Goal: Information Seeking & Learning: Learn about a topic

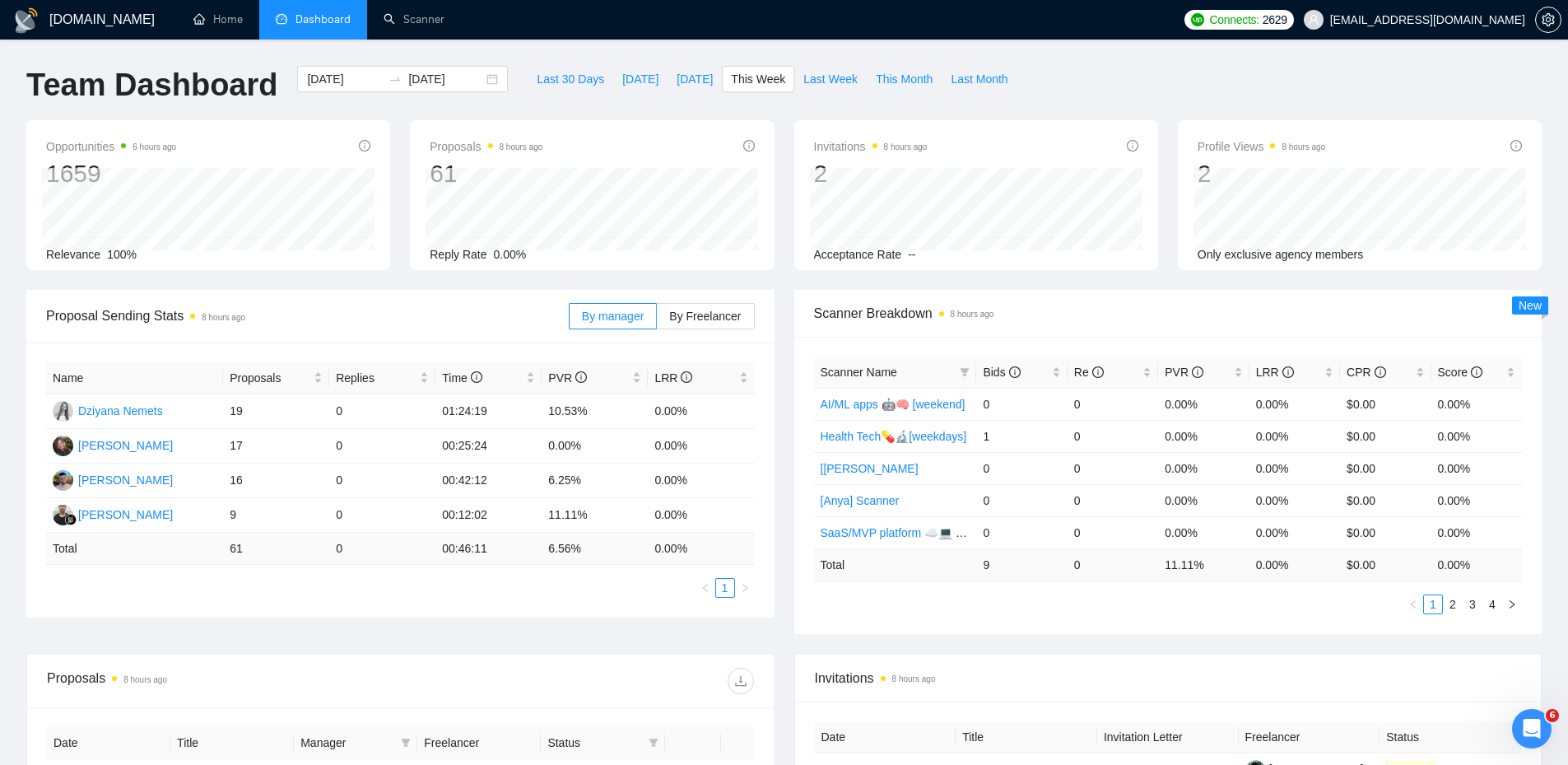
click at [437, 323] on span "Proposal Sending Stats 8 hours ago" at bounding box center [307, 315] width 523 height 21
click at [373, 415] on td "0" at bounding box center [382, 411] width 106 height 34
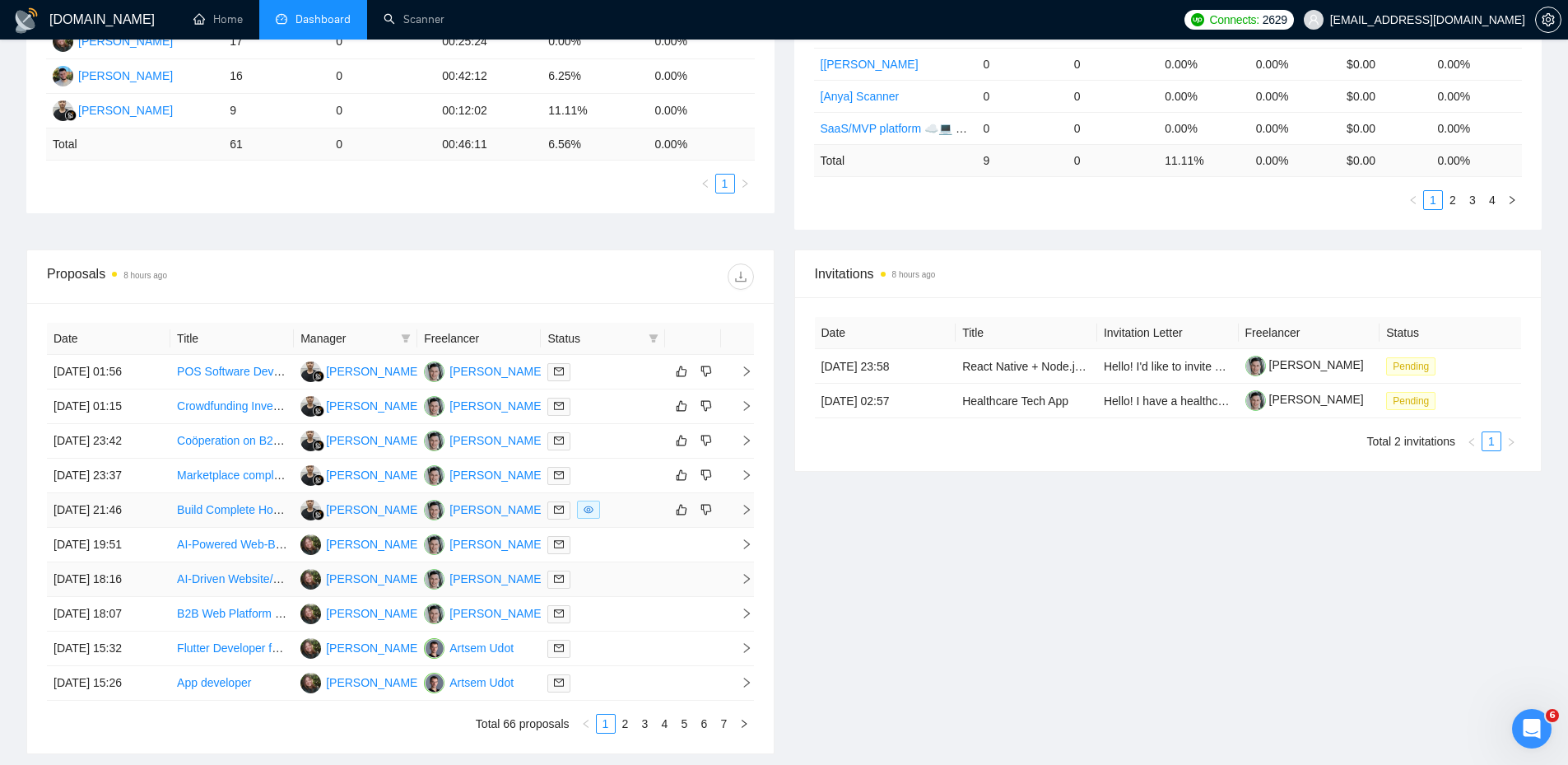
scroll to position [540, 0]
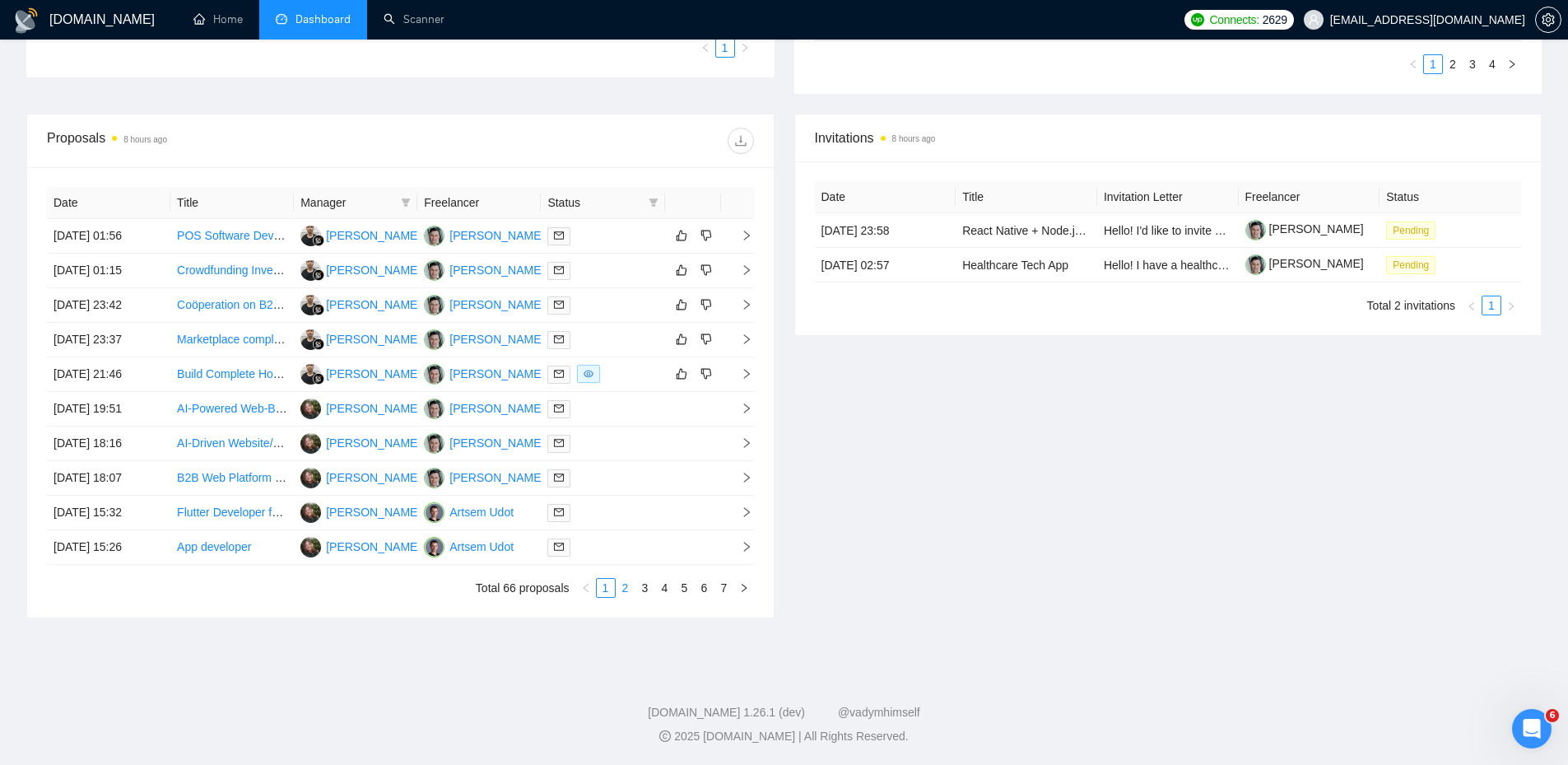
click at [627, 590] on link "2" at bounding box center [625, 588] width 18 height 18
click at [630, 232] on div at bounding box center [602, 235] width 110 height 19
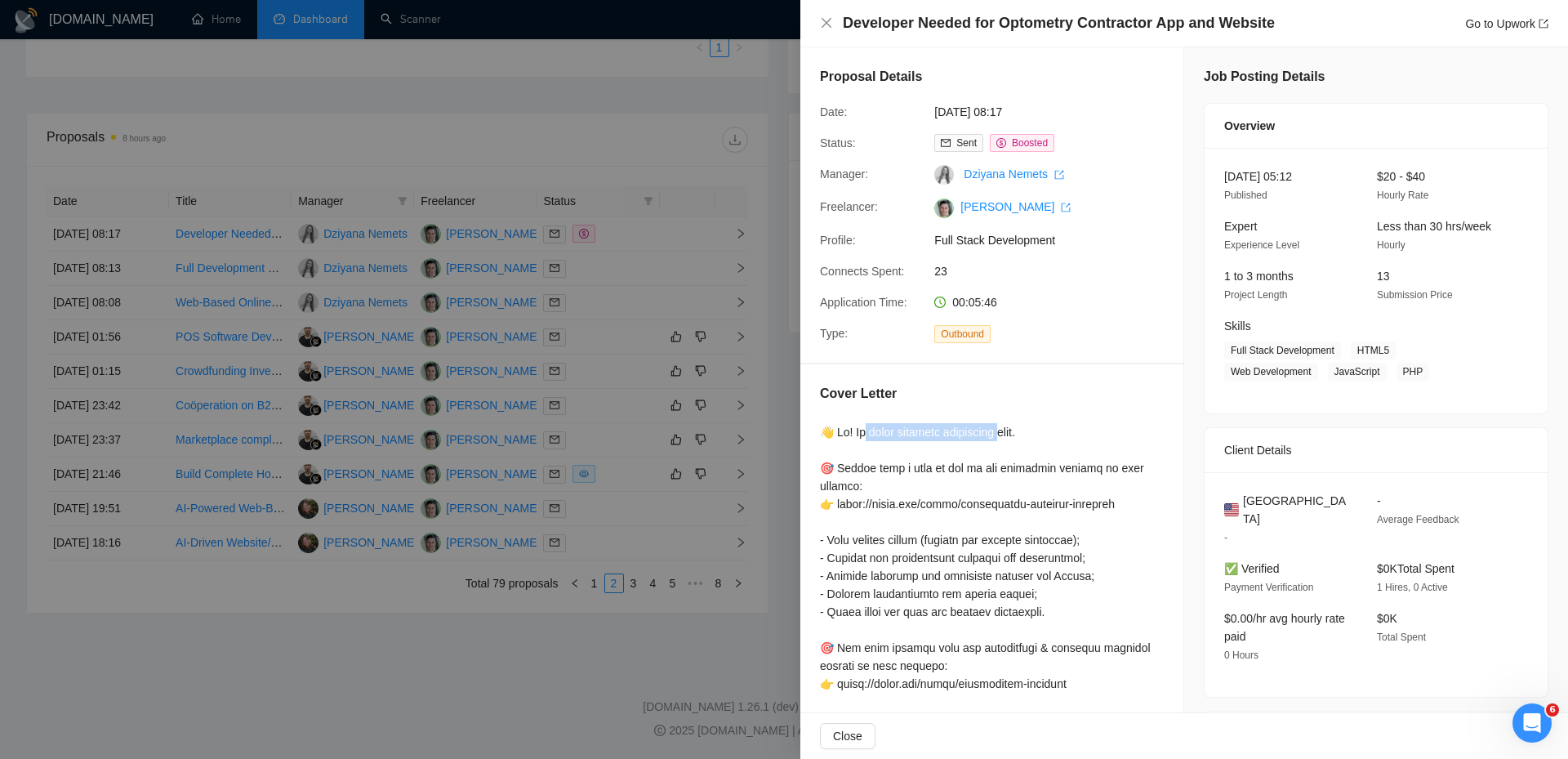
drag, startPoint x: 870, startPoint y: 426, endPoint x: 1013, endPoint y: 431, distance: 143.1
click at [1013, 431] on div at bounding box center [992, 701] width 344 height 557
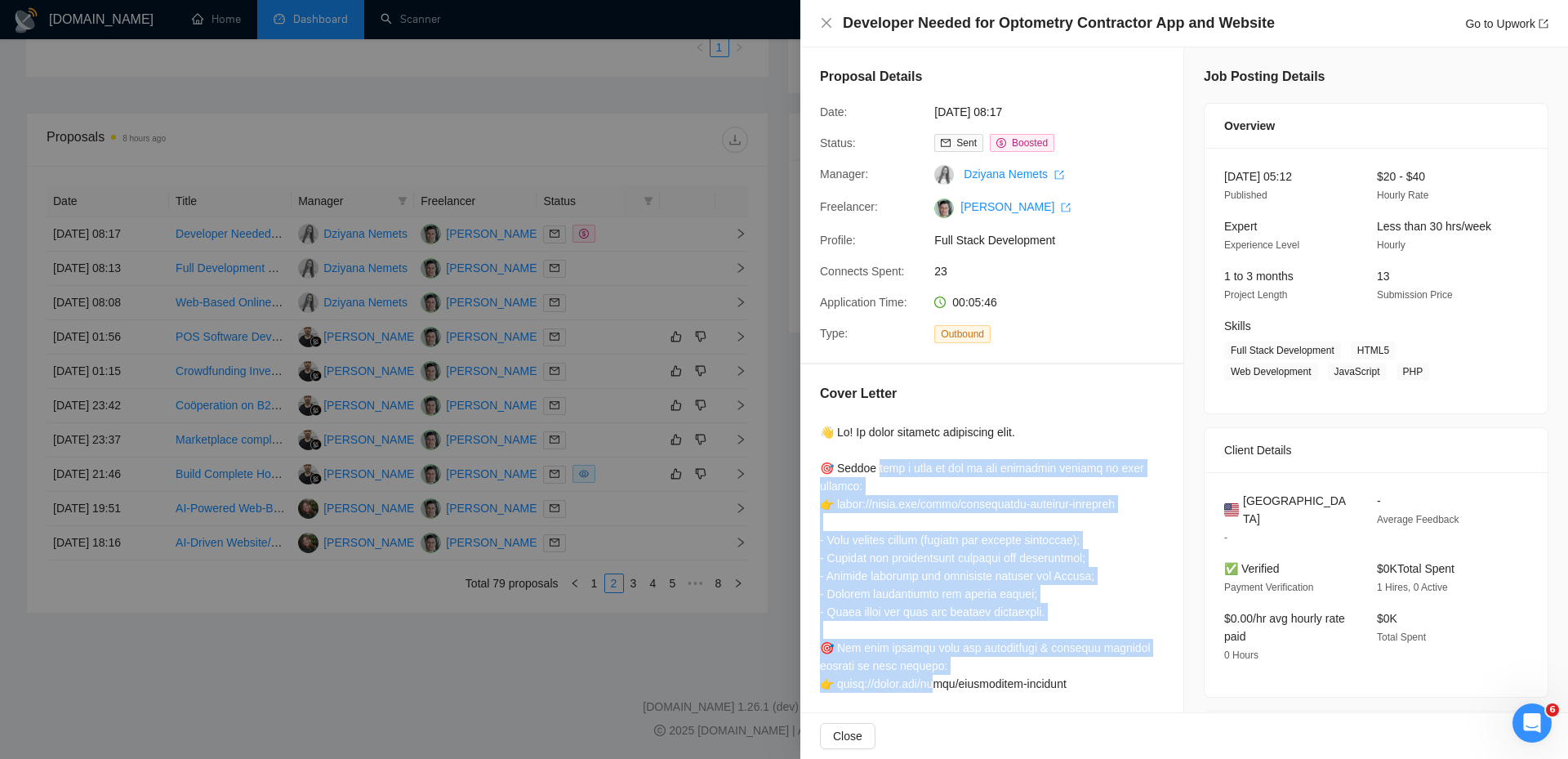
drag, startPoint x: 873, startPoint y: 464, endPoint x: 939, endPoint y: 678, distance: 223.9
click at [939, 678] on div at bounding box center [992, 701] width 344 height 557
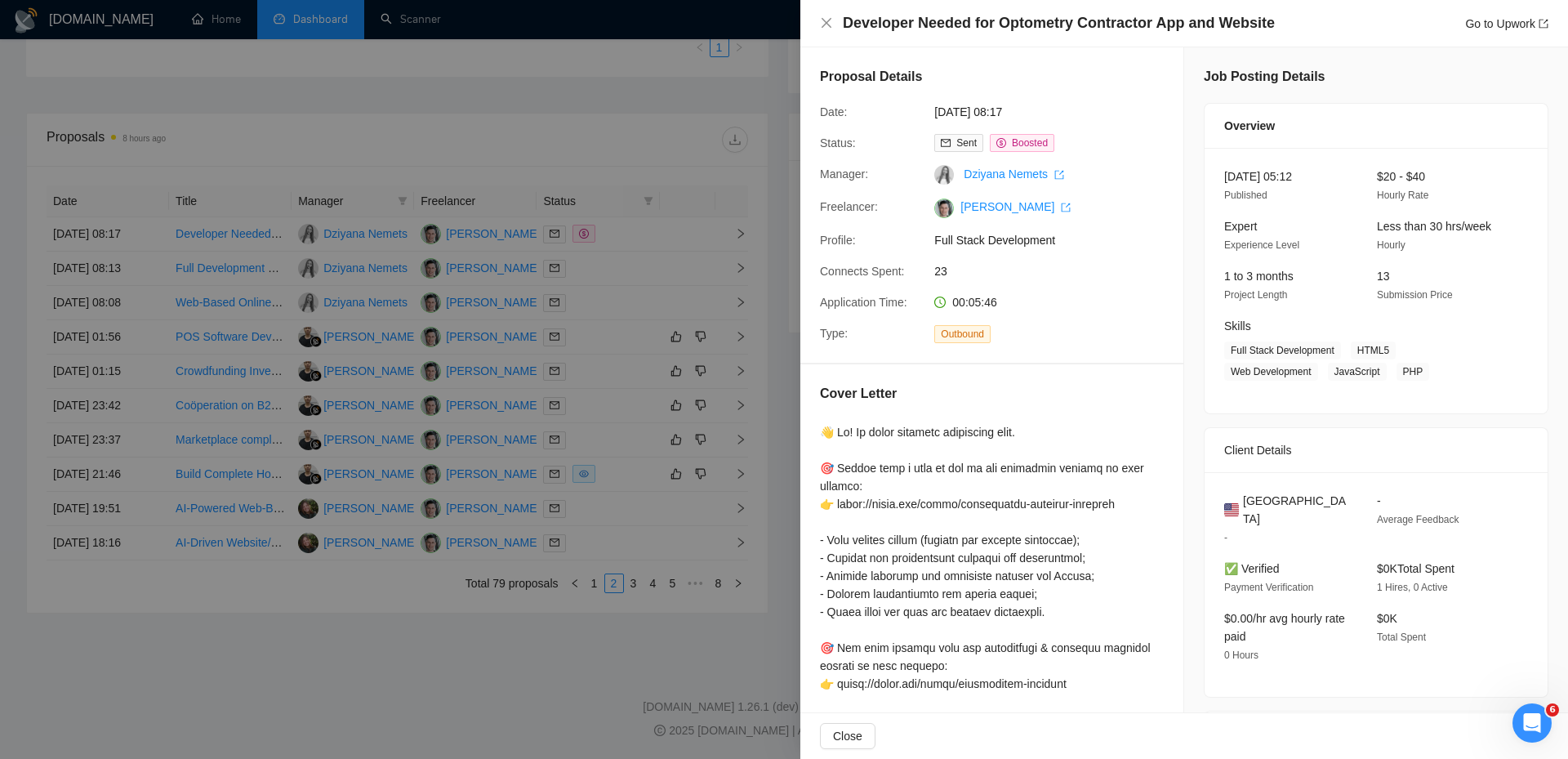
click at [657, 286] on div at bounding box center [784, 379] width 1568 height 759
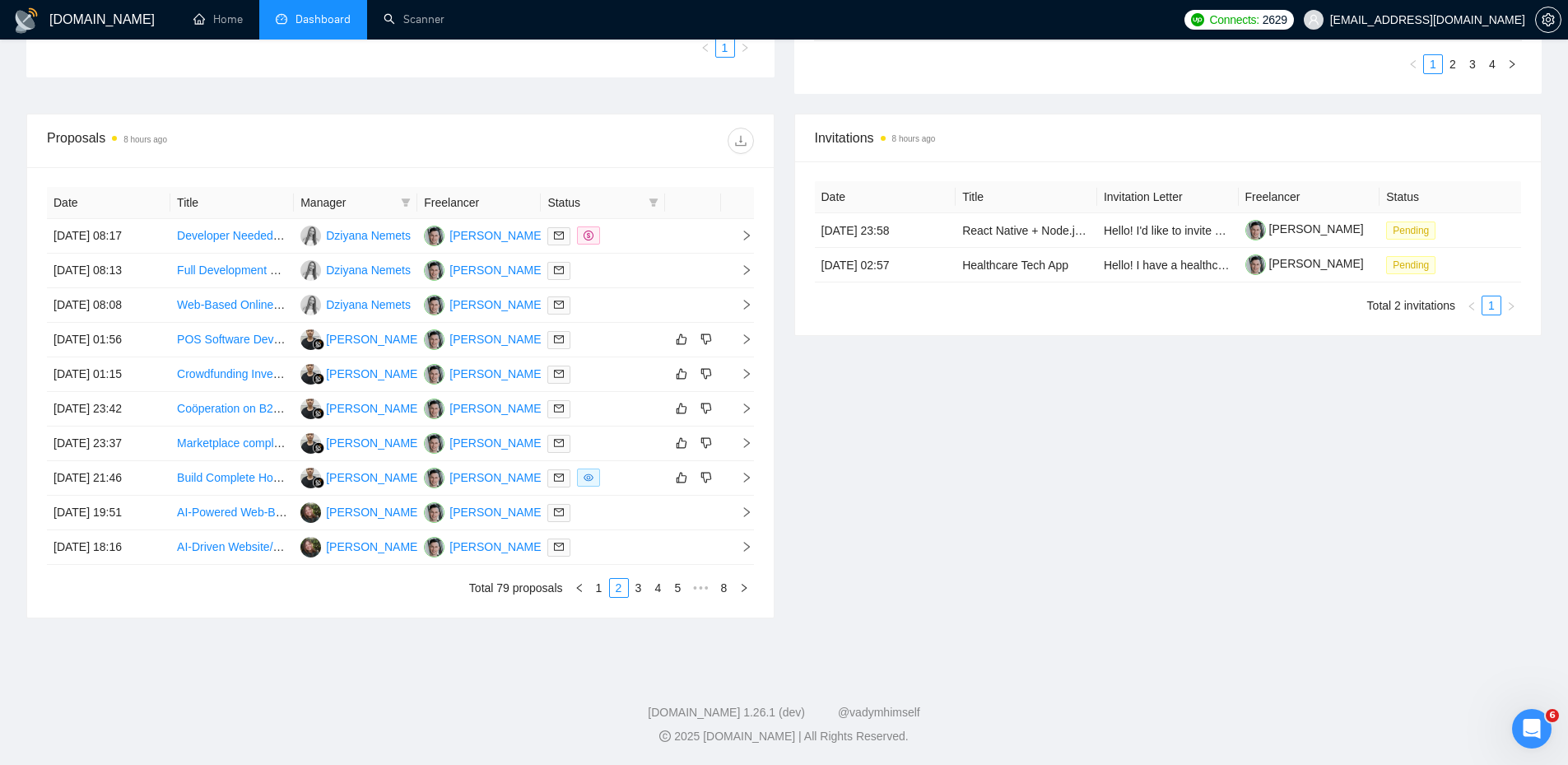
click at [500, 201] on th "Freelancer" at bounding box center [478, 203] width 123 height 32
click at [610, 198] on span "Status" at bounding box center [594, 202] width 94 height 18
click at [659, 201] on span at bounding box center [653, 202] width 17 height 25
click at [609, 232] on span "Chat" at bounding box center [600, 233] width 31 height 13
click at [584, 143] on div at bounding box center [576, 141] width 353 height 27
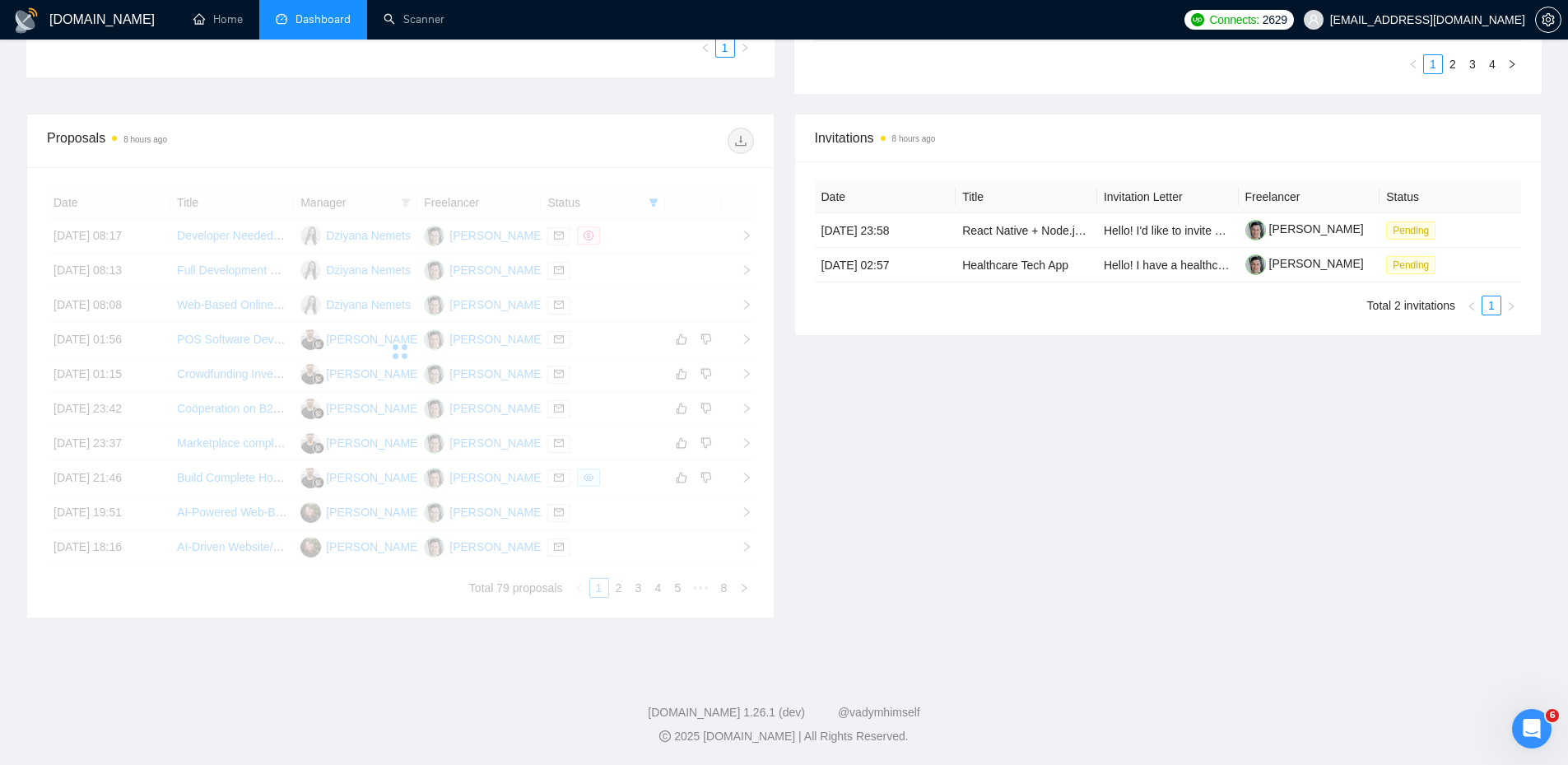
scroll to position [402, 0]
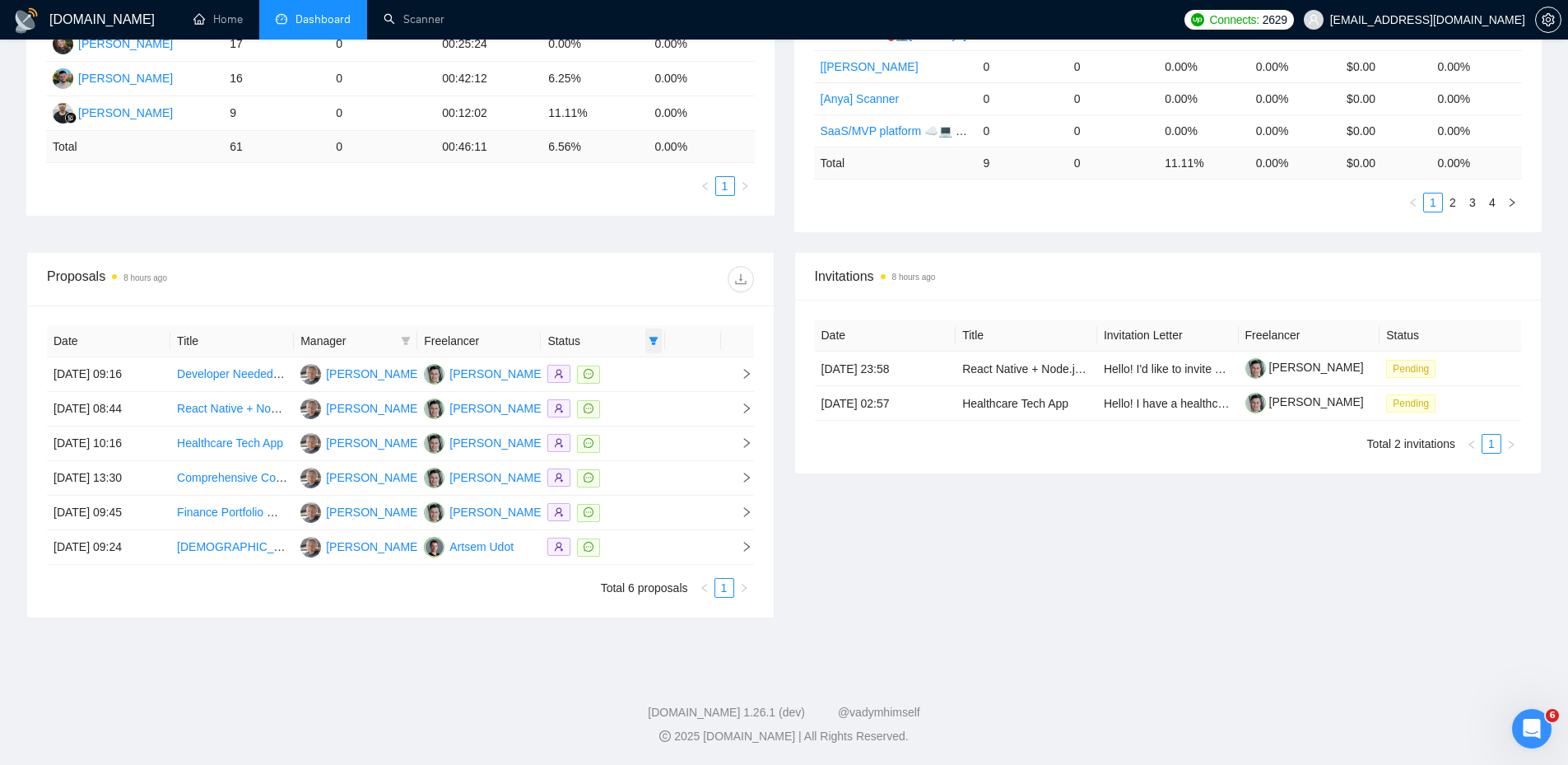
click at [660, 337] on span at bounding box center [653, 341] width 17 height 25
click at [623, 369] on span "Chat" at bounding box center [611, 372] width 79 height 18
checkbox input "false"
click at [628, 283] on div at bounding box center [576, 279] width 353 height 27
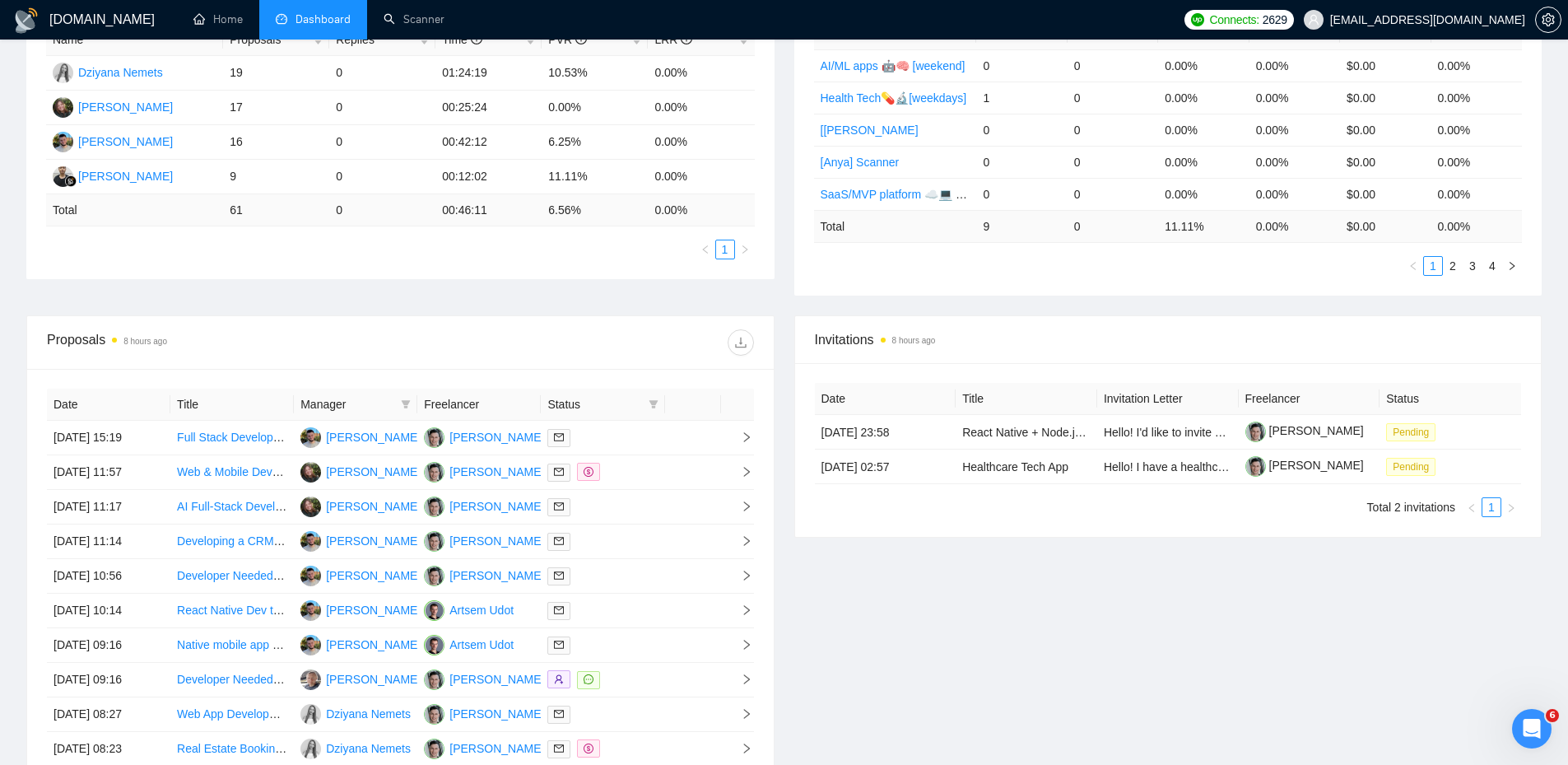
scroll to position [237, 0]
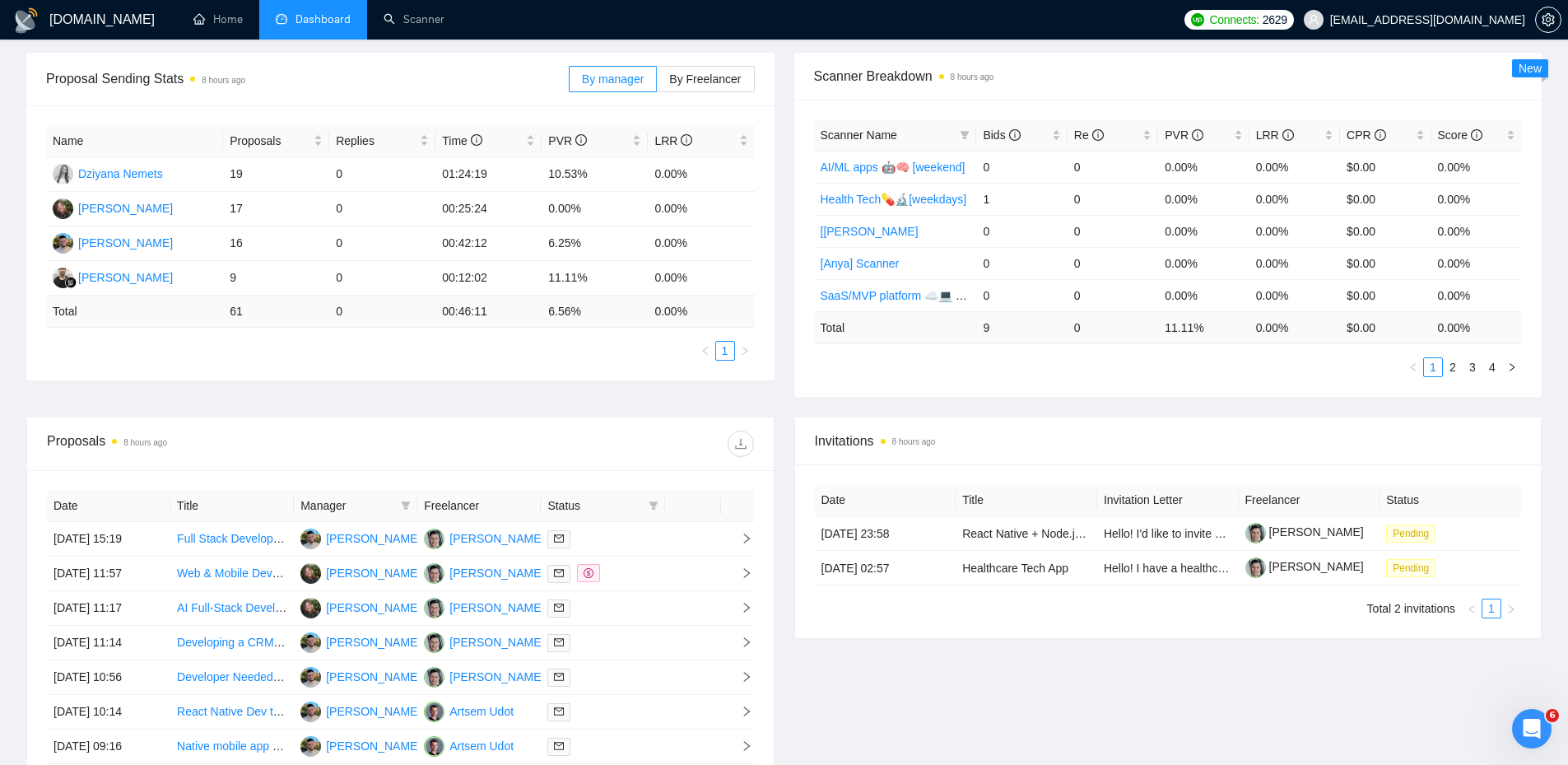
click at [606, 427] on div "Proposals 8 hours ago" at bounding box center [401, 444] width 707 height 53
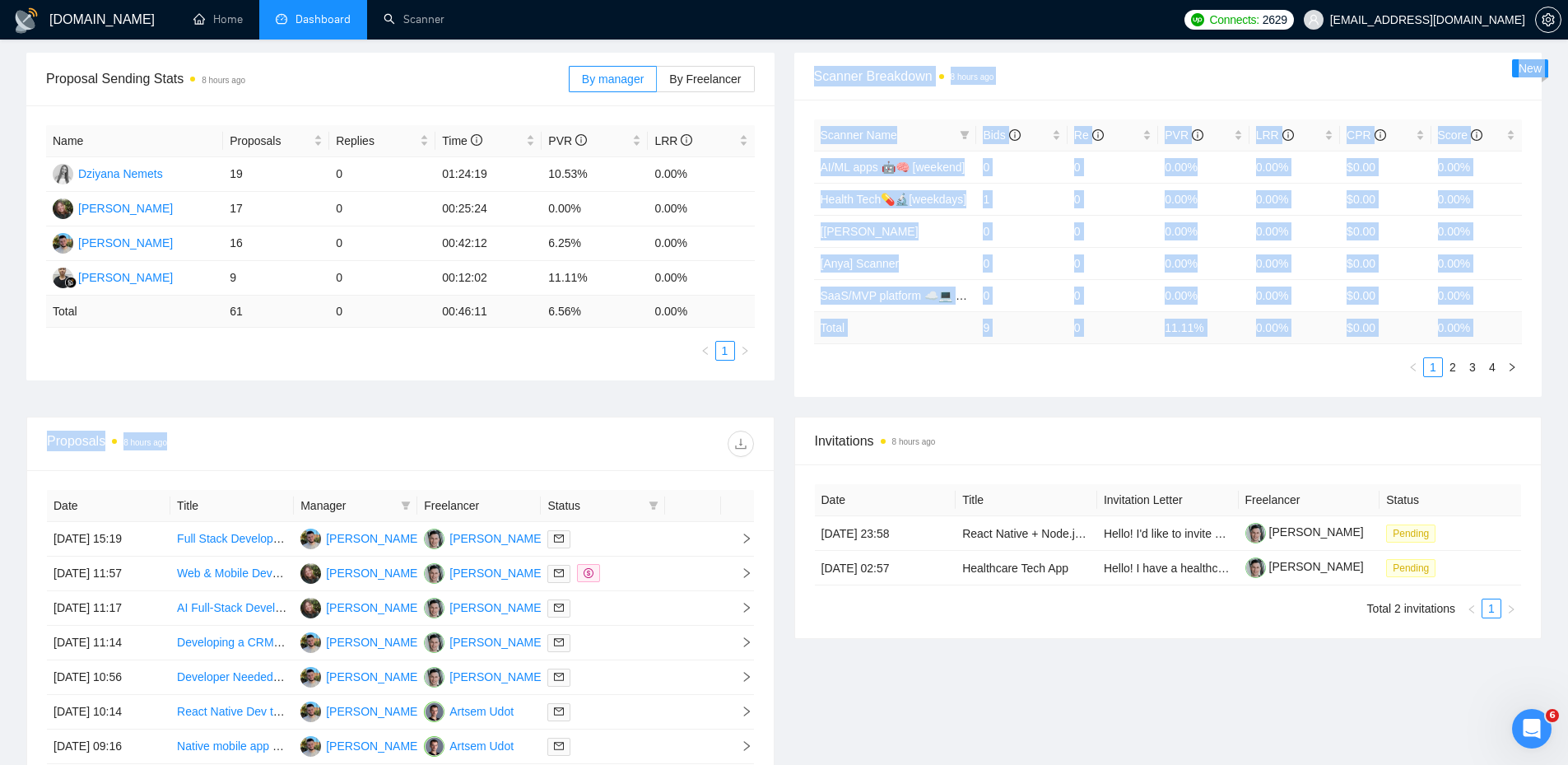
drag, startPoint x: 599, startPoint y: 403, endPoint x: 644, endPoint y: 437, distance: 56.4
click at [640, 434] on main "Team Dashboard [DATE] [DATE] Last 30 Days [DATE] [DATE] This Week Last Week Thi…" at bounding box center [784, 384] width 1515 height 1112
click at [645, 435] on div at bounding box center [576, 443] width 353 height 27
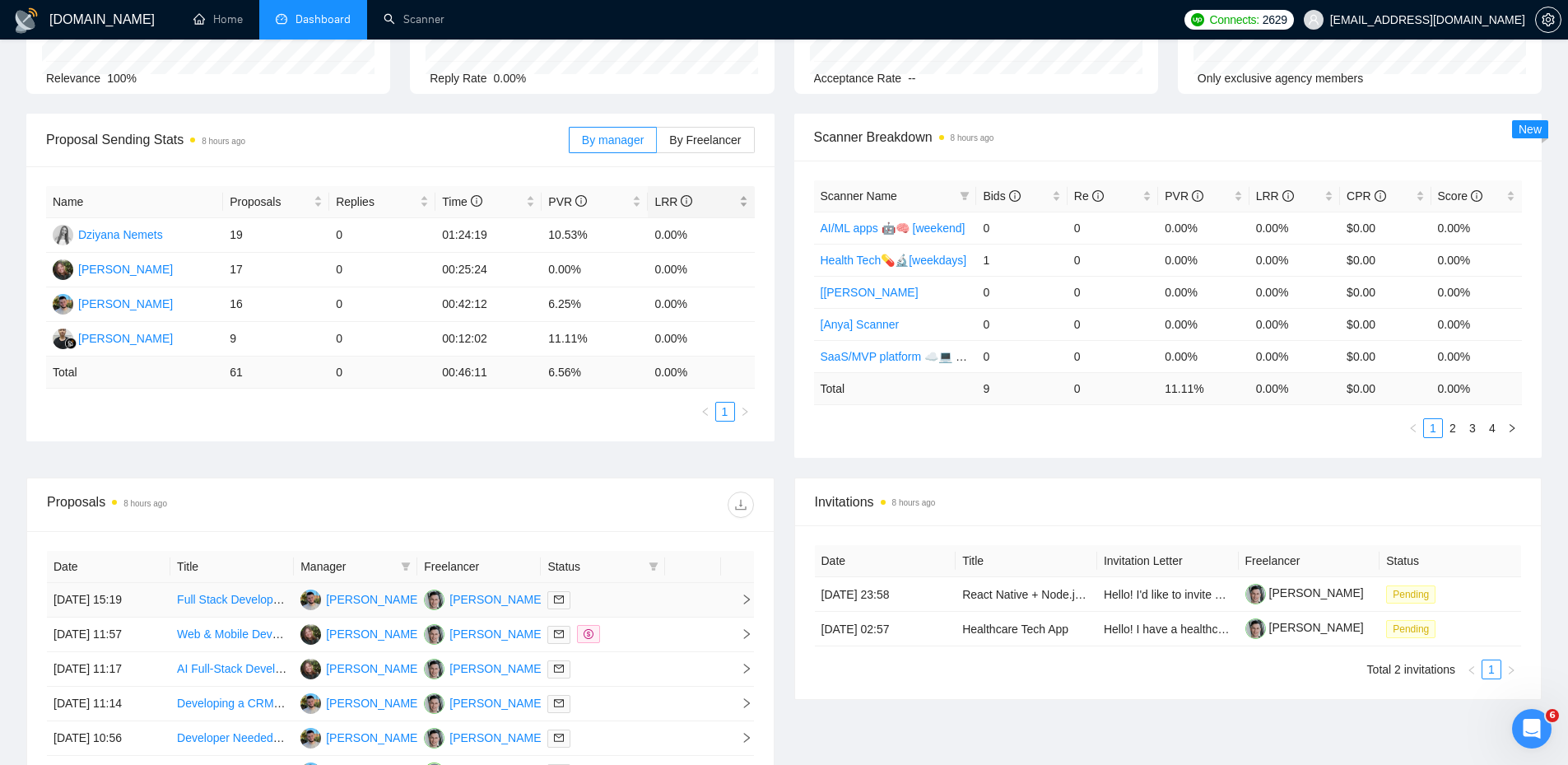
scroll to position [0, 0]
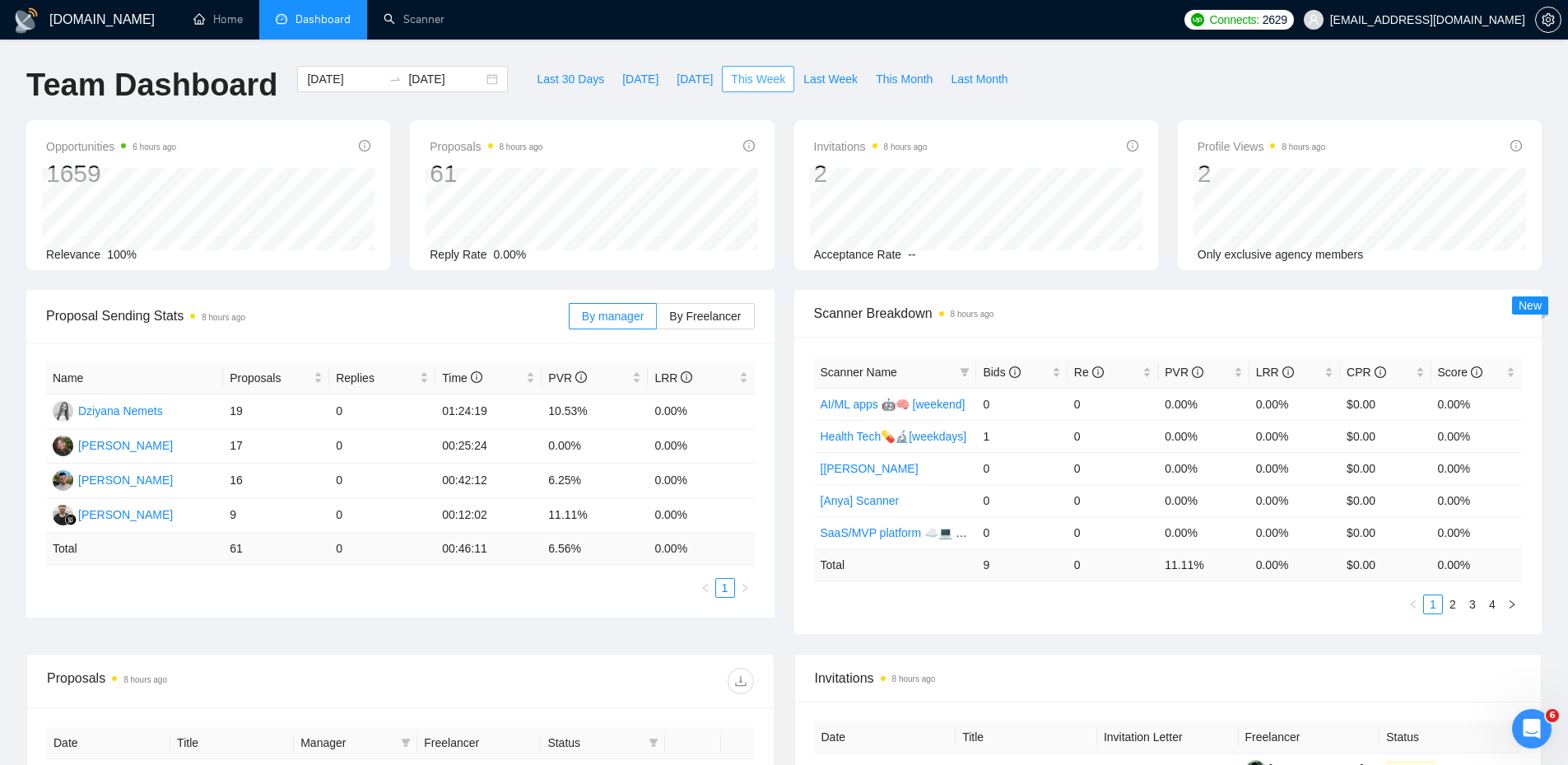
click at [735, 80] on span "This Week" at bounding box center [757, 79] width 54 height 18
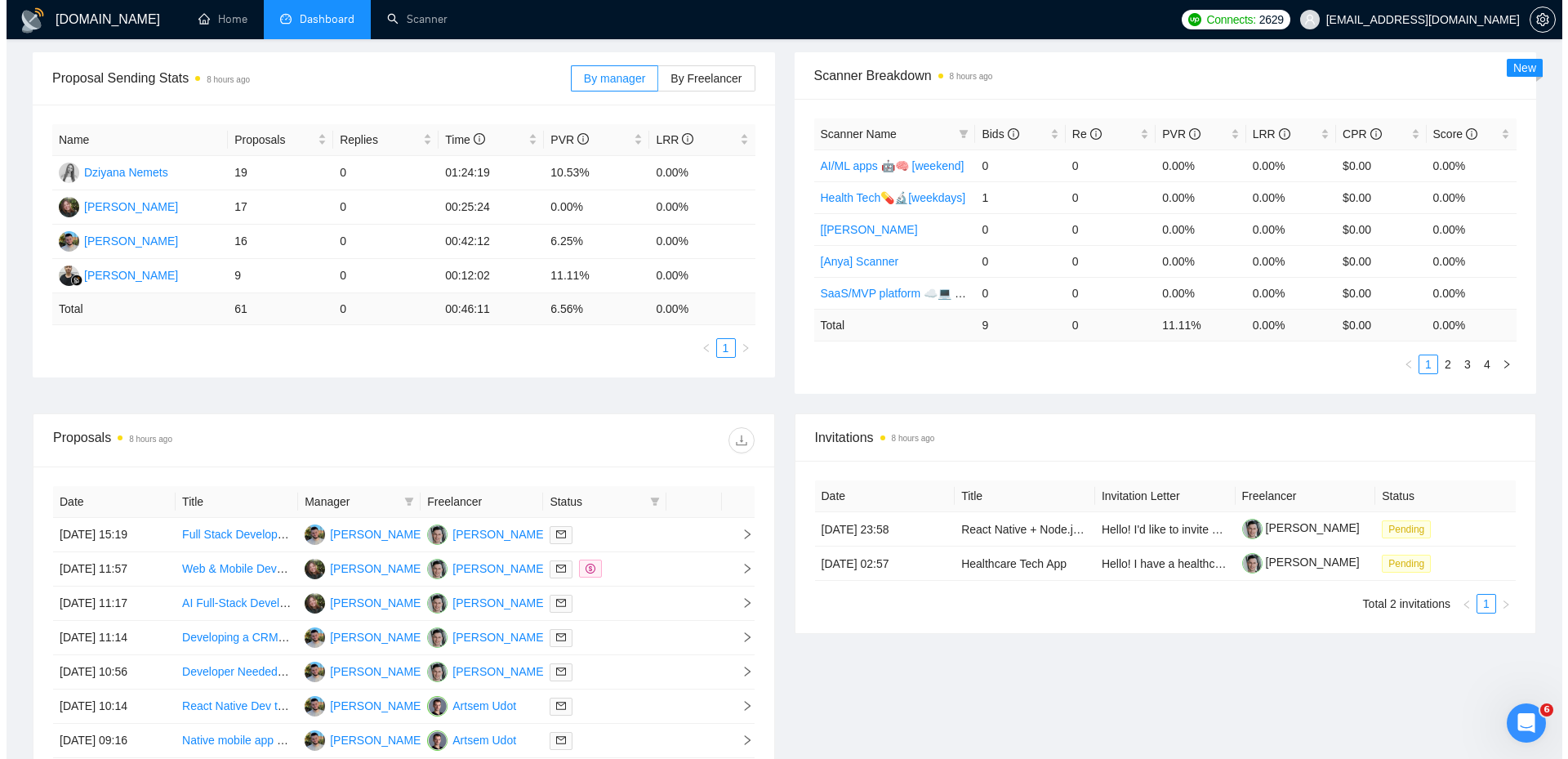
scroll to position [535, 0]
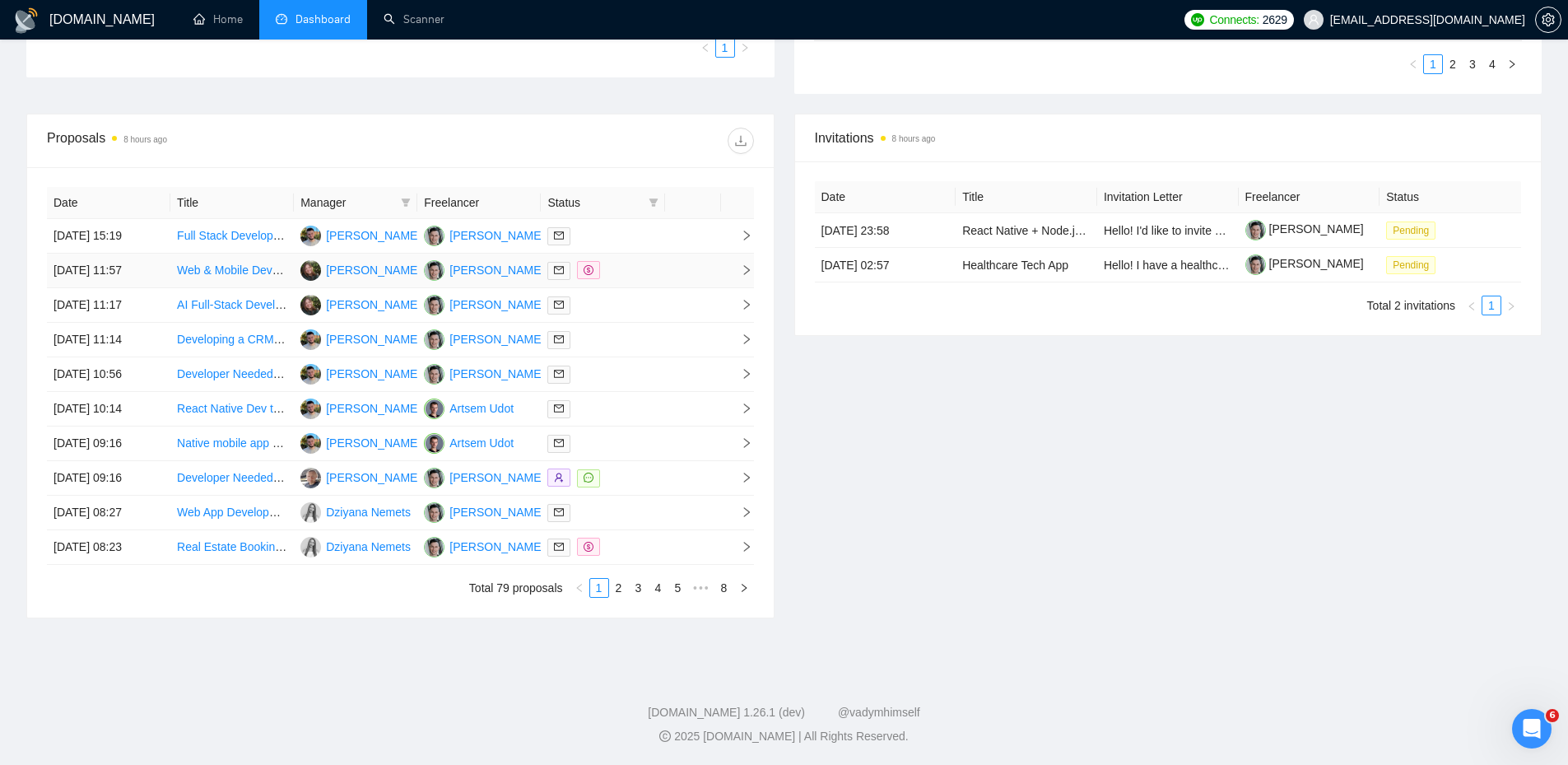
click at [654, 276] on div at bounding box center [602, 270] width 110 height 19
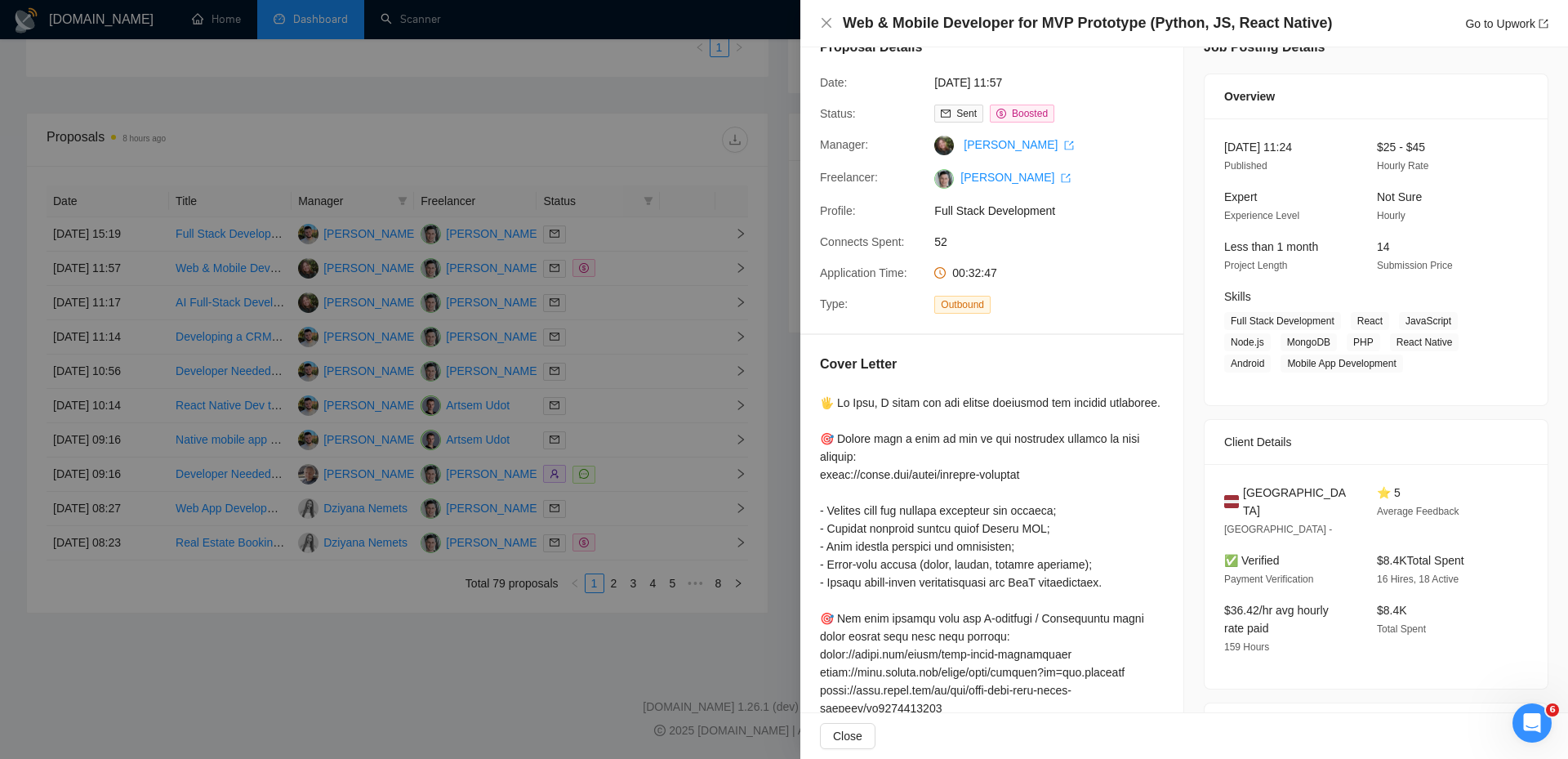
scroll to position [0, 0]
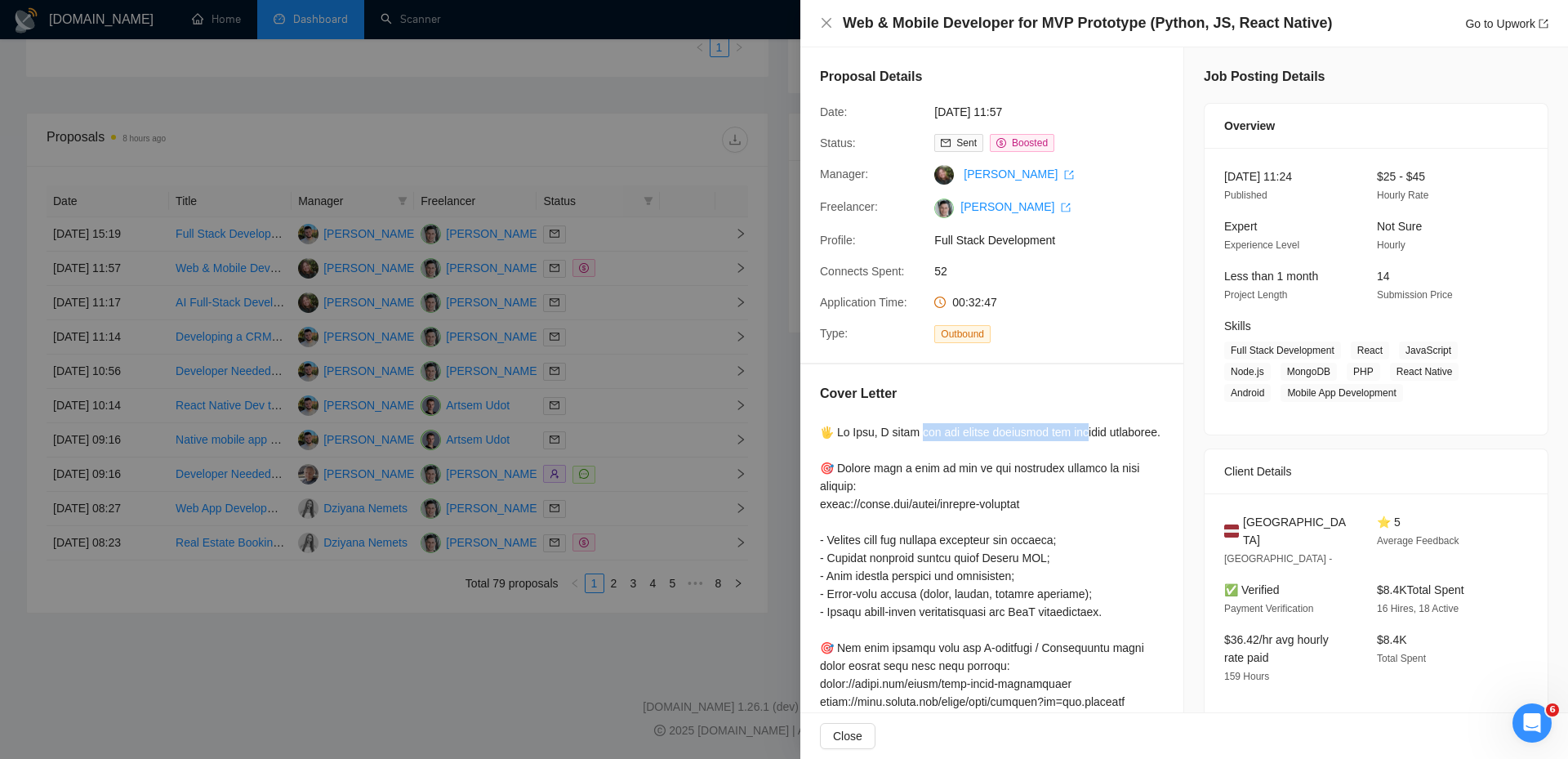
drag, startPoint x: 913, startPoint y: 424, endPoint x: 1080, endPoint y: 418, distance: 167.1
click at [1080, 418] on div "Cover Letter" at bounding box center [992, 730] width 383 height 732
click at [936, 439] on div at bounding box center [992, 746] width 344 height 647
click at [902, 426] on div at bounding box center [992, 746] width 344 height 647
drag, startPoint x: 903, startPoint y: 428, endPoint x: 1004, endPoint y: 432, distance: 101.1
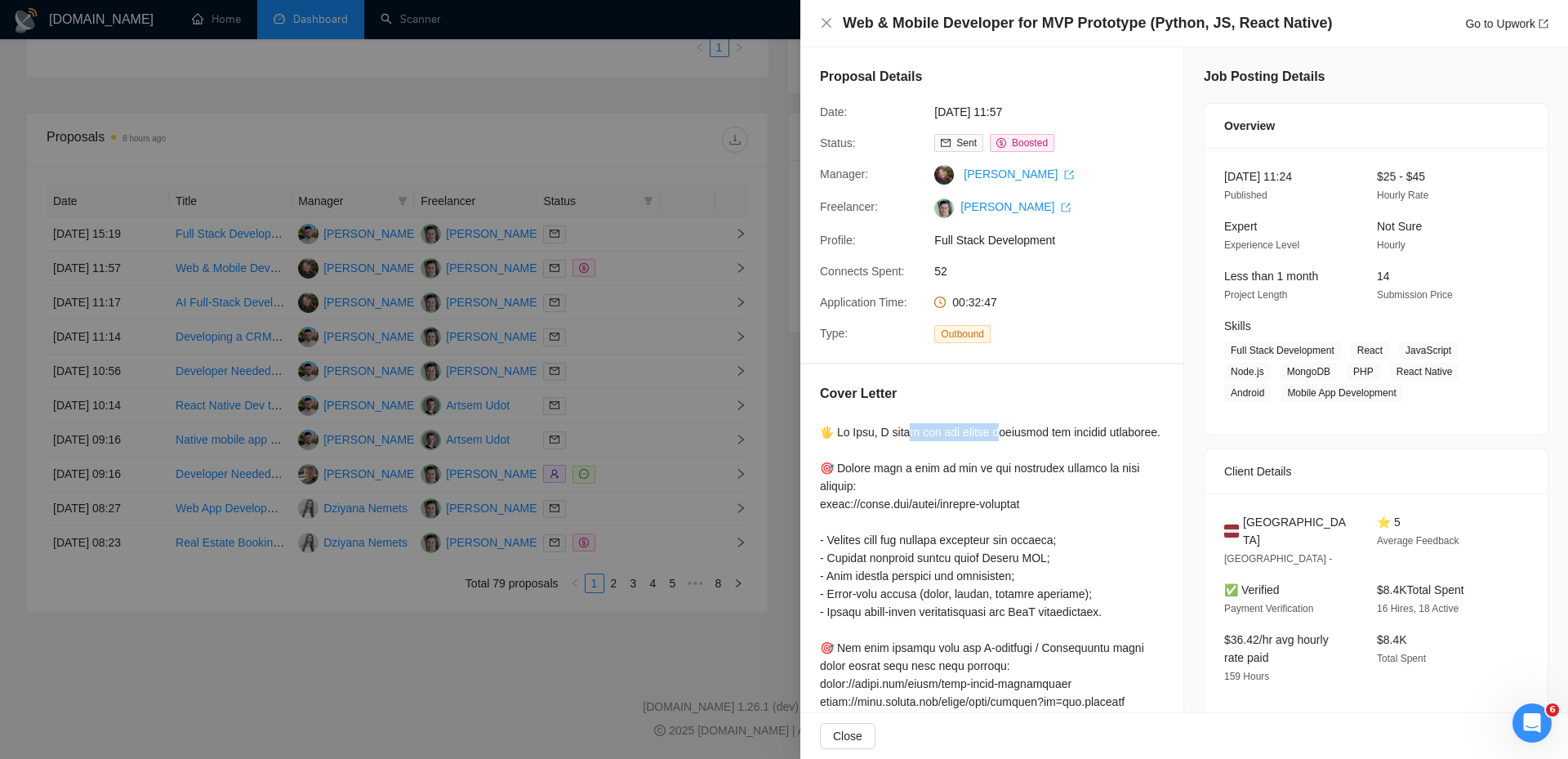
click at [1004, 432] on div at bounding box center [992, 746] width 344 height 647
drag, startPoint x: 984, startPoint y: 24, endPoint x: 1212, endPoint y: 46, distance: 229.1
click at [1203, 46] on div "Web & Mobile Developer for MVP Prototype (Python, JS, React Native) Go to Upwork" at bounding box center [1184, 23] width 768 height 47
drag, startPoint x: 930, startPoint y: 436, endPoint x: 1036, endPoint y: 438, distance: 106.0
click at [1036, 438] on div at bounding box center [992, 746] width 344 height 647
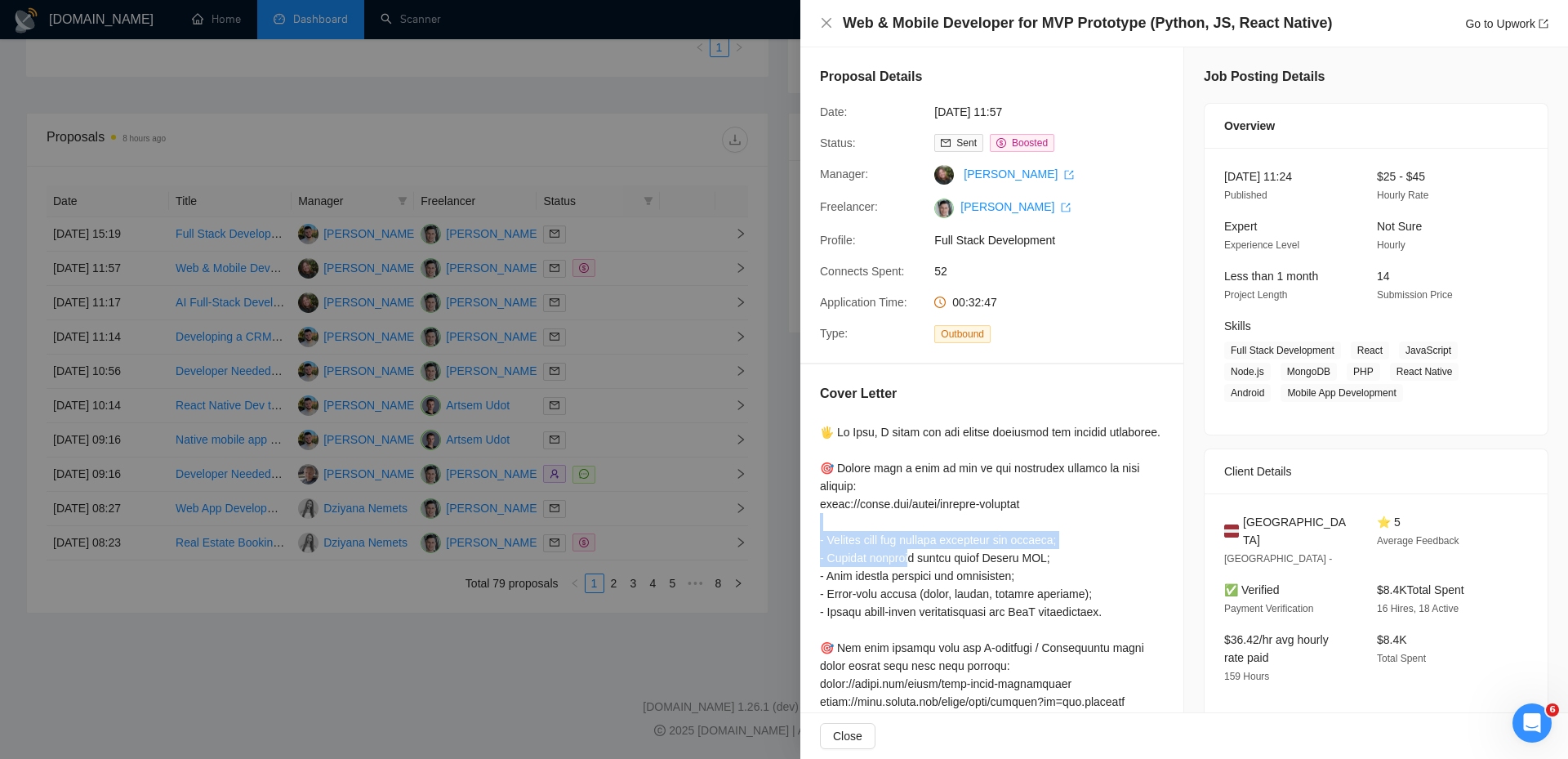
drag, startPoint x: 868, startPoint y: 527, endPoint x: 917, endPoint y: 567, distance: 63.3
click at [917, 566] on div at bounding box center [992, 746] width 344 height 647
click at [921, 588] on div at bounding box center [992, 746] width 344 height 647
click at [906, 431] on div at bounding box center [992, 746] width 344 height 647
drag, startPoint x: 945, startPoint y: 433, endPoint x: 1038, endPoint y: 440, distance: 93.3
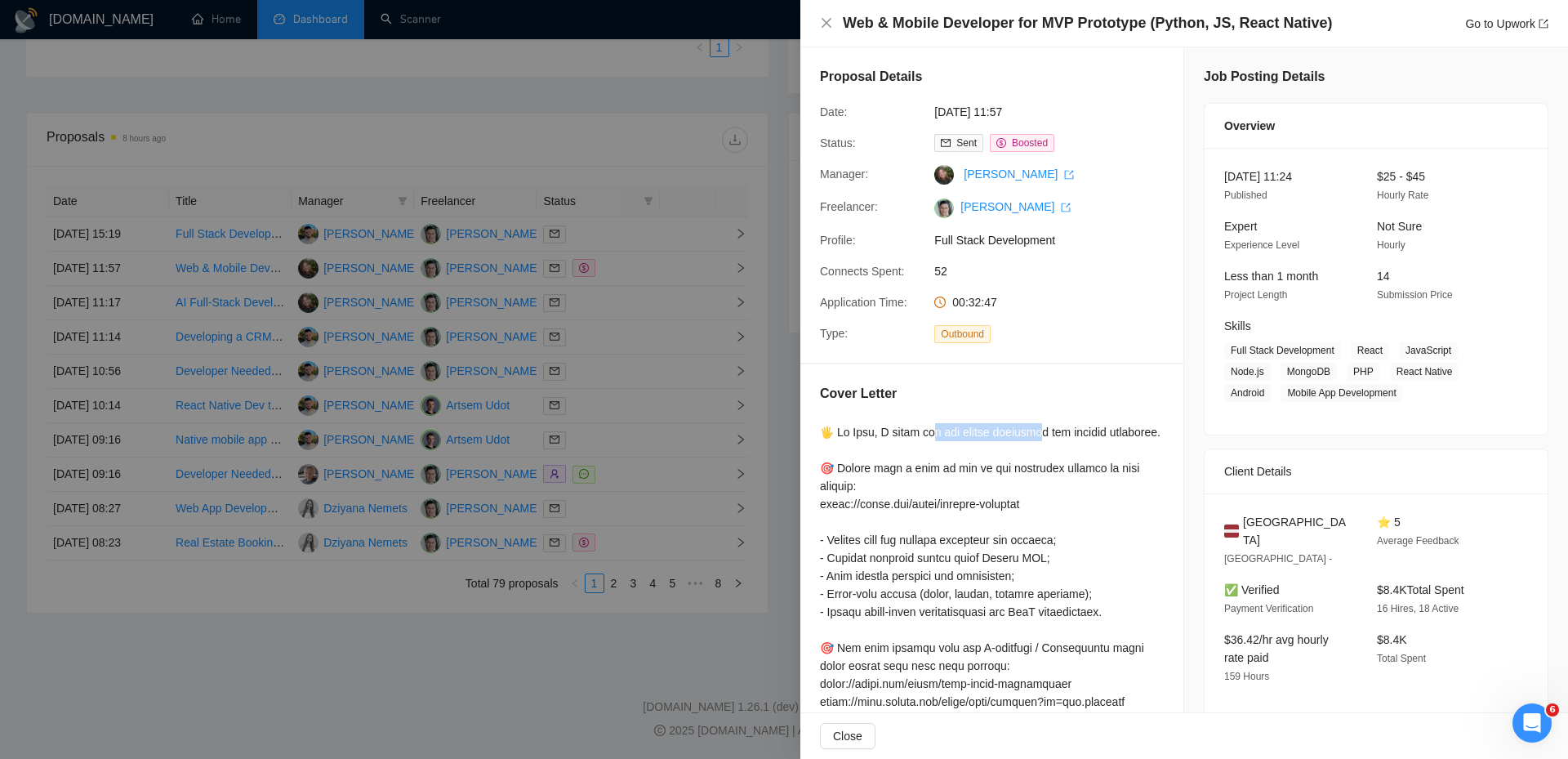
click at [1038, 440] on div at bounding box center [992, 746] width 344 height 647
click at [980, 445] on div at bounding box center [992, 746] width 344 height 647
drag, startPoint x: 977, startPoint y: 450, endPoint x: 1081, endPoint y: 445, distance: 104.1
click at [978, 450] on div at bounding box center [992, 746] width 344 height 647
drag, startPoint x: 1143, startPoint y: 438, endPoint x: 1098, endPoint y: 437, distance: 45.0
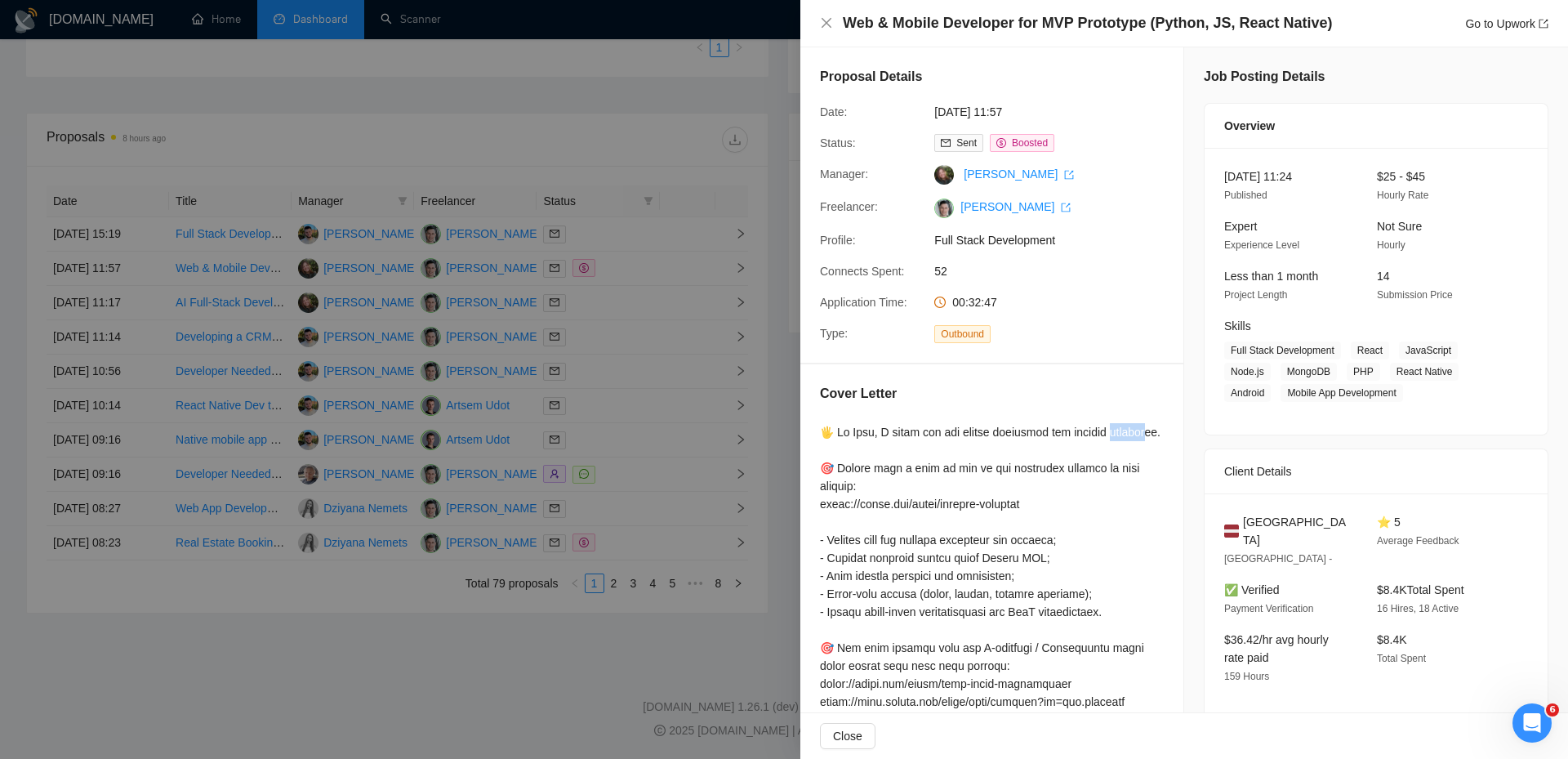
click at [1098, 437] on div at bounding box center [992, 746] width 344 height 647
click at [1128, 436] on div at bounding box center [992, 746] width 344 height 647
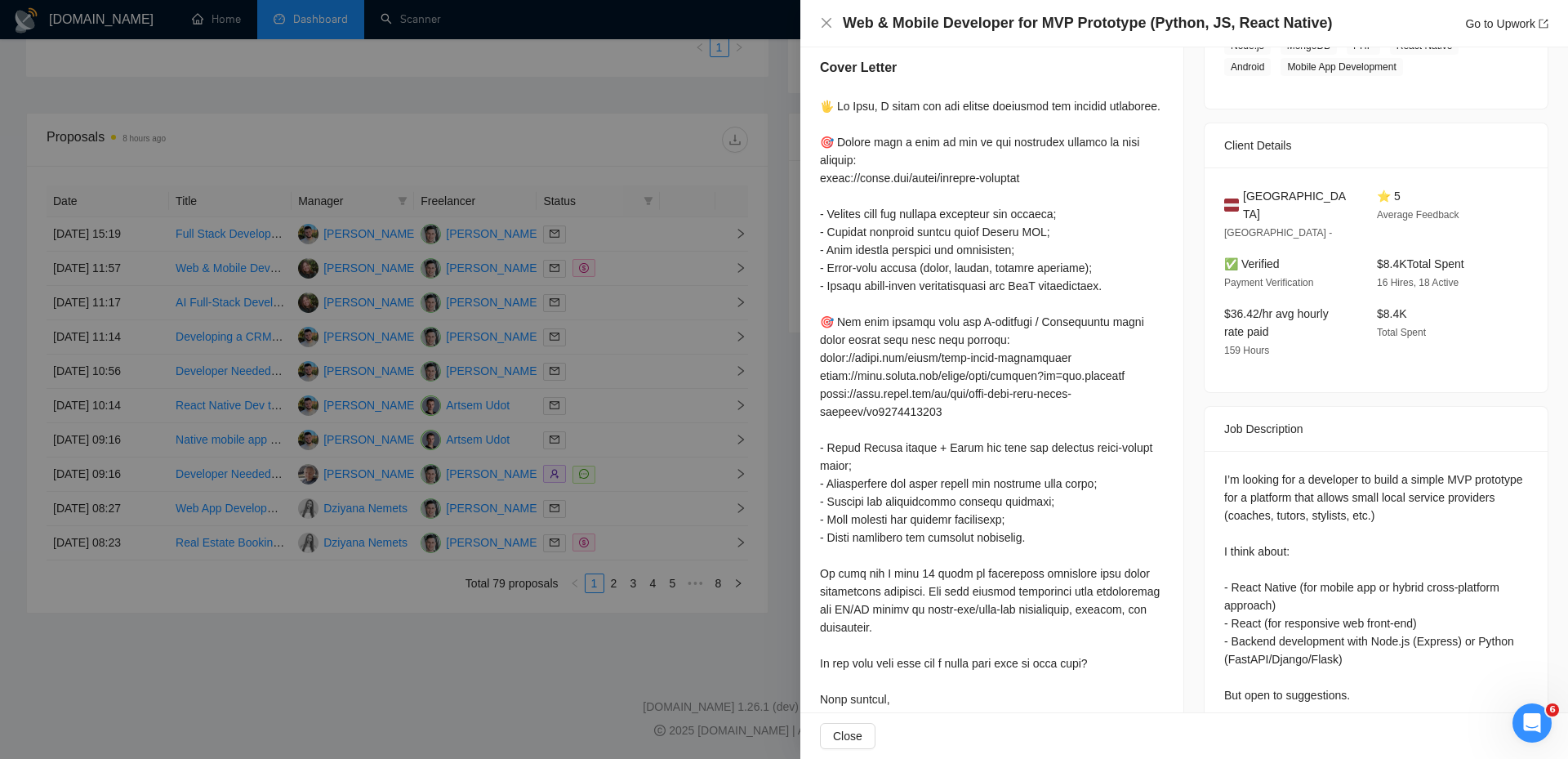
scroll to position [326, 0]
click at [1189, 386] on div "Job Posting Details Overview [DATE] 11:24 Published $25 - $45 Hourly Rate Exper…" at bounding box center [1376, 244] width 384 height 1048
click at [997, 341] on div at bounding box center [992, 420] width 344 height 647
drag, startPoint x: 949, startPoint y: 138, endPoint x: 979, endPoint y: 177, distance: 49.2
click at [979, 177] on div at bounding box center [992, 420] width 344 height 647
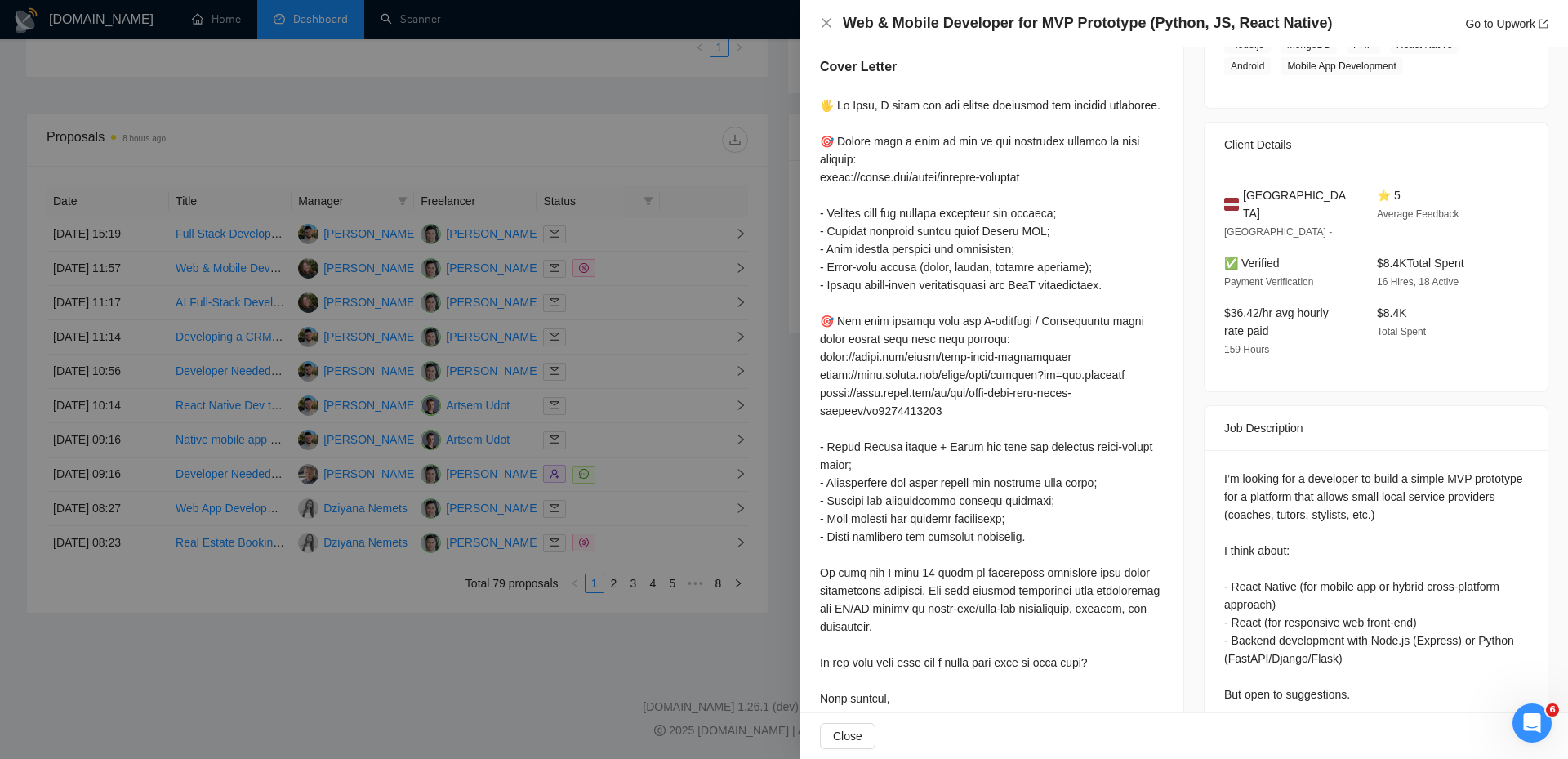
click at [1051, 196] on div at bounding box center [992, 420] width 344 height 647
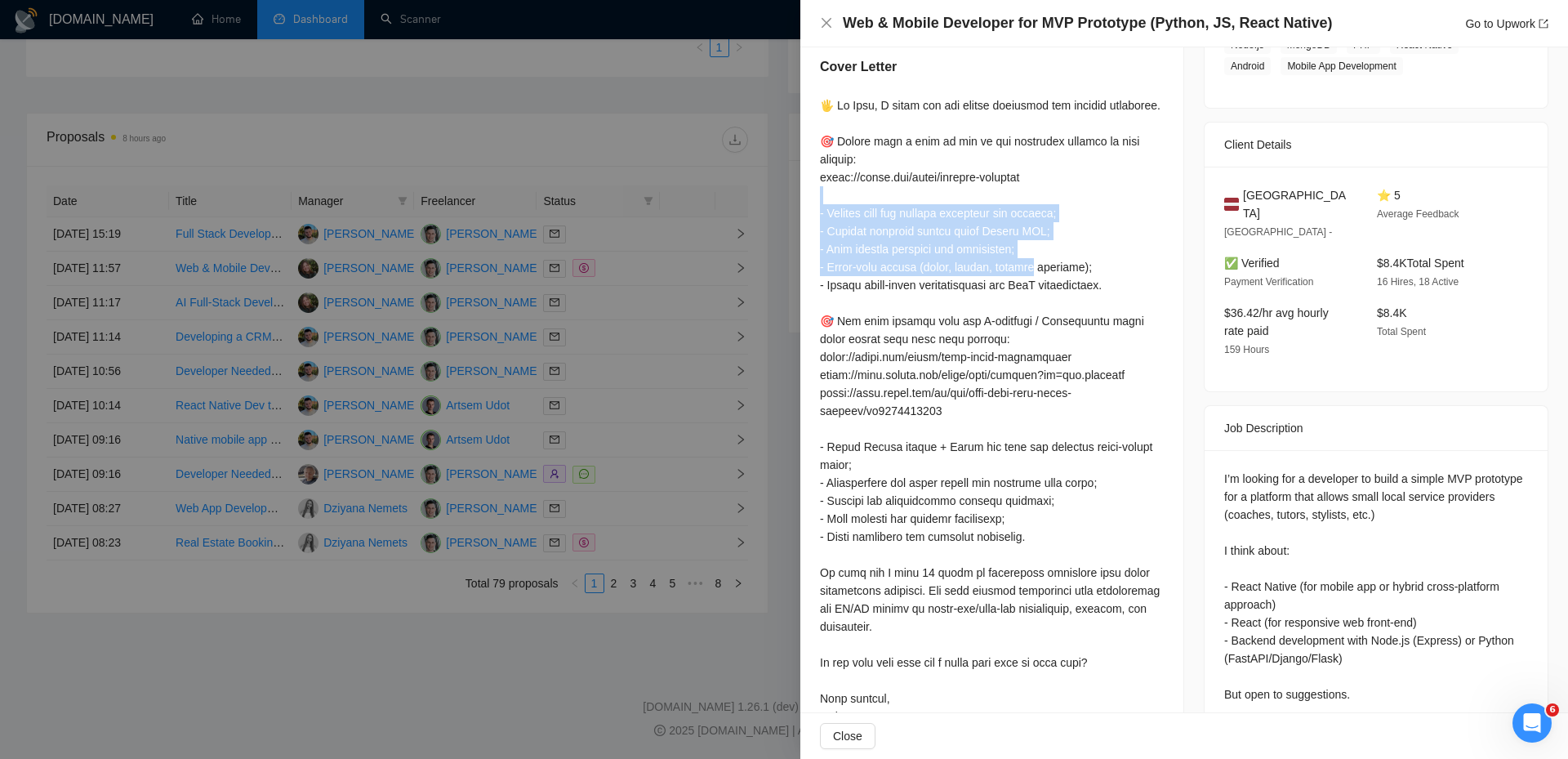
drag, startPoint x: 829, startPoint y: 191, endPoint x: 1029, endPoint y: 272, distance: 215.8
click at [1027, 272] on div at bounding box center [992, 420] width 344 height 647
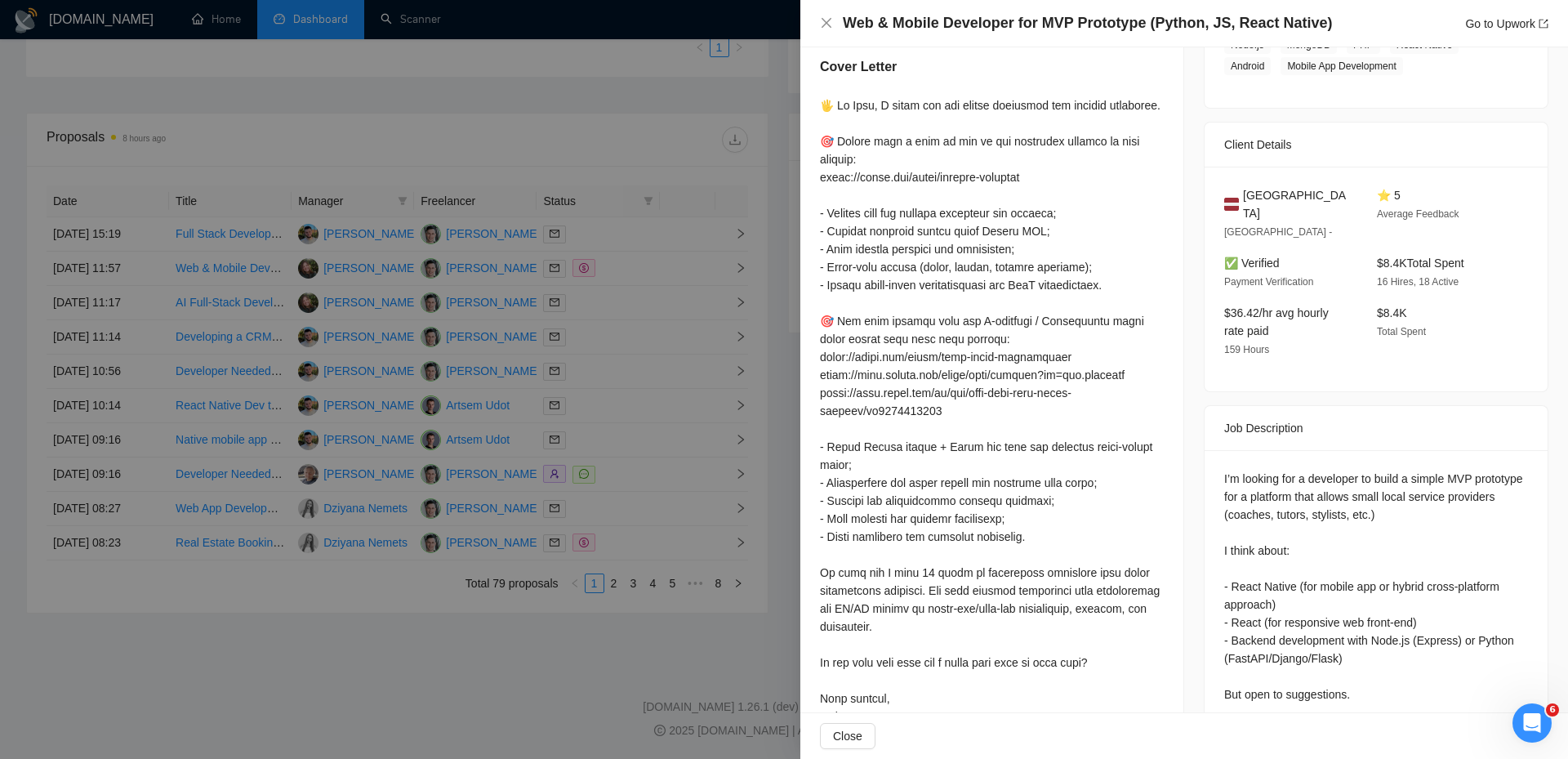
click at [1118, 291] on div at bounding box center [992, 420] width 344 height 647
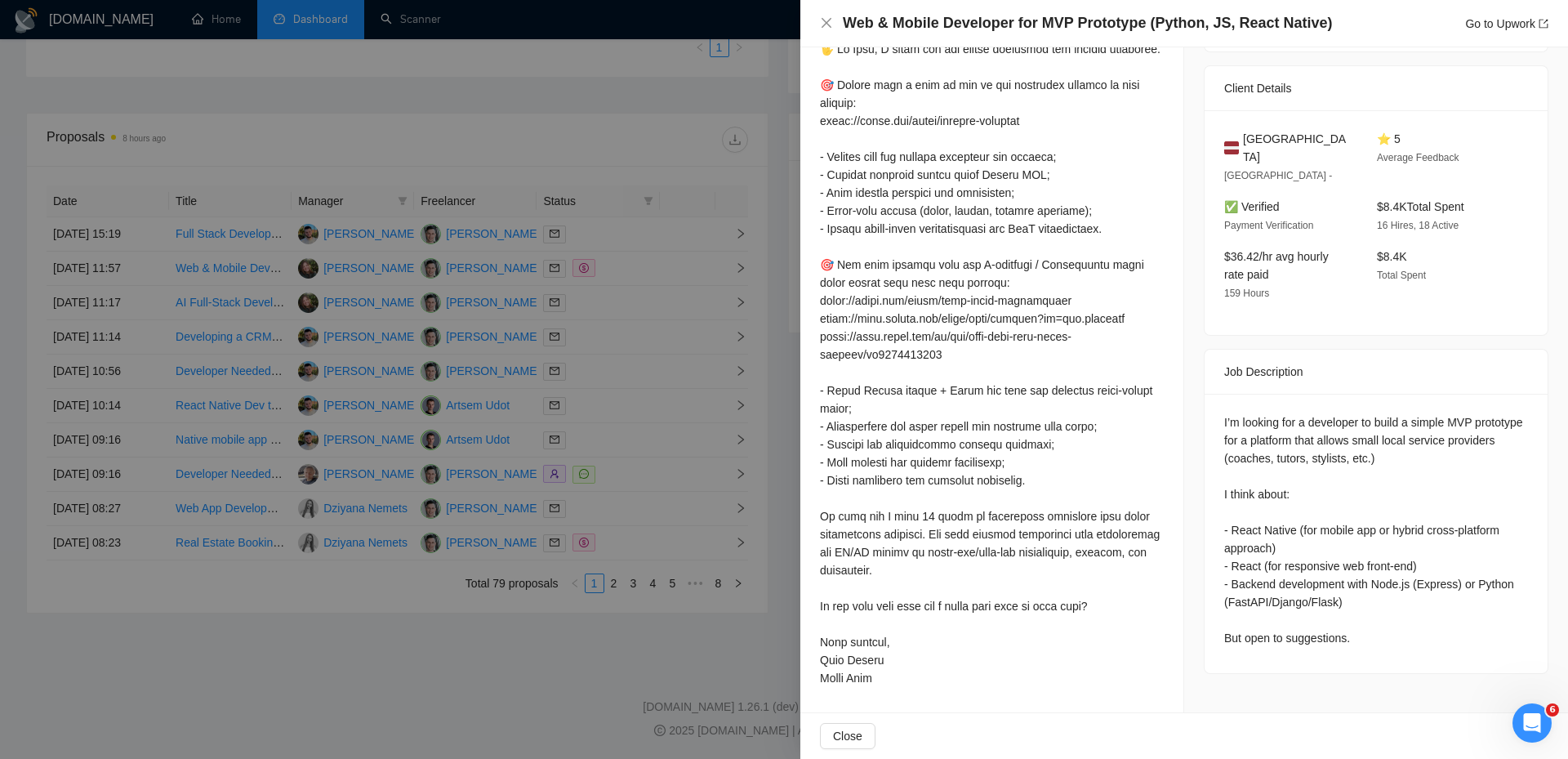
click at [660, 73] on div at bounding box center [784, 379] width 1568 height 759
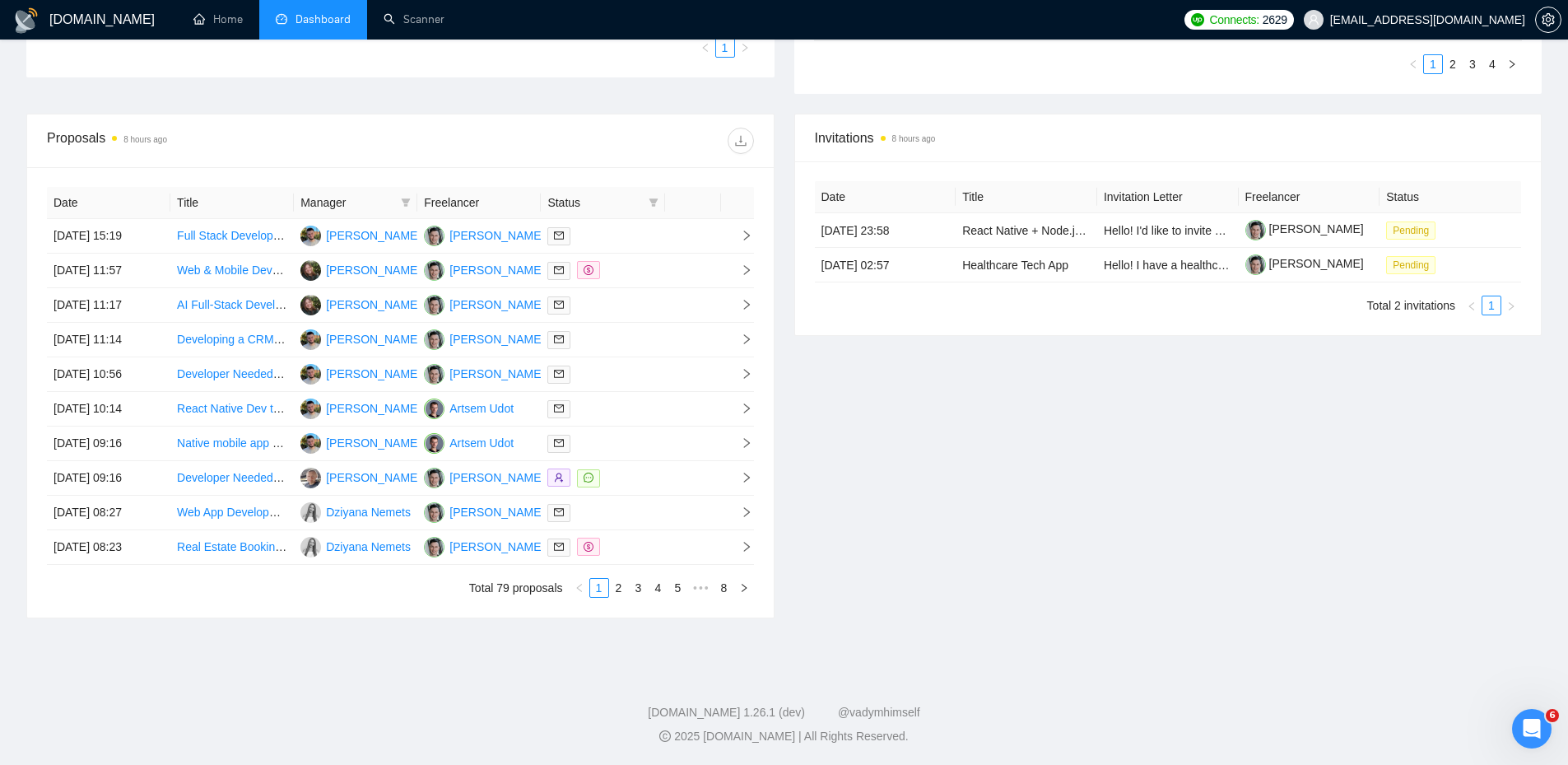
click at [483, 207] on th "Freelancer" at bounding box center [478, 203] width 123 height 32
click at [380, 204] on span "Manager" at bounding box center [346, 202] width 94 height 18
click at [401, 203] on icon "filter" at bounding box center [406, 203] width 10 height 10
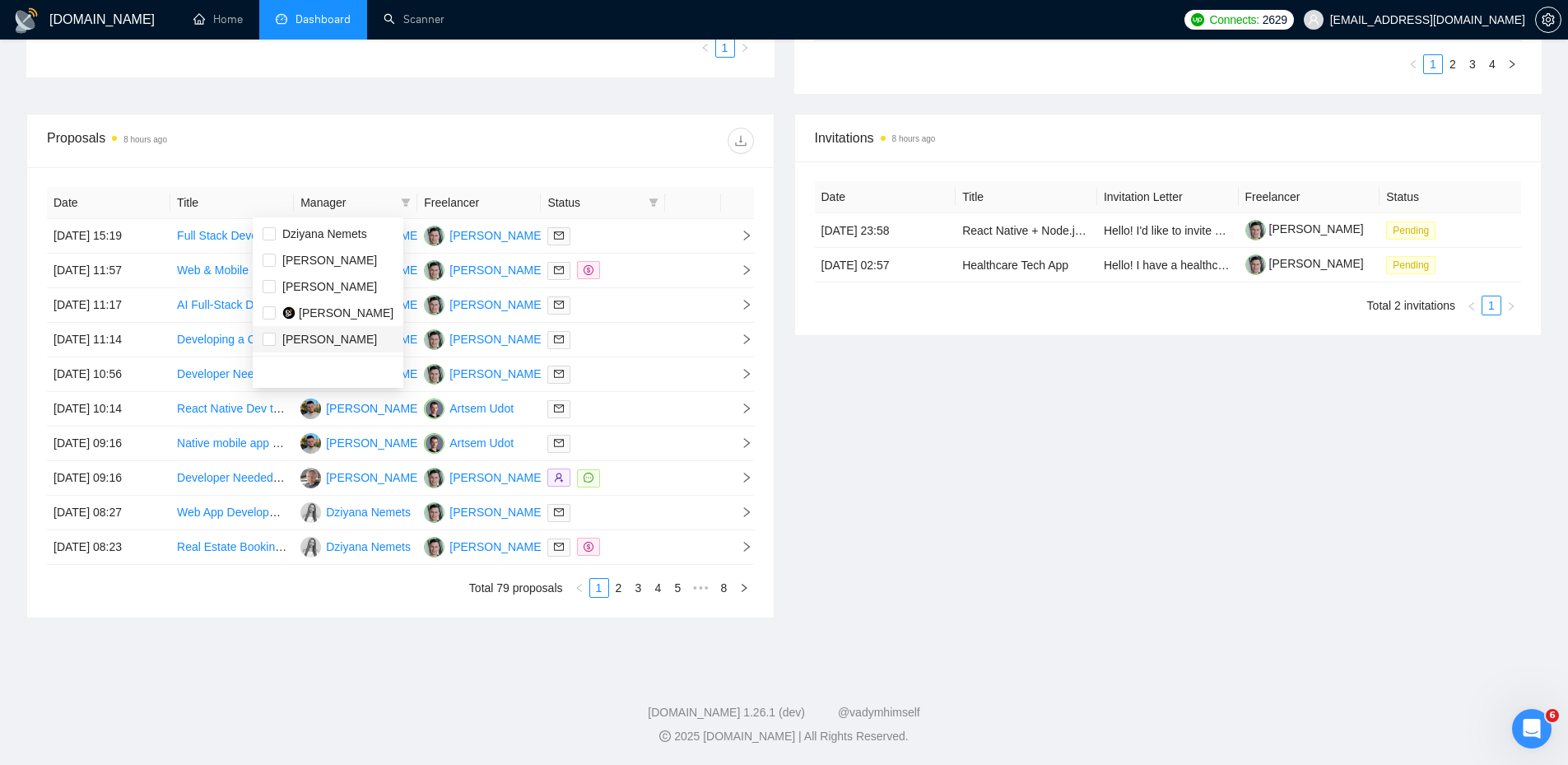
click at [324, 348] on div "[PERSON_NAME]" at bounding box center [330, 339] width 94 height 18
checkbox input "true"
click at [495, 133] on div at bounding box center [576, 141] width 353 height 27
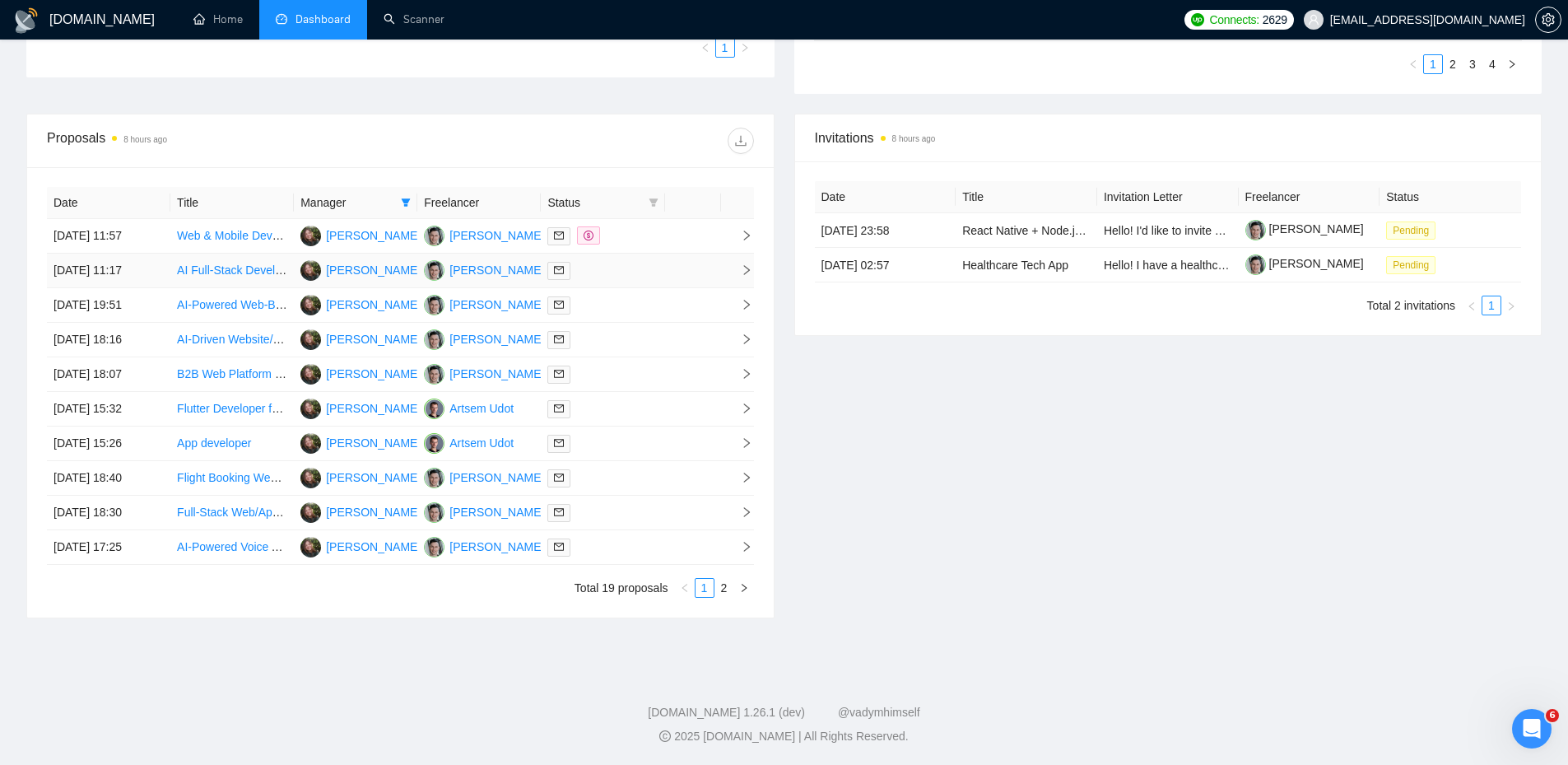
click at [626, 279] on div at bounding box center [602, 270] width 110 height 19
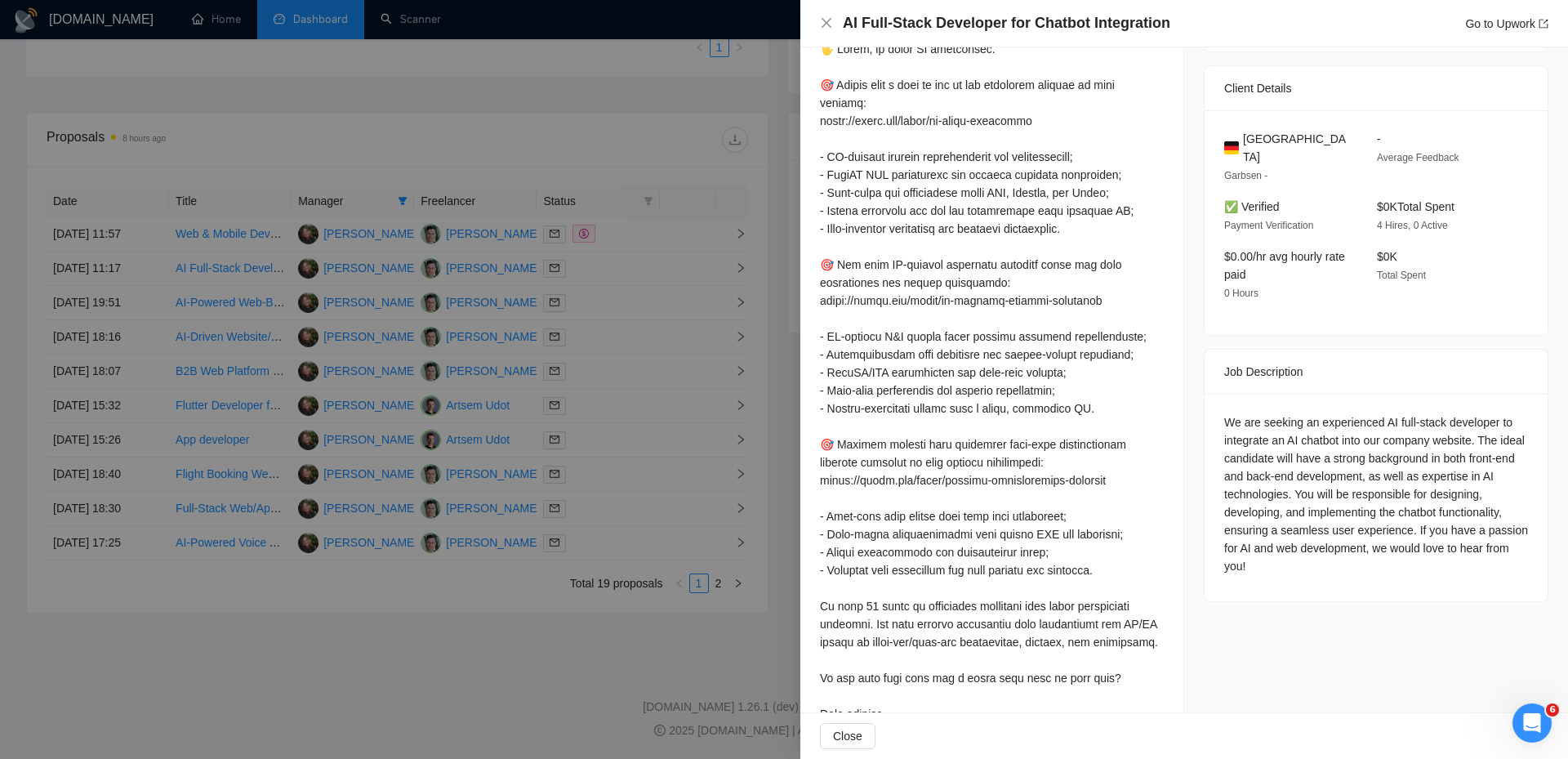
scroll to position [301, 0]
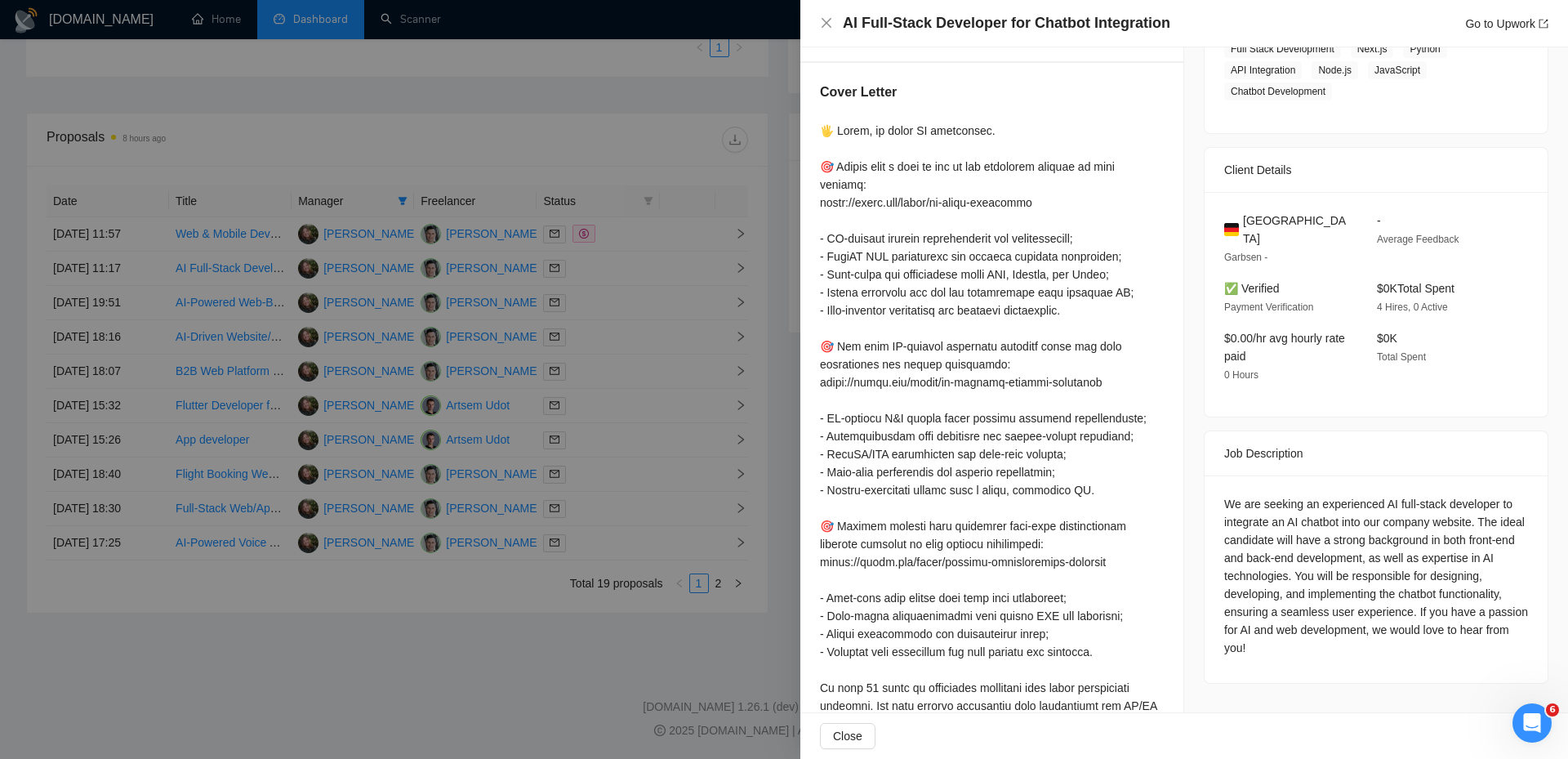
click at [657, 278] on div at bounding box center [784, 379] width 1568 height 759
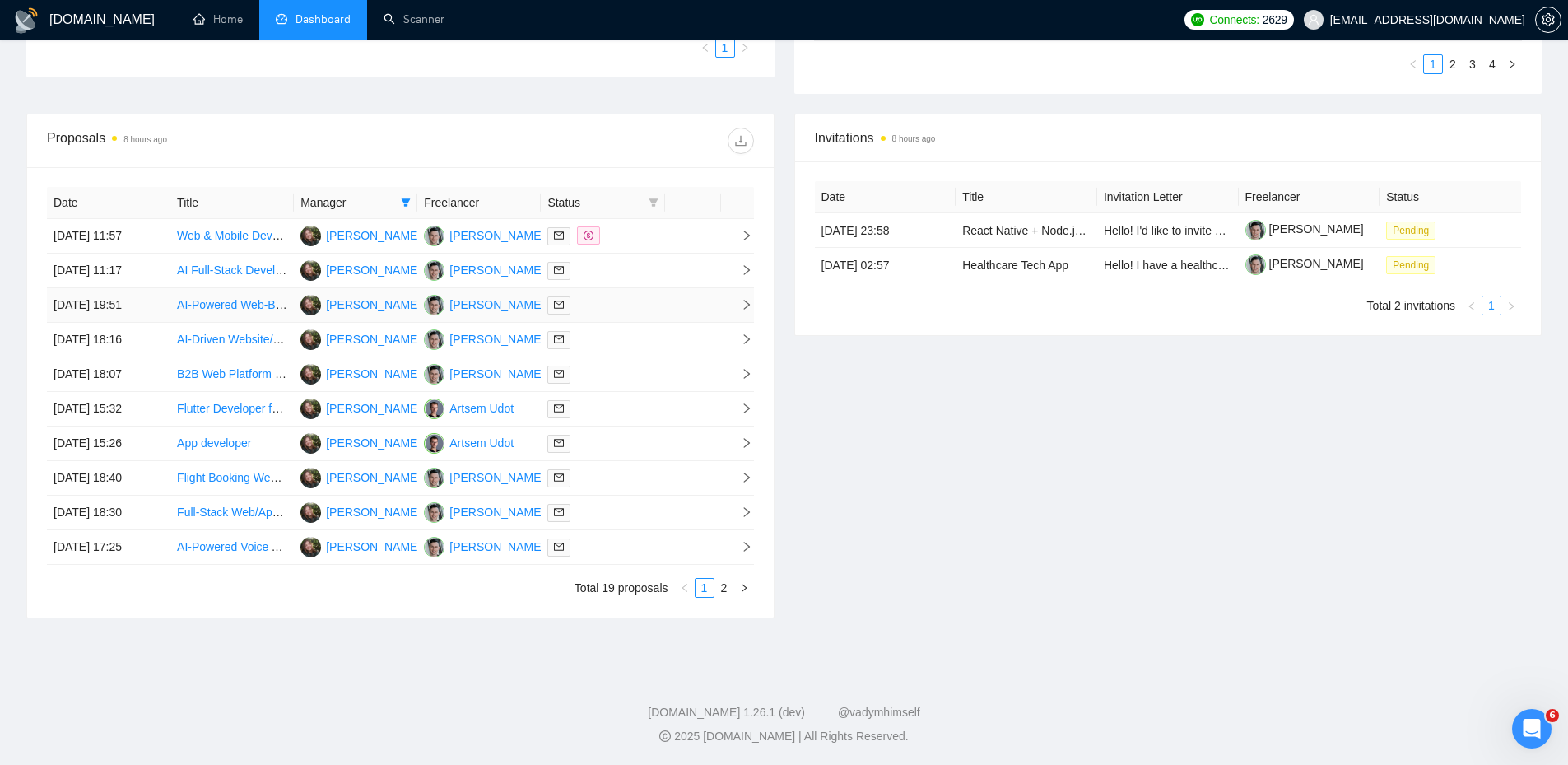
click at [629, 298] on div at bounding box center [602, 304] width 110 height 19
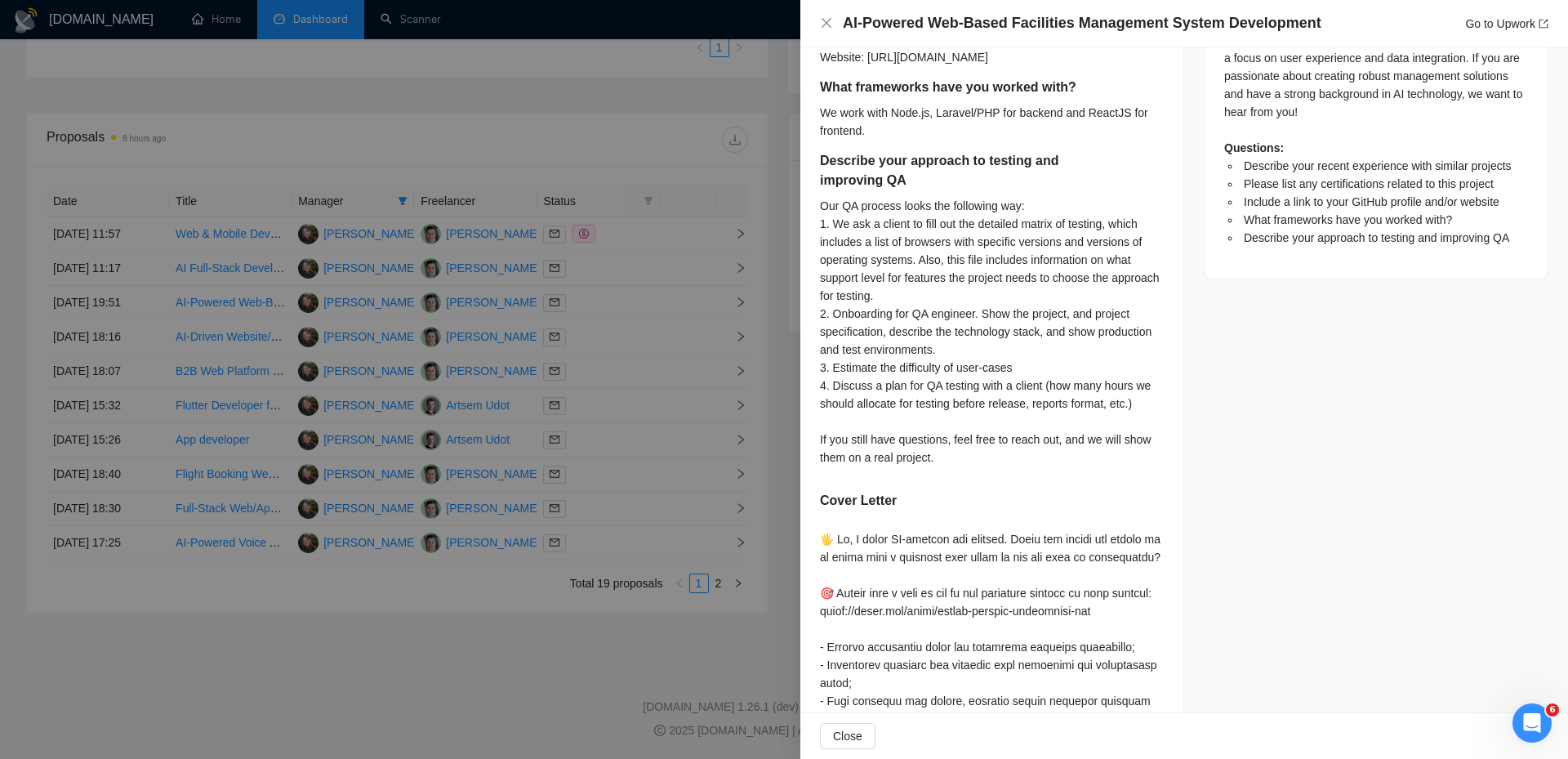
scroll to position [1117, 0]
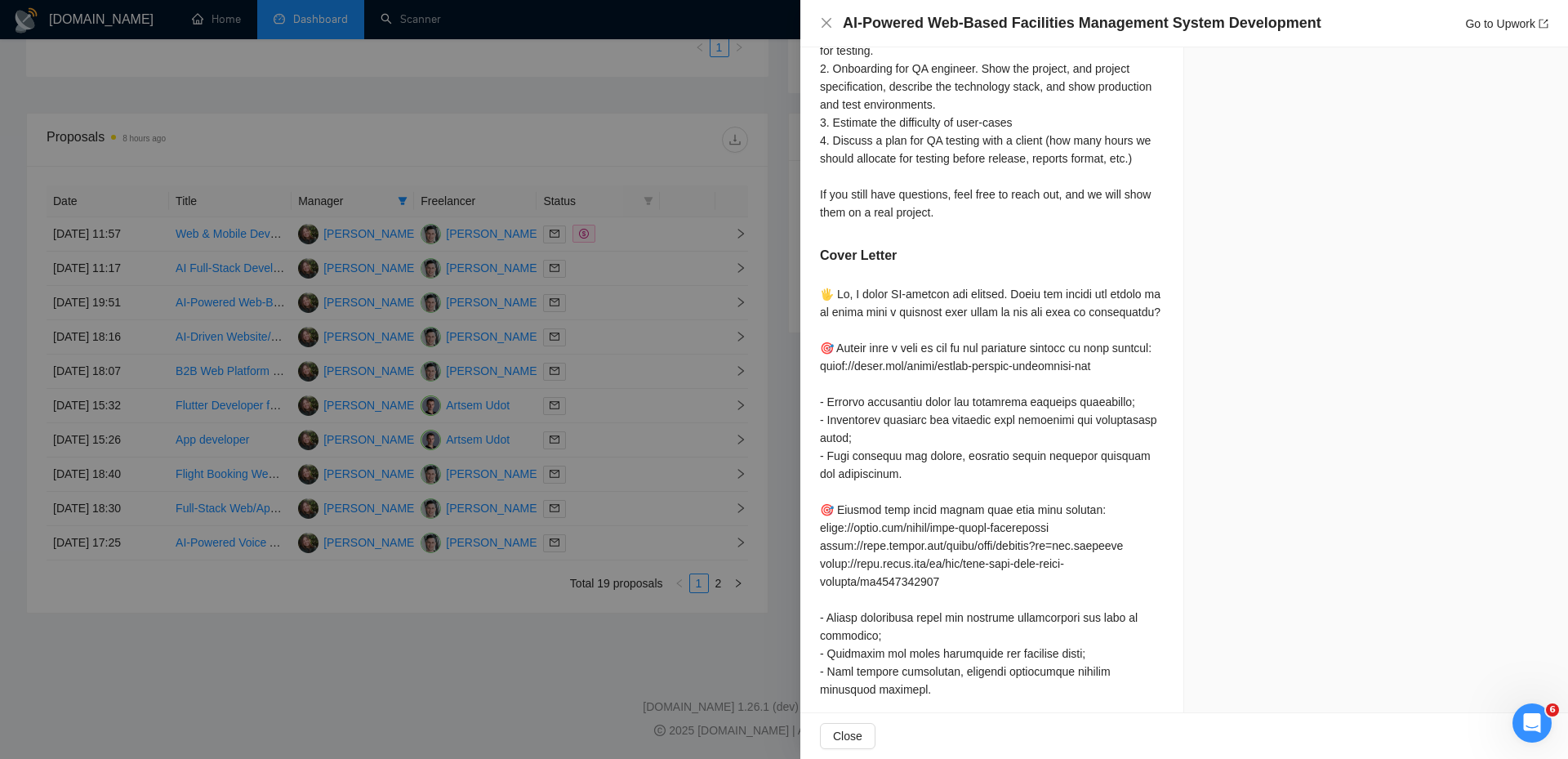
click at [1017, 334] on div at bounding box center [992, 590] width 344 height 611
click at [937, 330] on div at bounding box center [992, 590] width 344 height 611
drag, startPoint x: 1016, startPoint y: 328, endPoint x: 913, endPoint y: 326, distance: 103.0
click at [922, 326] on div at bounding box center [992, 590] width 344 height 611
drag, startPoint x: 859, startPoint y: 327, endPoint x: 1012, endPoint y: 331, distance: 153.1
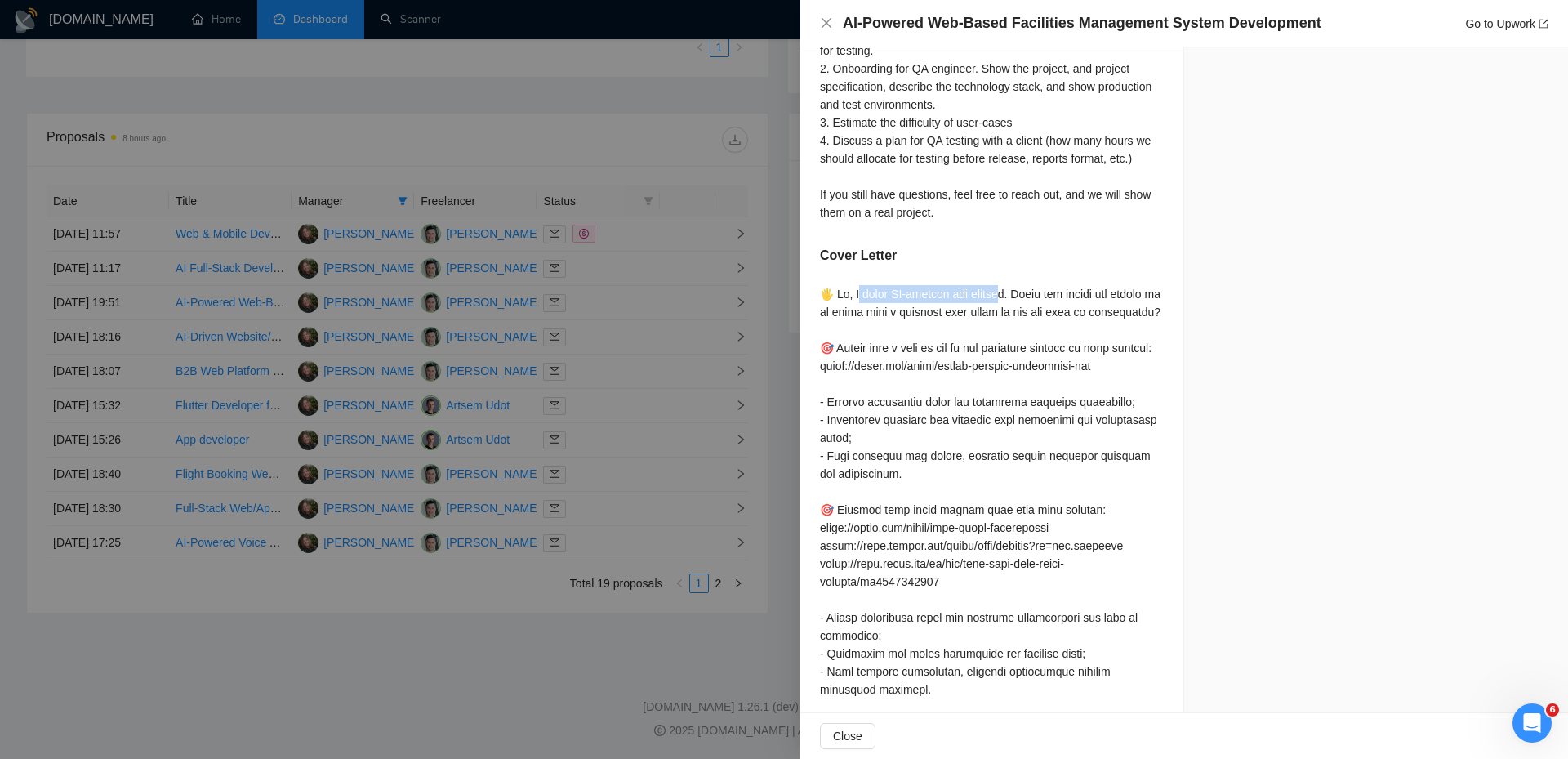
click at [1012, 331] on div at bounding box center [992, 590] width 344 height 611
drag, startPoint x: 1016, startPoint y: 331, endPoint x: 961, endPoint y: 326, distance: 55.2
click at [961, 326] on div at bounding box center [992, 590] width 344 height 611
click at [1046, 327] on div at bounding box center [992, 590] width 344 height 611
drag, startPoint x: 1024, startPoint y: 329, endPoint x: 1038, endPoint y: 369, distance: 42.4
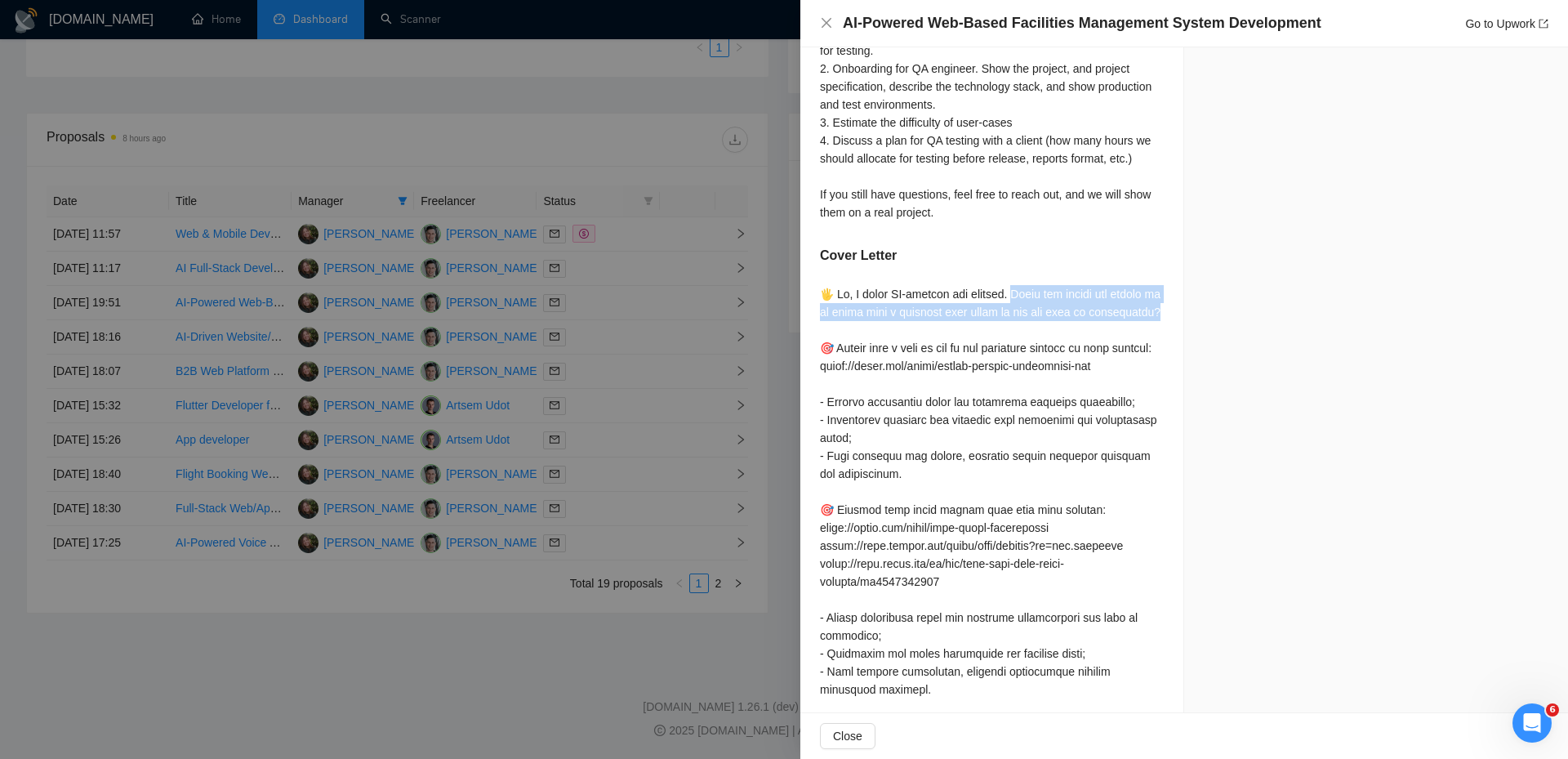
click at [1038, 369] on div at bounding box center [992, 590] width 344 height 611
click at [1029, 361] on div at bounding box center [992, 590] width 344 height 611
drag, startPoint x: 1016, startPoint y: 364, endPoint x: 1018, endPoint y: 333, distance: 31.1
click at [1018, 333] on div at bounding box center [992, 590] width 344 height 611
click at [1027, 330] on div at bounding box center [992, 590] width 344 height 611
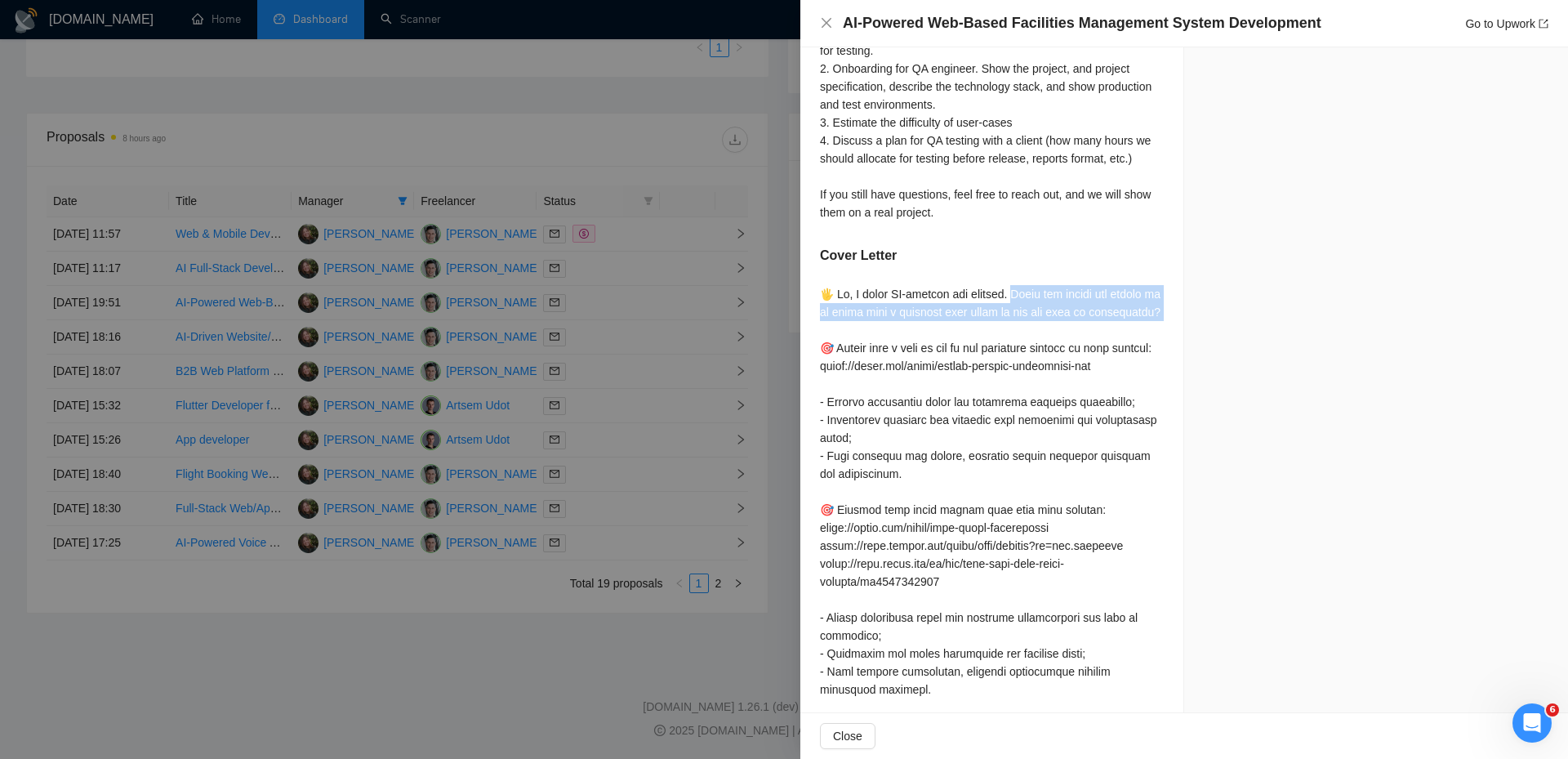
drag, startPoint x: 1027, startPoint y: 329, endPoint x: 1038, endPoint y: 363, distance: 35.7
click at [1038, 363] on div at bounding box center [992, 590] width 344 height 611
click at [1044, 363] on div at bounding box center [992, 590] width 344 height 611
drag, startPoint x: 916, startPoint y: 363, endPoint x: 1021, endPoint y: 323, distance: 112.4
click at [1021, 323] on div at bounding box center [992, 590] width 344 height 611
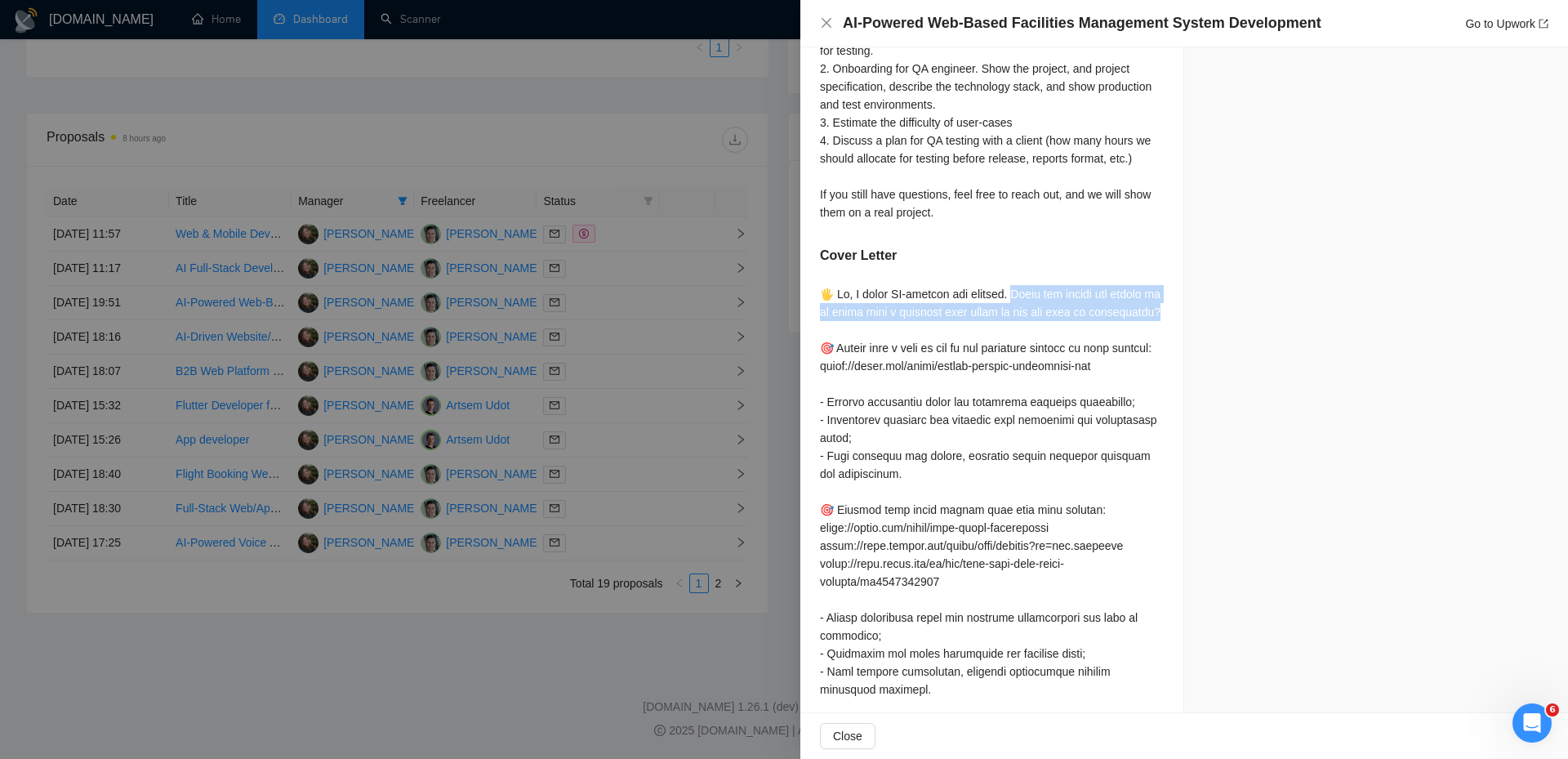
click at [1021, 308] on div "Describe your recent experience with similar projects 🎯 Facade Management Tool …" at bounding box center [992, 83] width 383 height 1675
drag, startPoint x: 1018, startPoint y: 332, endPoint x: 834, endPoint y: 331, distance: 184.0
click at [834, 331] on div at bounding box center [992, 590] width 344 height 611
click at [859, 350] on div at bounding box center [992, 590] width 344 height 611
drag, startPoint x: 854, startPoint y: 326, endPoint x: 1018, endPoint y: 328, distance: 164.0
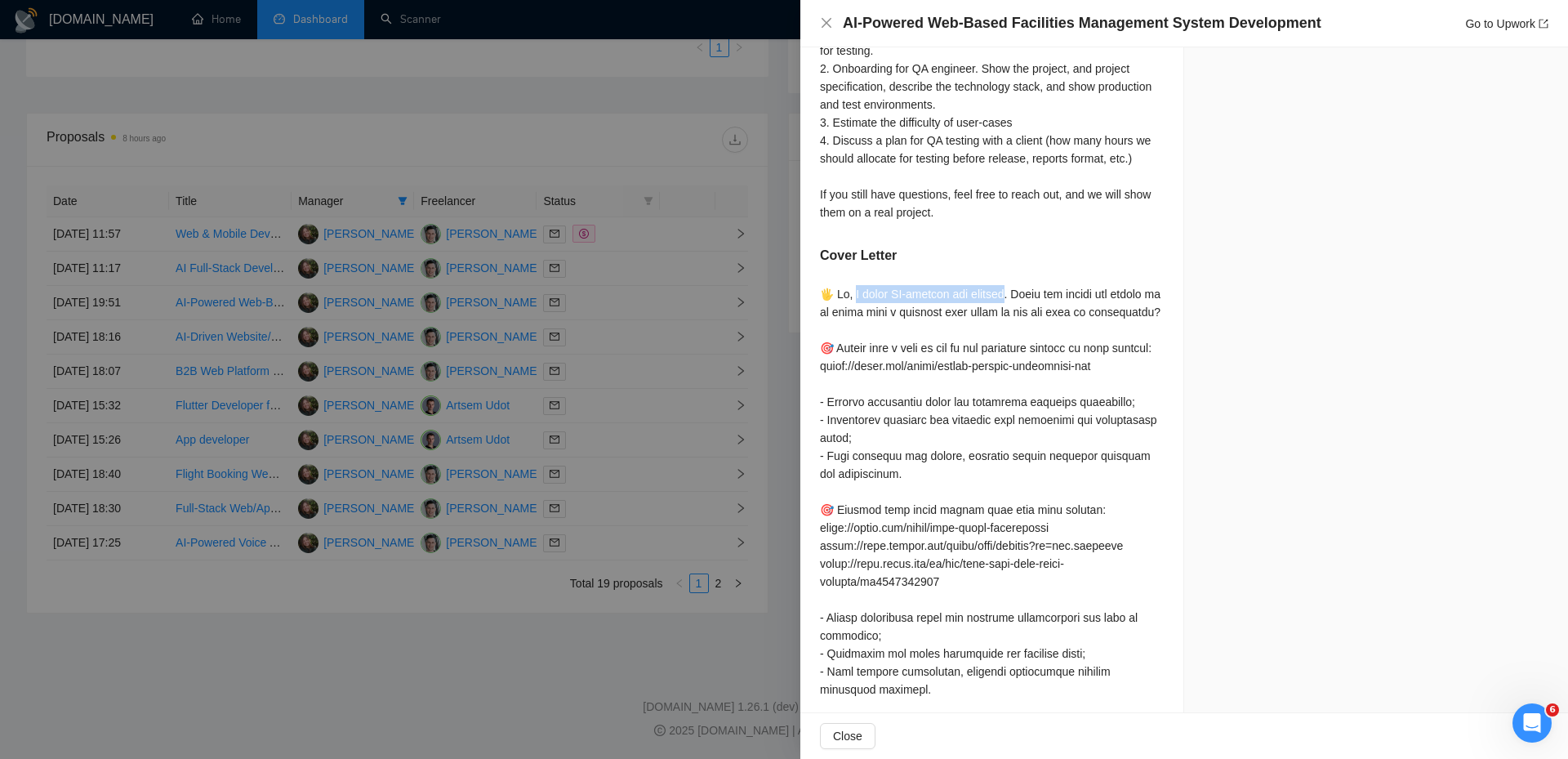
click at [1017, 327] on div at bounding box center [992, 590] width 344 height 611
click at [1030, 337] on div at bounding box center [992, 590] width 344 height 611
click at [610, 224] on div at bounding box center [784, 379] width 1568 height 759
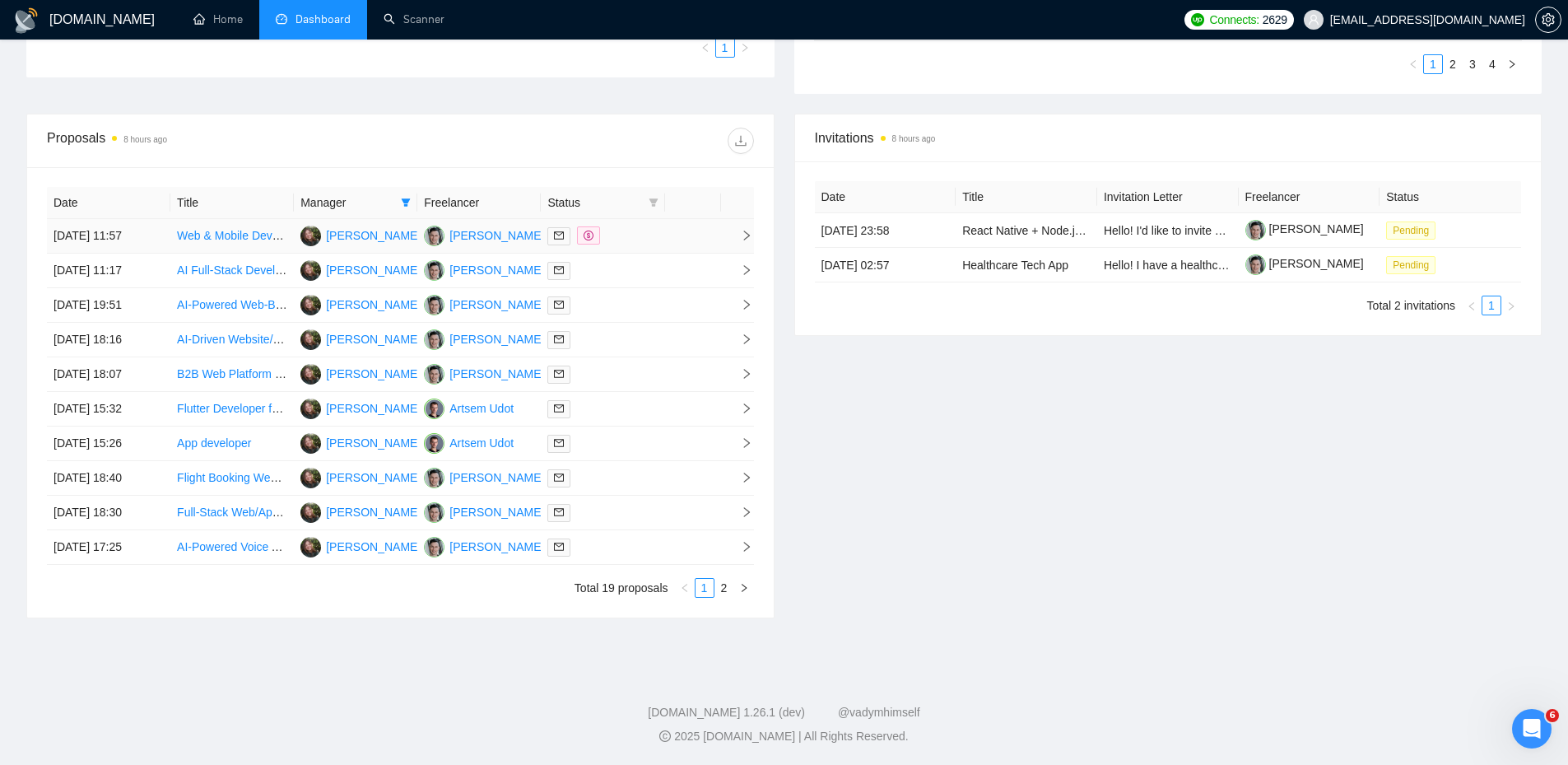
click at [640, 232] on div at bounding box center [602, 235] width 110 height 19
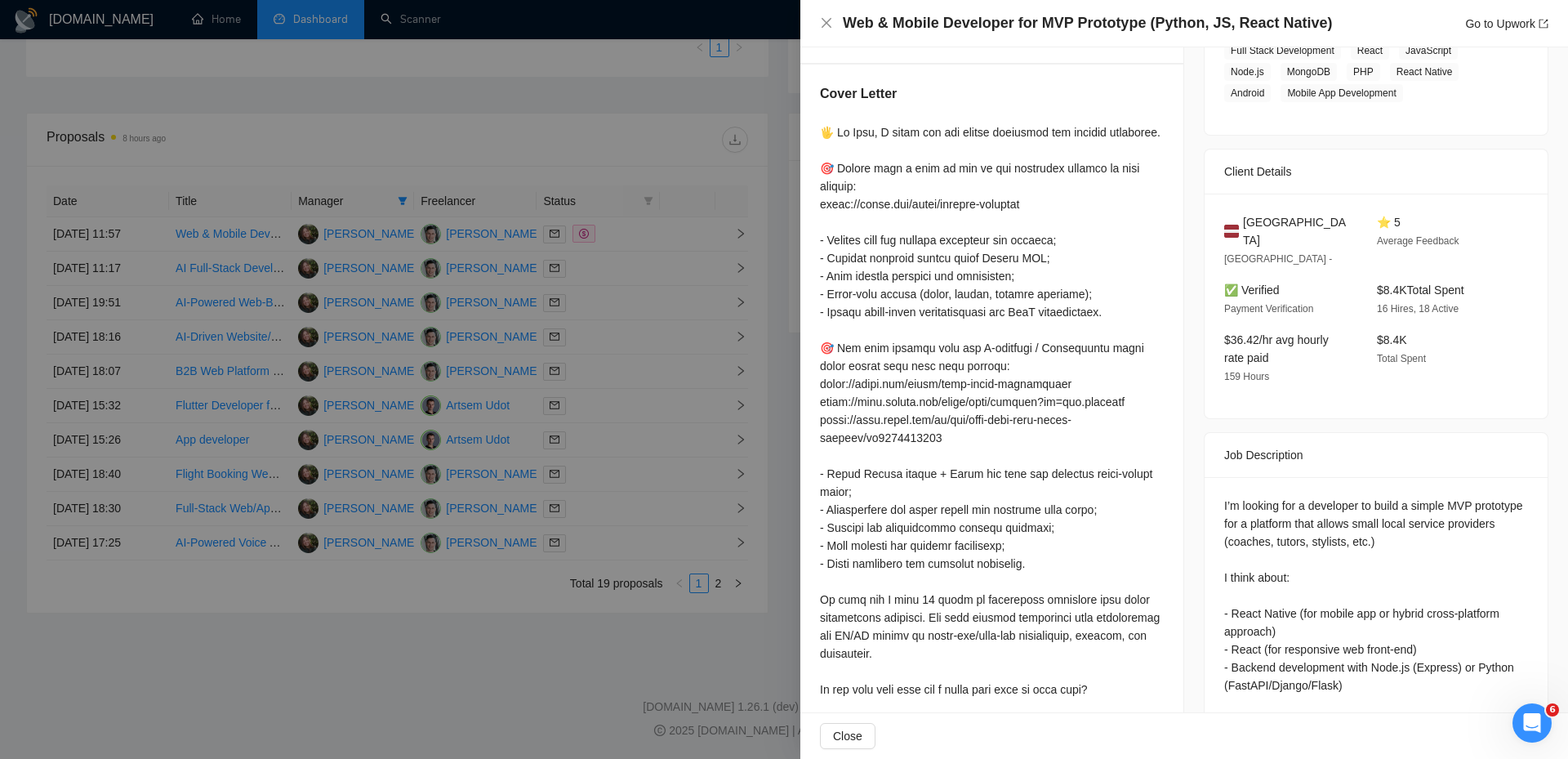
scroll to position [299, 0]
drag, startPoint x: 1426, startPoint y: 521, endPoint x: 1370, endPoint y: 518, distance: 56.1
click at [1375, 520] on div "I’m looking for a developer to build a simple MVP prototype for a platform that…" at bounding box center [1376, 613] width 304 height 233
drag, startPoint x: 1365, startPoint y: 516, endPoint x: 1370, endPoint y: 504, distance: 13.0
click at [1366, 507] on div "I’m looking for a developer to build a simple MVP prototype for a platform that…" at bounding box center [1376, 613] width 304 height 233
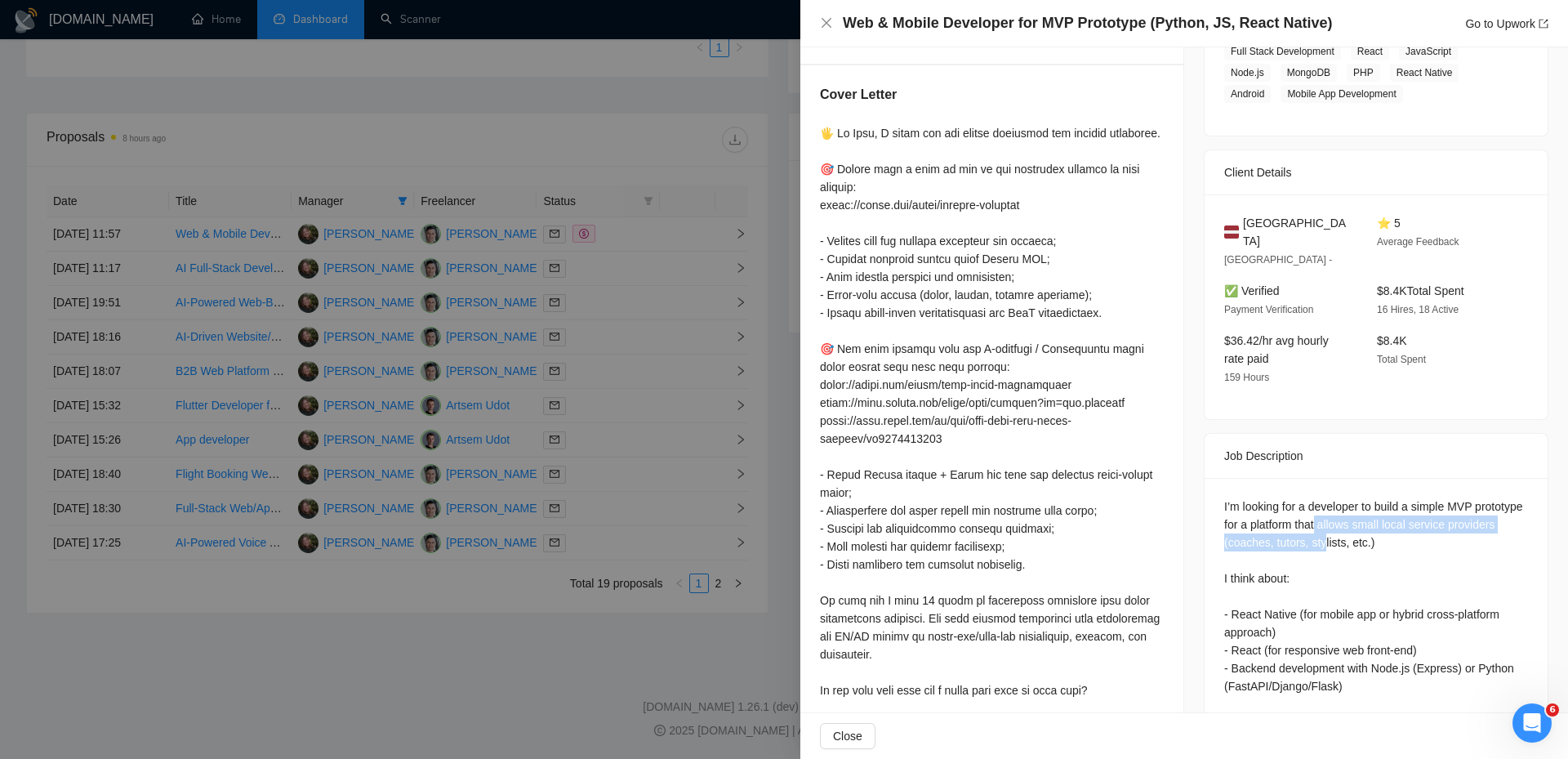
click at [1370, 504] on div "I’m looking for a developer to build a simple MVP prototype for a platform that…" at bounding box center [1376, 613] width 304 height 233
drag, startPoint x: 1444, startPoint y: 516, endPoint x: 1397, endPoint y: 512, distance: 47.2
click at [1399, 512] on div "I’m looking for a developer to build a simple MVP prototype for a platform that…" at bounding box center [1376, 613] width 304 height 233
click at [1361, 503] on div "I’m looking for a developer to build a simple MVP prototype for a platform that…" at bounding box center [1376, 613] width 304 height 233
click at [1490, 526] on div "I’m looking for a developer to build a simple MVP prototype for a platform that…" at bounding box center [1376, 613] width 304 height 233
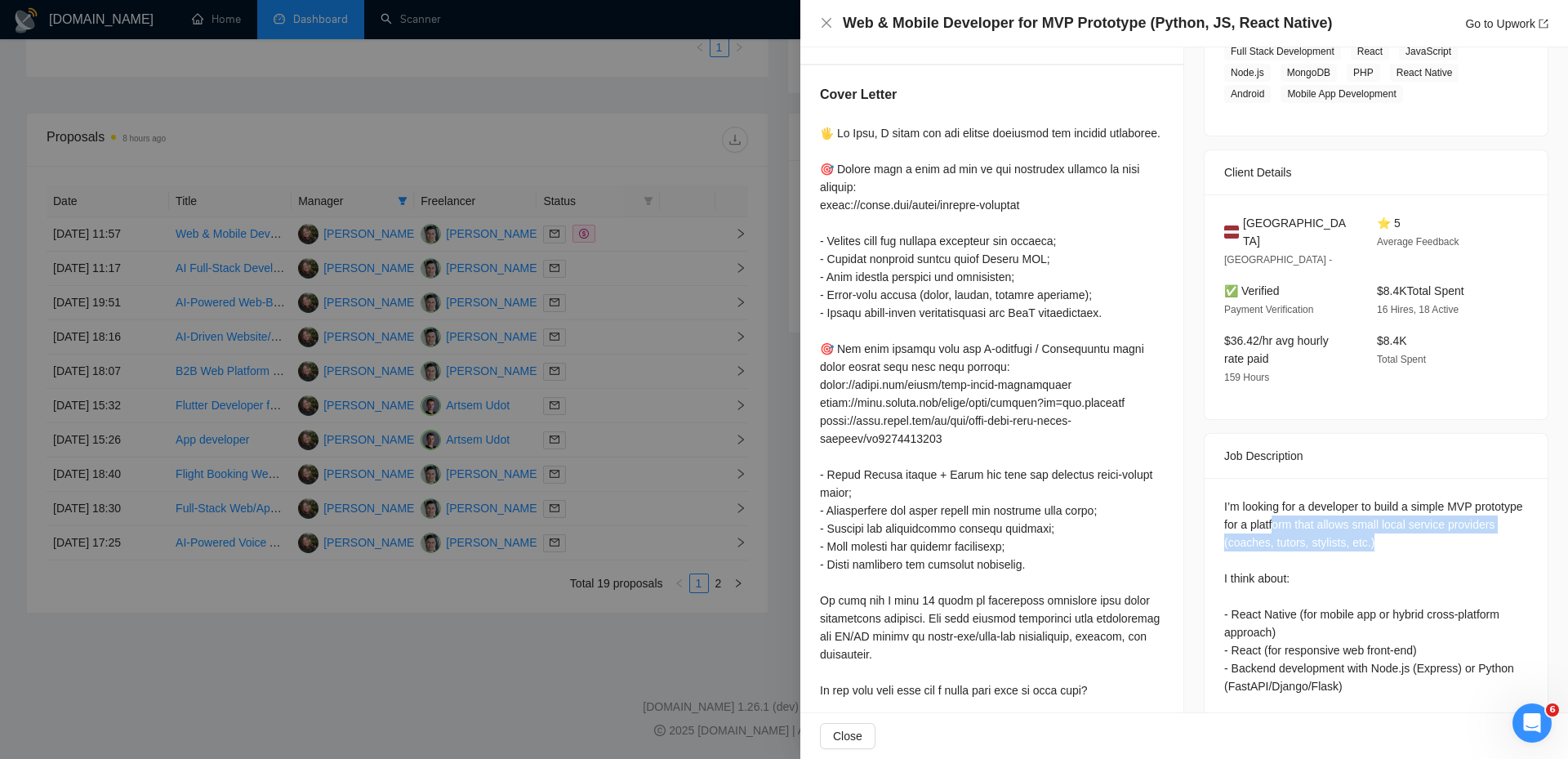
drag, startPoint x: 1415, startPoint y: 518, endPoint x: 1322, endPoint y: 493, distance: 96.3
click at [1322, 497] on div "I’m looking for a developer to build a simple MVP prototype for a platform that…" at bounding box center [1376, 613] width 304 height 233
click at [1452, 505] on div "I’m looking for a developer to build a simple MVP prototype for a platform that…" at bounding box center [1376, 613] width 304 height 233
click at [1438, 518] on div "I’m looking for a developer to build a simple MVP prototype for a platform that…" at bounding box center [1376, 613] width 304 height 233
drag, startPoint x: 1434, startPoint y: 520, endPoint x: 1386, endPoint y: 504, distance: 50.6
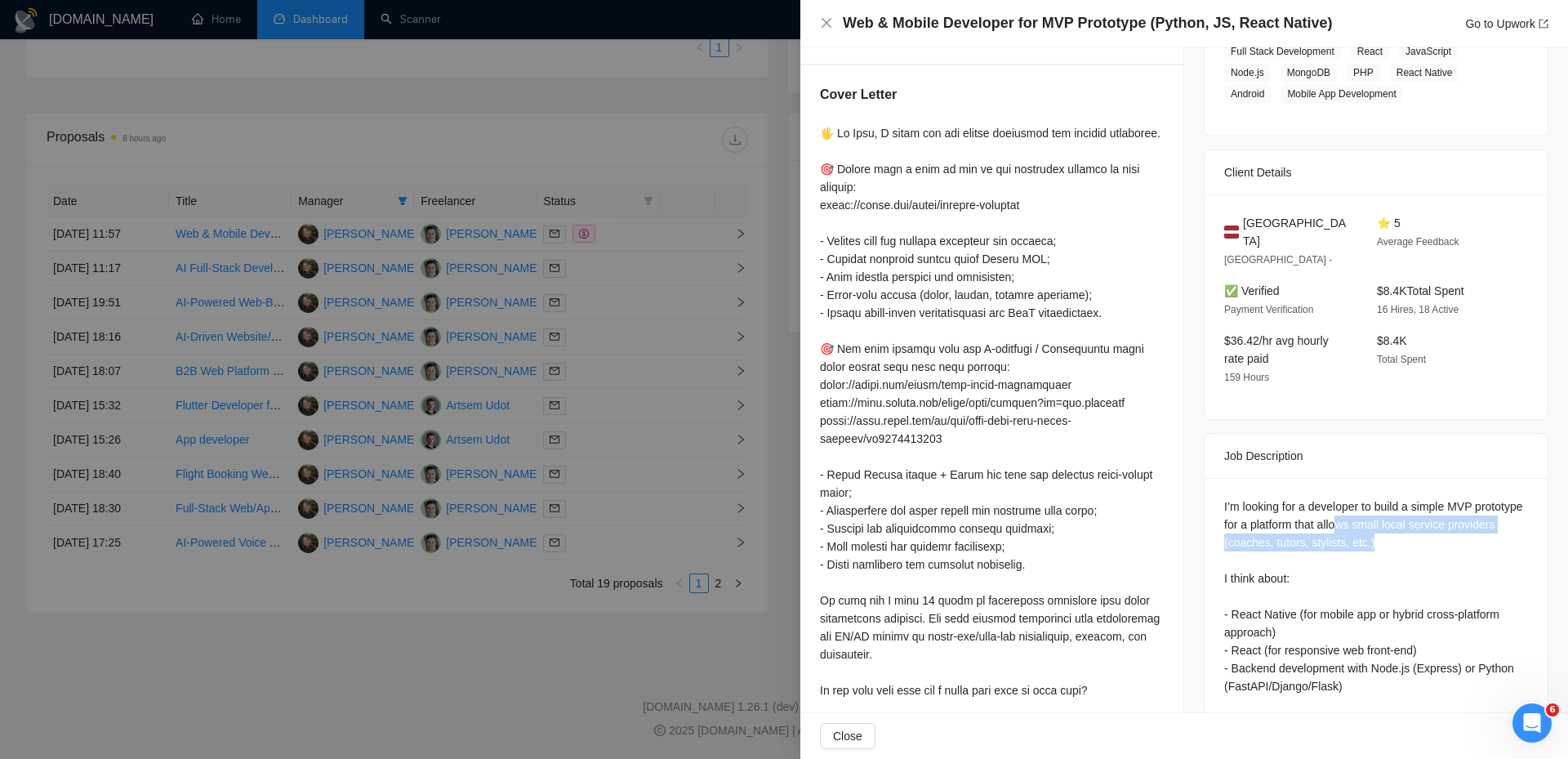
click at [1386, 504] on div "I’m looking for a developer to build a simple MVP prototype for a platform that…" at bounding box center [1376, 613] width 304 height 233
click at [1480, 520] on div "I’m looking for a developer to build a simple MVP prototype for a platform that…" at bounding box center [1376, 613] width 304 height 233
drag, startPoint x: 1413, startPoint y: 500, endPoint x: 1262, endPoint y: 524, distance: 152.9
click at [1262, 524] on div "I’m looking for a developer to build a simple MVP prototype for a platform that…" at bounding box center [1376, 613] width 304 height 233
click at [814, 286] on div "Cover Letter" at bounding box center [992, 431] width 383 height 732
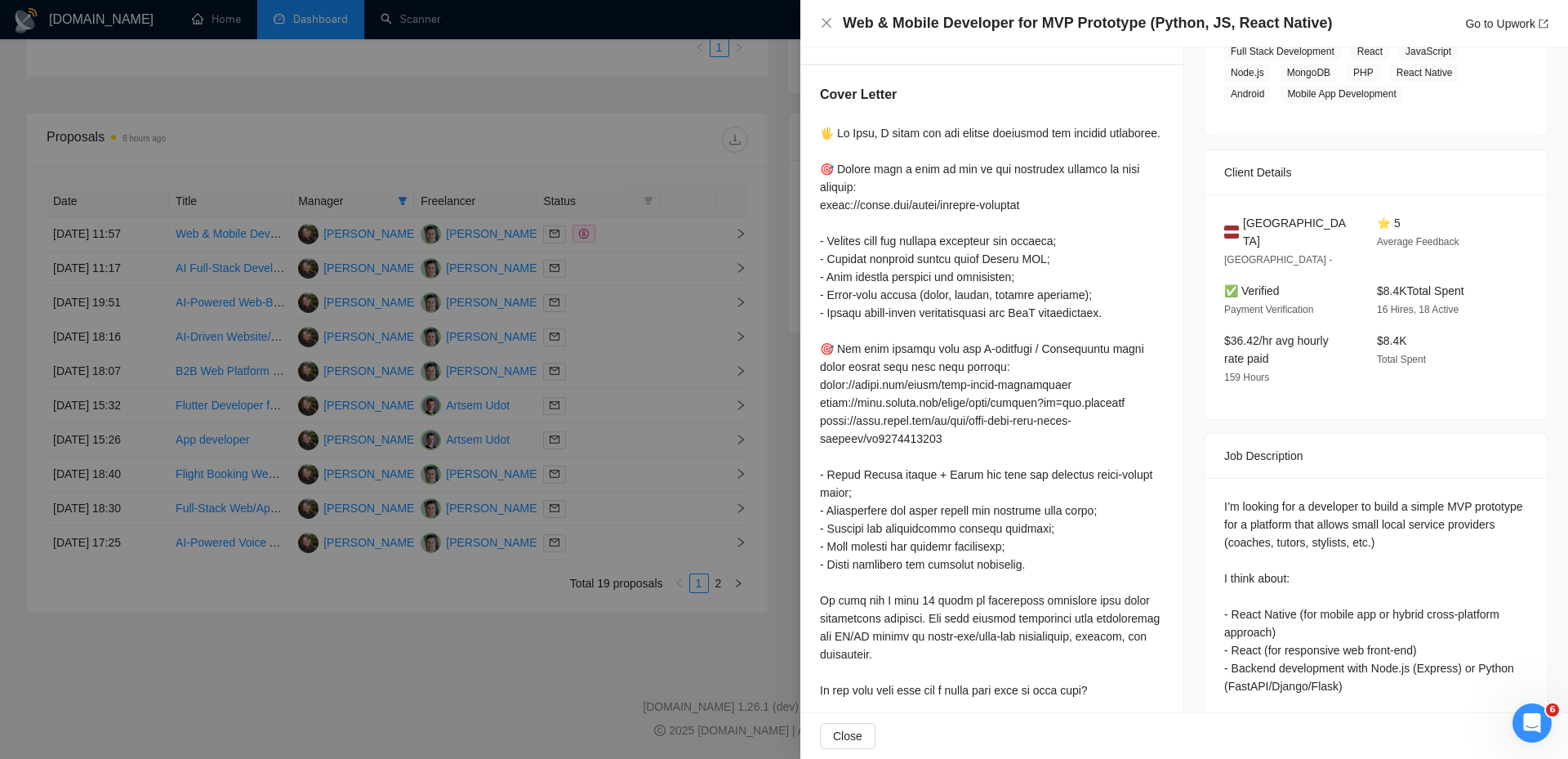
click at [608, 272] on div at bounding box center [784, 379] width 1568 height 759
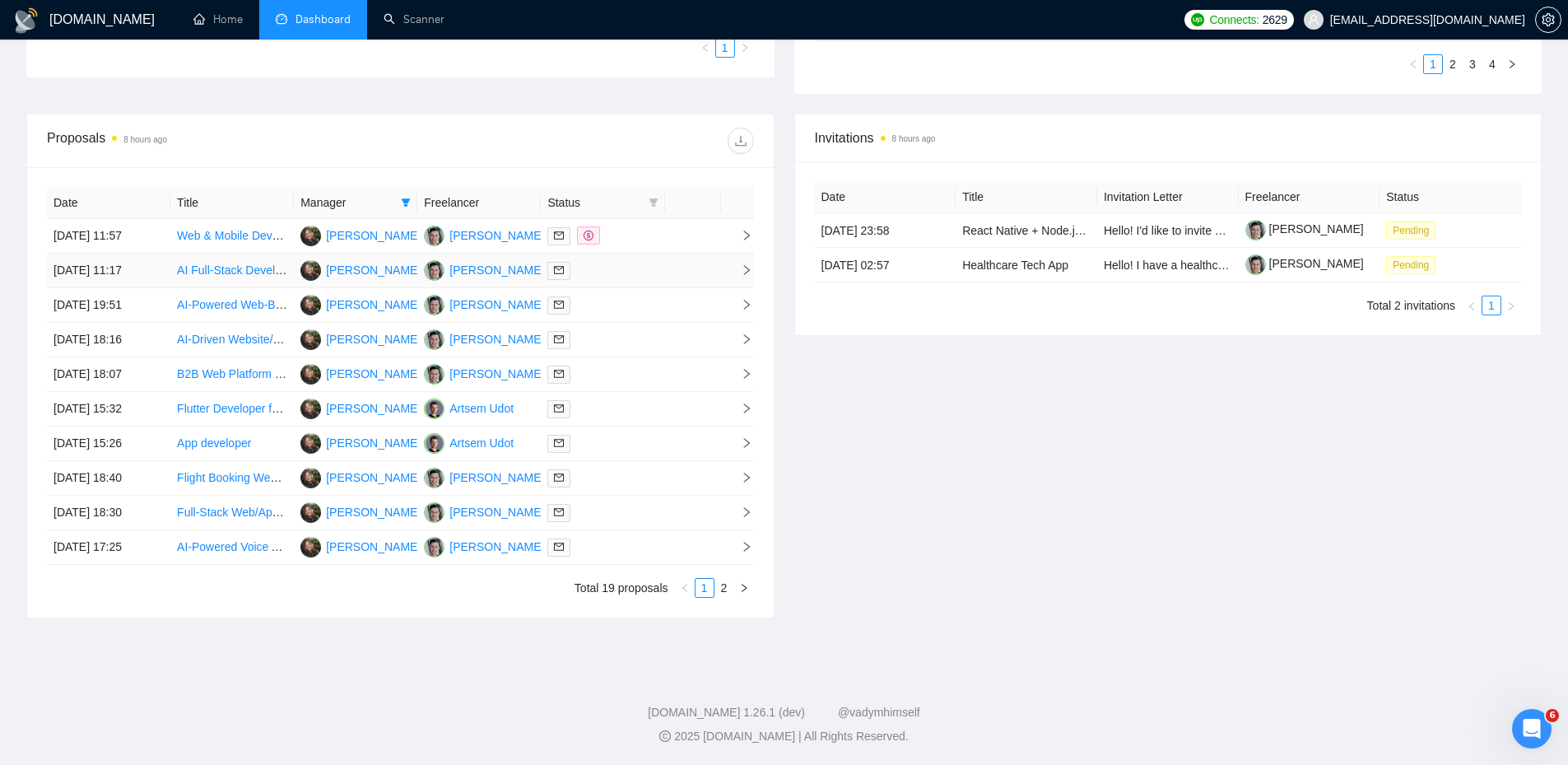
click at [615, 273] on div at bounding box center [602, 270] width 110 height 19
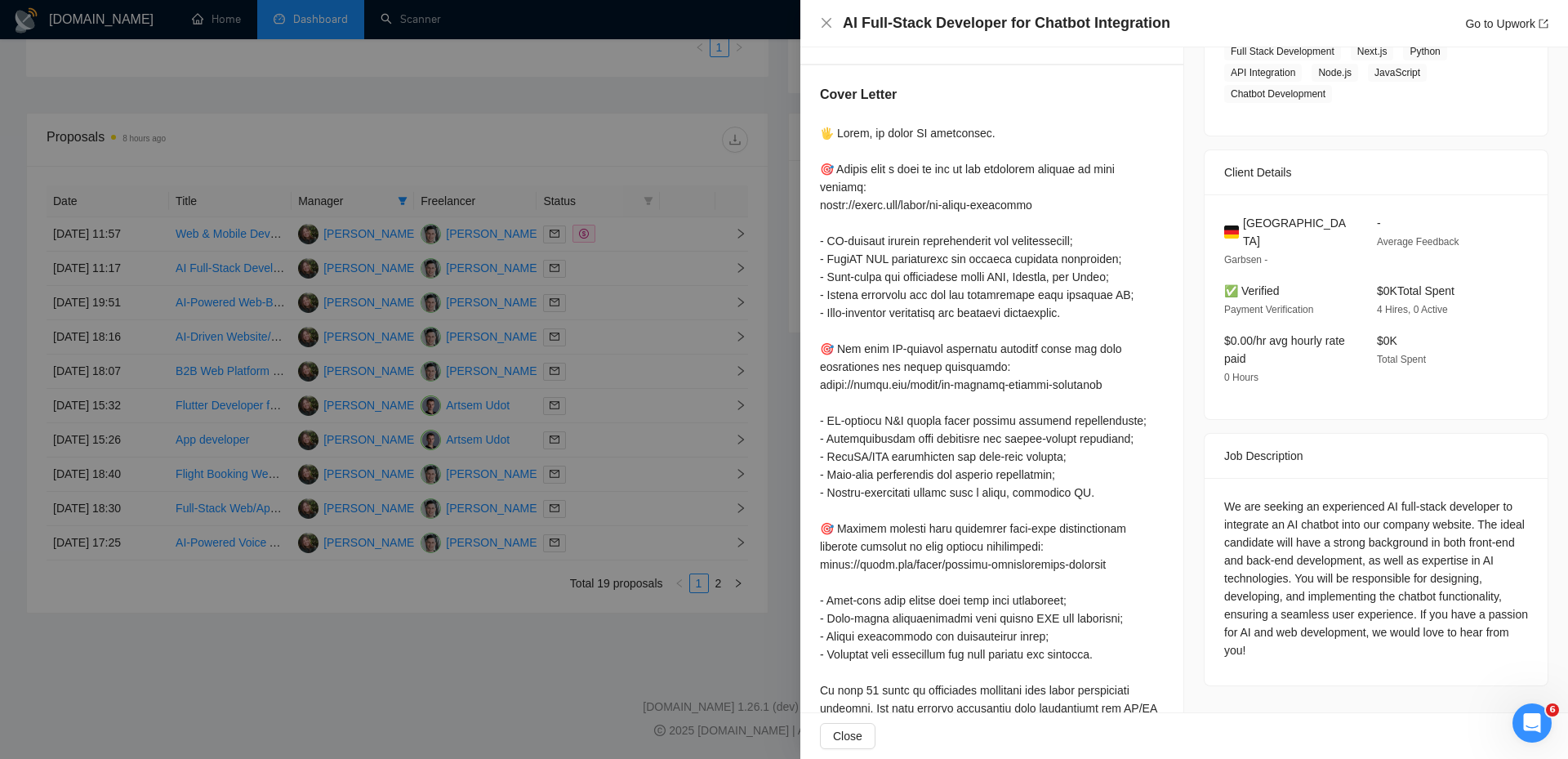
click at [595, 190] on div at bounding box center [784, 379] width 1568 height 759
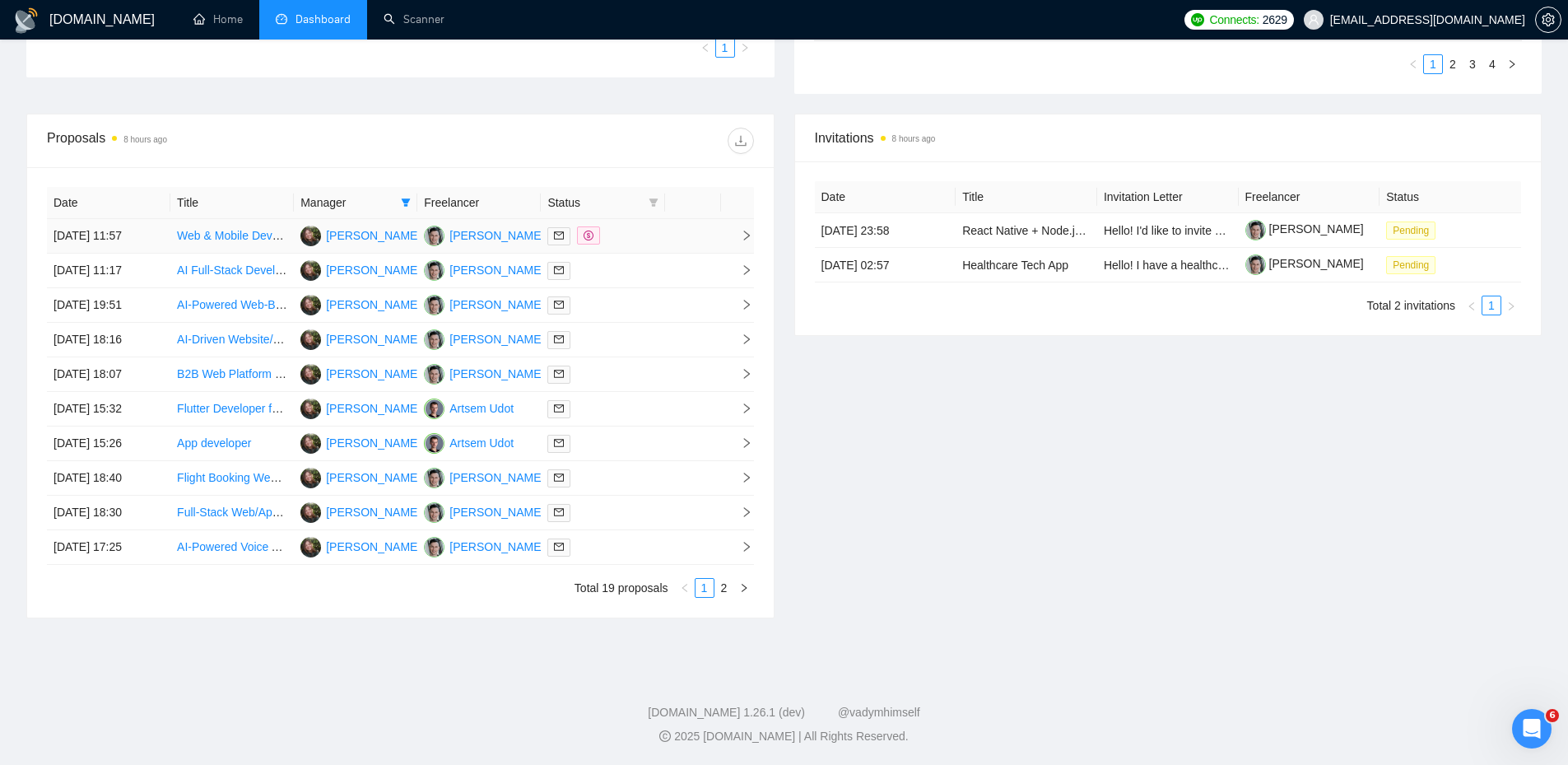
click at [637, 223] on td at bounding box center [601, 235] width 123 height 34
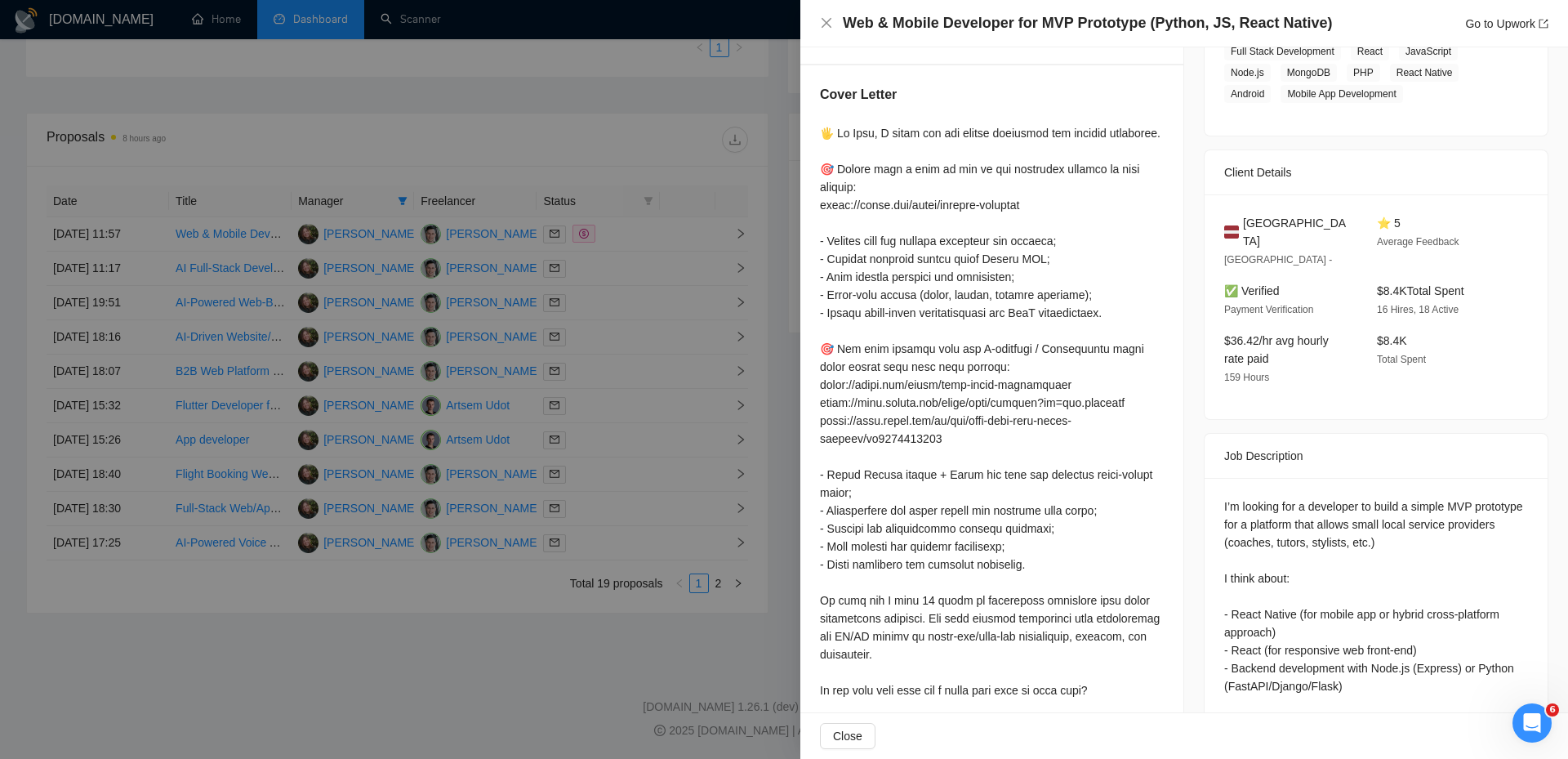
scroll to position [313, 0]
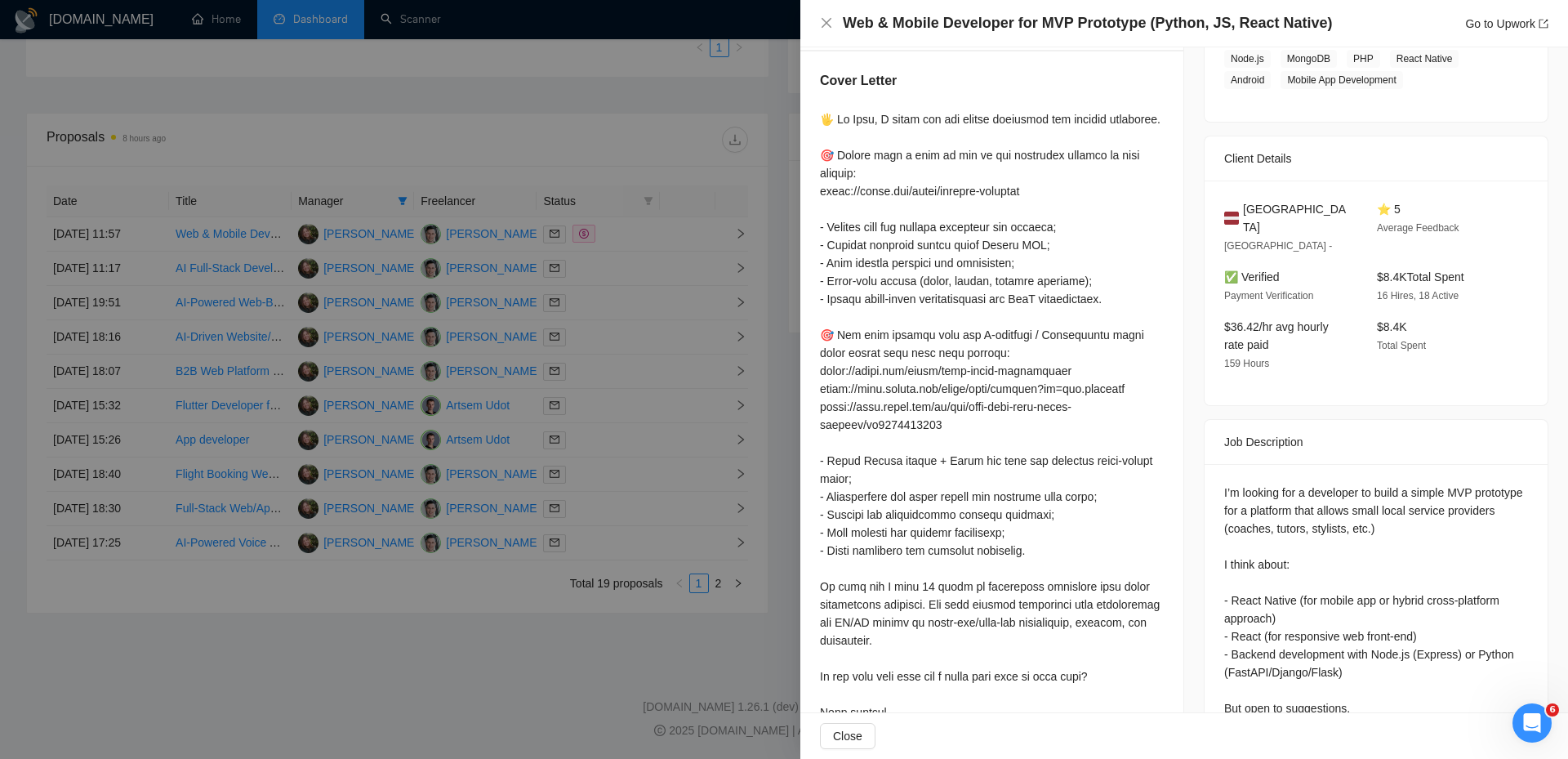
click at [1094, 384] on div at bounding box center [992, 434] width 344 height 647
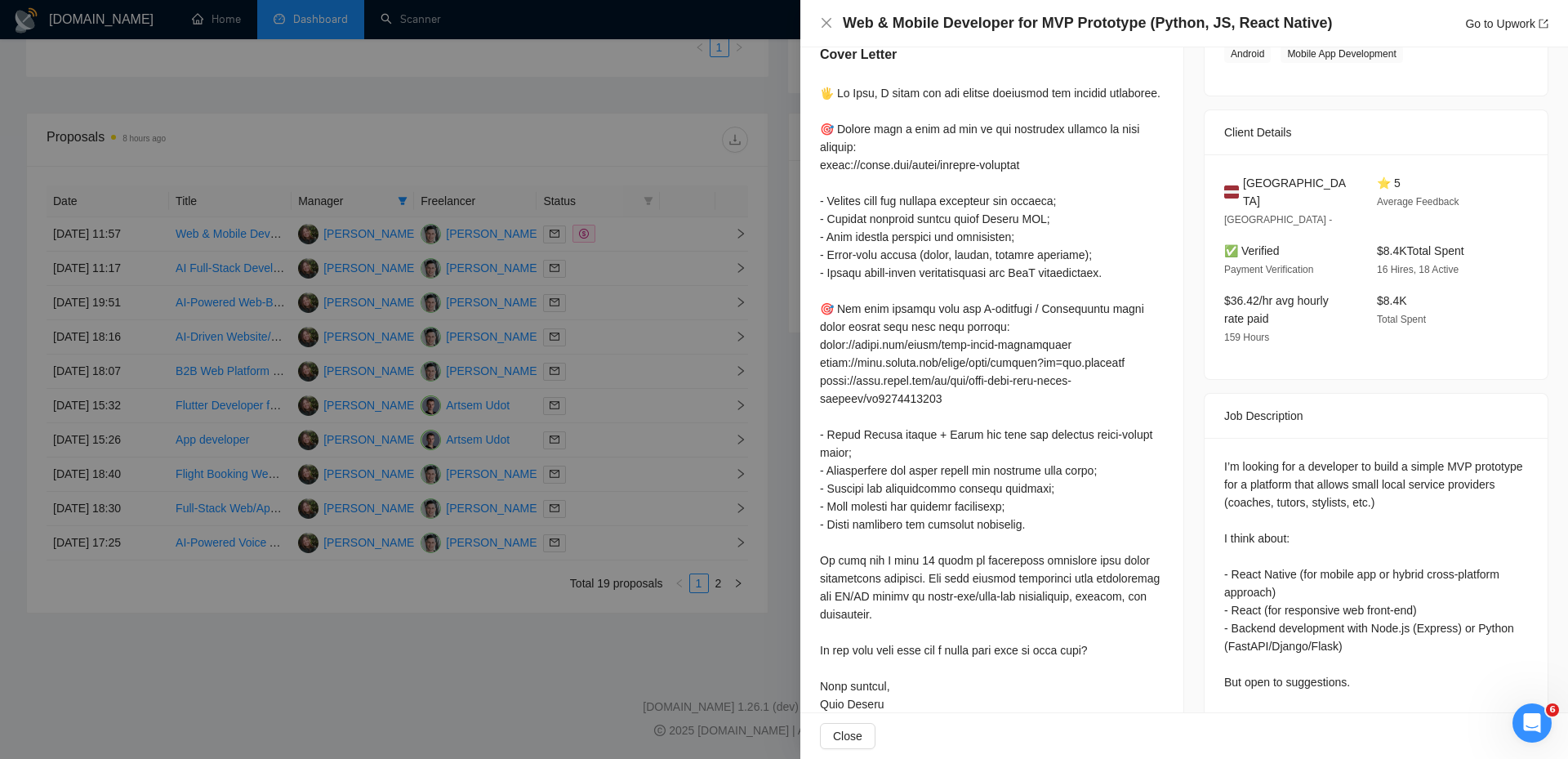
scroll to position [344, 0]
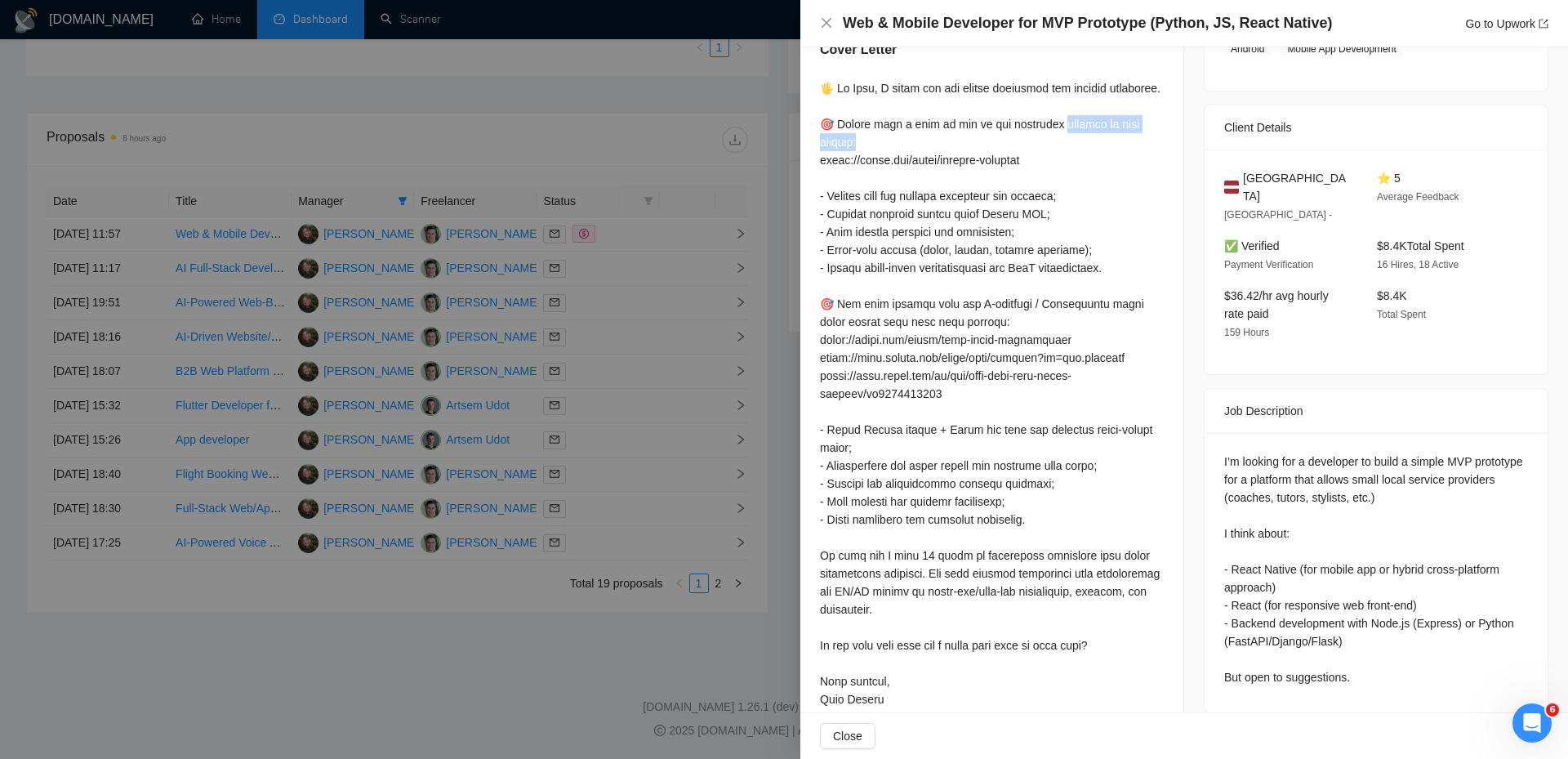
drag, startPoint x: 1053, startPoint y: 122, endPoint x: 1079, endPoint y: 139, distance: 31.1
click at [1079, 139] on div at bounding box center [992, 402] width 344 height 647
click at [1327, 461] on div "I’m looking for a developer to build a simple MVP prototype for a platform that…" at bounding box center [1376, 569] width 304 height 233
drag, startPoint x: 904, startPoint y: 79, endPoint x: 913, endPoint y: 79, distance: 9.0
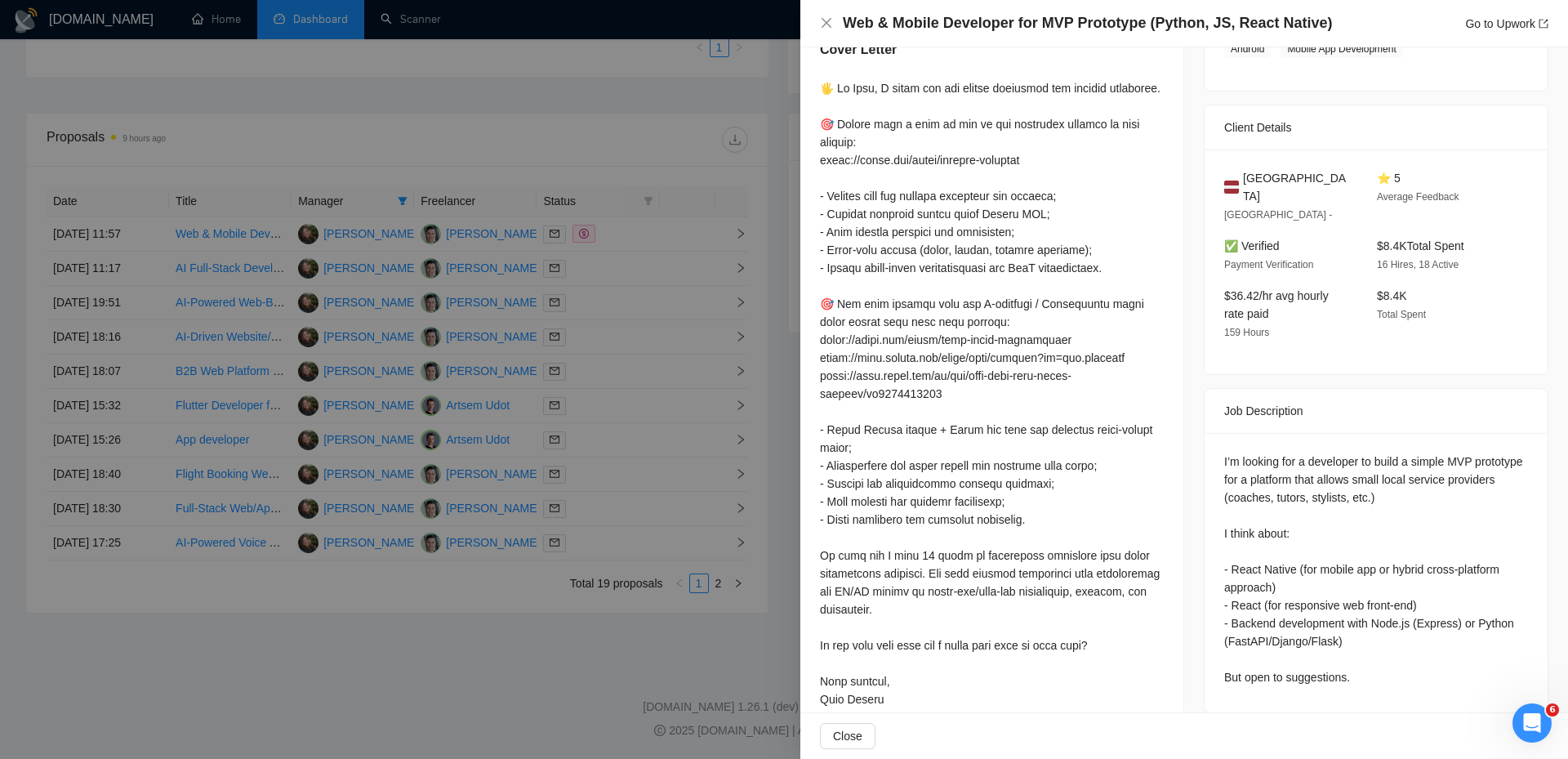
click at [912, 79] on div at bounding box center [992, 402] width 344 height 647
drag, startPoint x: 921, startPoint y: 82, endPoint x: 987, endPoint y: 89, distance: 66.4
click at [987, 89] on div at bounding box center [992, 402] width 344 height 647
drag, startPoint x: 860, startPoint y: 23, endPoint x: 941, endPoint y: 27, distance: 81.1
click at [942, 27] on h4 "Web & Mobile Developer for MVP Prototype (Python, JS, React Native)" at bounding box center [1087, 22] width 489 height 21
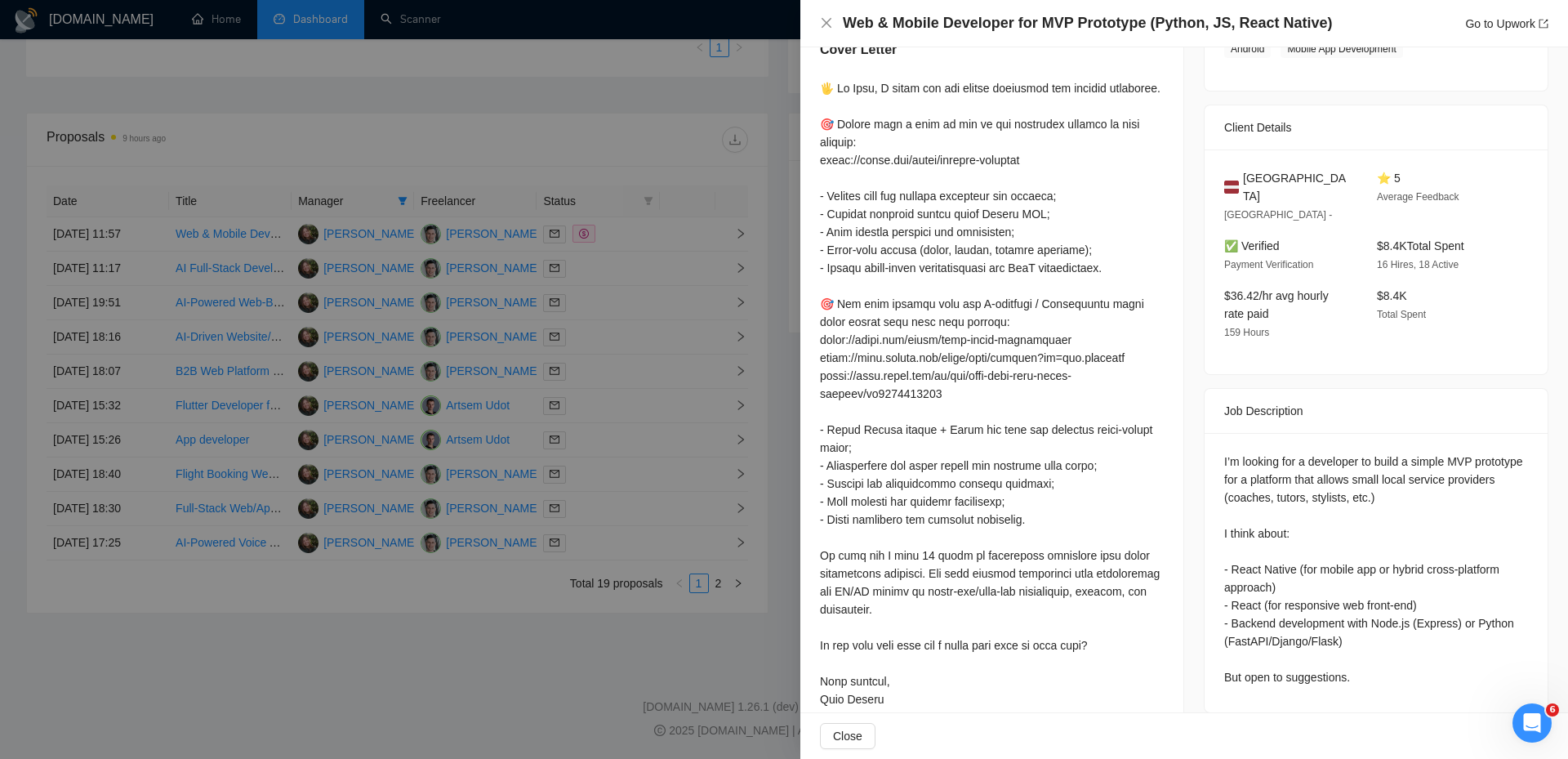
click at [1310, 452] on div "I’m looking for a developer to build a simple MVP prototype for a platform that…" at bounding box center [1376, 569] width 304 height 233
click at [1034, 82] on div at bounding box center [992, 402] width 344 height 647
drag, startPoint x: 1440, startPoint y: 446, endPoint x: 1473, endPoint y: 457, distance: 34.8
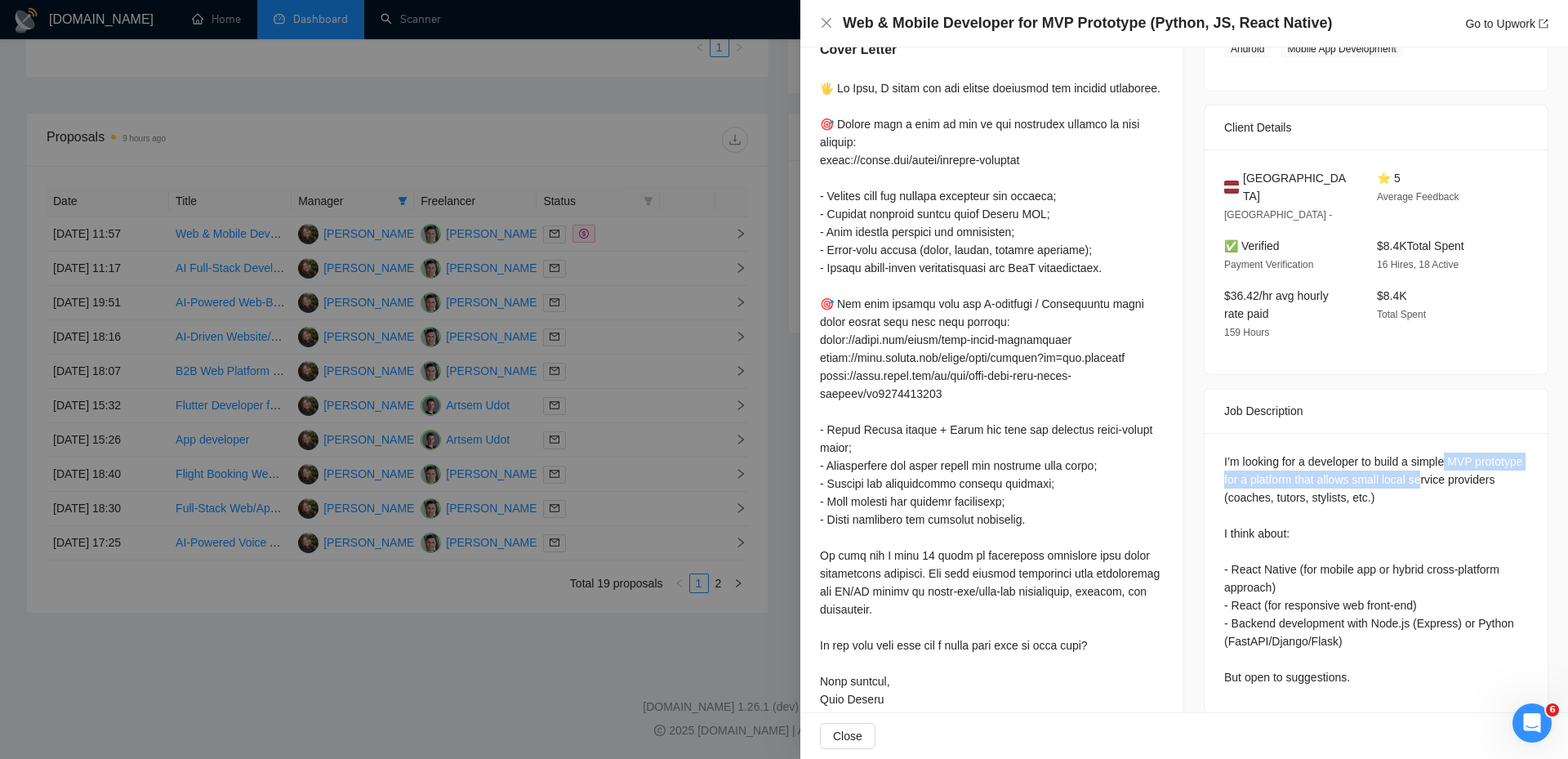
click at [1473, 457] on div "I’m looking for a developer to build a simple MVP prototype for a platform that…" at bounding box center [1376, 569] width 304 height 233
click at [1496, 468] on div "I’m looking for a developer to build a simple MVP prototype for a platform that…" at bounding box center [1376, 569] width 304 height 233
drag, startPoint x: 1479, startPoint y: 462, endPoint x: 1268, endPoint y: 467, distance: 211.1
click at [1268, 467] on div "I’m looking for a developer to build a simple MVP prototype for a platform that…" at bounding box center [1376, 569] width 304 height 233
click at [1103, 81] on div at bounding box center [992, 402] width 344 height 647
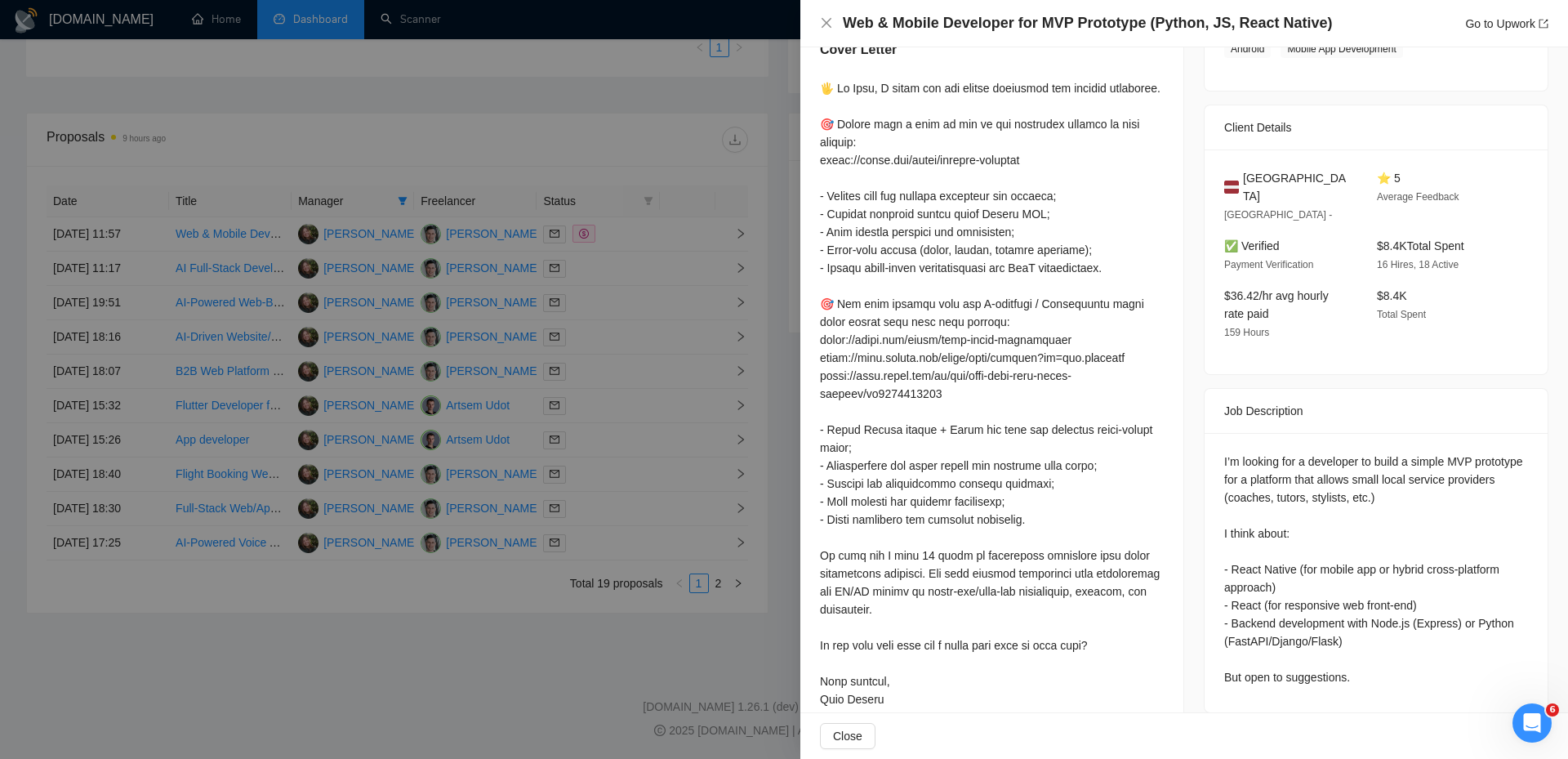
click at [1089, 85] on div at bounding box center [992, 402] width 344 height 647
click at [1068, 86] on div at bounding box center [992, 402] width 344 height 647
drag, startPoint x: 1071, startPoint y: 88, endPoint x: 1150, endPoint y: 92, distance: 79.1
click at [1150, 92] on div at bounding box center [992, 402] width 344 height 647
click at [1151, 95] on div at bounding box center [992, 402] width 344 height 647
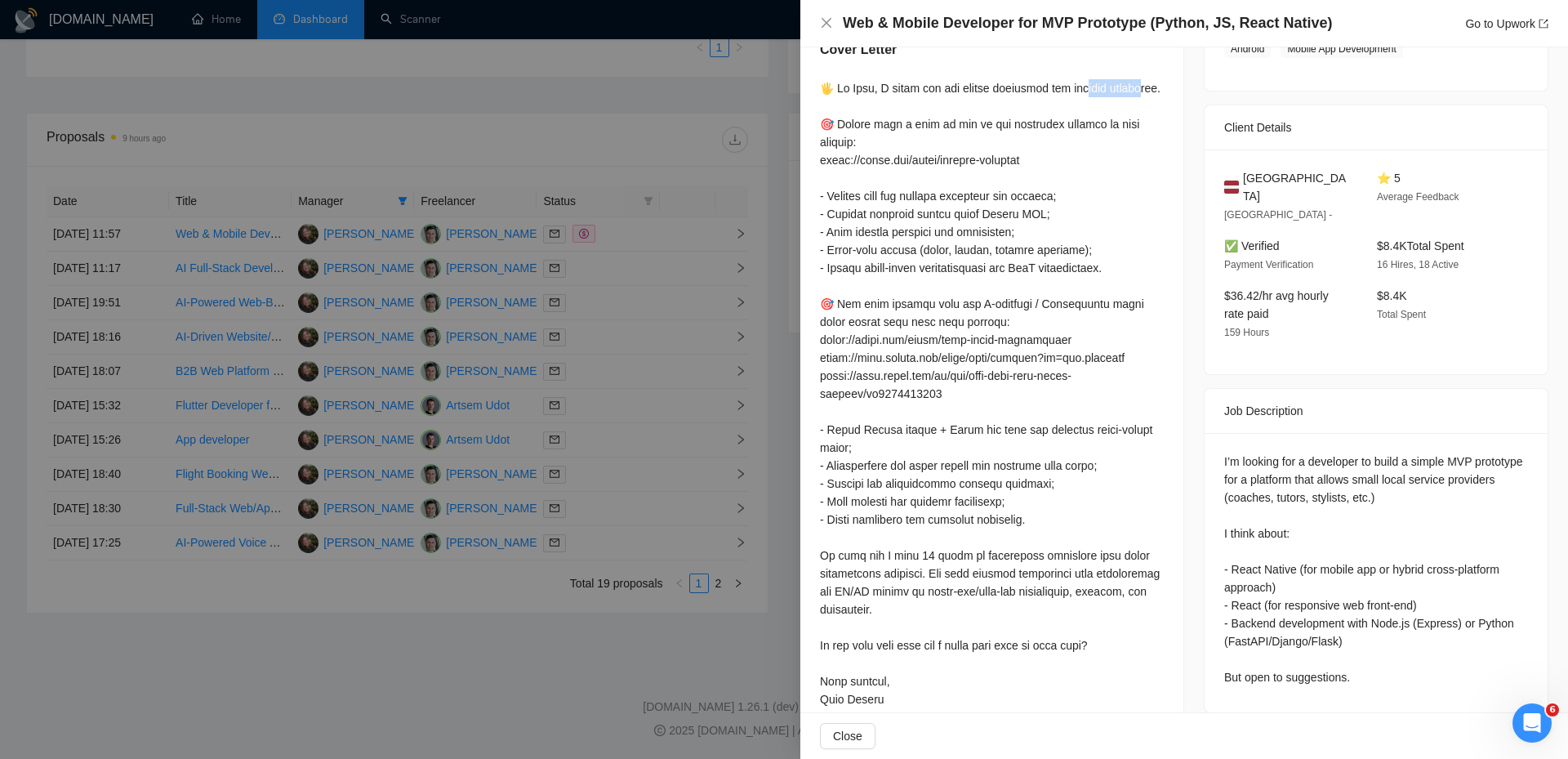
drag, startPoint x: 1081, startPoint y: 85, endPoint x: 1134, endPoint y: 80, distance: 53.2
click at [1134, 80] on div at bounding box center [992, 402] width 344 height 647
click at [1130, 96] on div at bounding box center [992, 402] width 344 height 647
drag, startPoint x: 1053, startPoint y: 115, endPoint x: 854, endPoint y: 140, distance: 200.6
click at [854, 140] on div at bounding box center [992, 402] width 344 height 647
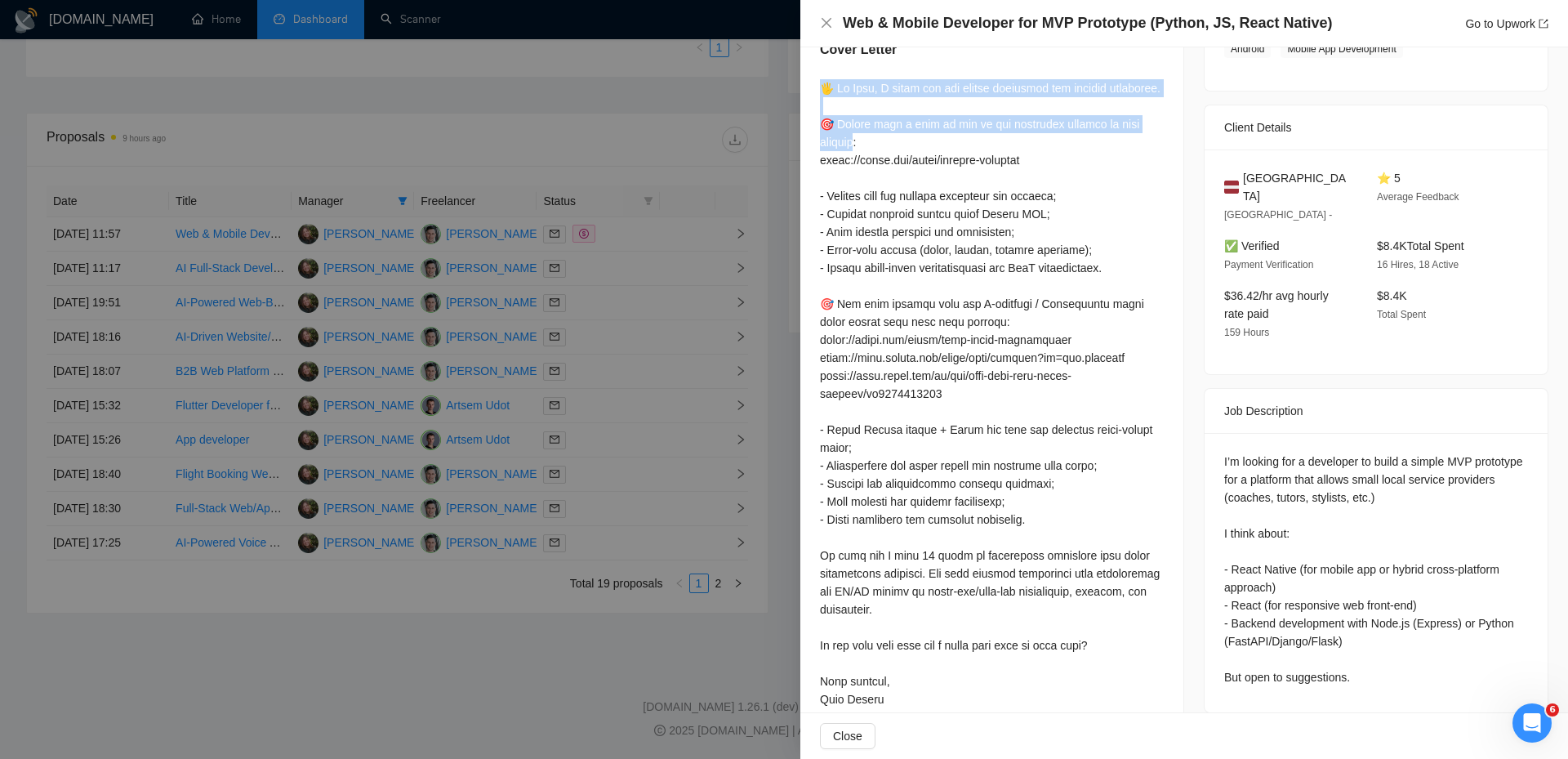
drag, startPoint x: 825, startPoint y: 89, endPoint x: 854, endPoint y: 145, distance: 63.1
click at [854, 145] on div at bounding box center [992, 402] width 344 height 647
click at [894, 102] on div at bounding box center [992, 402] width 344 height 647
drag, startPoint x: 1024, startPoint y: 89, endPoint x: 1171, endPoint y: 95, distance: 147.1
click at [1171, 95] on div "Cover Letter" at bounding box center [992, 386] width 383 height 732
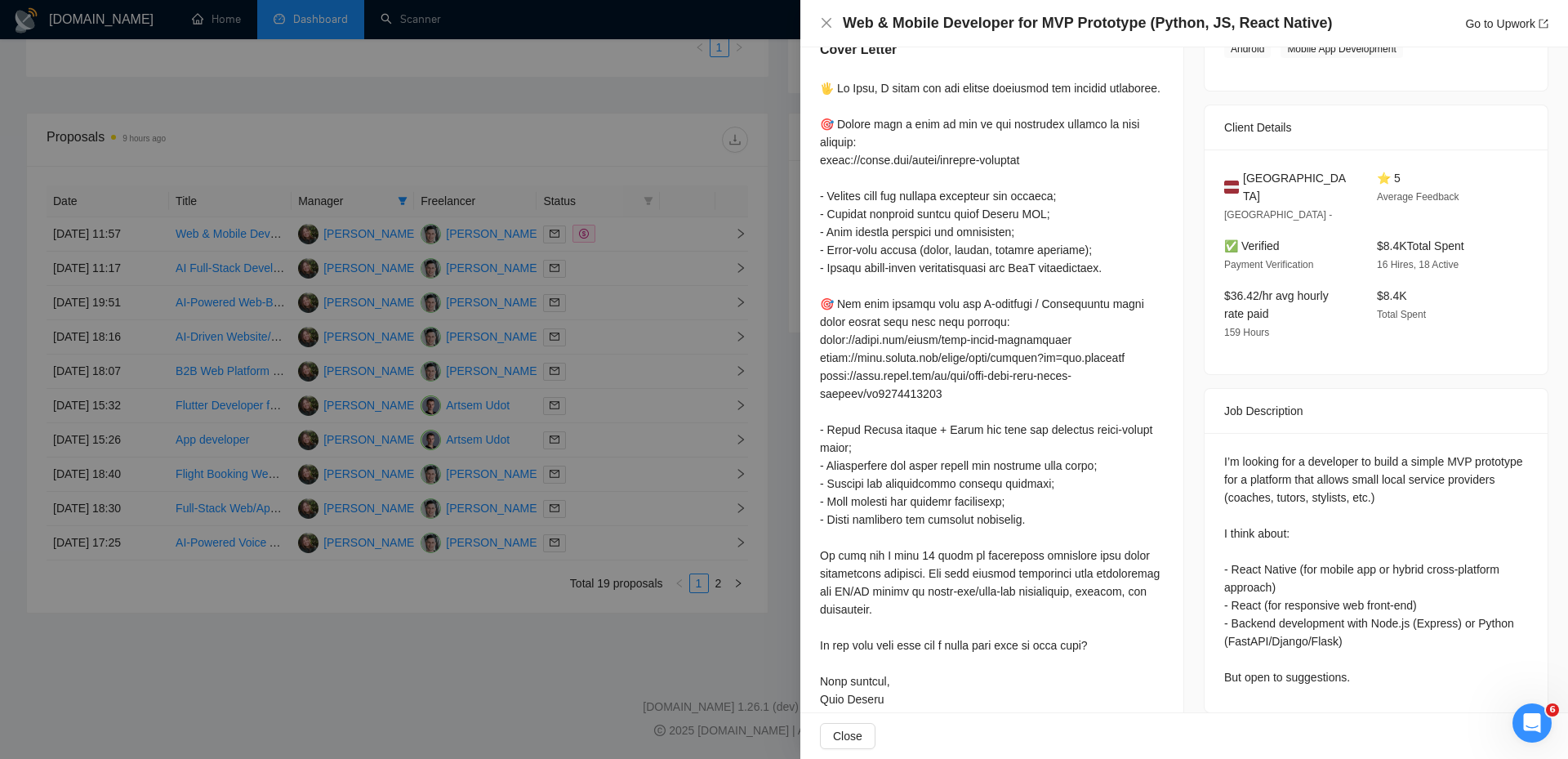
click at [1054, 127] on div at bounding box center [992, 402] width 344 height 647
drag, startPoint x: 1053, startPoint y: 119, endPoint x: 857, endPoint y: 145, distance: 197.7
click at [857, 145] on div at bounding box center [992, 402] width 344 height 647
drag, startPoint x: 1108, startPoint y: 301, endPoint x: 968, endPoint y: 321, distance: 141.4
click at [956, 318] on div at bounding box center [992, 402] width 344 height 647
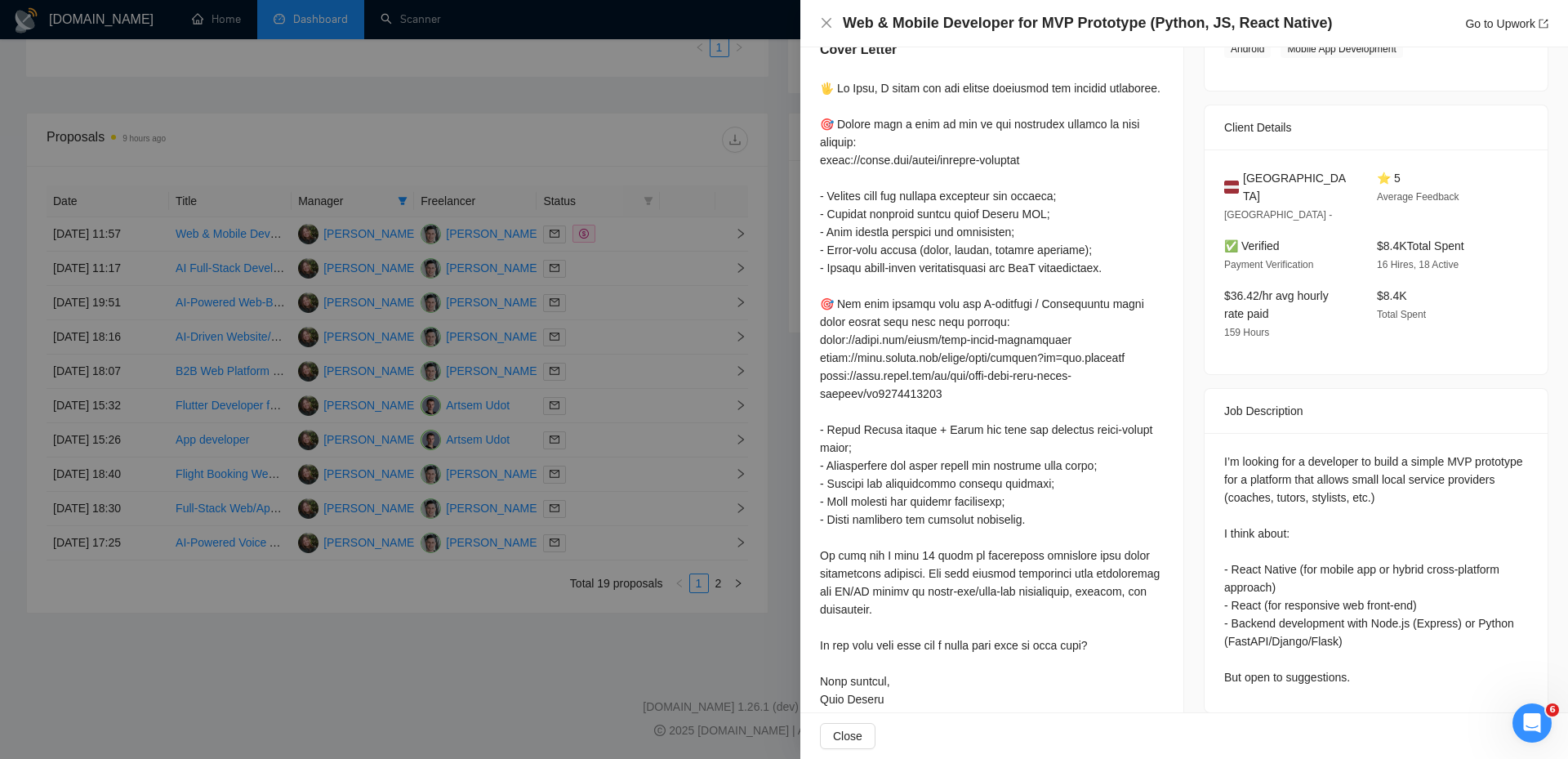
click at [980, 323] on div at bounding box center [992, 402] width 344 height 647
click at [997, 326] on div at bounding box center [992, 402] width 344 height 647
drag, startPoint x: 817, startPoint y: 97, endPoint x: 820, endPoint y: 113, distance: 16.3
click at [820, 113] on div "Cover Letter" at bounding box center [992, 386] width 383 height 732
click at [845, 107] on div at bounding box center [992, 402] width 344 height 647
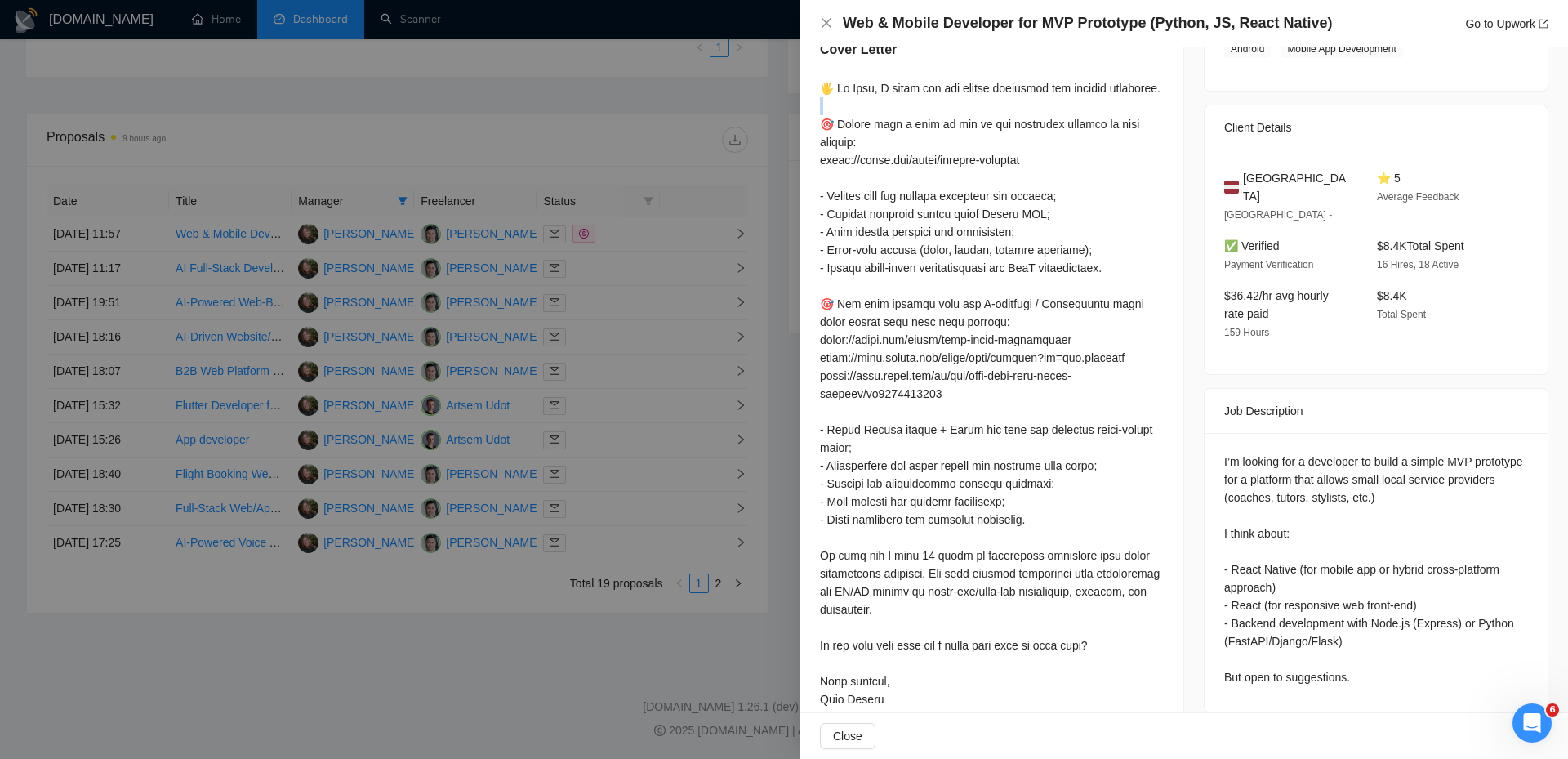
drag, startPoint x: 822, startPoint y: 107, endPoint x: 817, endPoint y: 132, distance: 25.5
click at [817, 132] on div "Cover Letter" at bounding box center [992, 386] width 383 height 732
click at [1112, 131] on div at bounding box center [992, 402] width 344 height 647
drag, startPoint x: 1156, startPoint y: 92, endPoint x: 819, endPoint y: 80, distance: 337.2
click at [819, 80] on div "Cover Letter" at bounding box center [992, 386] width 383 height 732
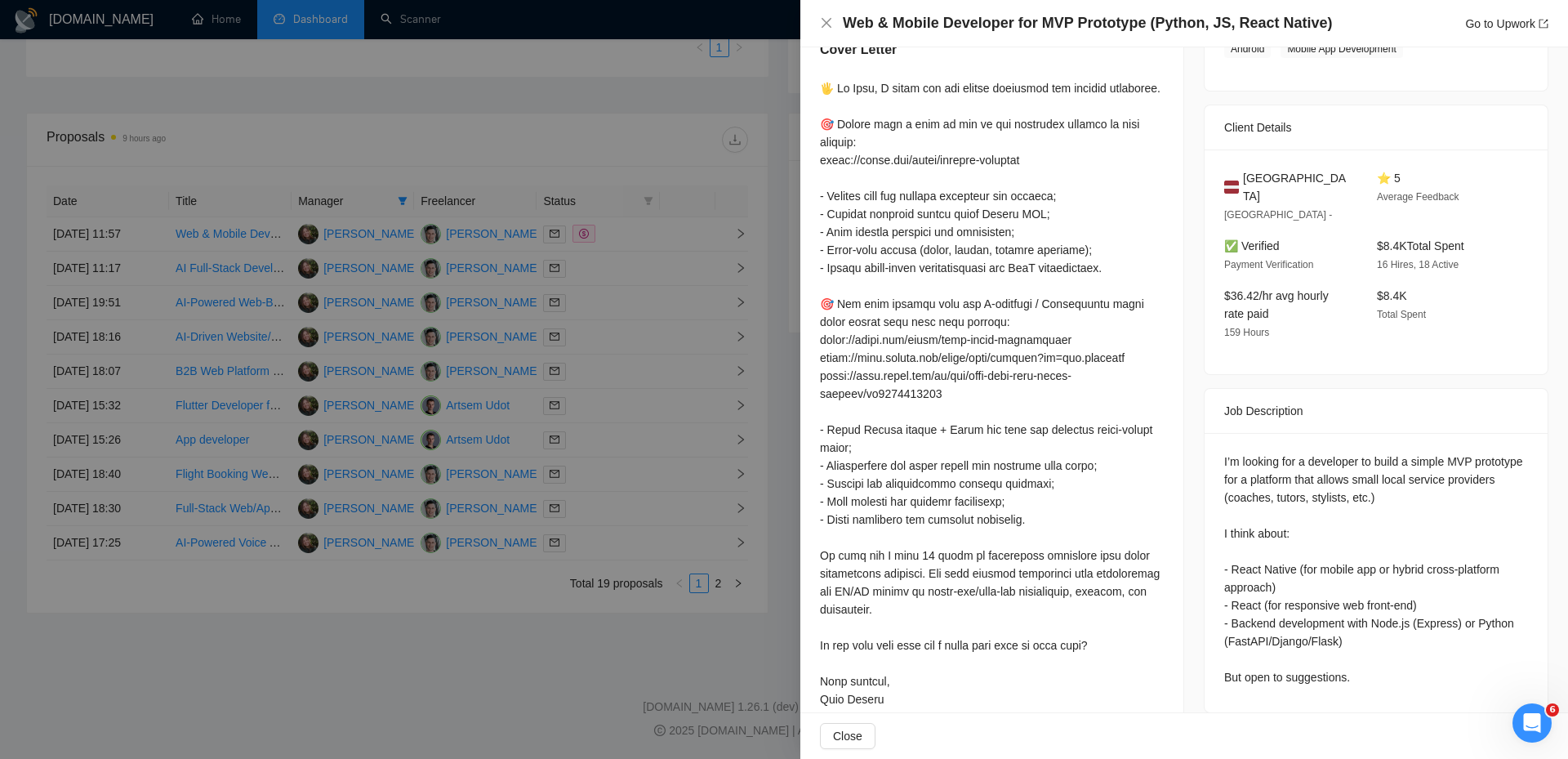
click at [1129, 119] on div at bounding box center [992, 402] width 344 height 647
click at [1130, 93] on div at bounding box center [992, 402] width 344 height 647
drag, startPoint x: 1170, startPoint y: 95, endPoint x: 824, endPoint y: 81, distance: 346.3
click at [825, 81] on div "Cover Letter" at bounding box center [992, 386] width 383 height 732
click at [889, 120] on div at bounding box center [992, 402] width 344 height 647
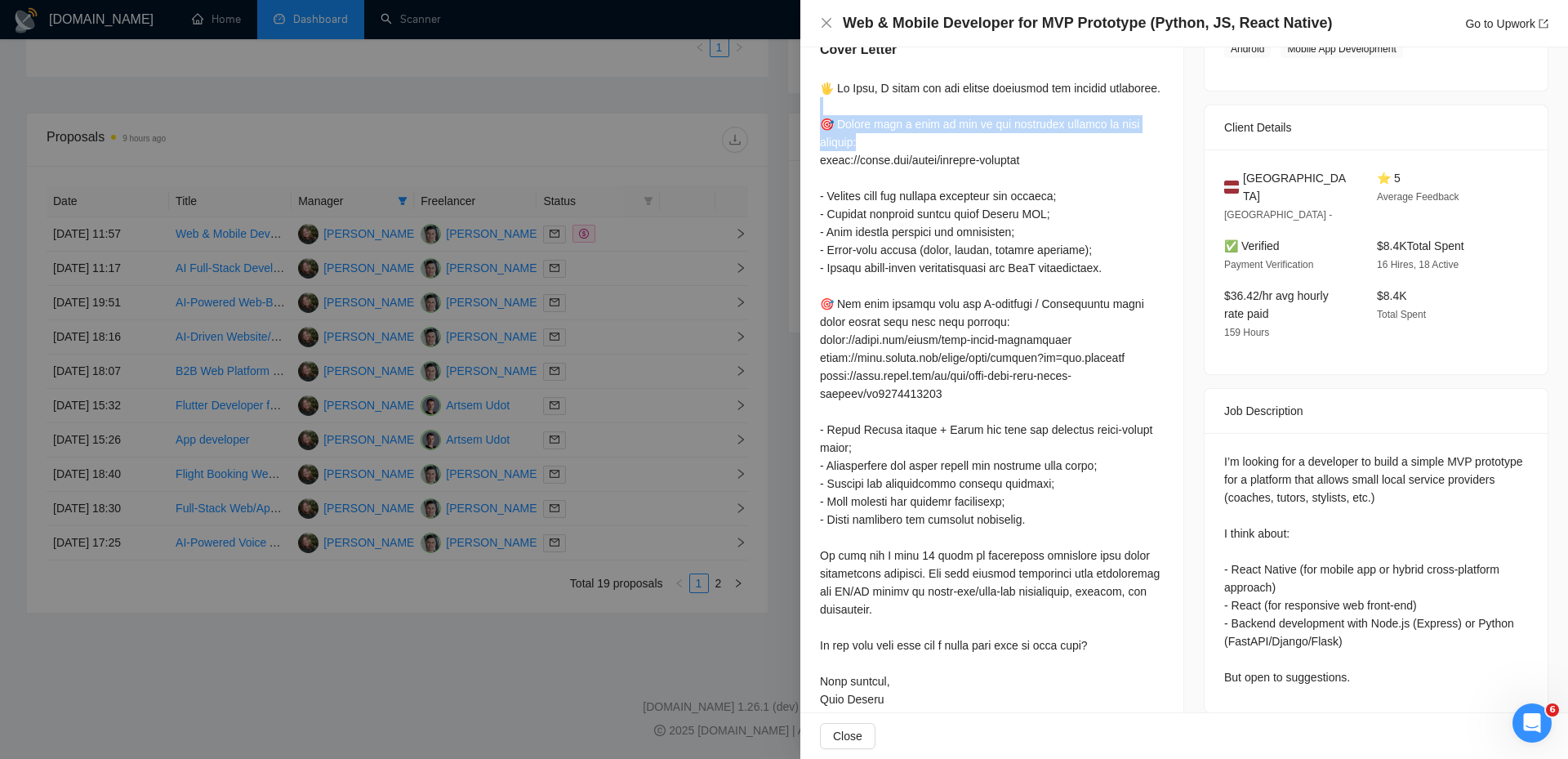
drag, startPoint x: 945, startPoint y: 139, endPoint x: 1040, endPoint y: 105, distance: 100.9
click at [1040, 105] on div at bounding box center [992, 402] width 344 height 647
click at [1048, 128] on div at bounding box center [992, 402] width 344 height 647
click at [990, 123] on div at bounding box center [992, 402] width 344 height 647
drag, startPoint x: 1046, startPoint y: 123, endPoint x: 1058, endPoint y: 147, distance: 26.8
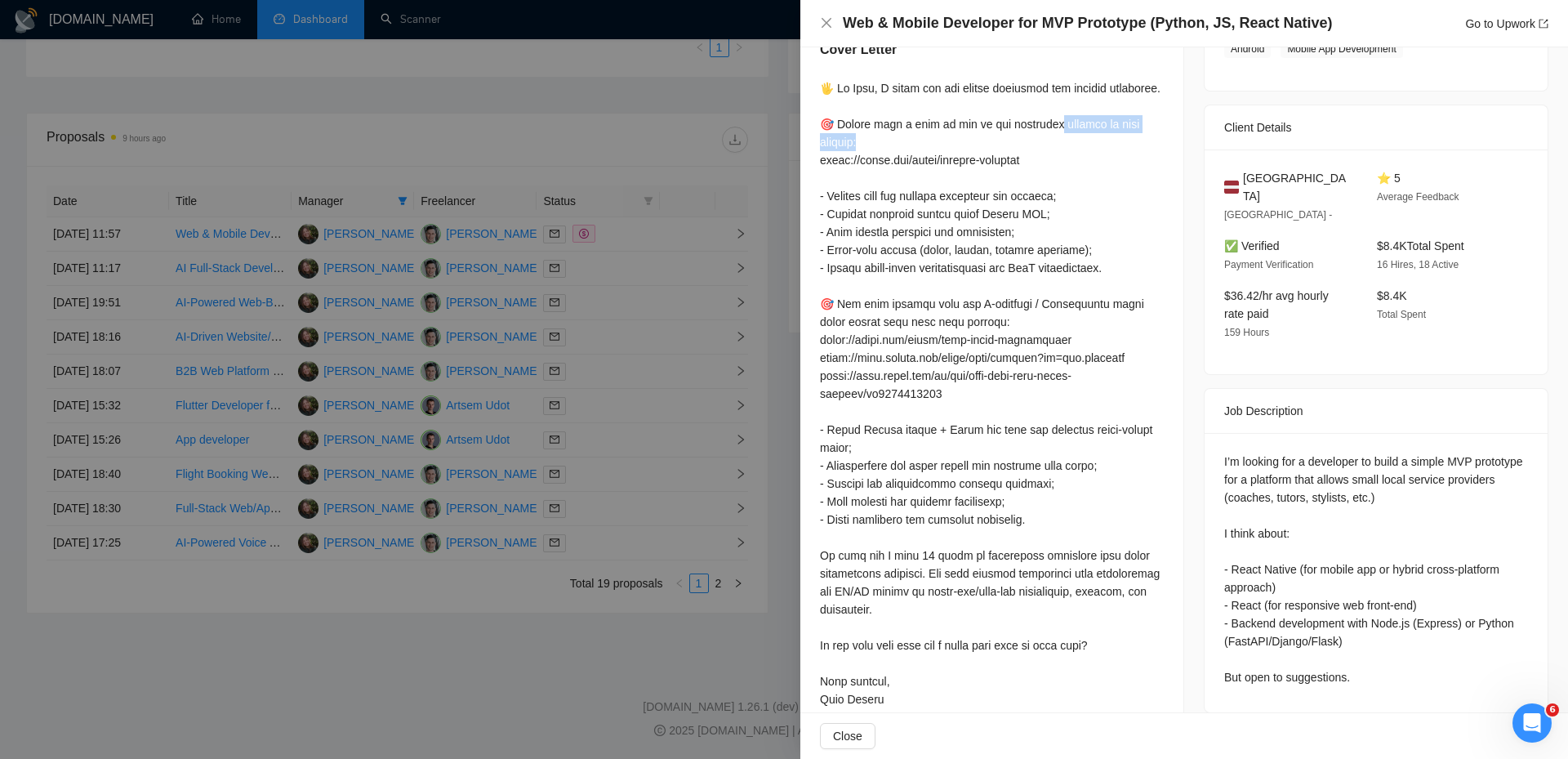
click at [1058, 147] on div at bounding box center [992, 402] width 344 height 647
click at [1059, 145] on div at bounding box center [992, 402] width 344 height 647
drag, startPoint x: 1059, startPoint y: 145, endPoint x: 1058, endPoint y: 123, distance: 22.0
click at [1058, 123] on div at bounding box center [992, 402] width 344 height 647
click at [1055, 123] on div at bounding box center [992, 402] width 344 height 647
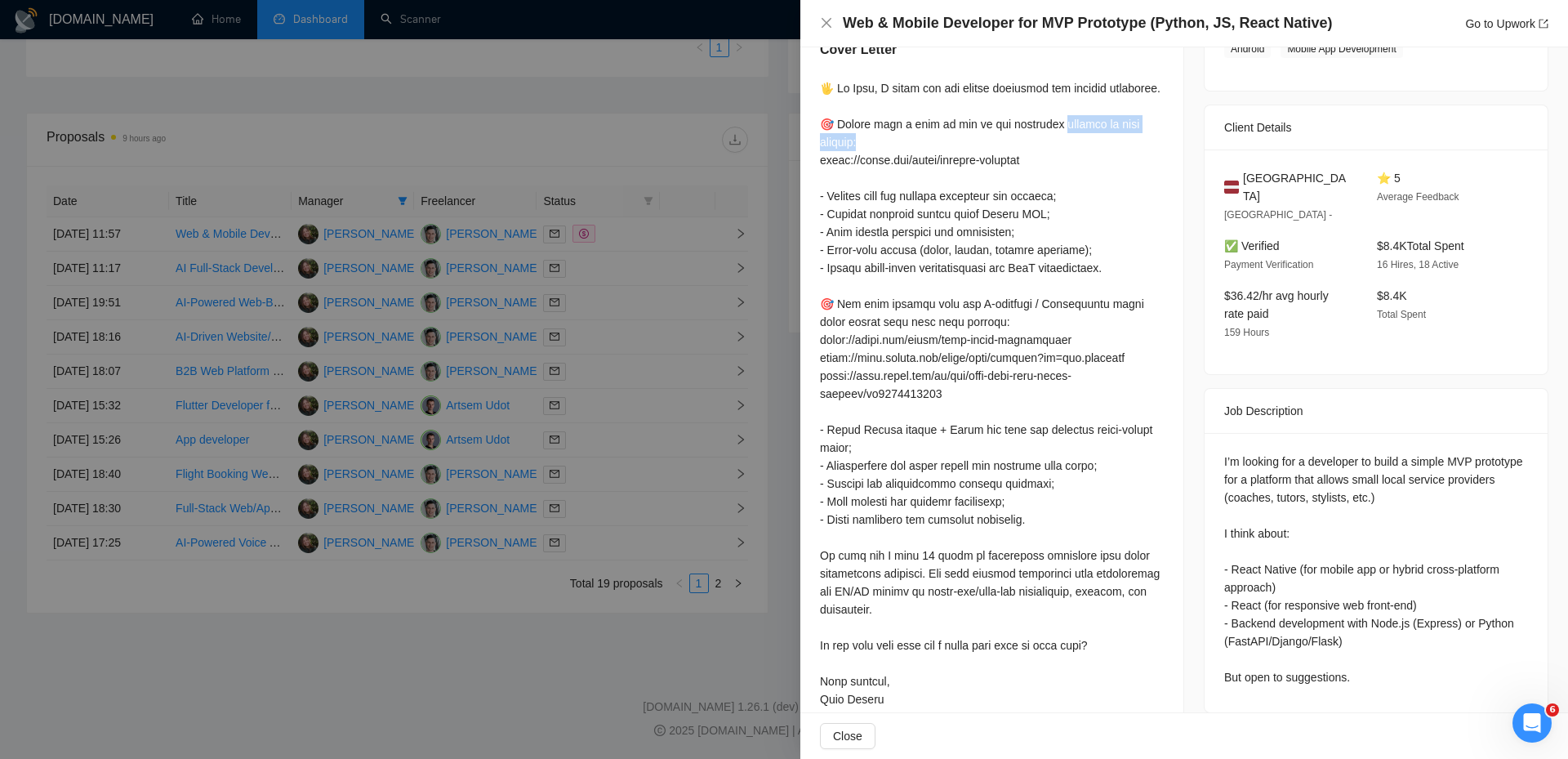
drag, startPoint x: 1053, startPoint y: 127, endPoint x: 1074, endPoint y: 147, distance: 29.0
click at [1074, 147] on div at bounding box center [992, 402] width 344 height 647
drag, startPoint x: 847, startPoint y: 427, endPoint x: 925, endPoint y: 427, distance: 78.0
click at [923, 427] on div at bounding box center [992, 402] width 344 height 647
click at [920, 431] on div at bounding box center [992, 402] width 344 height 647
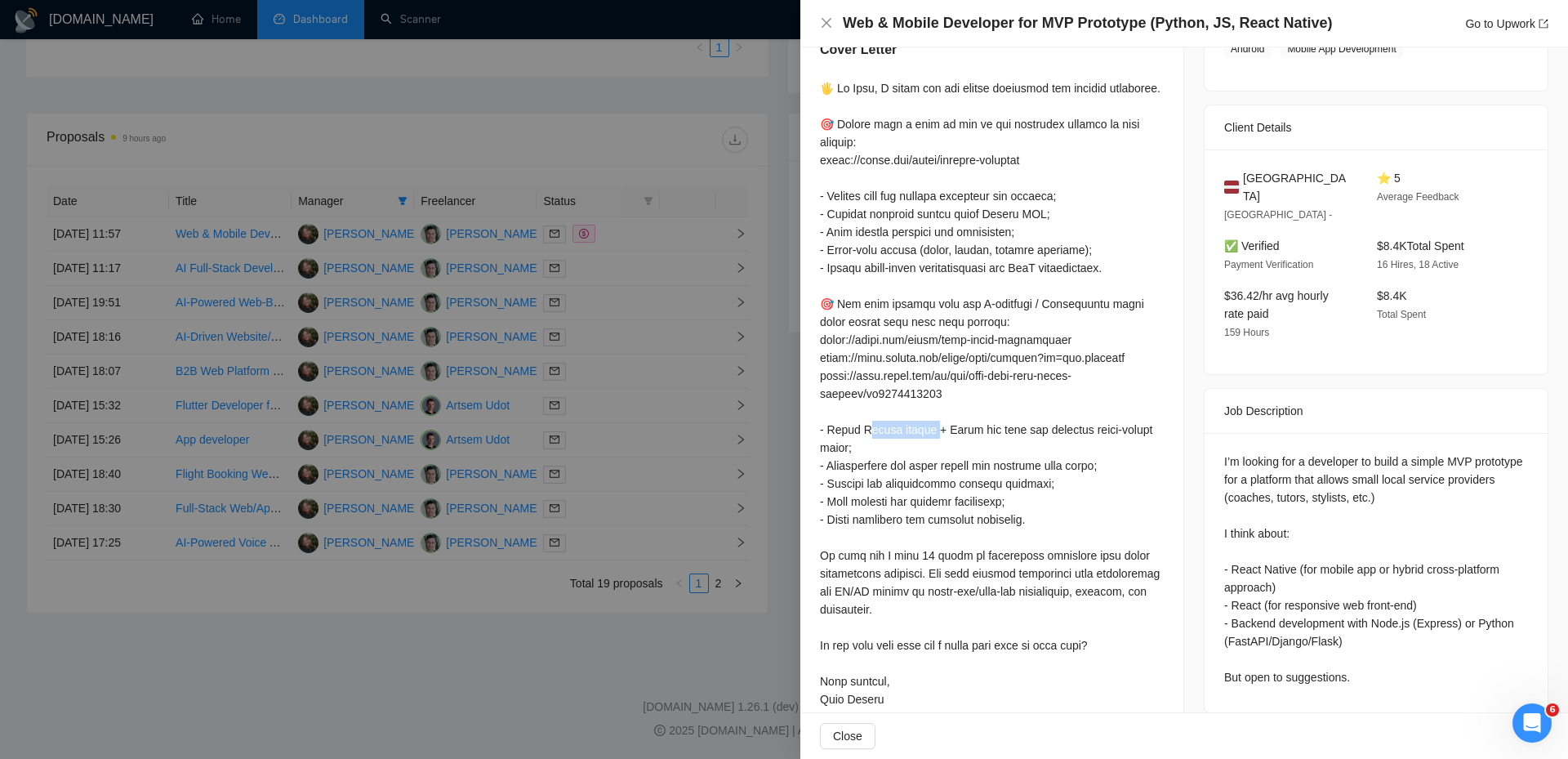
drag, startPoint x: 924, startPoint y: 430, endPoint x: 849, endPoint y: 433, distance: 75.1
click at [849, 433] on div at bounding box center [992, 402] width 344 height 647
click at [866, 466] on div at bounding box center [992, 402] width 344 height 647
click at [900, 469] on div at bounding box center [992, 402] width 344 height 647
drag, startPoint x: 864, startPoint y: 422, endPoint x: 905, endPoint y: 412, distance: 42.2
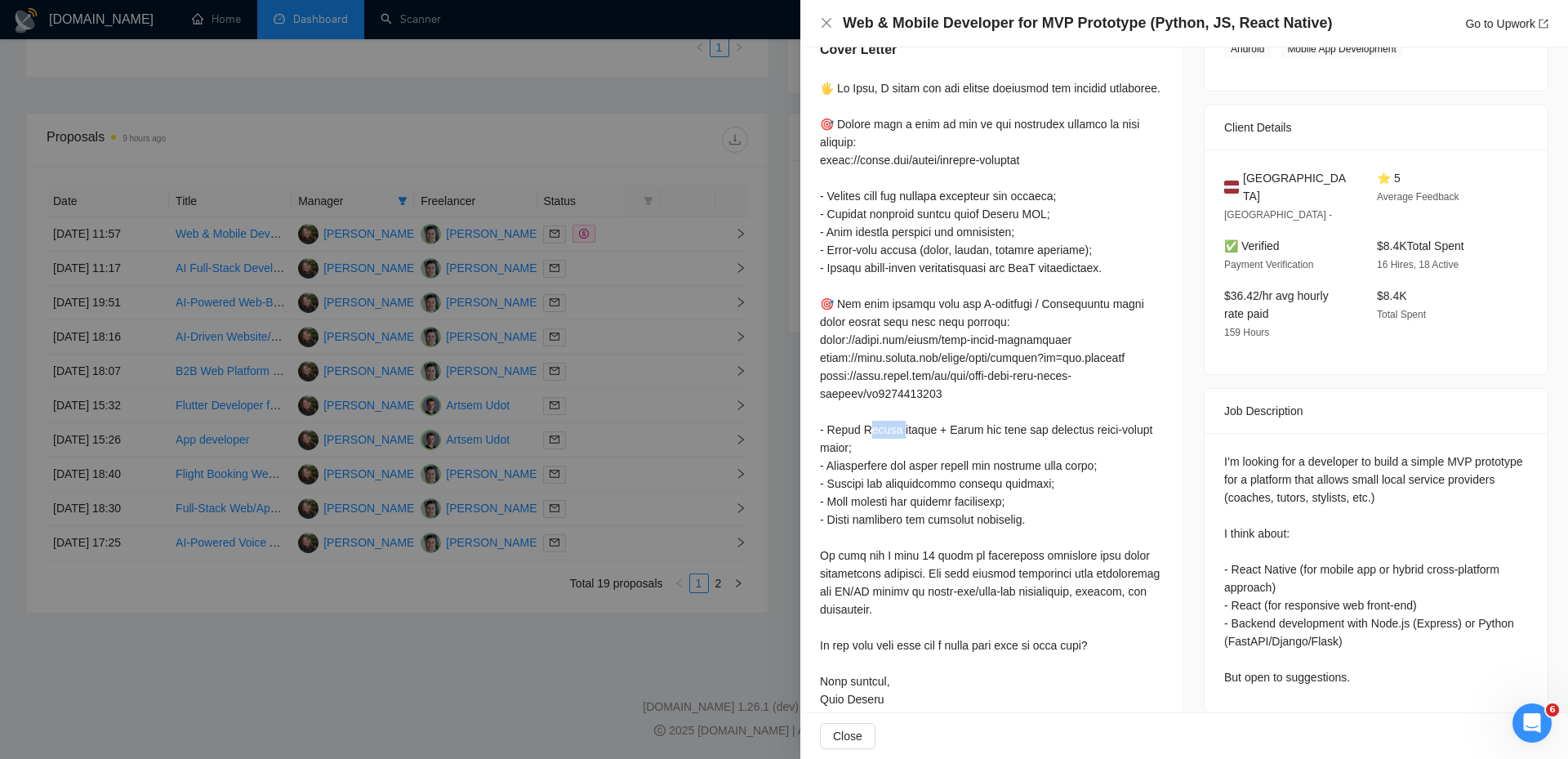
click at [905, 412] on div at bounding box center [992, 402] width 344 height 647
click at [915, 429] on div at bounding box center [992, 402] width 344 height 647
drag, startPoint x: 869, startPoint y: 424, endPoint x: 899, endPoint y: 424, distance: 30.0
click at [899, 424] on div at bounding box center [992, 402] width 344 height 647
drag, startPoint x: 1245, startPoint y: 538, endPoint x: 1273, endPoint y: 576, distance: 47.2
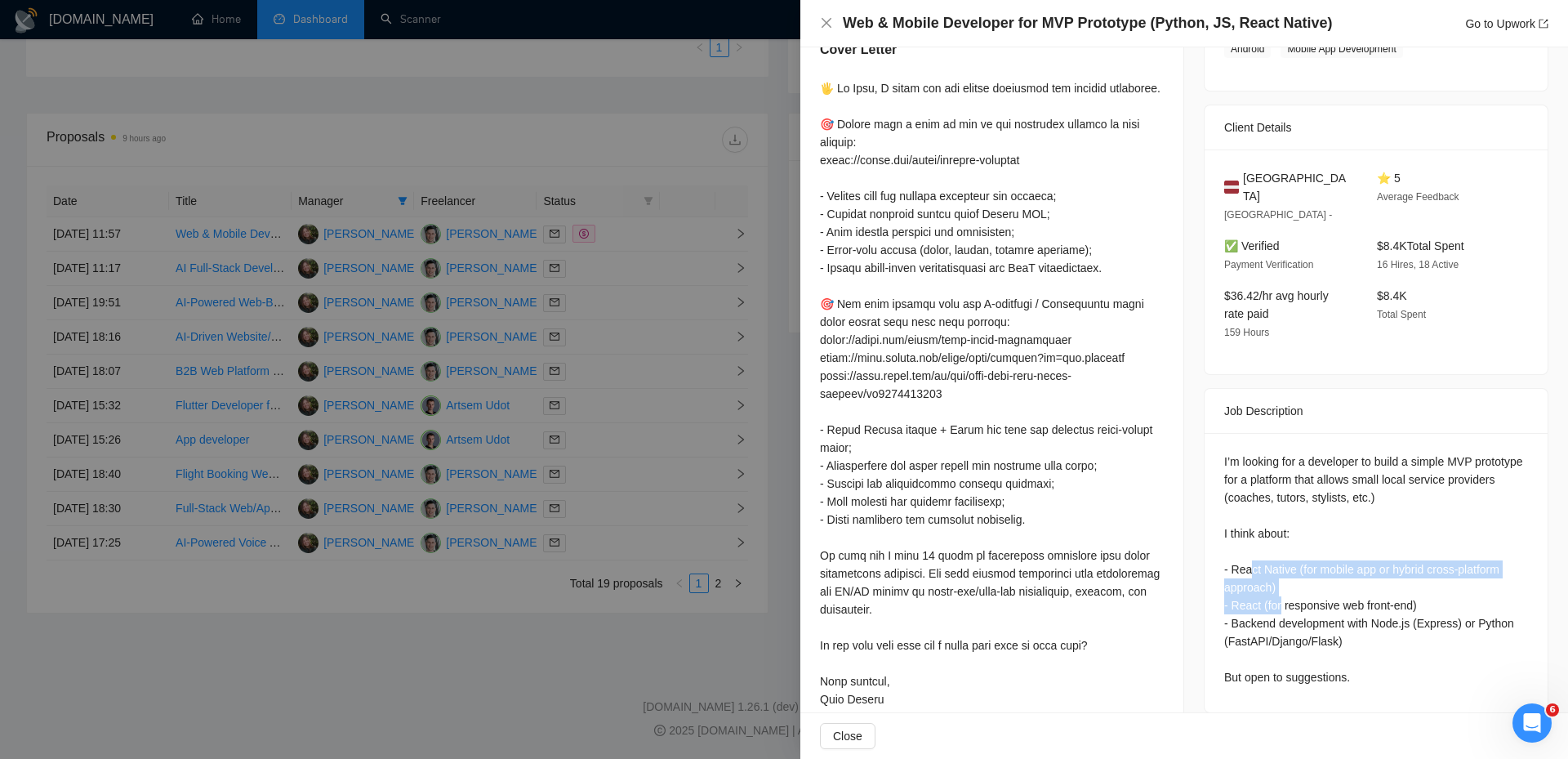
click at [1273, 576] on div "I’m looking for a developer to build a simple MVP prototype for a platform that…" at bounding box center [1376, 569] width 304 height 233
drag, startPoint x: 824, startPoint y: 431, endPoint x: 944, endPoint y: 417, distance: 120.8
click at [941, 417] on div at bounding box center [992, 402] width 344 height 647
drag, startPoint x: 968, startPoint y: 431, endPoint x: 924, endPoint y: 423, distance: 44.7
click at [924, 423] on div at bounding box center [992, 402] width 344 height 647
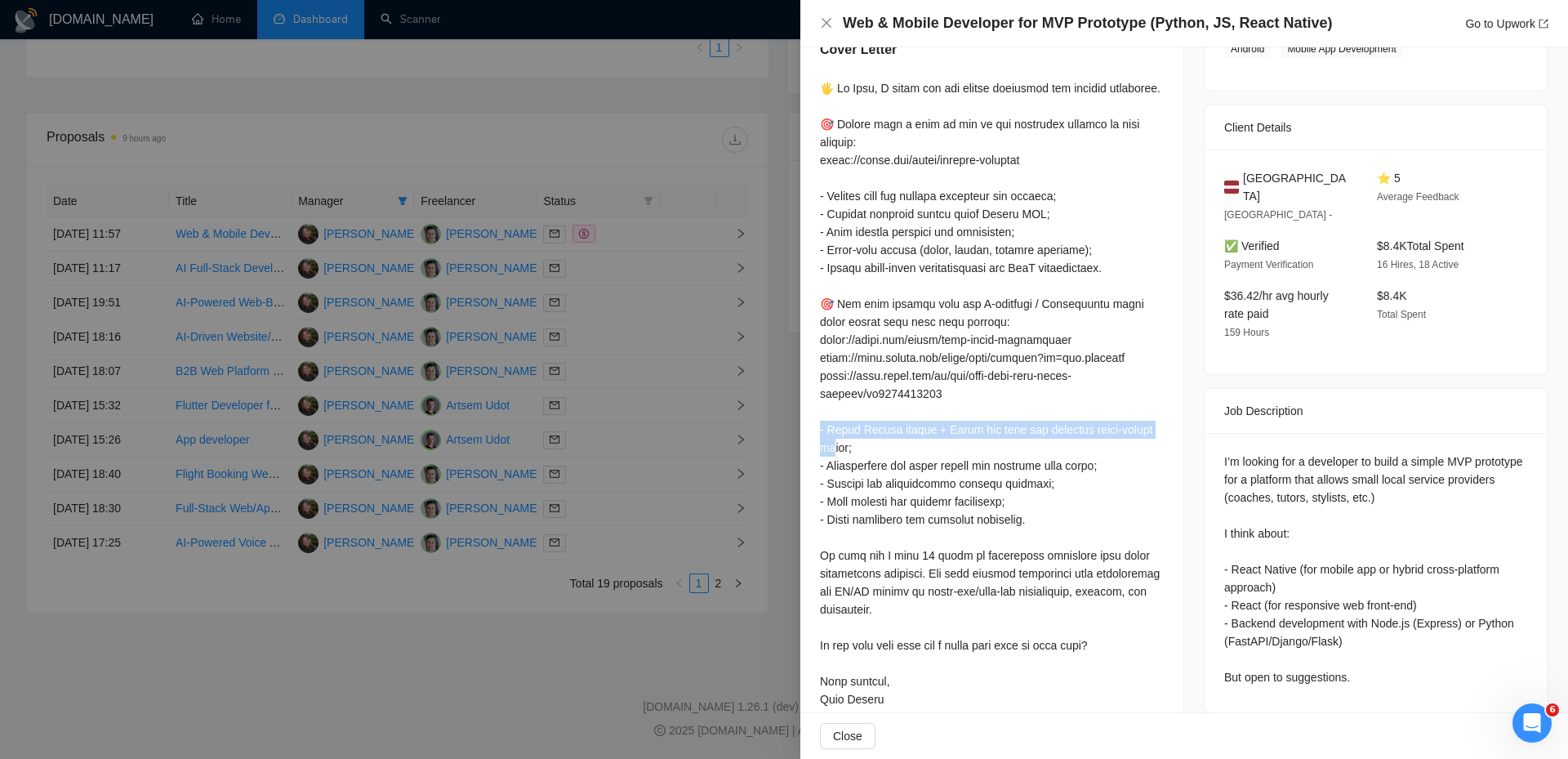
drag, startPoint x: 814, startPoint y: 423, endPoint x: 834, endPoint y: 448, distance: 32.0
click at [834, 448] on div "Cover Letter" at bounding box center [992, 386] width 383 height 732
click at [845, 429] on div at bounding box center [992, 402] width 344 height 647
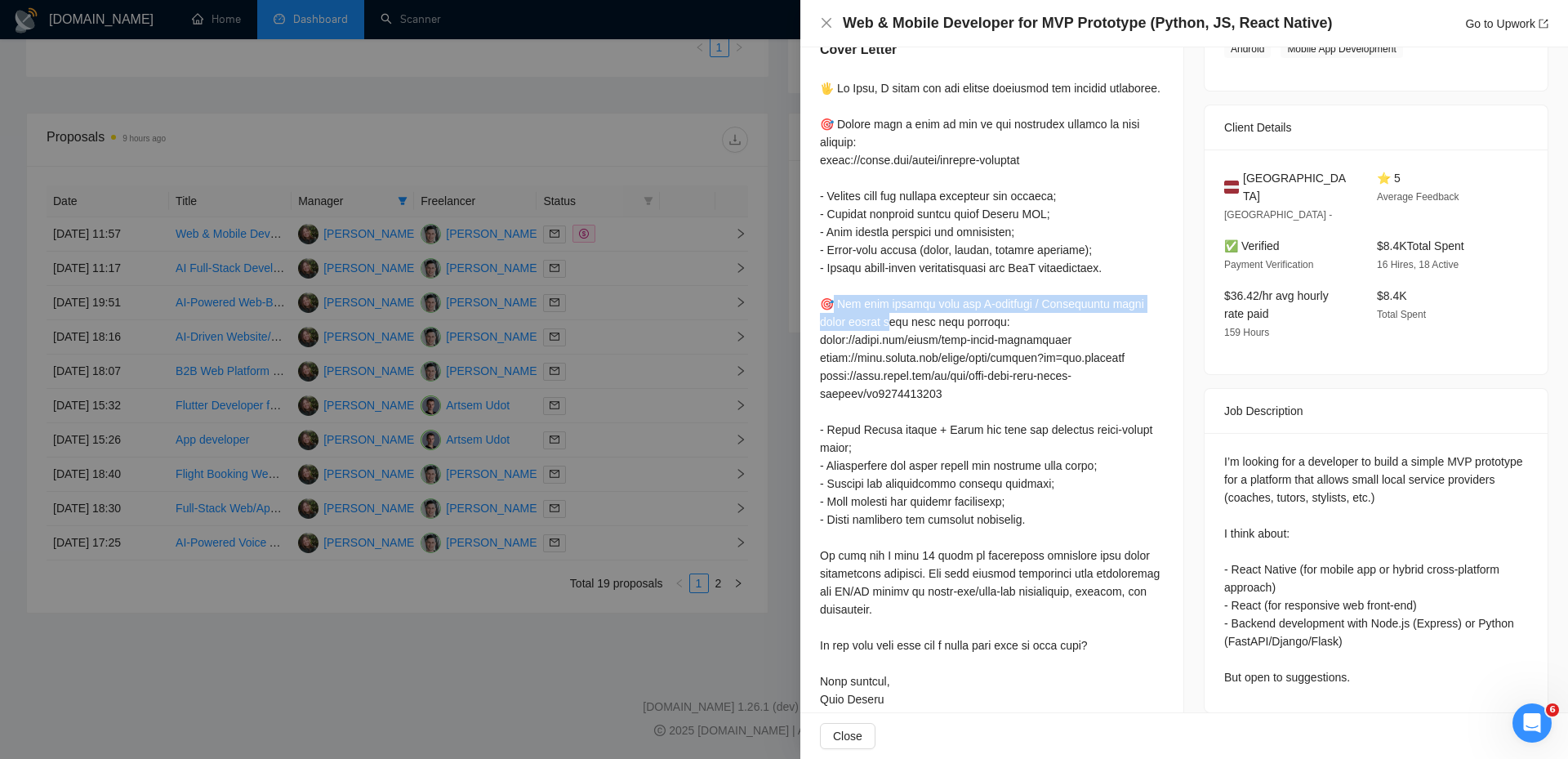
drag, startPoint x: 834, startPoint y: 309, endPoint x: 891, endPoint y: 328, distance: 60.1
click at [894, 328] on div at bounding box center [992, 402] width 344 height 647
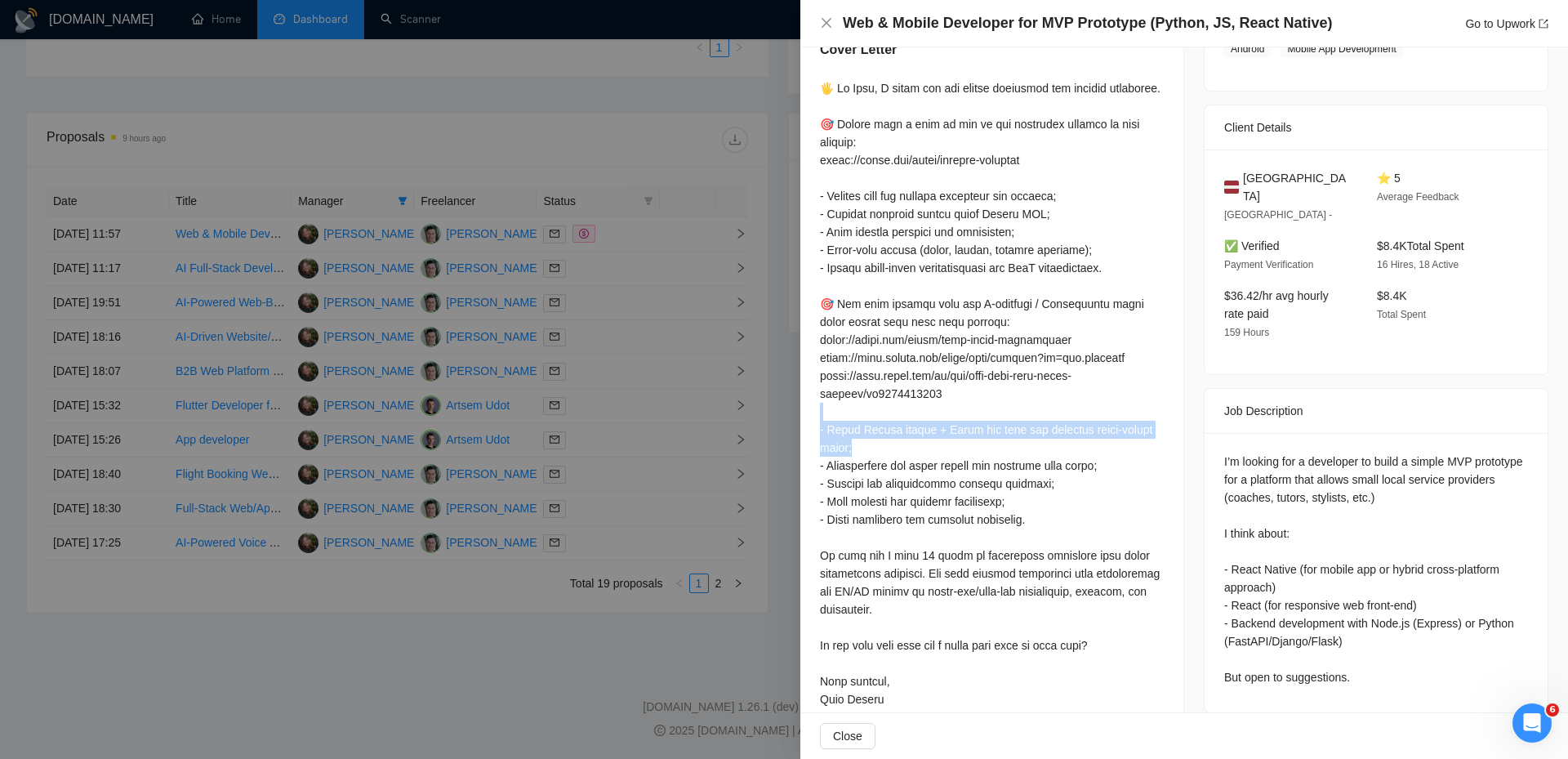
drag, startPoint x: 803, startPoint y: 411, endPoint x: 868, endPoint y: 444, distance: 72.9
click at [868, 444] on div "Cover Letter" at bounding box center [992, 386] width 383 height 732
click at [869, 460] on div at bounding box center [992, 402] width 344 height 647
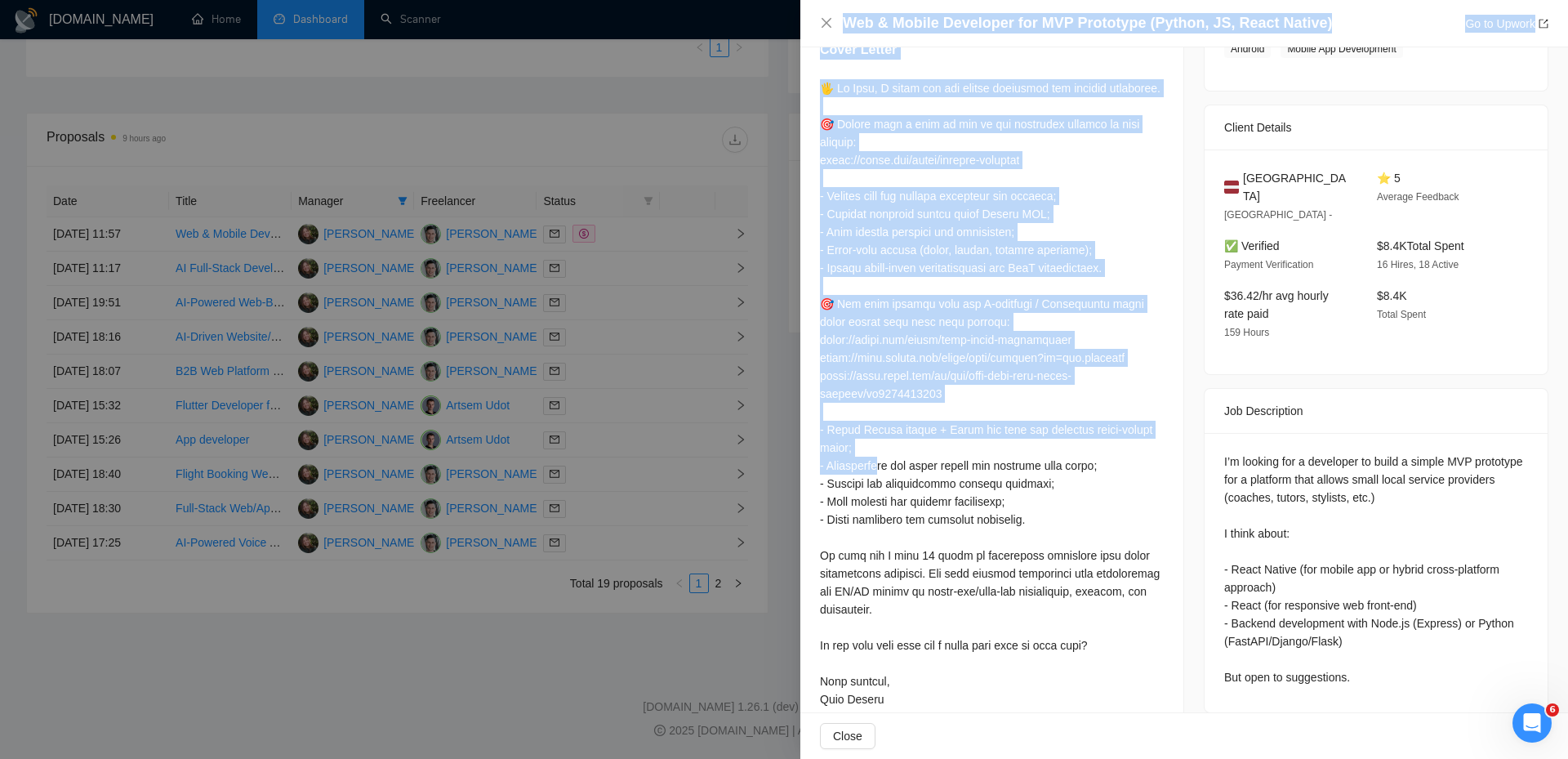
drag, startPoint x: 824, startPoint y: 450, endPoint x: 753, endPoint y: 436, distance: 72.4
click at [753, 436] on div "Web & Mobile Developer for MVP Prototype (Python, JS, React Native) Go to Upwor…" at bounding box center [784, 379] width 1568 height 759
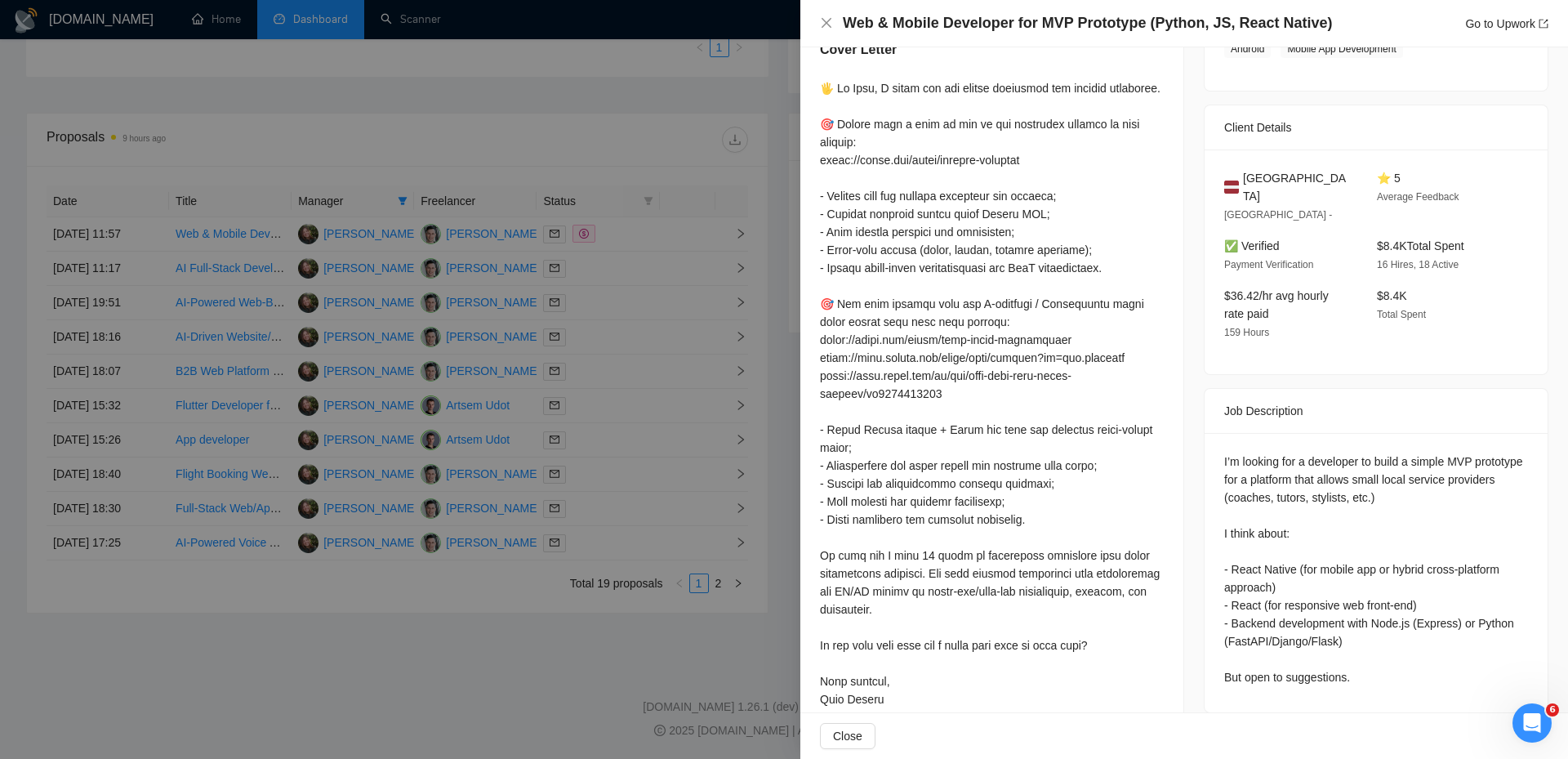
drag, startPoint x: 977, startPoint y: 460, endPoint x: 965, endPoint y: 460, distance: 12.0
click at [976, 460] on div at bounding box center [992, 402] width 344 height 647
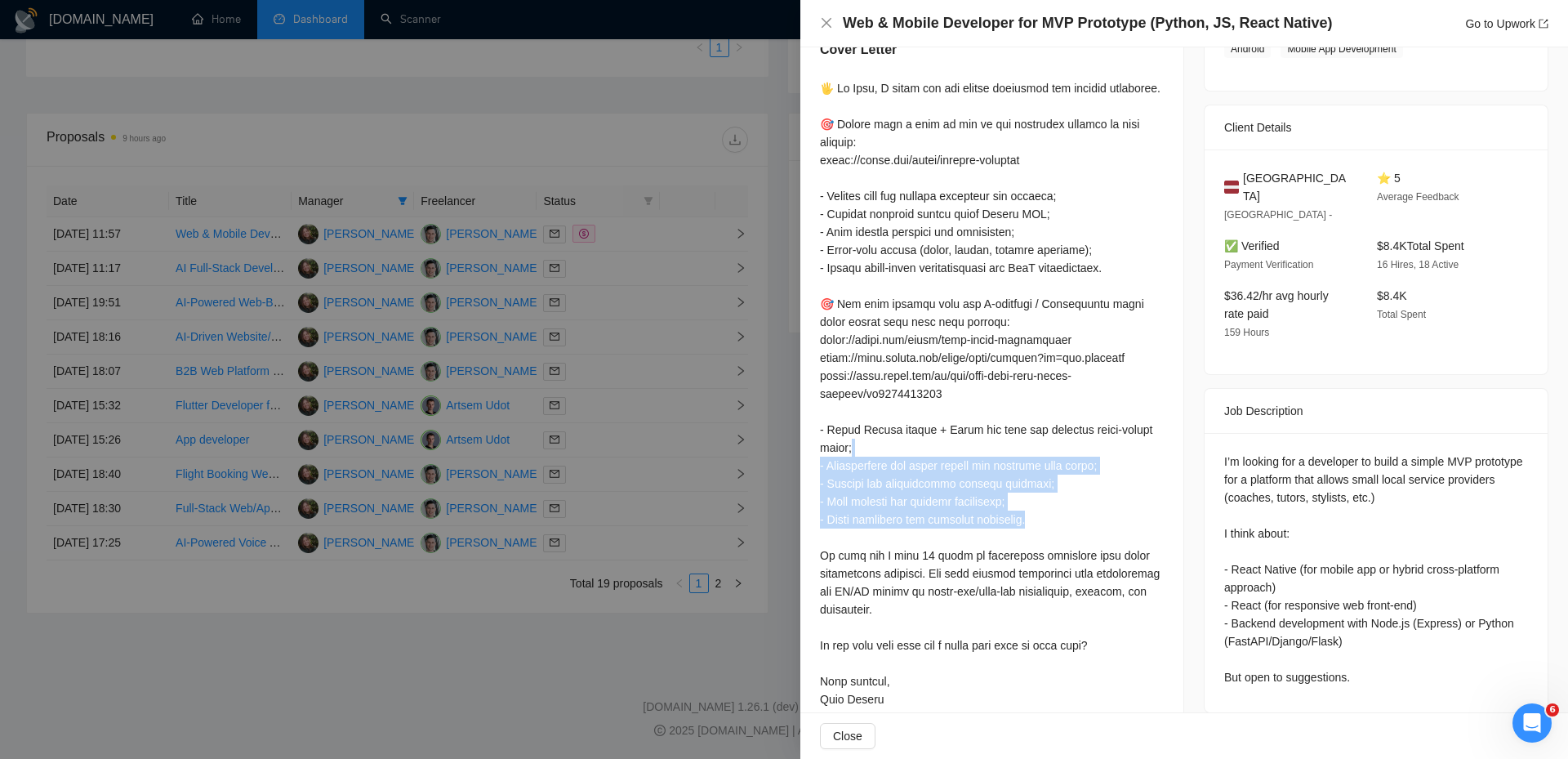
drag, startPoint x: 894, startPoint y: 450, endPoint x: 1038, endPoint y: 523, distance: 161.4
click at [1035, 526] on div at bounding box center [992, 402] width 344 height 647
click at [1045, 523] on div at bounding box center [992, 402] width 344 height 647
click at [1056, 521] on div at bounding box center [992, 402] width 344 height 647
drag, startPoint x: 1046, startPoint y: 517, endPoint x: 821, endPoint y: 467, distance: 230.5
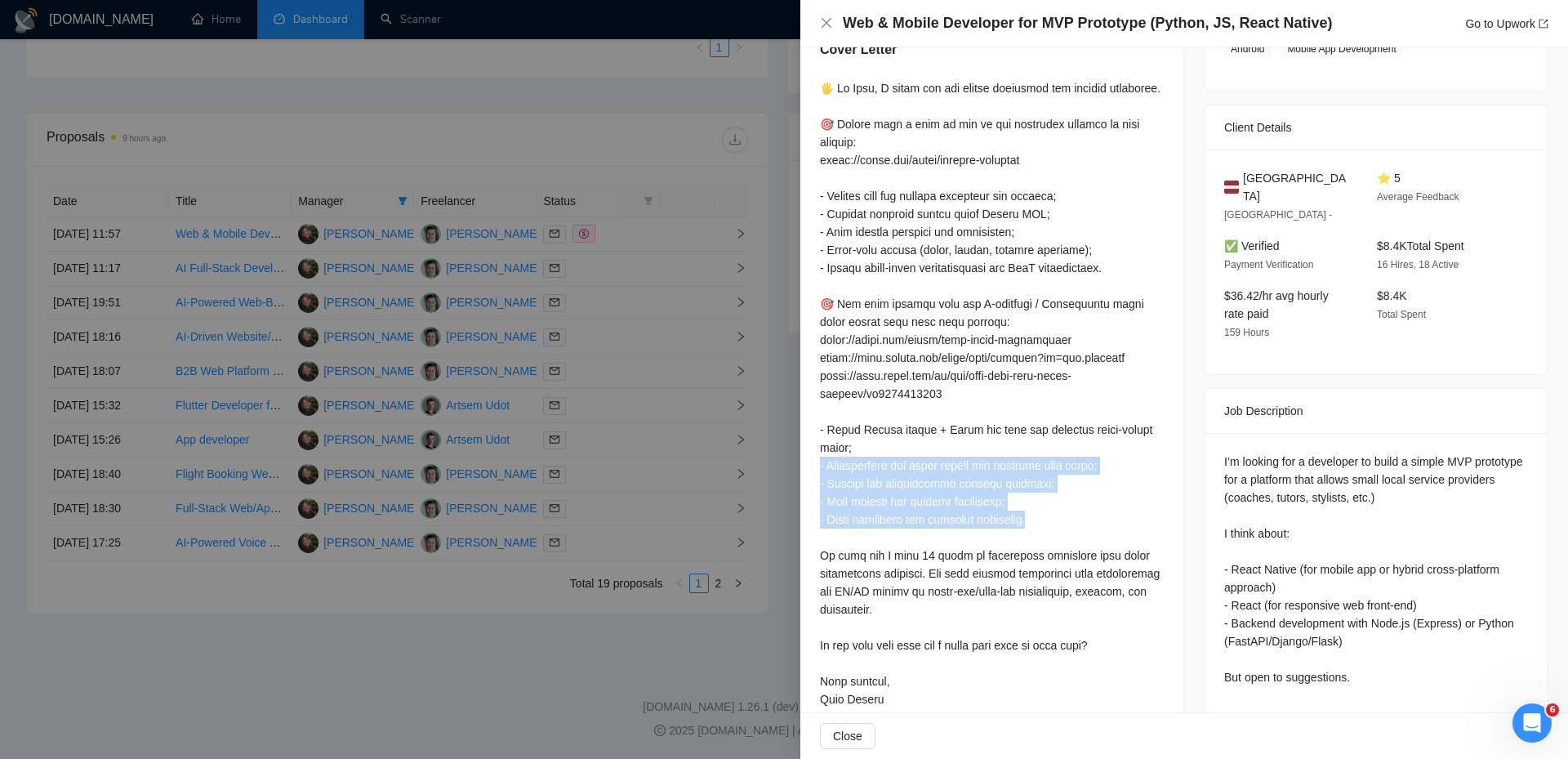
click at [821, 467] on div at bounding box center [992, 402] width 344 height 647
click at [1036, 486] on div at bounding box center [992, 402] width 344 height 647
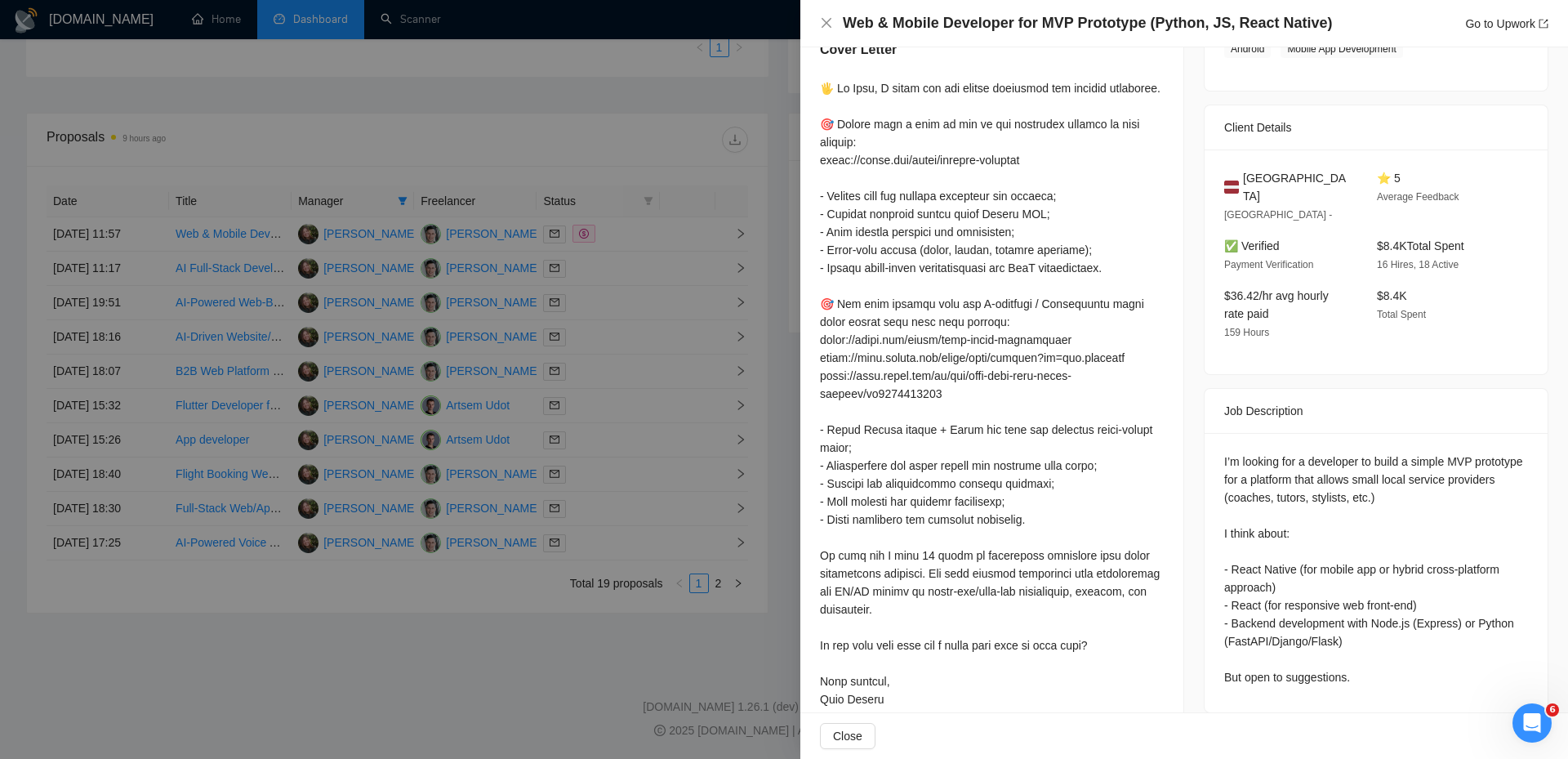
click at [1042, 509] on div at bounding box center [992, 402] width 344 height 647
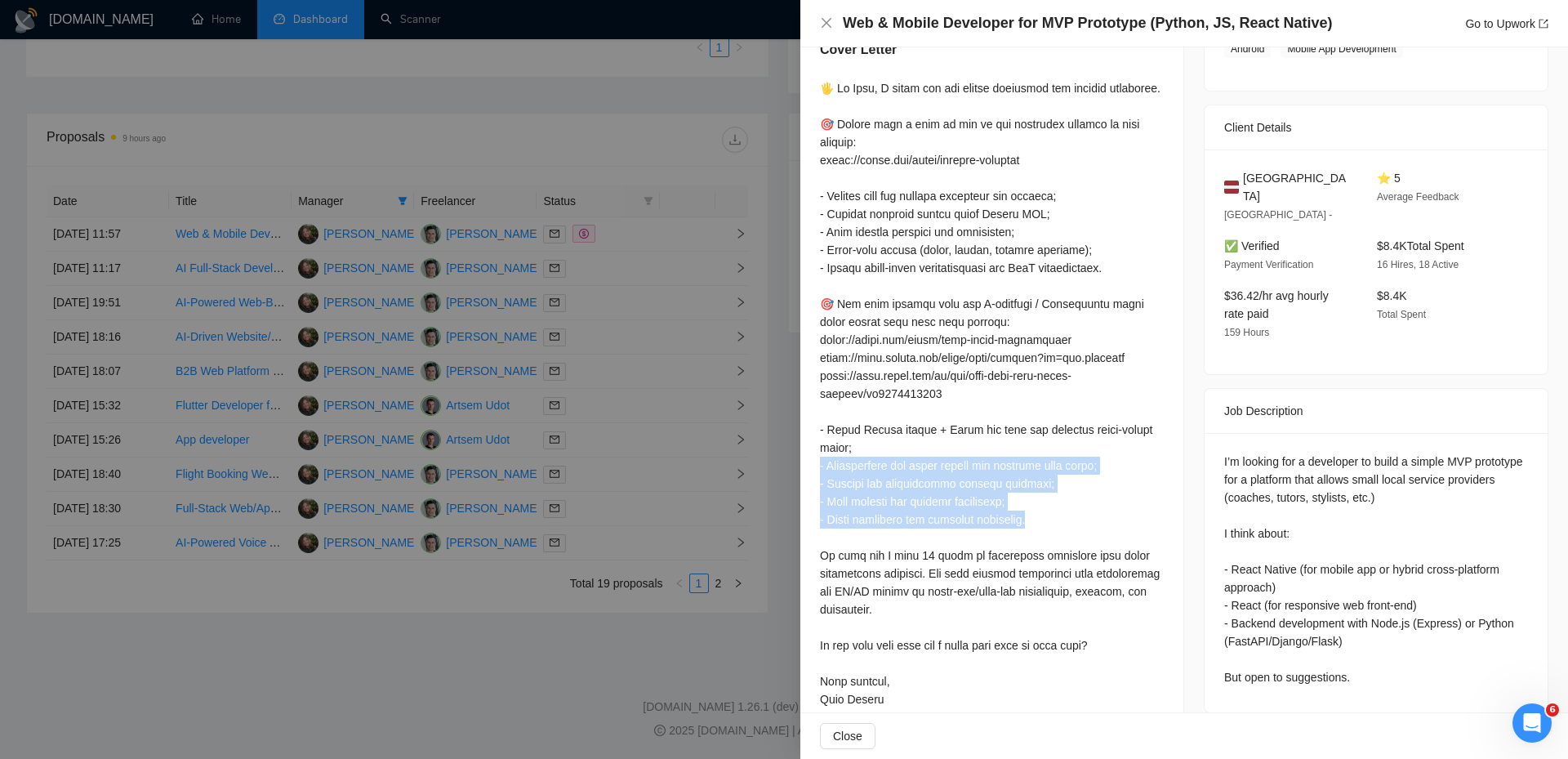
drag, startPoint x: 1081, startPoint y: 514, endPoint x: 819, endPoint y: 465, distance: 266.5
click at [819, 465] on div "Cover Letter" at bounding box center [992, 386] width 383 height 732
click at [1013, 471] on div at bounding box center [992, 402] width 344 height 647
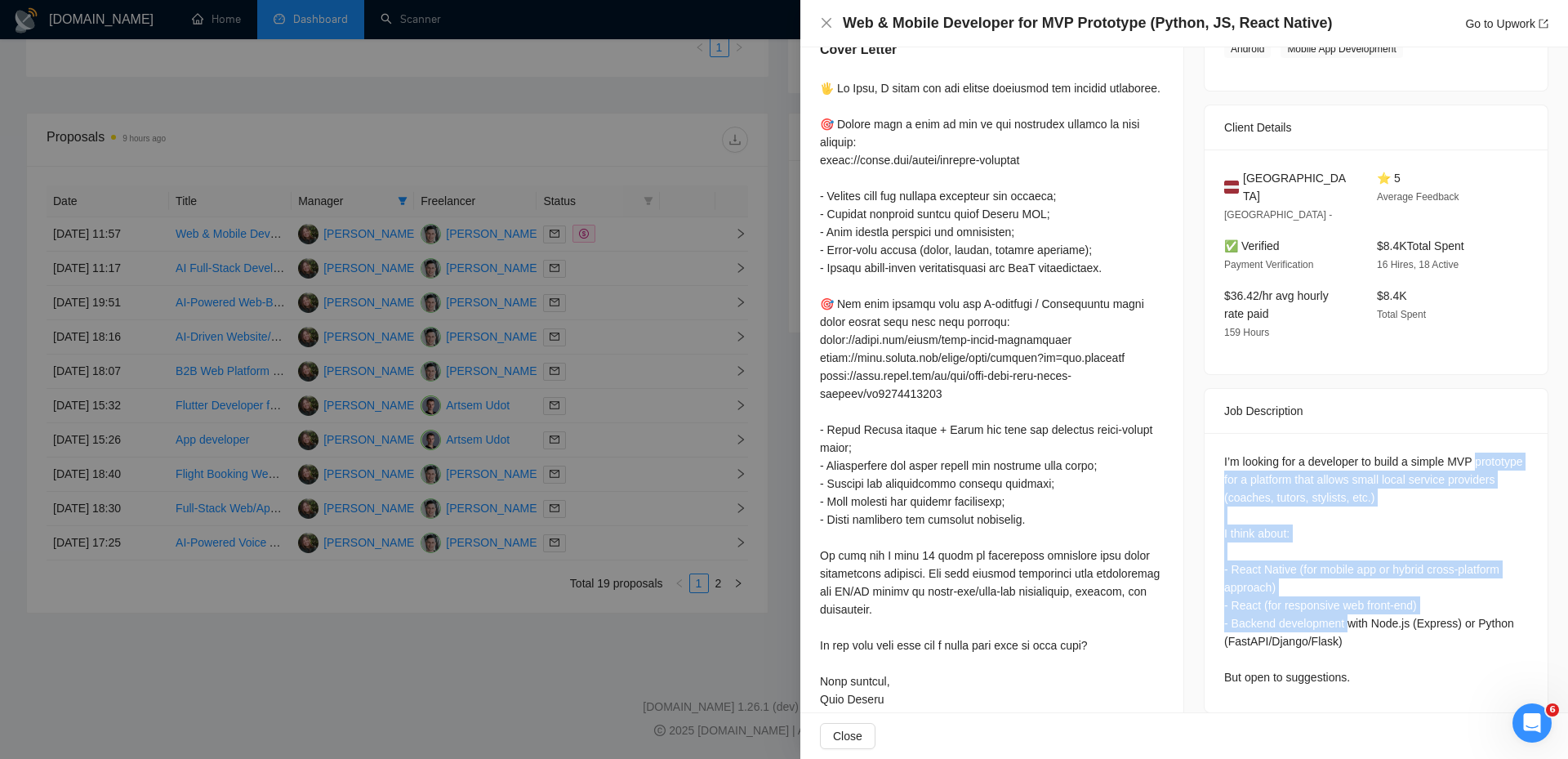
drag, startPoint x: 1219, startPoint y: 458, endPoint x: 1342, endPoint y: 596, distance: 184.9
click at [1342, 596] on div "I’m looking for a developer to build a simple MVP prototype for a platform that…" at bounding box center [1376, 569] width 304 height 233
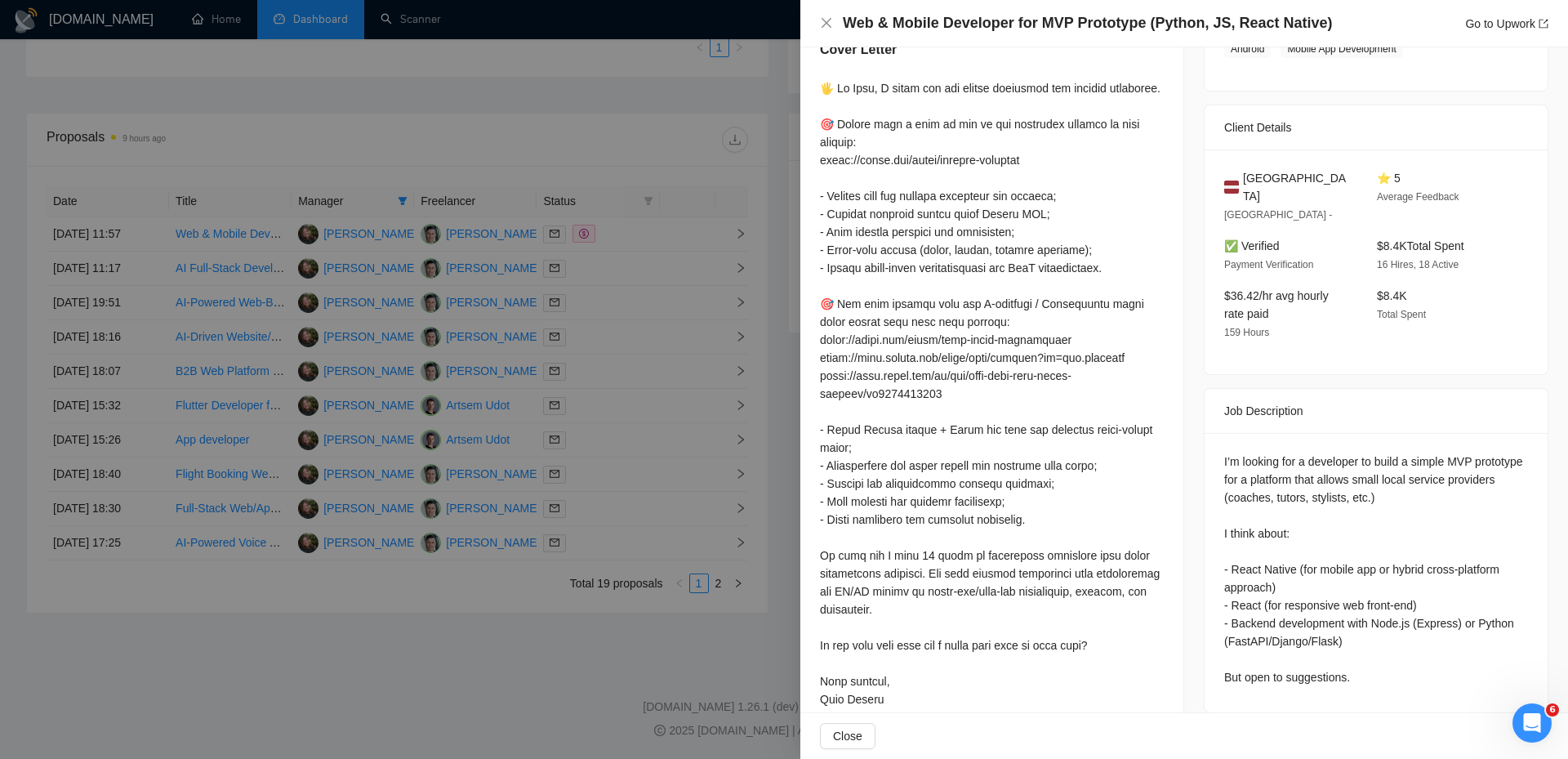
click at [1392, 617] on div "I’m looking for a developer to build a simple MVP prototype for a platform that…" at bounding box center [1376, 569] width 304 height 233
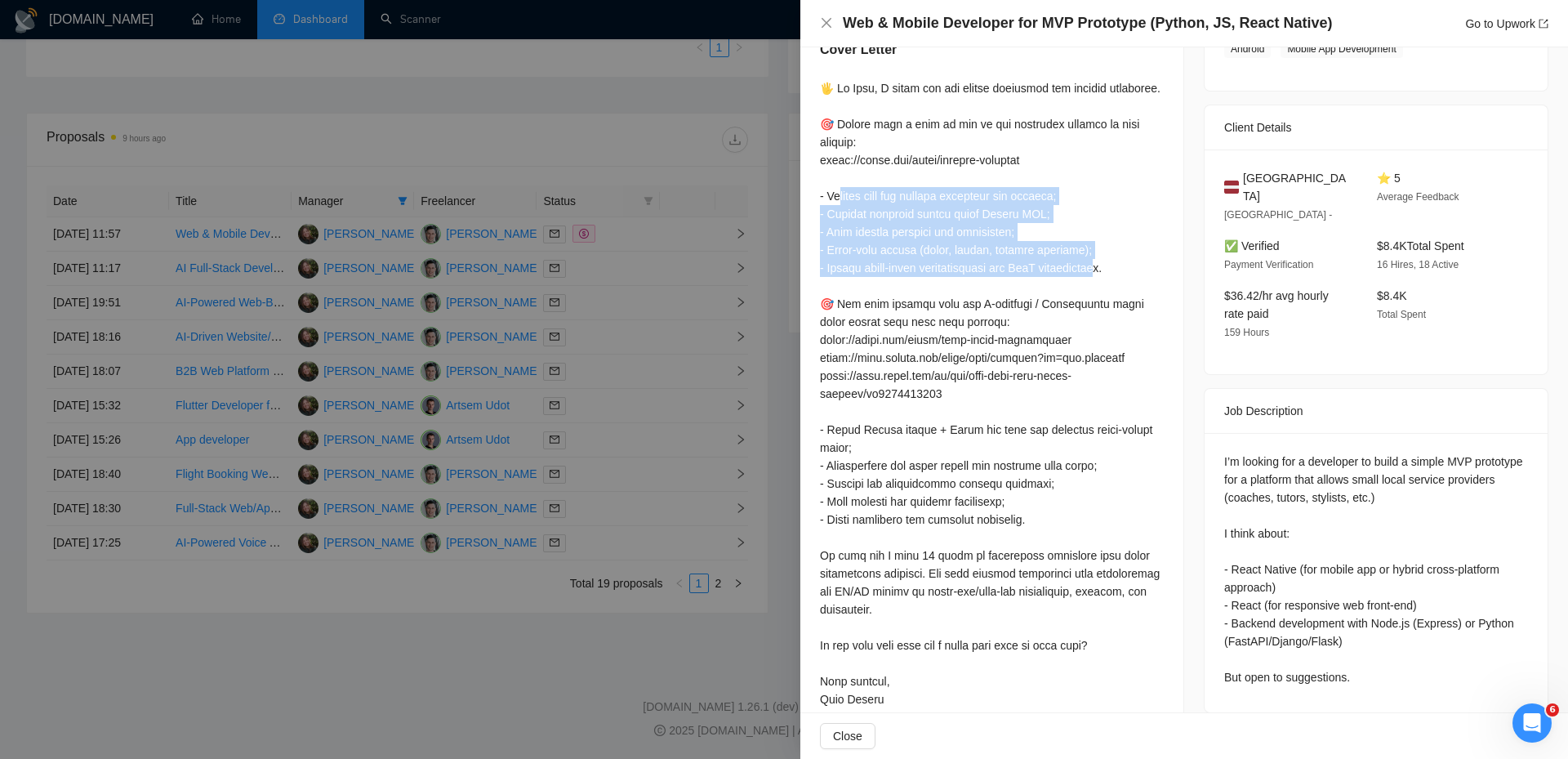
drag, startPoint x: 841, startPoint y: 196, endPoint x: 1099, endPoint y: 274, distance: 269.5
click at [1099, 274] on div at bounding box center [992, 402] width 344 height 647
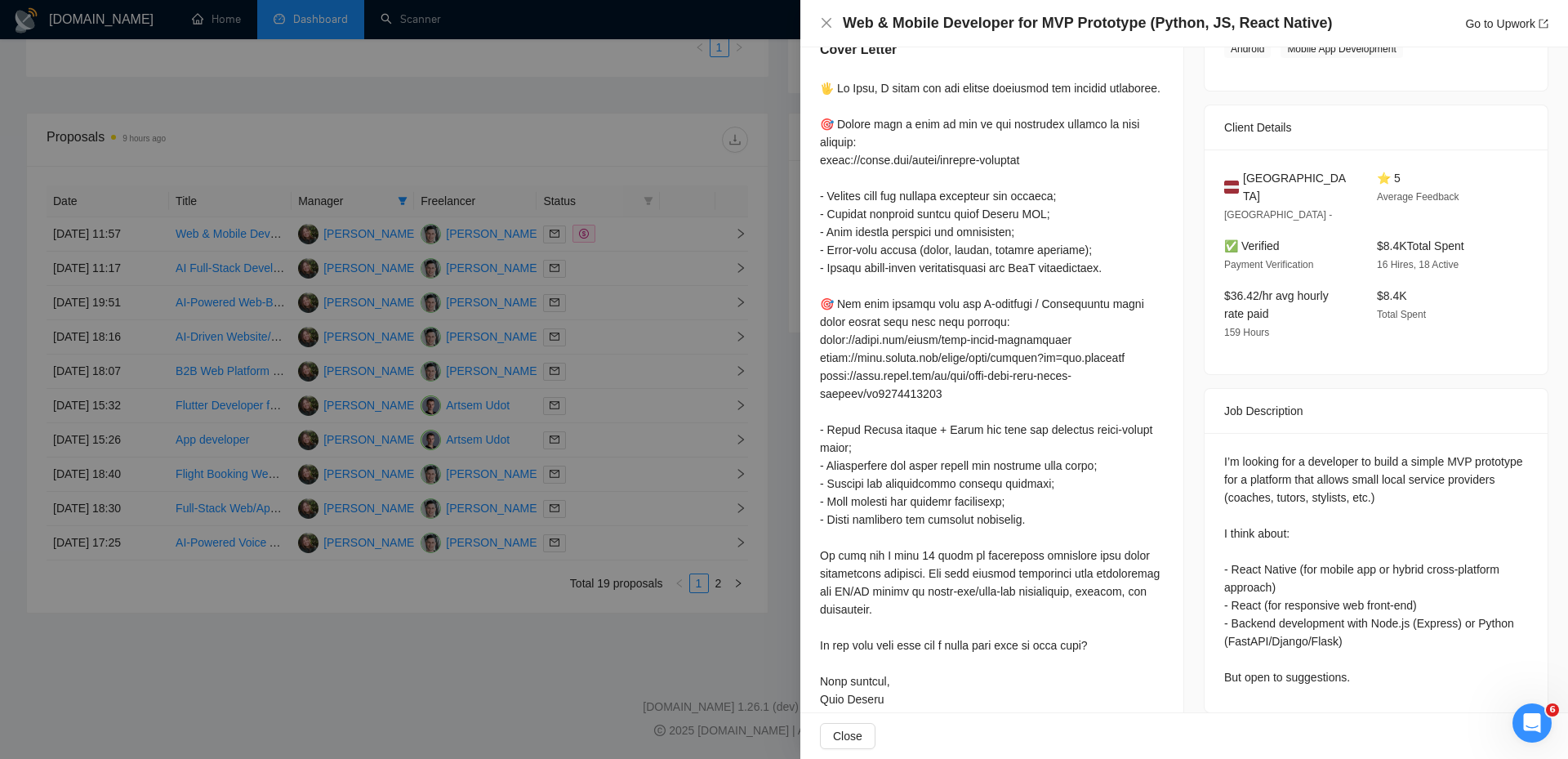
click at [897, 187] on div at bounding box center [992, 402] width 344 height 647
drag, startPoint x: 851, startPoint y: 177, endPoint x: 1082, endPoint y: 310, distance: 266.6
click at [1068, 302] on div at bounding box center [992, 402] width 344 height 647
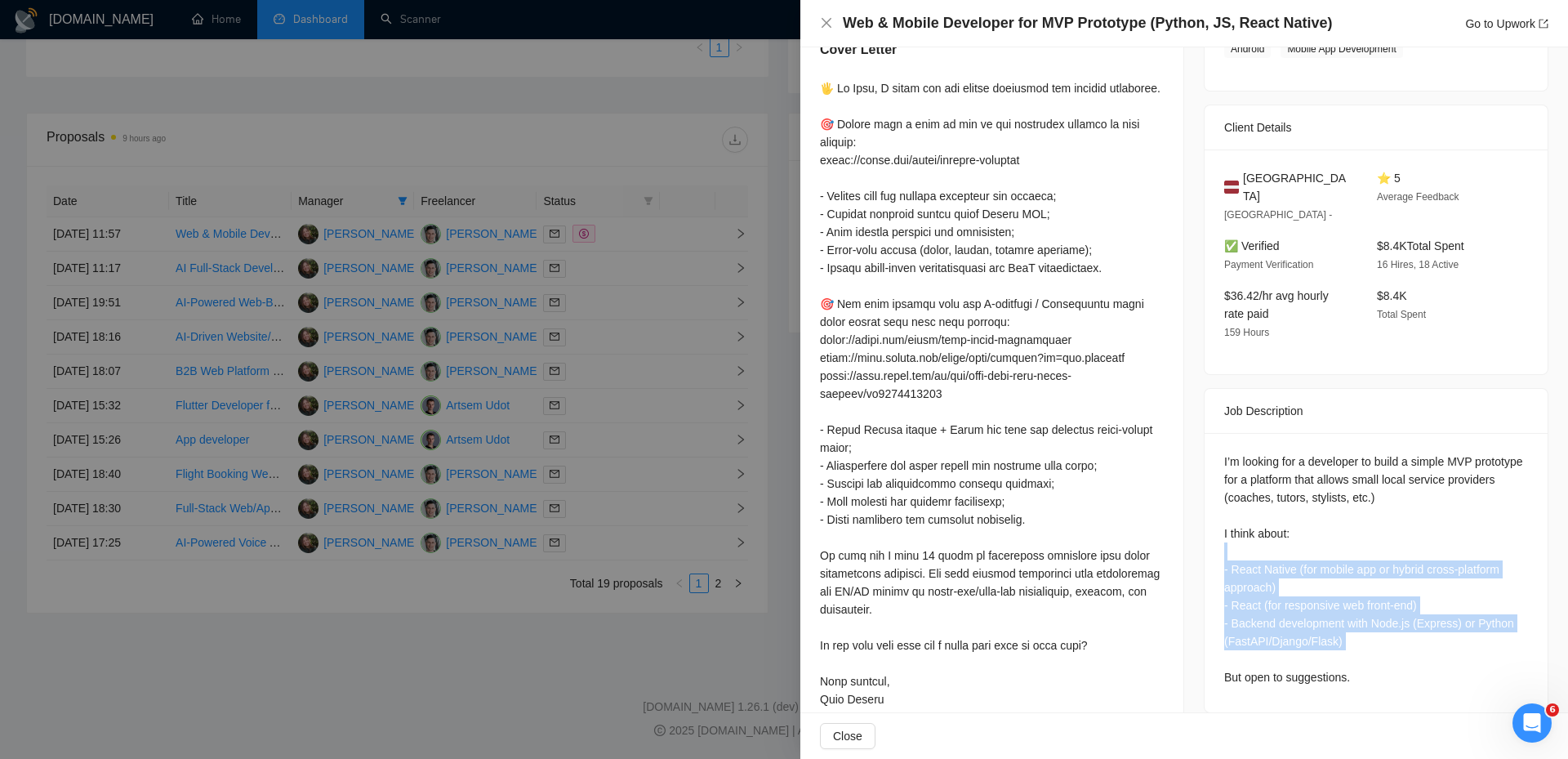
drag, startPoint x: 1288, startPoint y: 536, endPoint x: 1409, endPoint y: 665, distance: 176.9
click at [1409, 665] on div "I’m looking for a developer to build a simple MVP prototype for a platform that…" at bounding box center [1376, 572] width 343 height 279
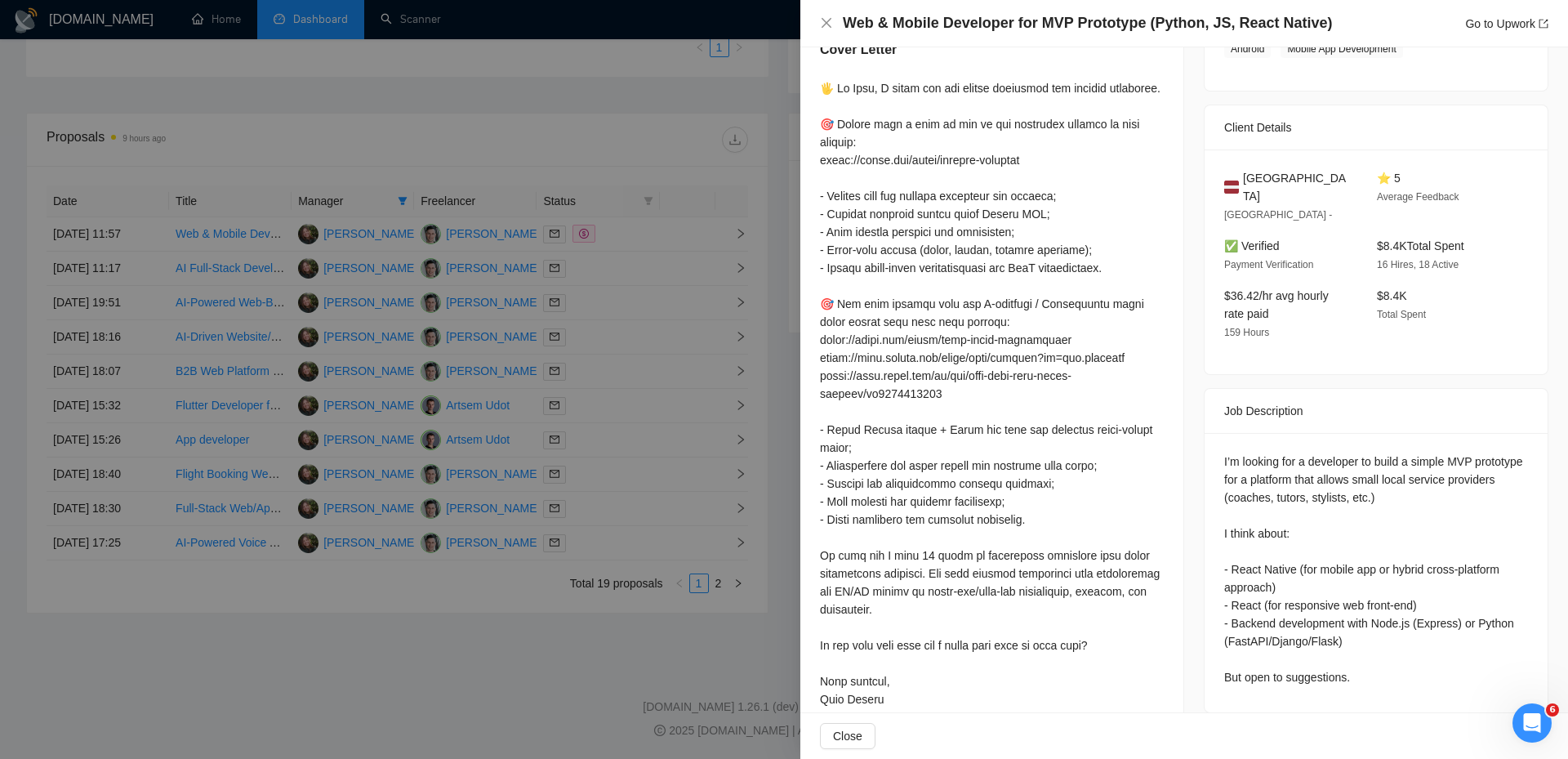
click at [956, 224] on div at bounding box center [992, 402] width 344 height 647
drag, startPoint x: 879, startPoint y: 176, endPoint x: 881, endPoint y: 194, distance: 18.1
click at [879, 185] on div at bounding box center [992, 402] width 344 height 647
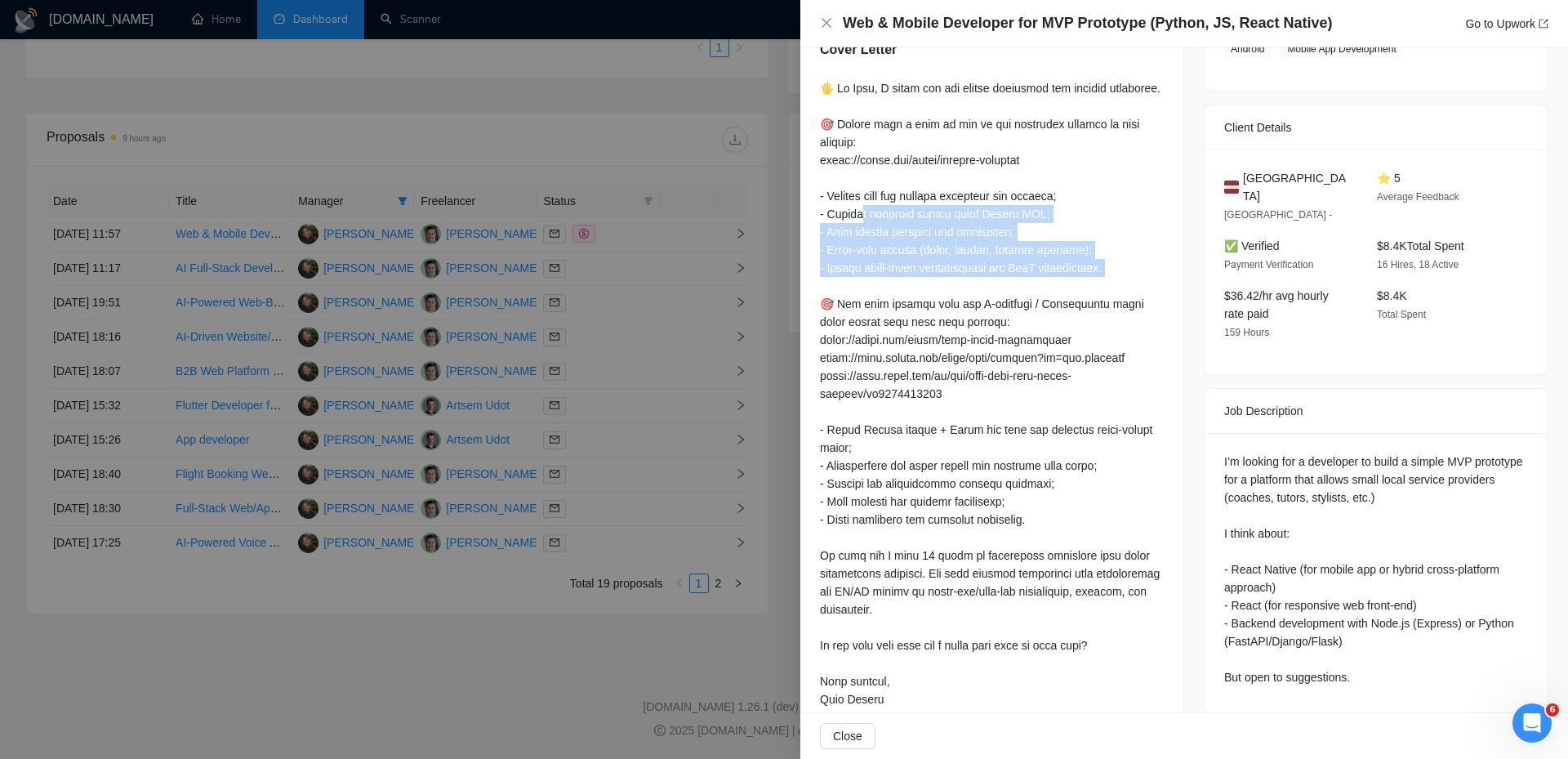
drag, startPoint x: 866, startPoint y: 219, endPoint x: 1042, endPoint y: 278, distance: 185.6
click at [1042, 278] on div at bounding box center [992, 402] width 344 height 647
click at [994, 222] on div at bounding box center [992, 402] width 344 height 647
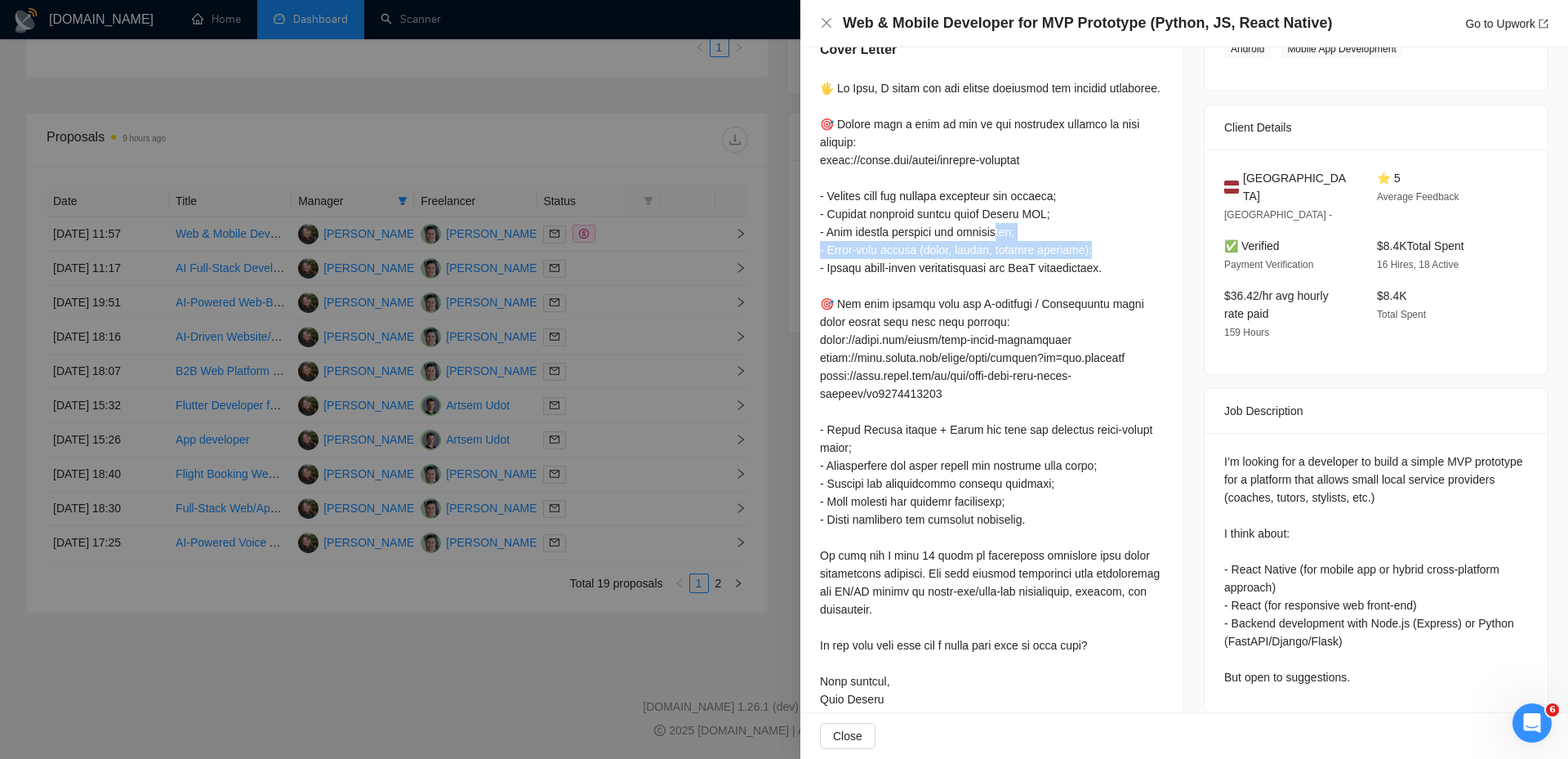
drag, startPoint x: 1007, startPoint y: 227, endPoint x: 1178, endPoint y: 254, distance: 173.1
click at [1178, 254] on div "Proposal Details Date: [DATE] 11:57 Status: Sent Boosted Manager: [PERSON_NAME]…" at bounding box center [1184, 228] width 768 height 1048
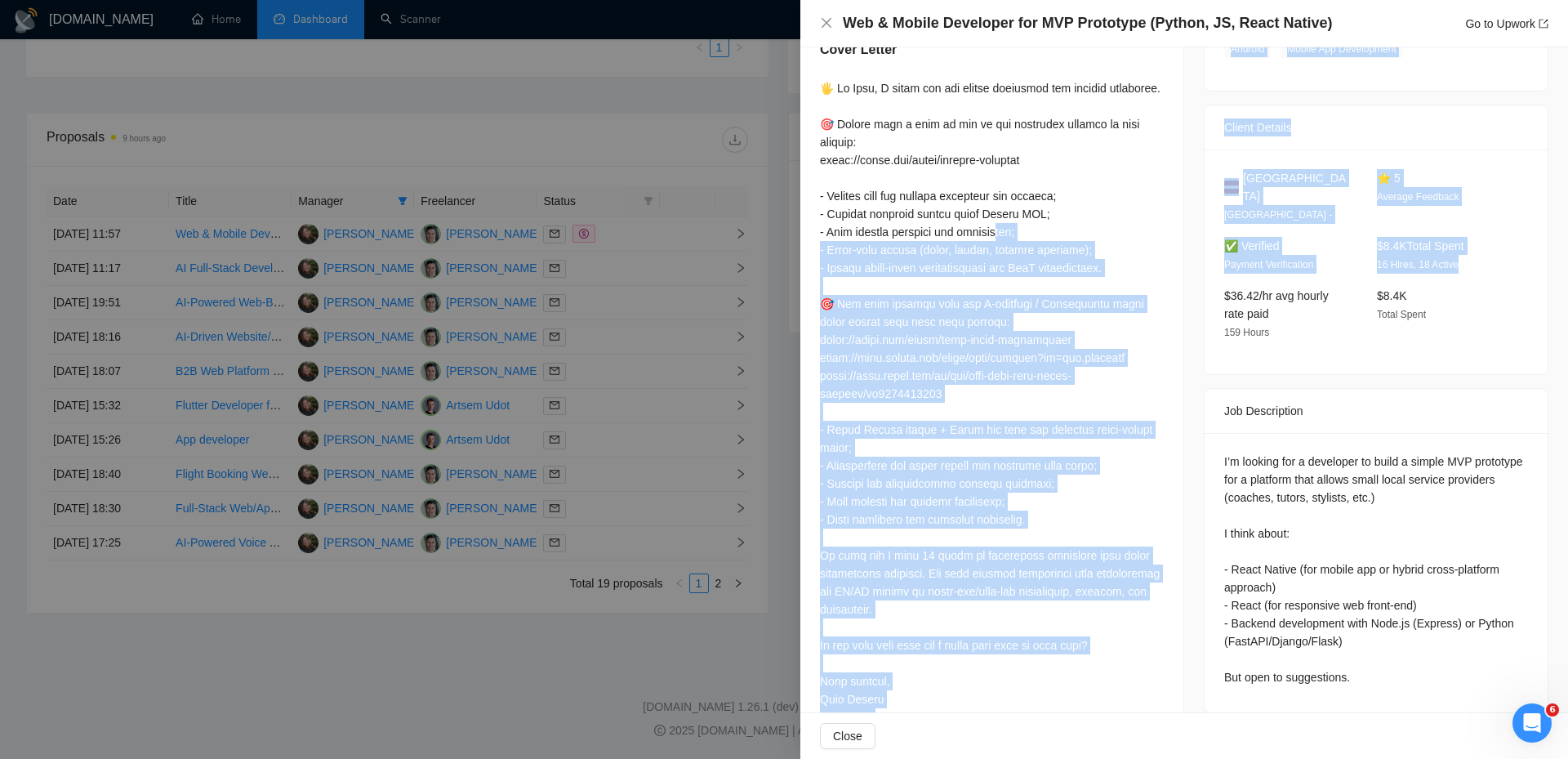
click at [1150, 254] on div at bounding box center [992, 402] width 344 height 647
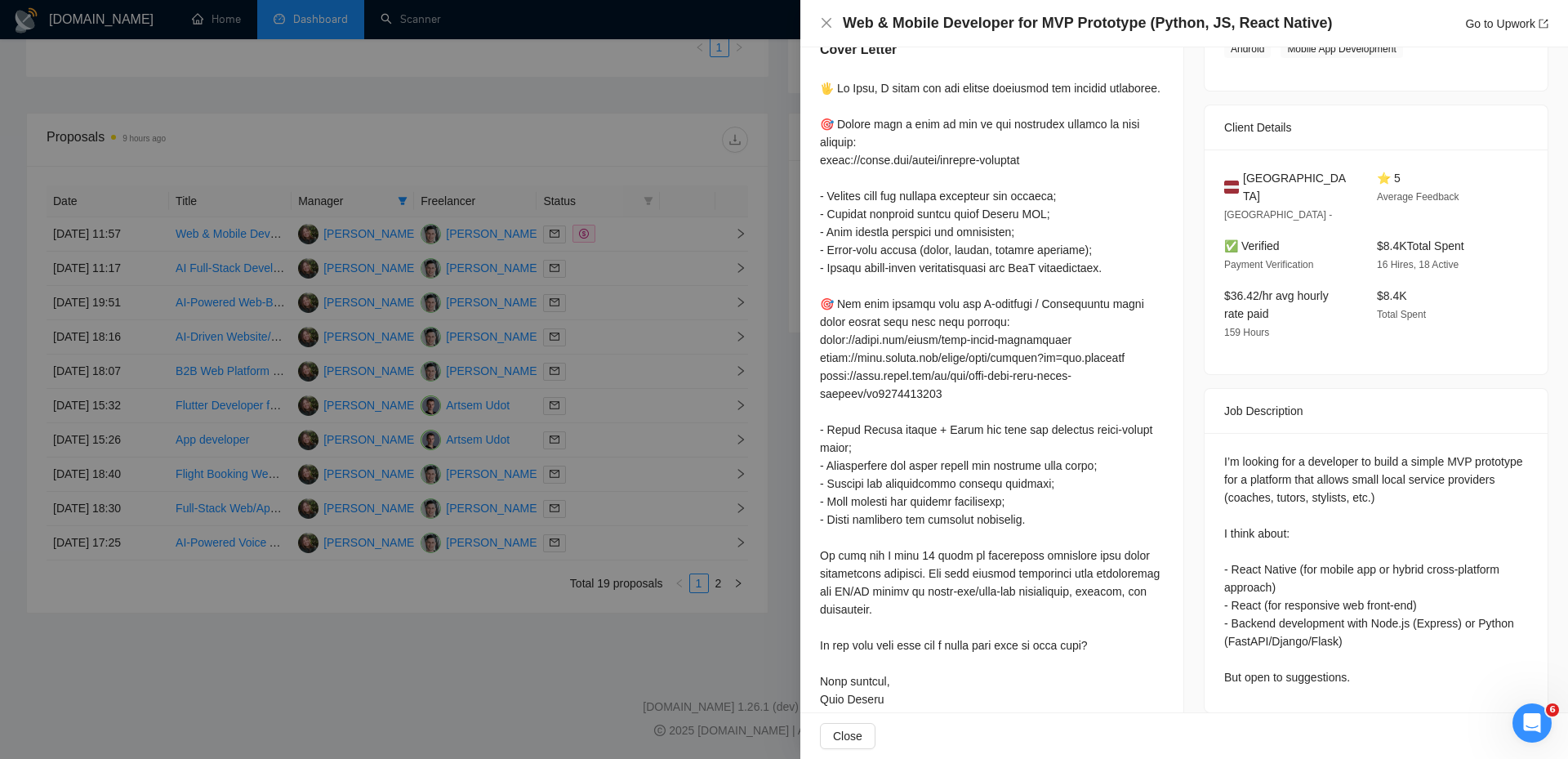
click at [621, 292] on div at bounding box center [784, 379] width 1568 height 759
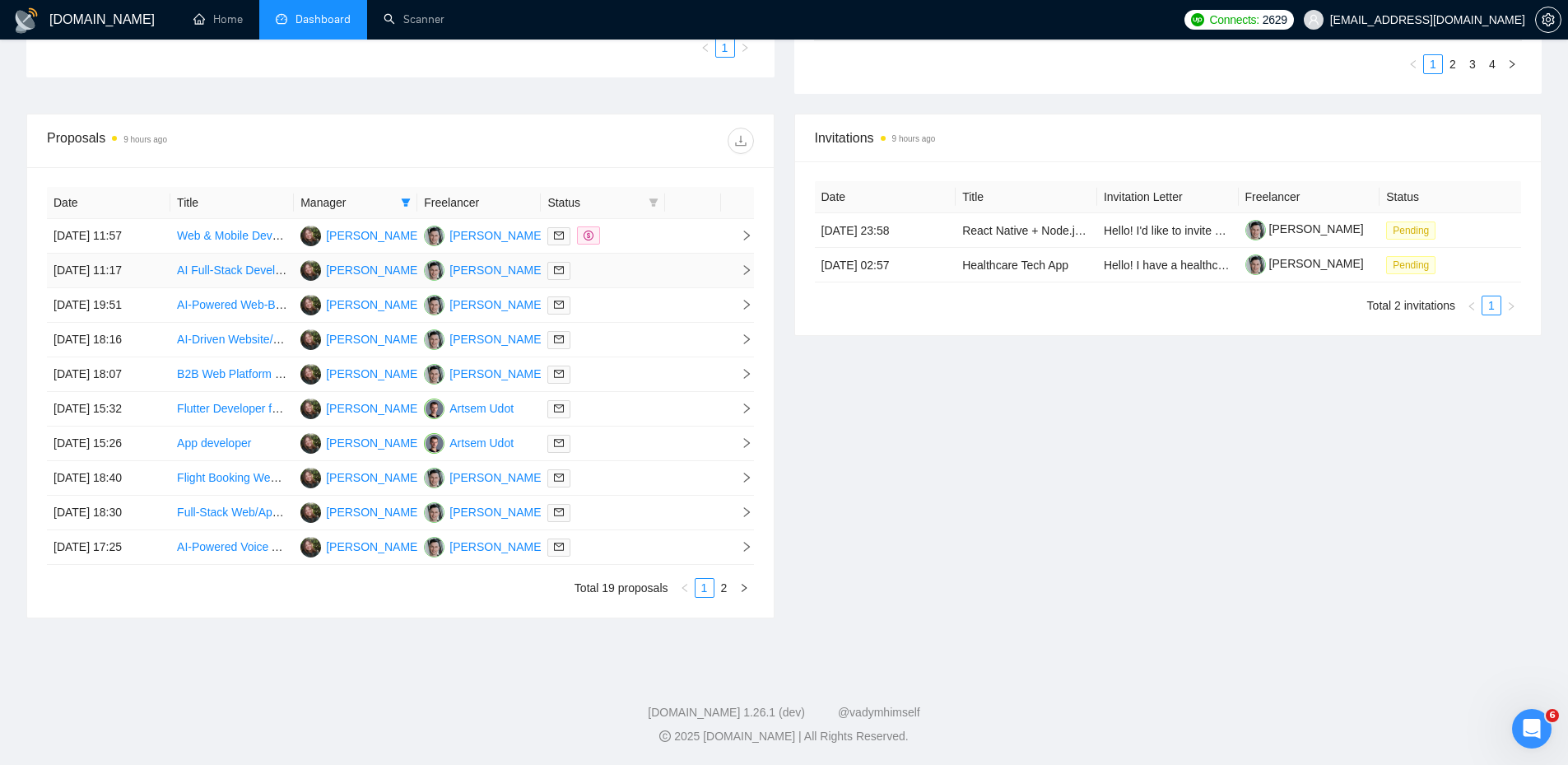
click at [612, 270] on div at bounding box center [602, 270] width 110 height 19
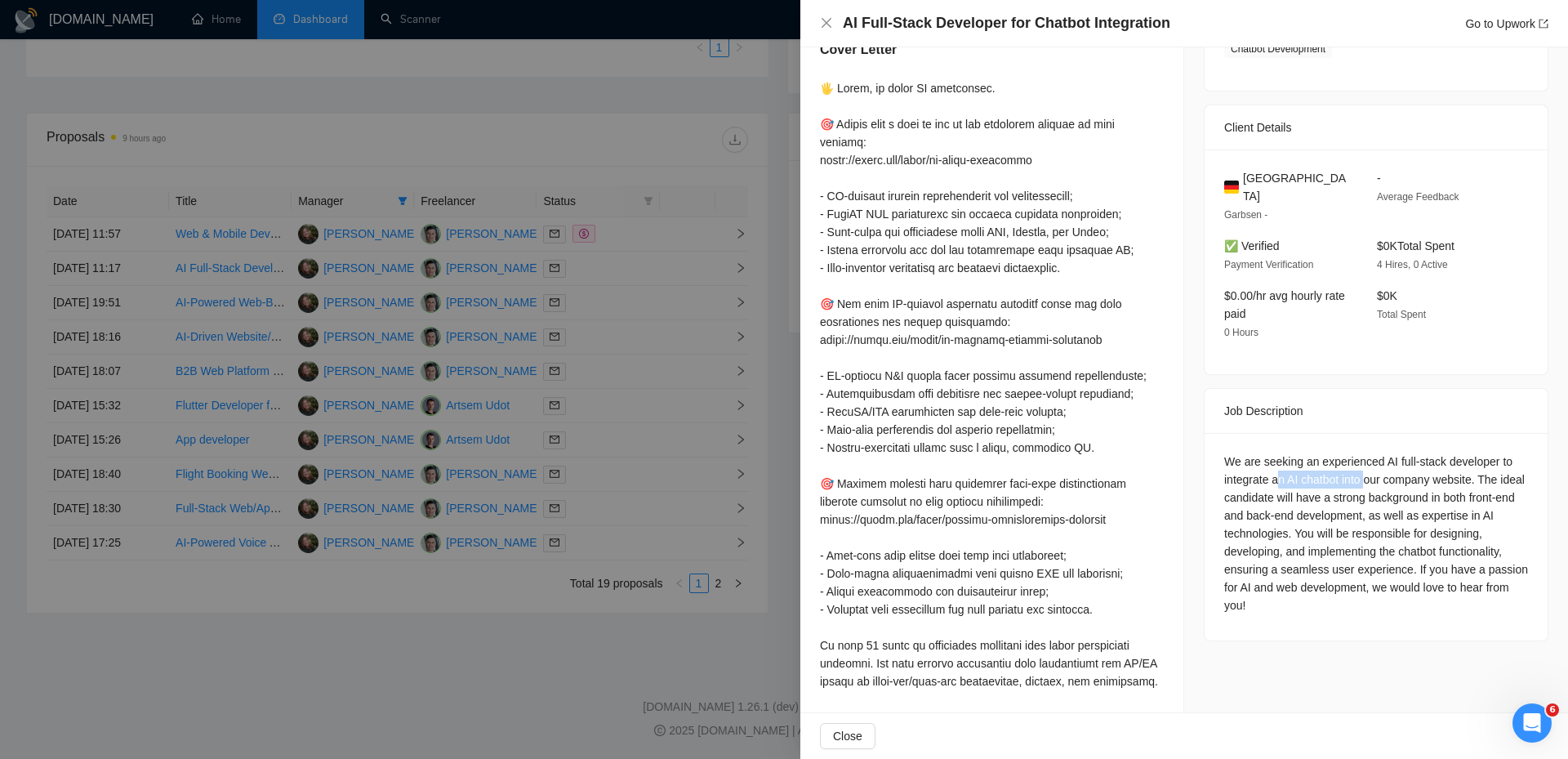
drag, startPoint x: 1336, startPoint y: 457, endPoint x: 1362, endPoint y: 457, distance: 26.0
click at [1362, 457] on div "We are seeking an experienced AI full-stack developer to integrate an AI chatbo…" at bounding box center [1376, 533] width 304 height 162
drag, startPoint x: 933, startPoint y: 181, endPoint x: 986, endPoint y: 268, distance: 101.9
click at [963, 236] on div at bounding box center [992, 439] width 344 height 719
click at [1008, 135] on div at bounding box center [992, 439] width 344 height 719
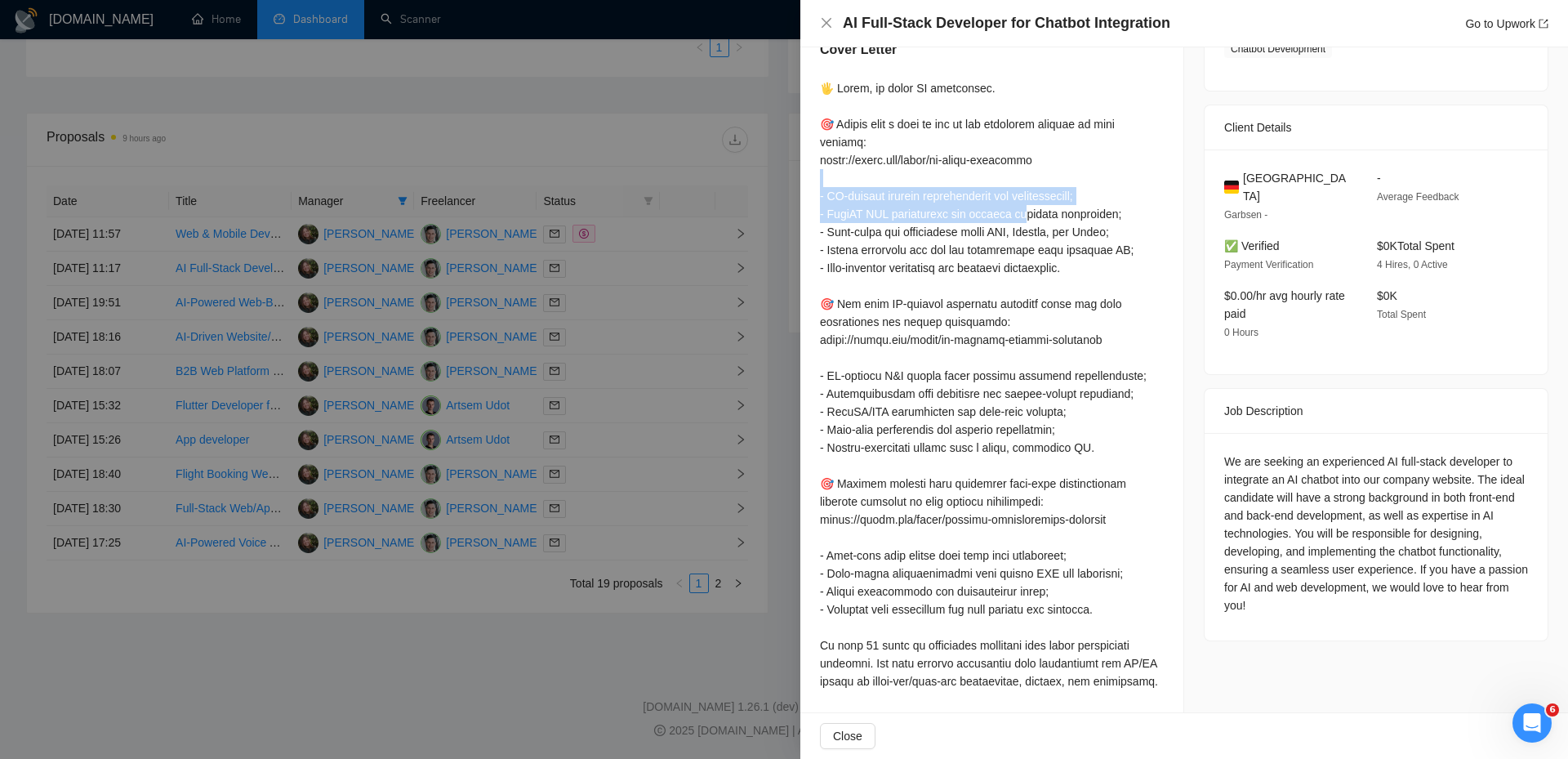
drag, startPoint x: 905, startPoint y: 170, endPoint x: 1013, endPoint y: 222, distance: 119.9
click at [1013, 218] on div at bounding box center [992, 439] width 344 height 719
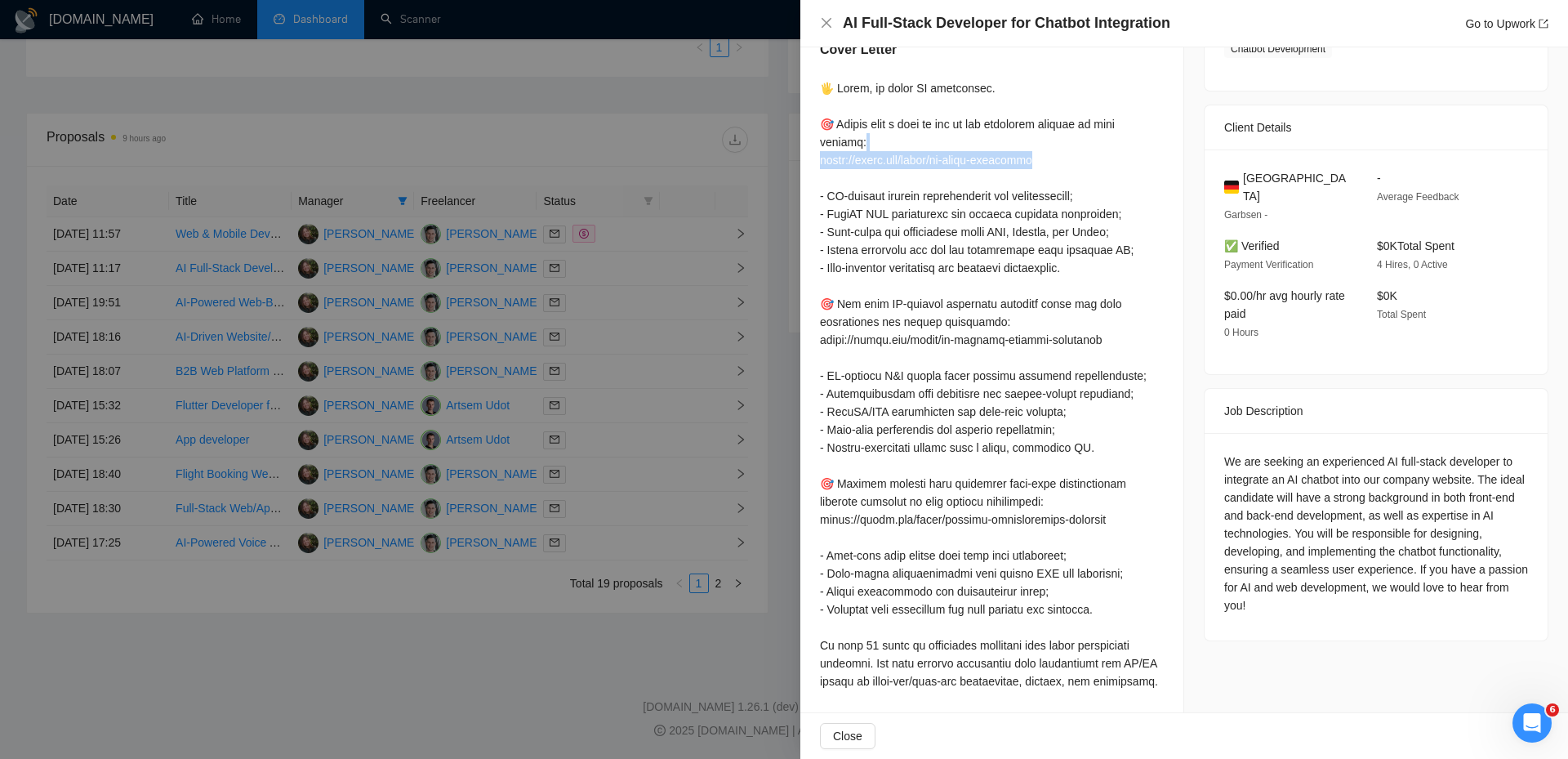
drag, startPoint x: 949, startPoint y: 147, endPoint x: 1038, endPoint y: 166, distance: 91.0
click at [1039, 165] on div at bounding box center [992, 439] width 344 height 719
drag, startPoint x: 937, startPoint y: 335, endPoint x: 1111, endPoint y: 359, distance: 175.6
click at [1053, 346] on div at bounding box center [992, 439] width 344 height 719
click at [1011, 329] on div at bounding box center [992, 439] width 344 height 719
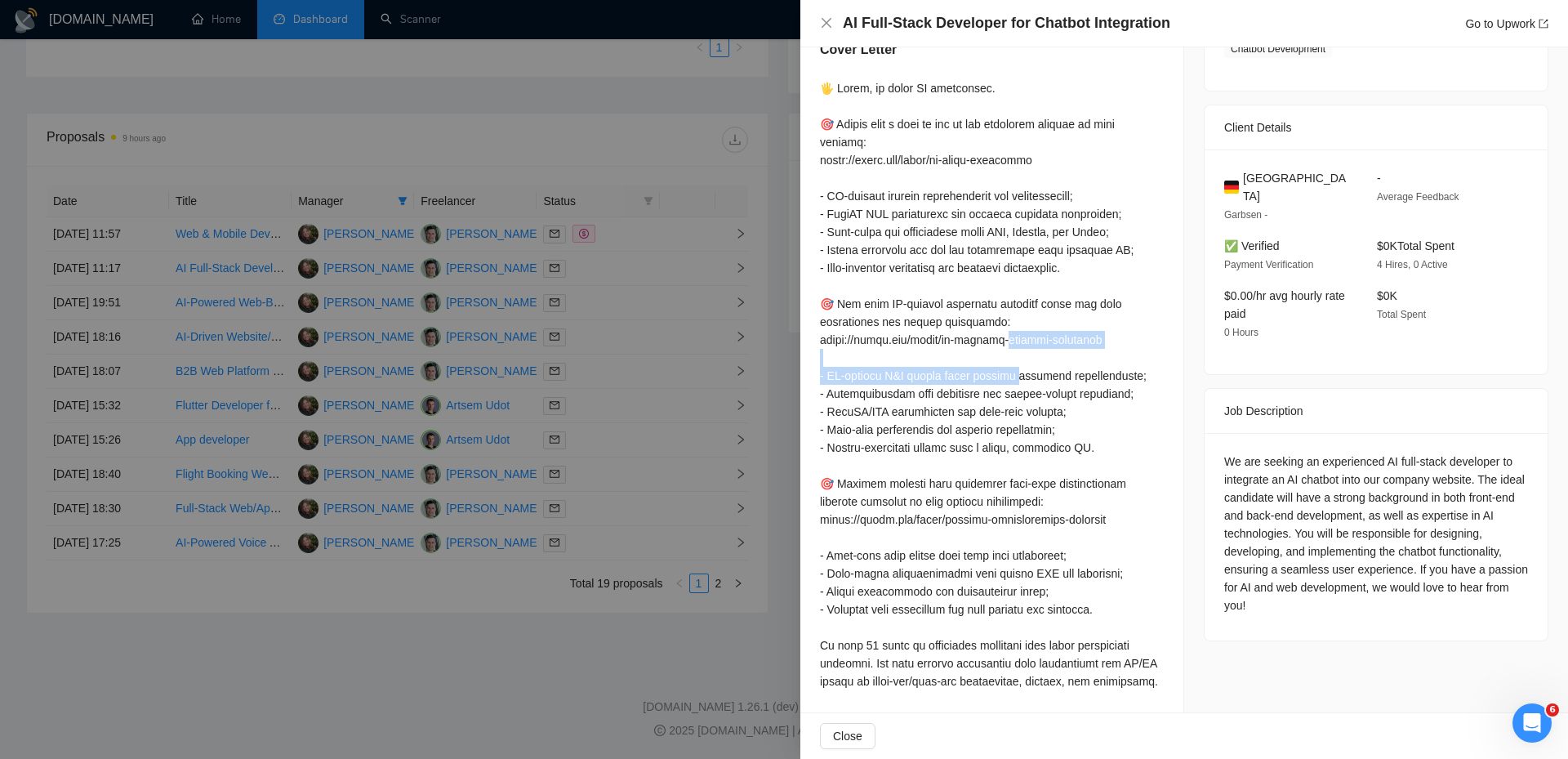
drag, startPoint x: 1002, startPoint y: 337, endPoint x: 1024, endPoint y: 376, distance: 44.8
click at [1024, 376] on div at bounding box center [992, 439] width 344 height 719
click at [1035, 367] on div at bounding box center [992, 439] width 344 height 719
drag, startPoint x: 1012, startPoint y: 334, endPoint x: 1135, endPoint y: 354, distance: 124.6
click at [1141, 356] on div at bounding box center [992, 439] width 344 height 719
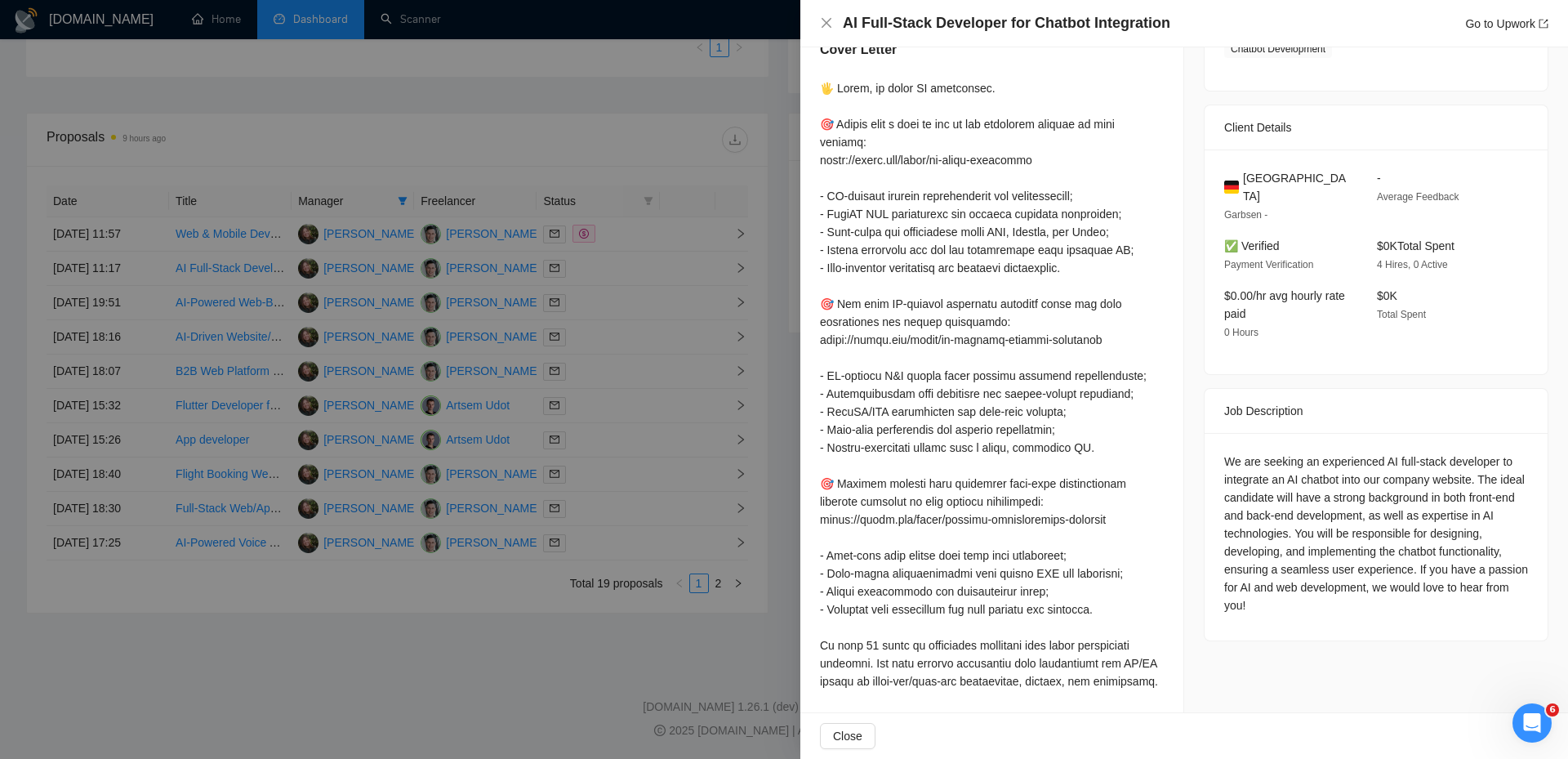
click at [1050, 405] on div at bounding box center [992, 439] width 344 height 719
drag, startPoint x: 644, startPoint y: 151, endPoint x: 633, endPoint y: 155, distance: 11.7
click at [644, 152] on div at bounding box center [784, 379] width 1568 height 759
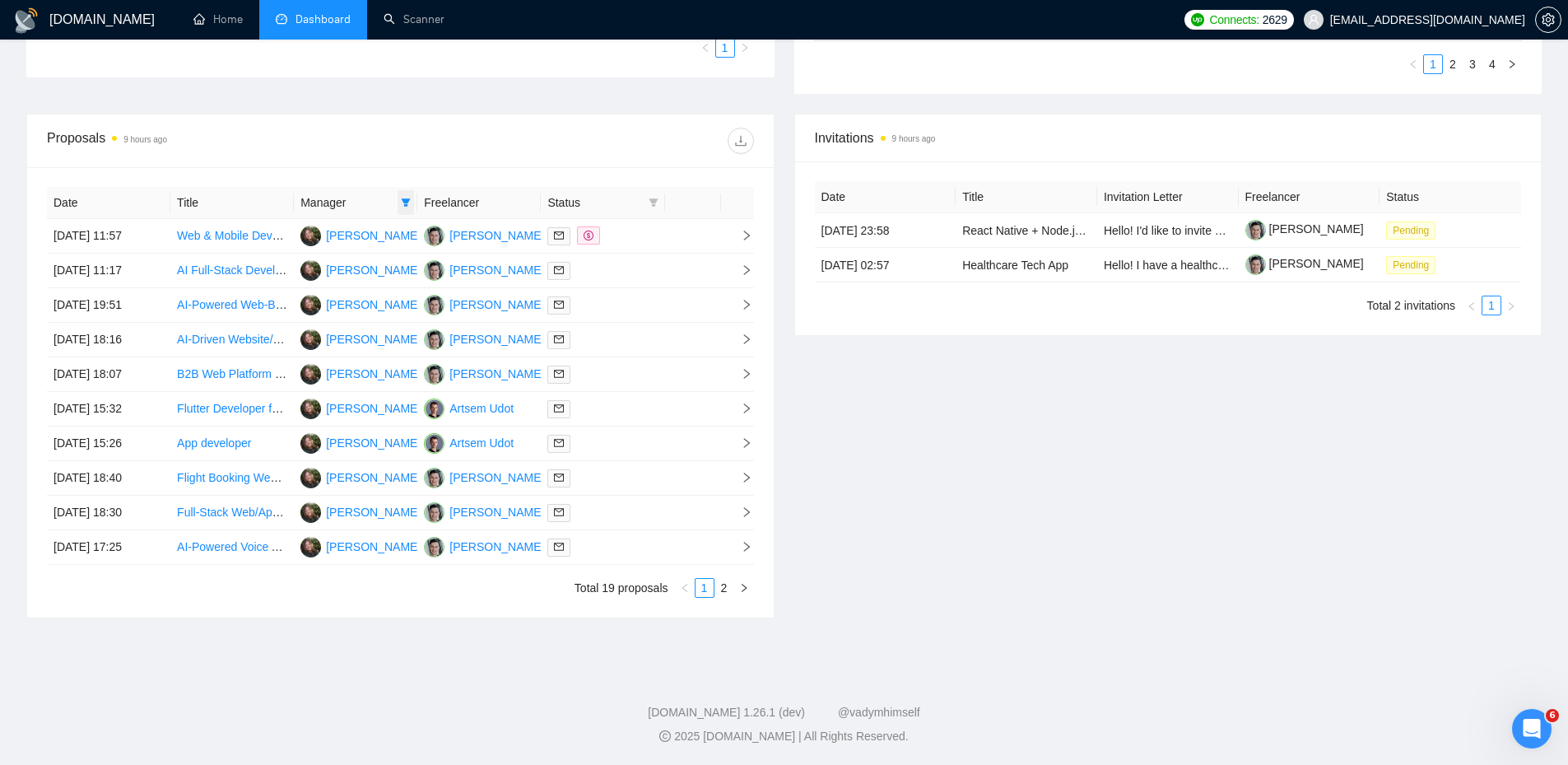
click at [399, 195] on span at bounding box center [406, 202] width 17 height 25
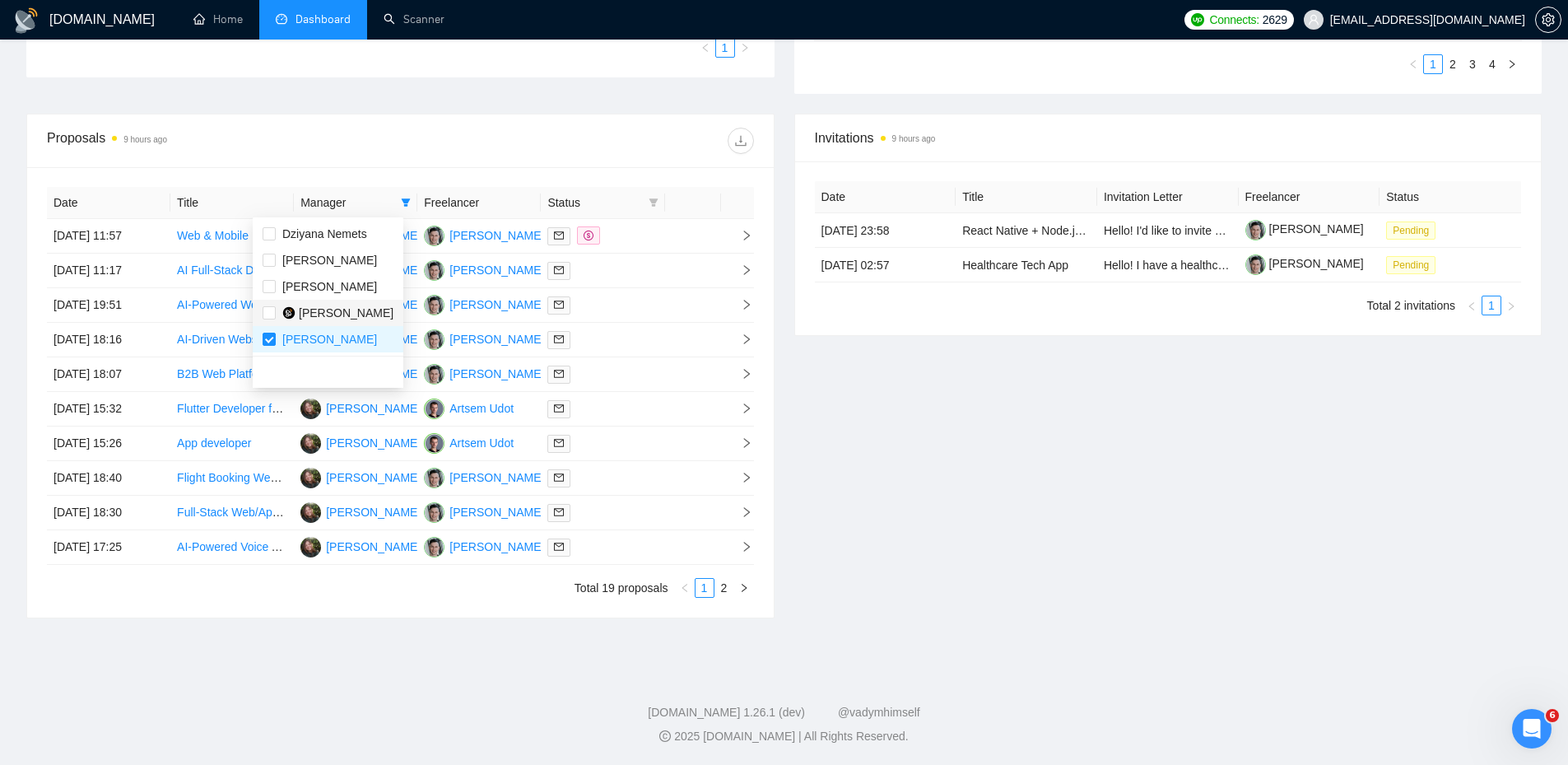
click at [310, 309] on span "[PERSON_NAME]" at bounding box center [345, 312] width 94 height 13
checkbox input "true"
click at [446, 160] on div "Proposals 9 hours ago" at bounding box center [401, 141] width 707 height 53
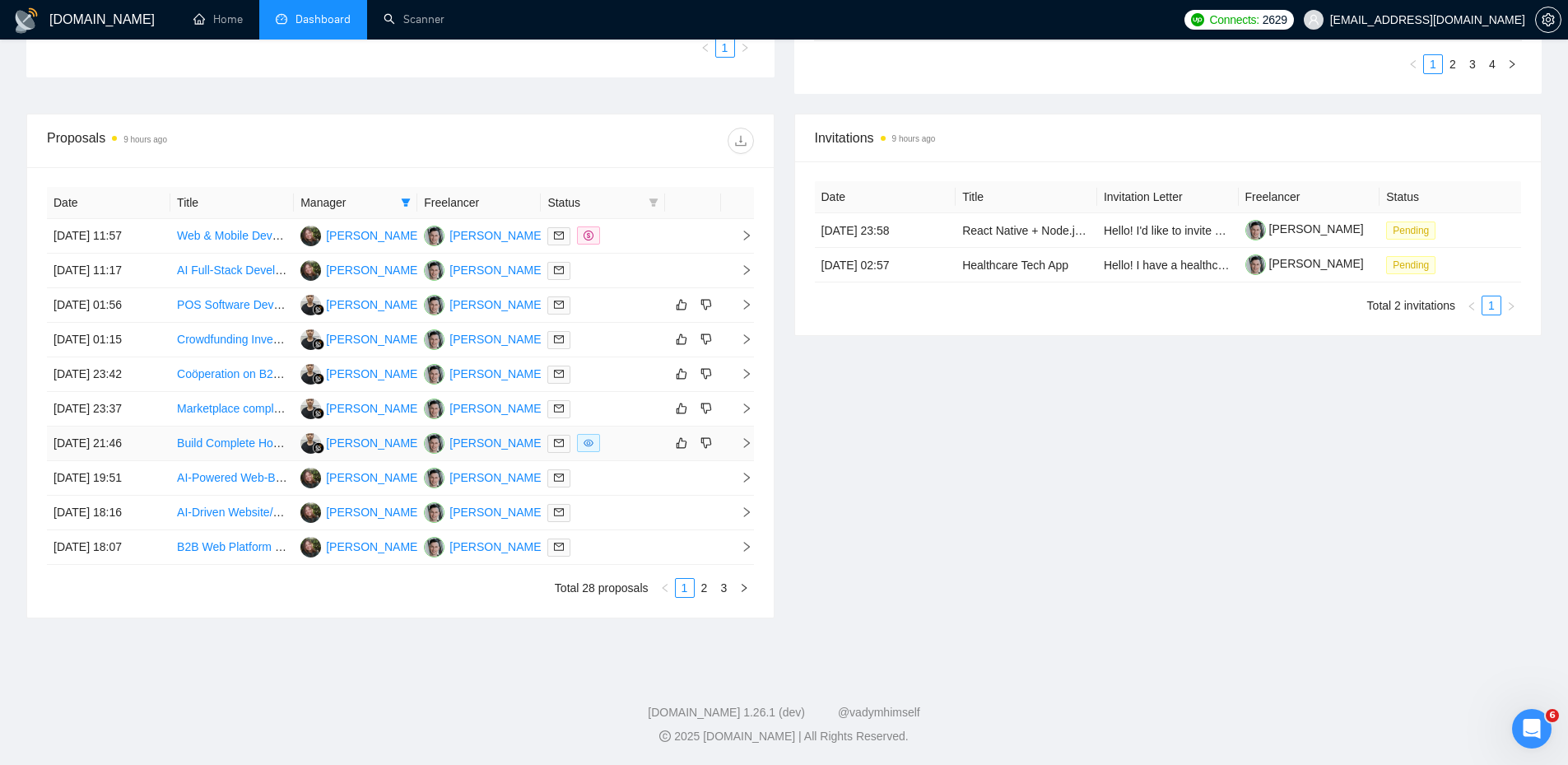
click at [617, 441] on div at bounding box center [602, 443] width 110 height 19
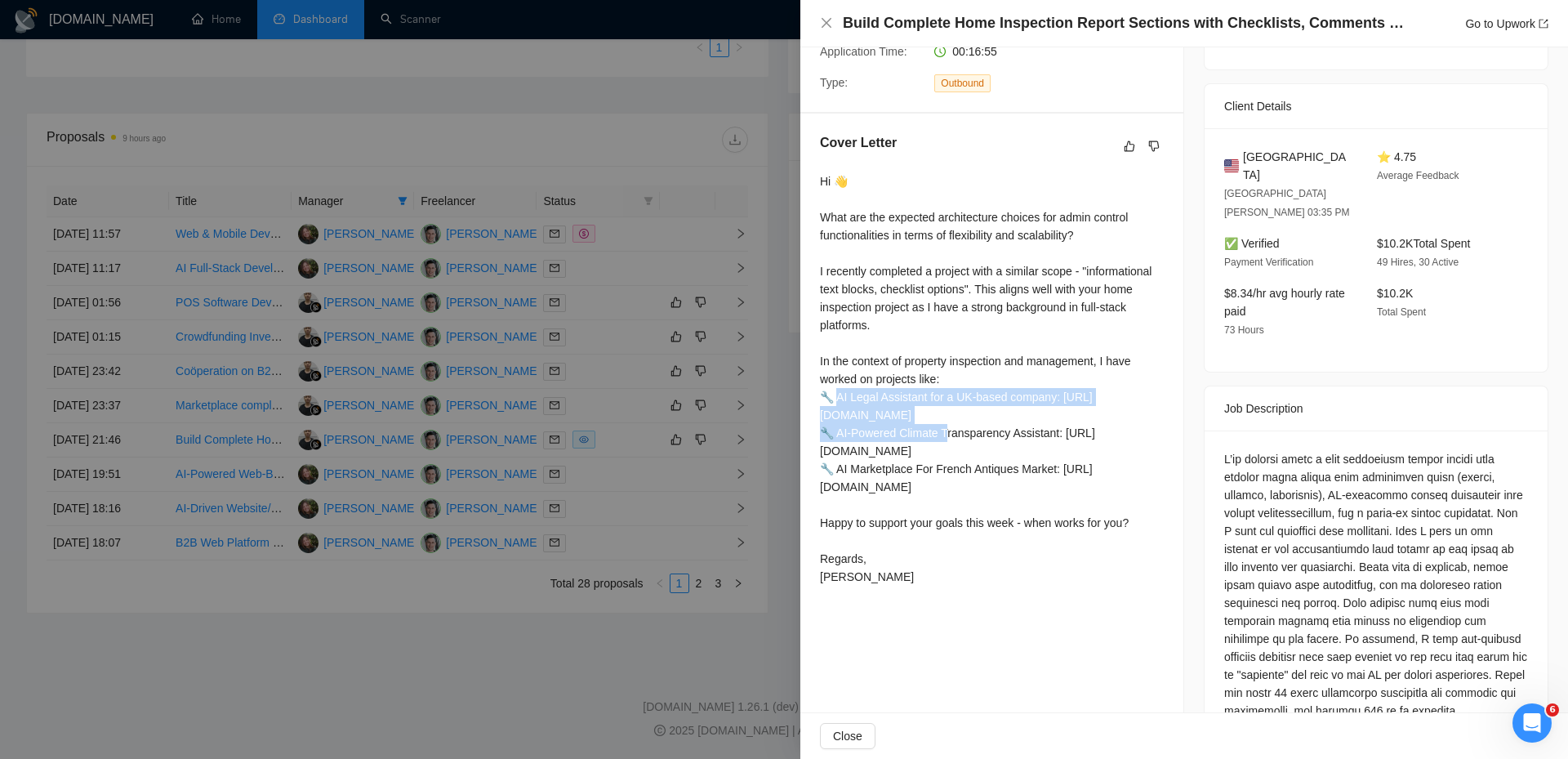
drag, startPoint x: 840, startPoint y: 399, endPoint x: 1028, endPoint y: 412, distance: 188.4
click at [1028, 412] on div "Hi 👋 What are the expected architecture choices for admin control functionaliti…" at bounding box center [992, 378] width 344 height 413
drag, startPoint x: 1113, startPoint y: 449, endPoint x: 821, endPoint y: 399, distance: 296.2
click at [821, 399] on div "Hi 👋 What are the expected architecture choices for admin control functionaliti…" at bounding box center [992, 378] width 344 height 413
click at [784, 385] on div at bounding box center [784, 379] width 1568 height 759
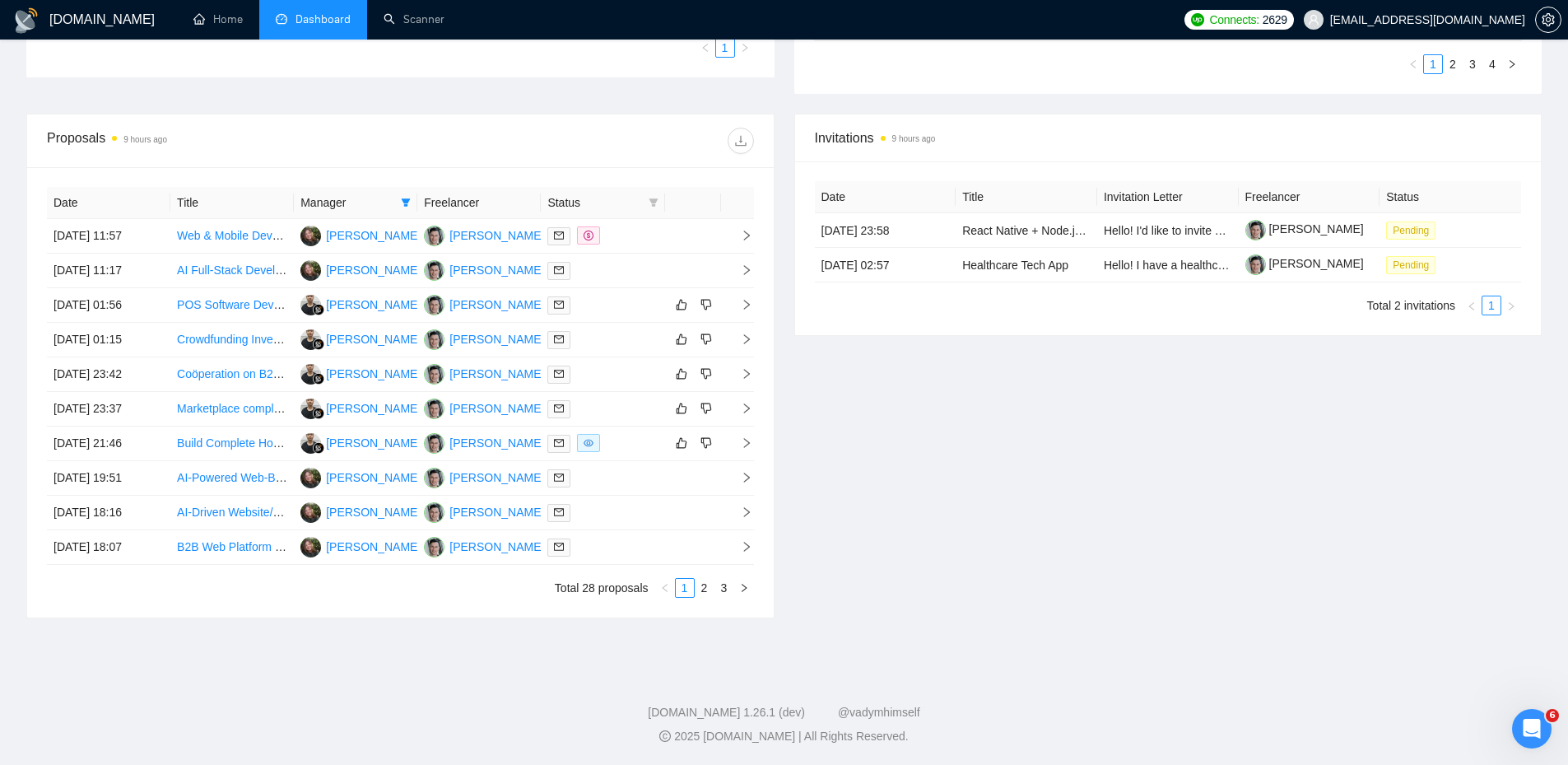
click at [670, 231] on td at bounding box center [692, 235] width 56 height 34
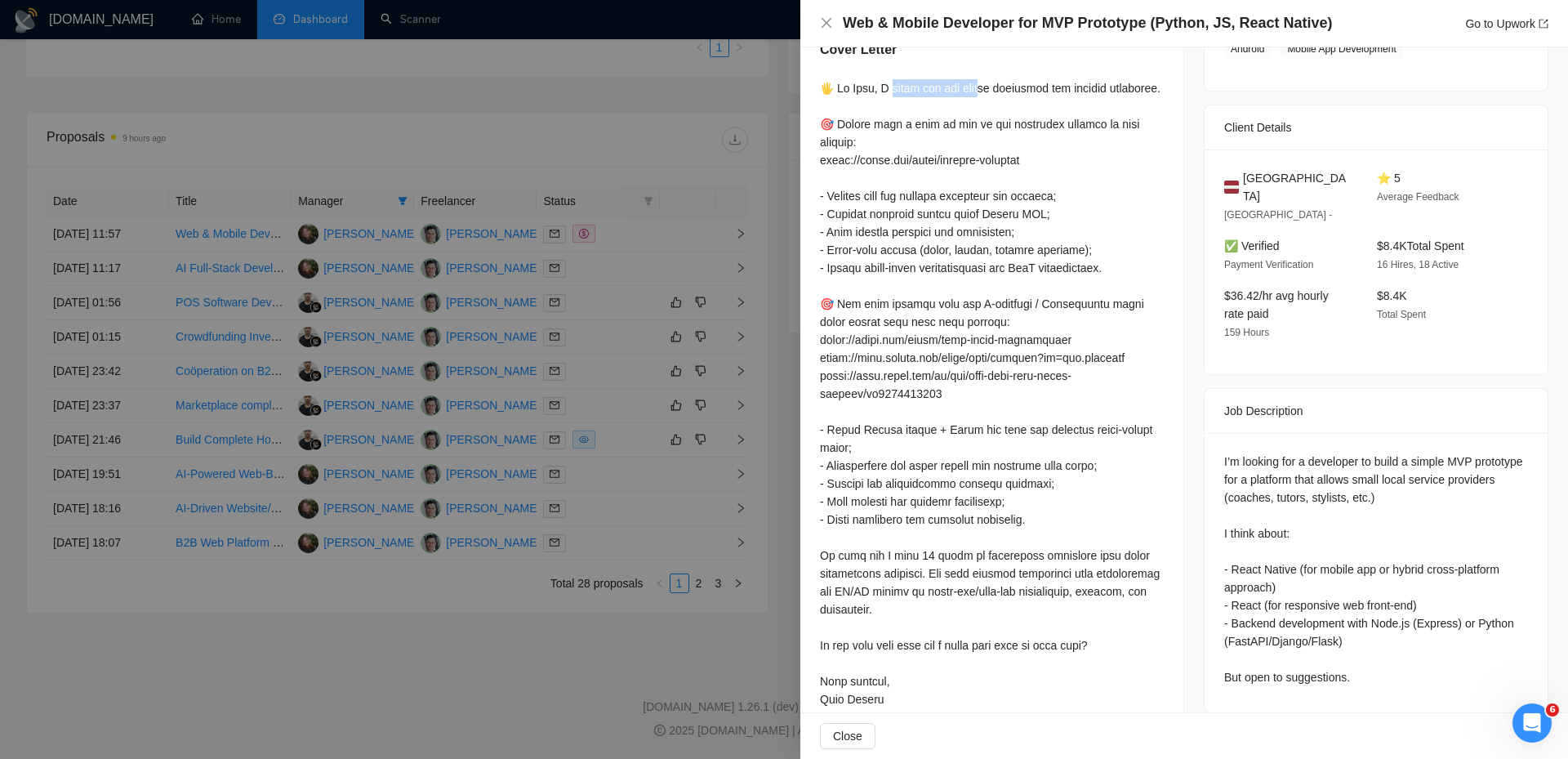
drag, startPoint x: 883, startPoint y: 85, endPoint x: 1051, endPoint y: 87, distance: 168.0
click at [1034, 86] on div at bounding box center [992, 402] width 344 height 647
click at [619, 274] on div at bounding box center [784, 379] width 1568 height 759
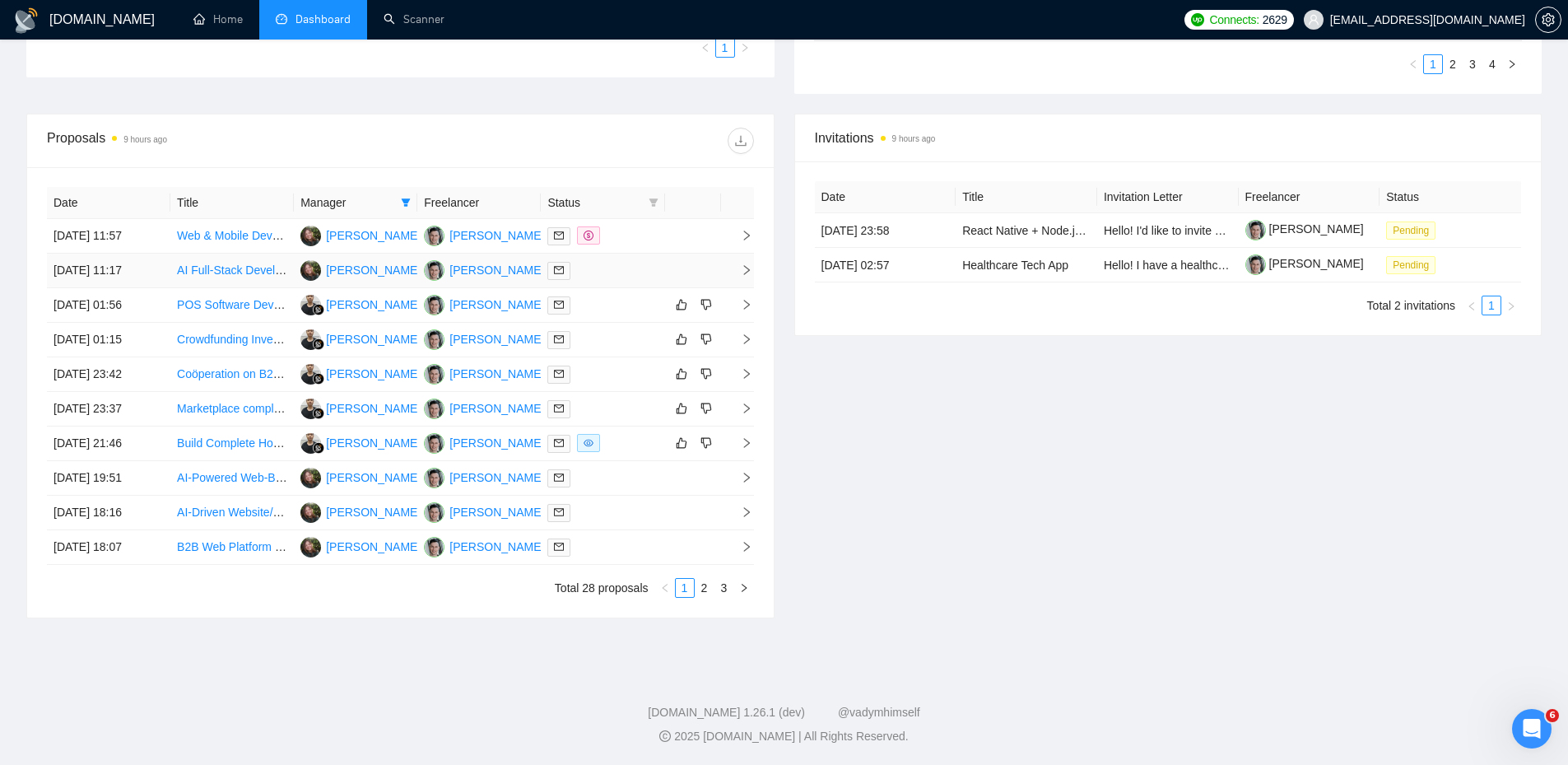
click at [601, 272] on div at bounding box center [602, 270] width 110 height 19
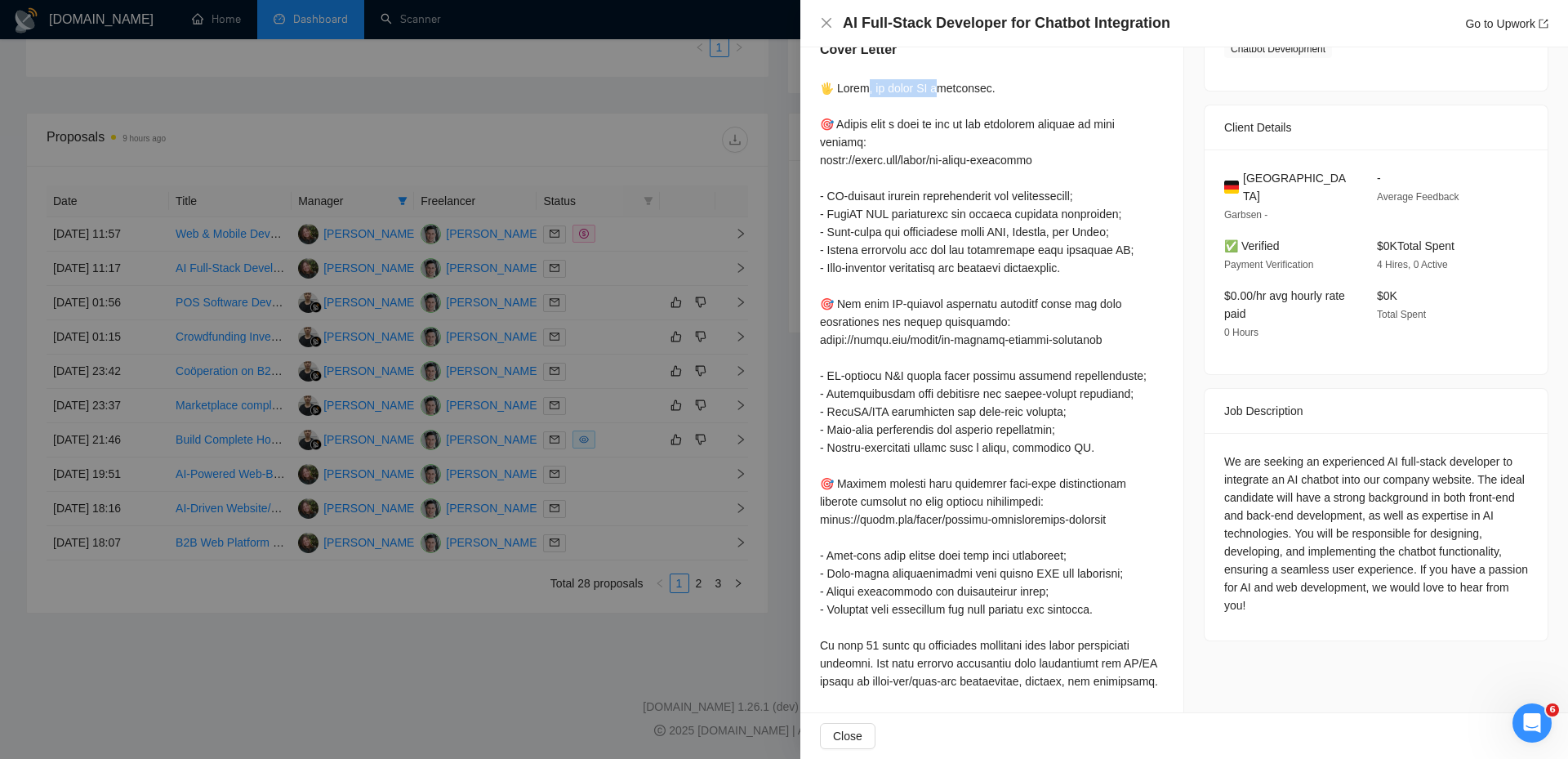
drag, startPoint x: 884, startPoint y: 75, endPoint x: 975, endPoint y: 93, distance: 92.8
click at [973, 92] on div "Cover Letter" at bounding box center [992, 422] width 383 height 804
click at [931, 217] on div at bounding box center [992, 439] width 344 height 719
click at [942, 389] on div at bounding box center [992, 439] width 344 height 719
drag, startPoint x: 1223, startPoint y: 440, endPoint x: 1391, endPoint y: 456, distance: 168.8
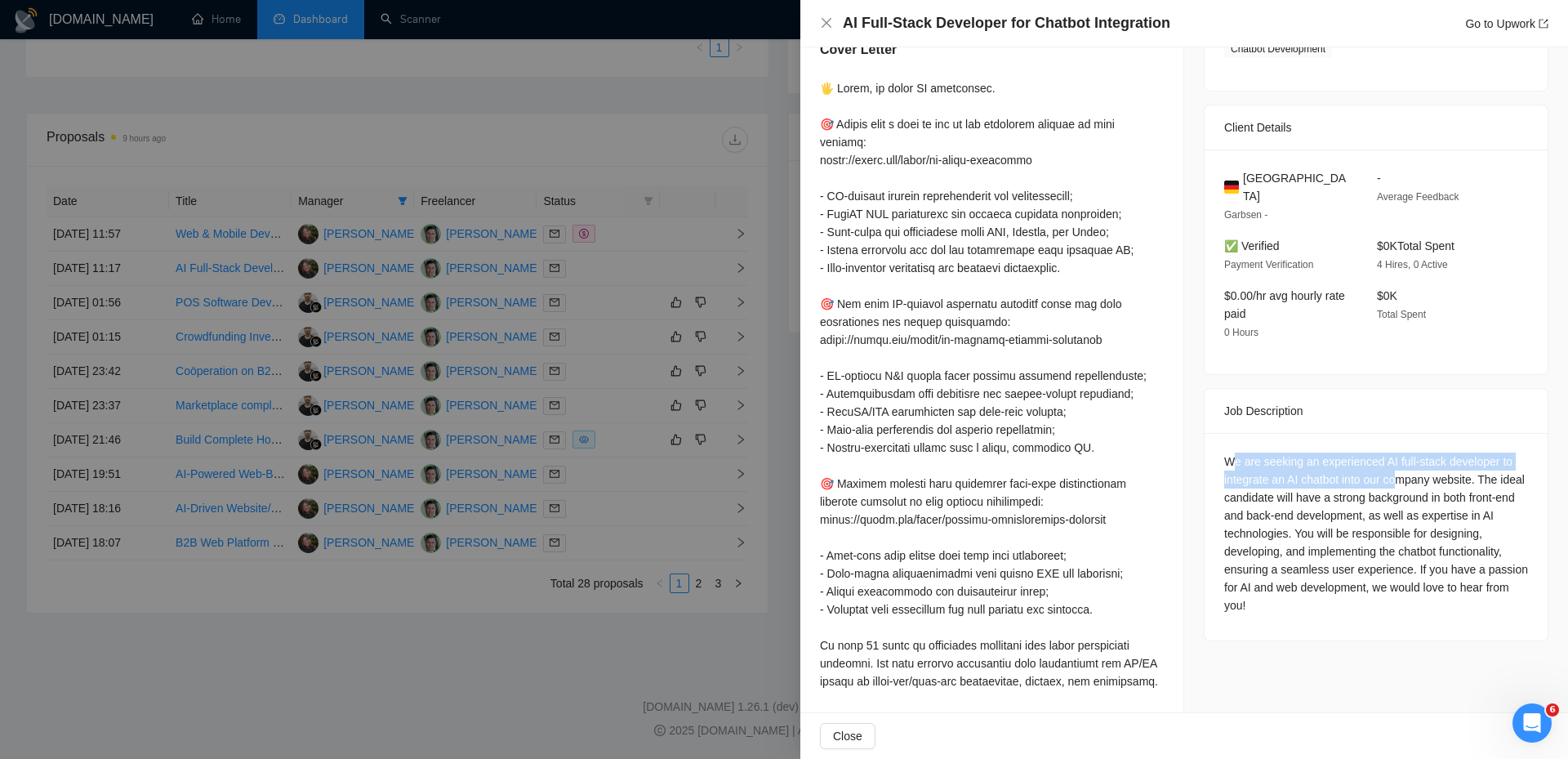
click at [1393, 454] on div "We are seeking an experienced AI full-stack developer to integrate an AI chatbo…" at bounding box center [1376, 533] width 304 height 162
click at [627, 212] on div at bounding box center [784, 379] width 1568 height 759
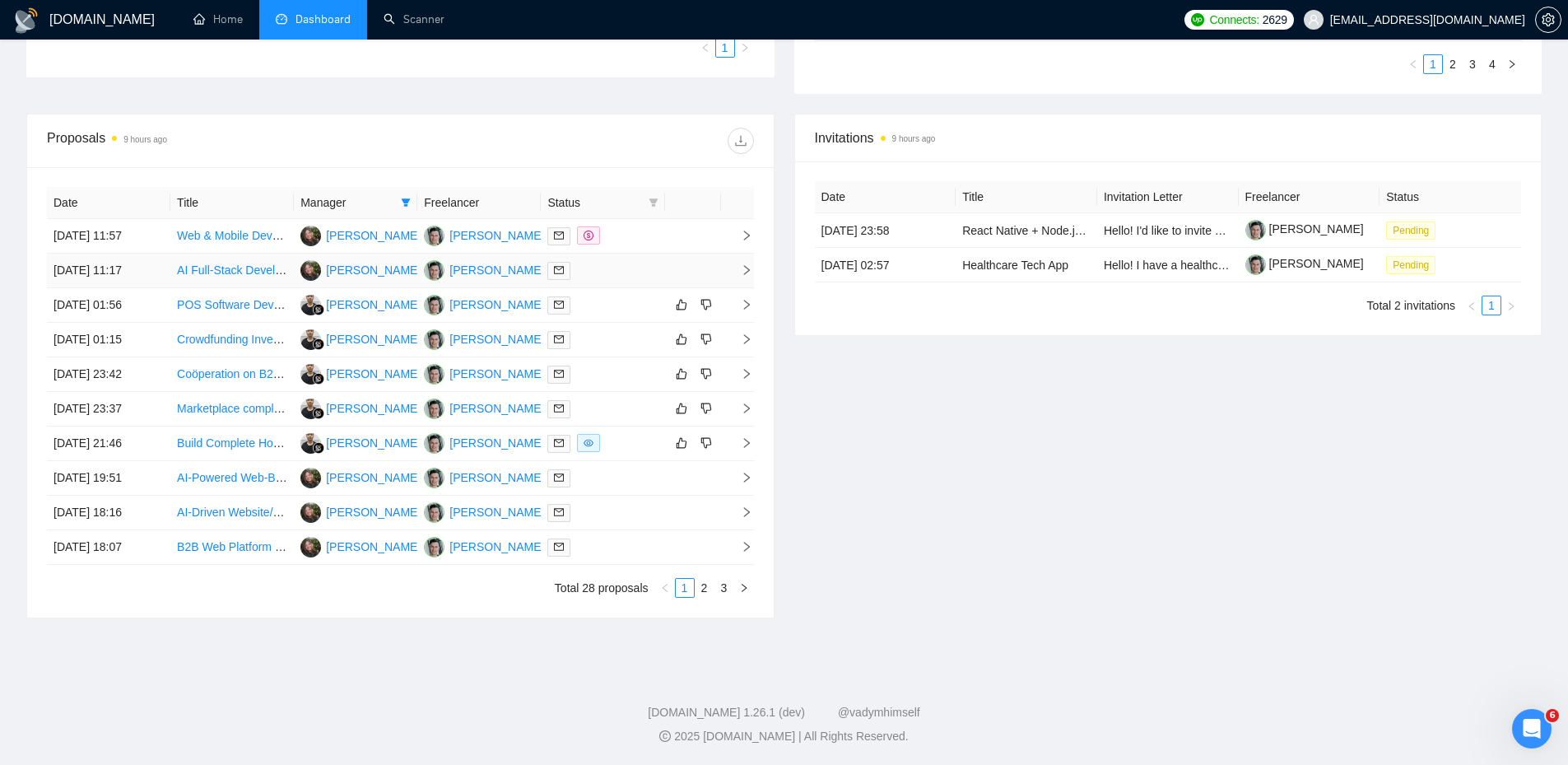
click at [627, 268] on div at bounding box center [602, 270] width 110 height 19
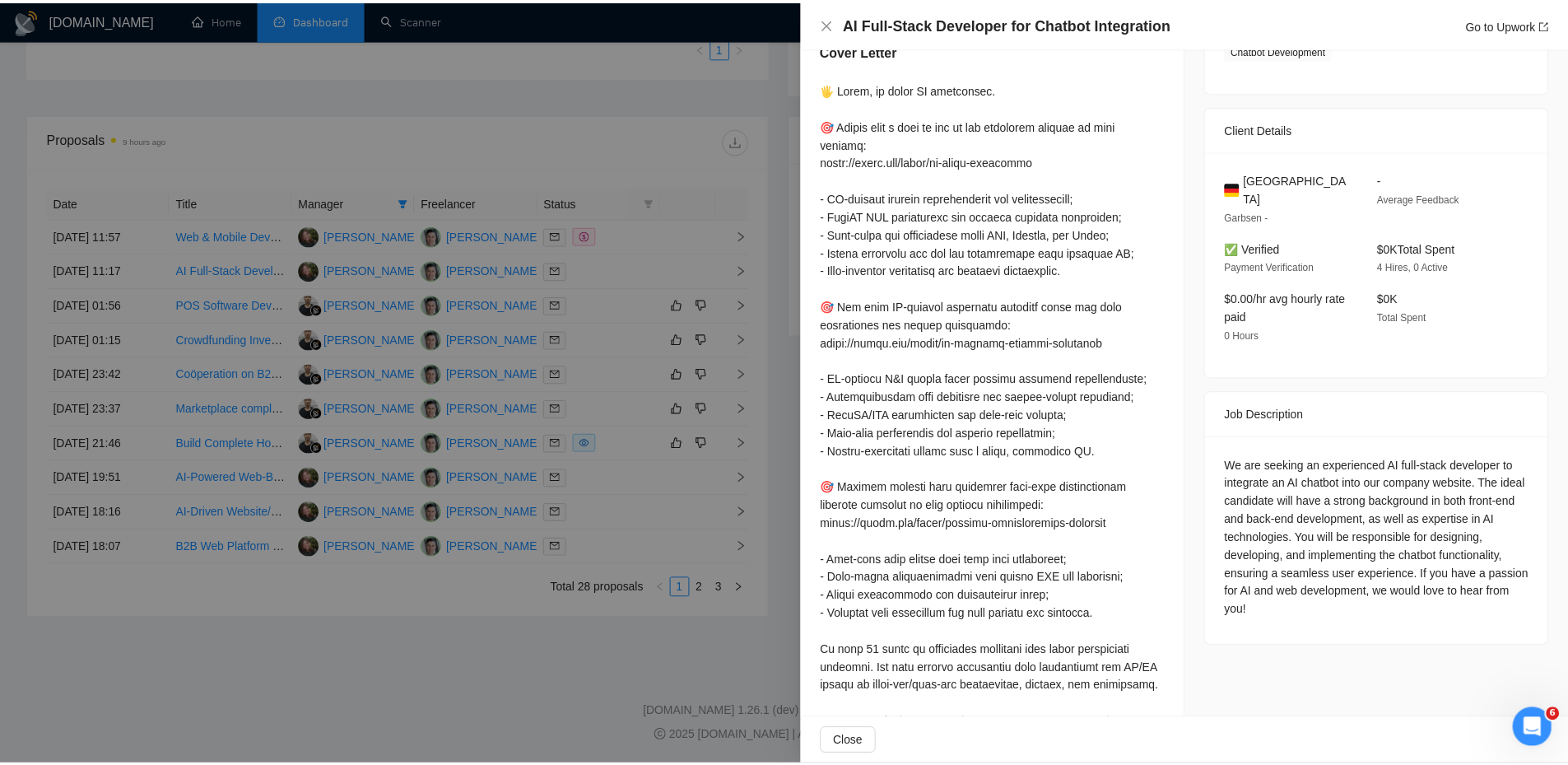
scroll to position [264, 0]
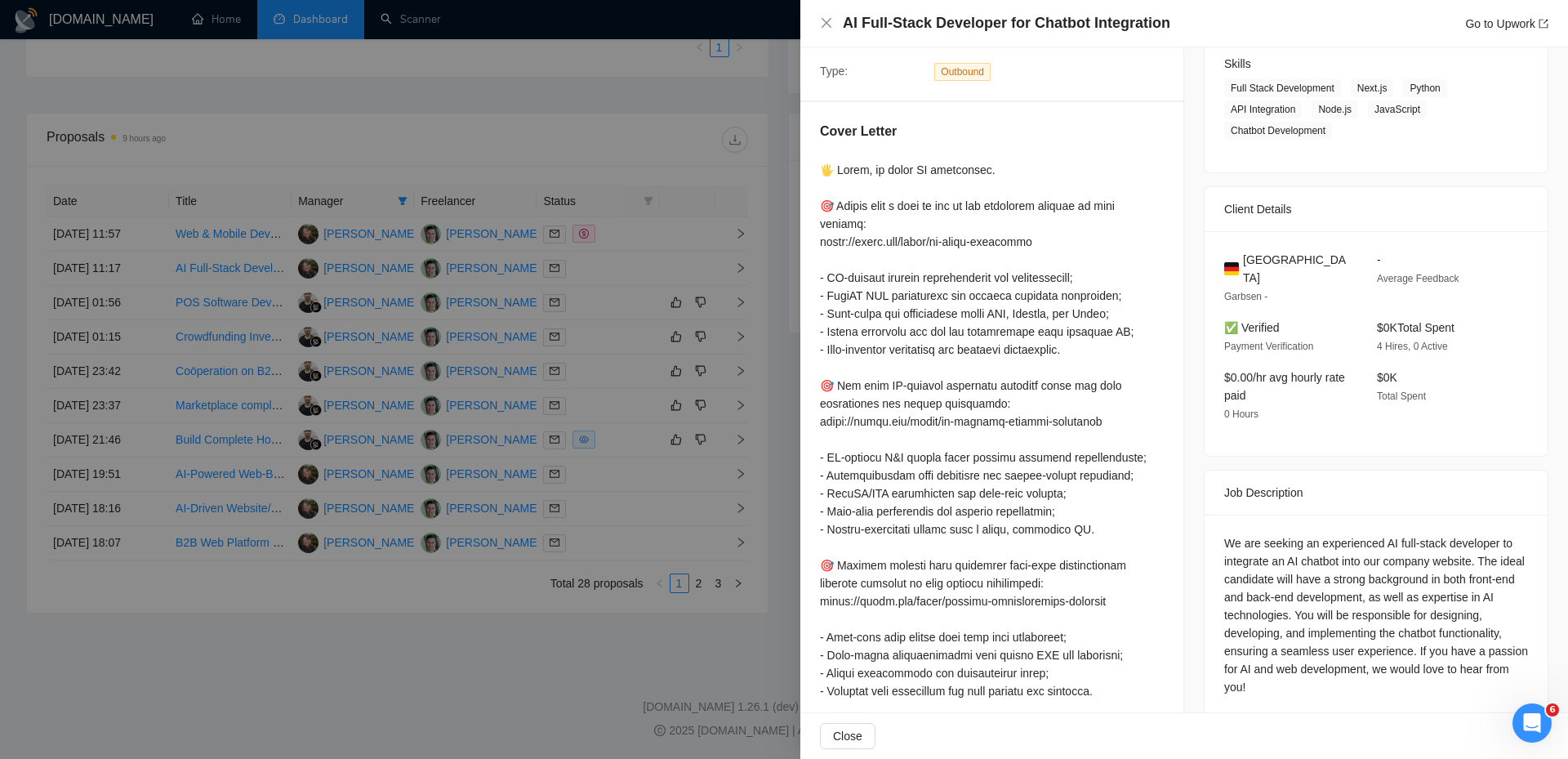
drag, startPoint x: 502, startPoint y: 37, endPoint x: 509, endPoint y: 55, distance: 19.3
click at [506, 40] on div at bounding box center [784, 379] width 1568 height 759
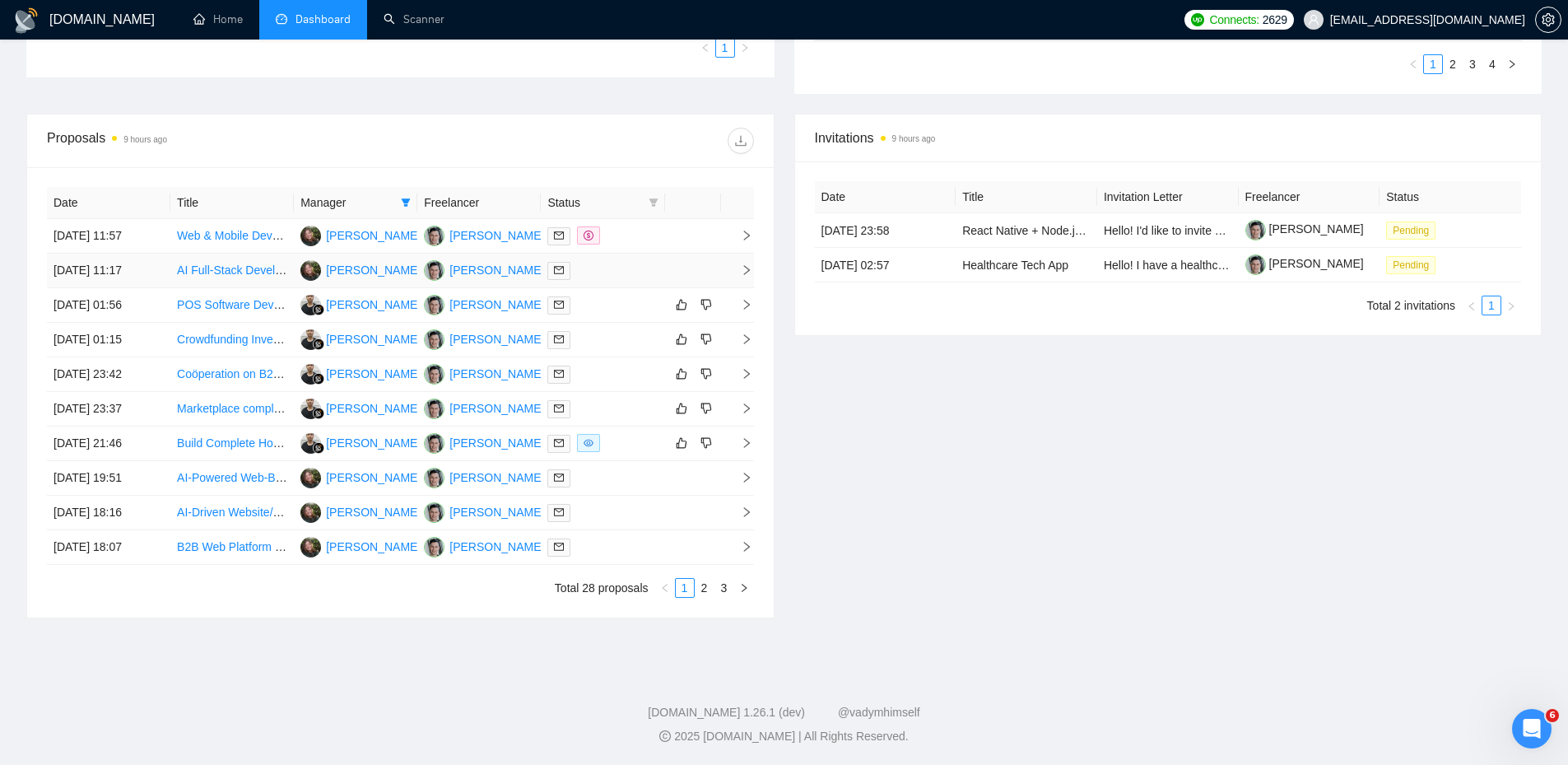
click at [622, 264] on div at bounding box center [602, 270] width 110 height 19
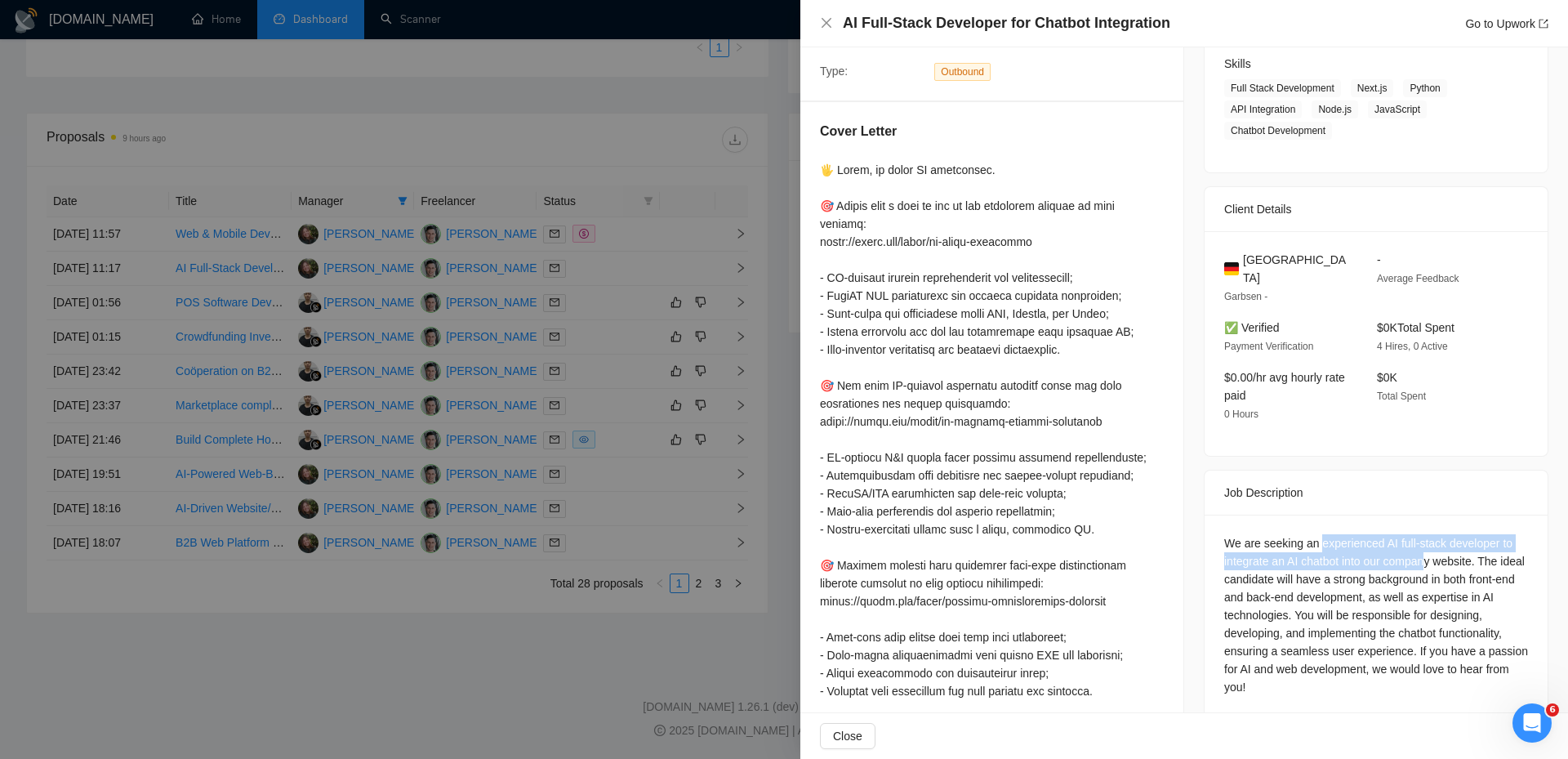
drag, startPoint x: 1315, startPoint y: 524, endPoint x: 1422, endPoint y: 545, distance: 109.0
click at [1422, 545] on div "We are seeking an experienced AI full-stack developer to integrate an AI chatbo…" at bounding box center [1376, 615] width 304 height 162
click at [1384, 558] on div "We are seeking an experienced AI full-stack developer to integrate an AI chatbo…" at bounding box center [1376, 615] width 304 height 162
click at [640, 183] on div at bounding box center [784, 379] width 1568 height 759
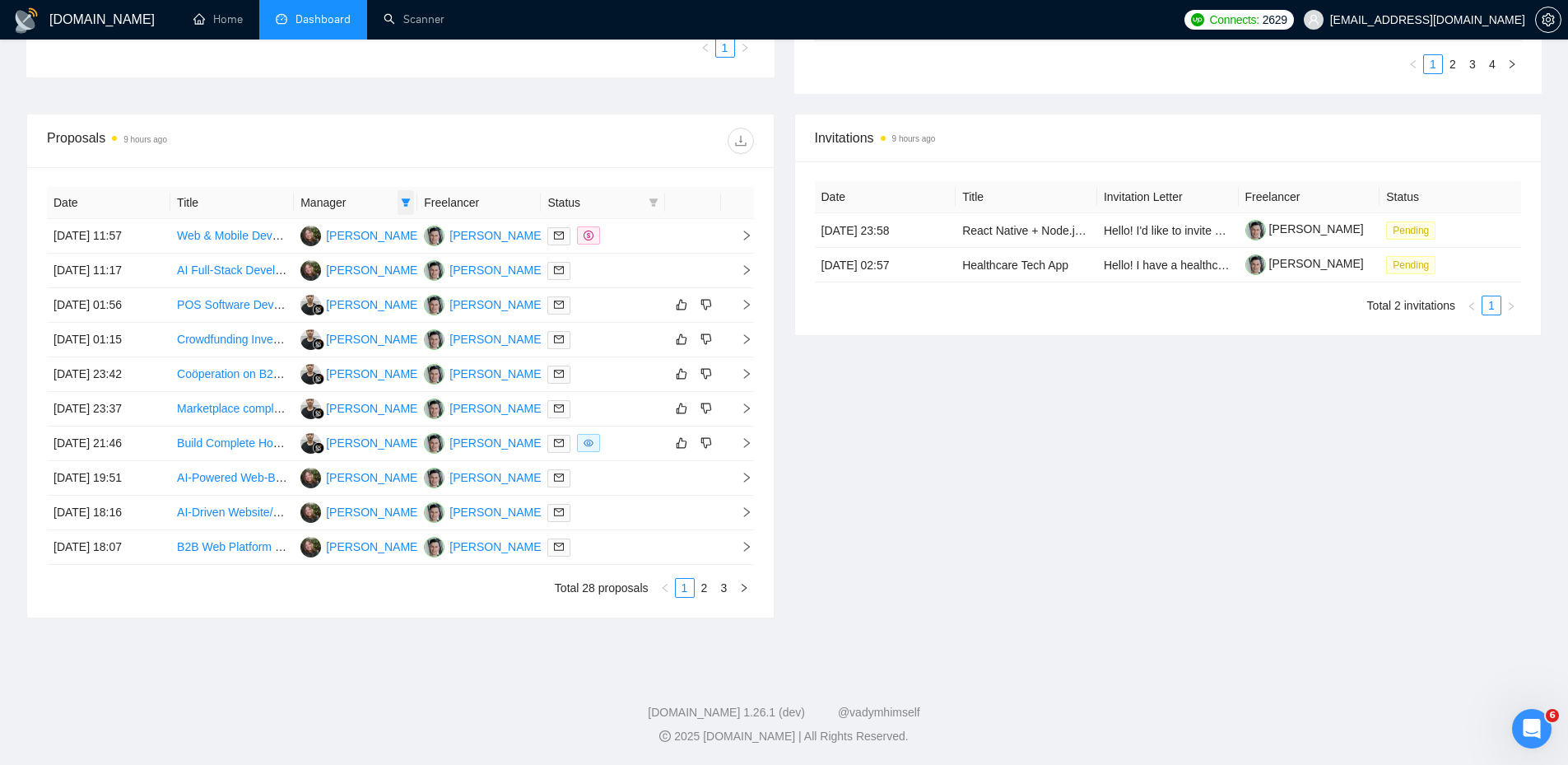
click at [404, 201] on icon "filter" at bounding box center [406, 202] width 9 height 8
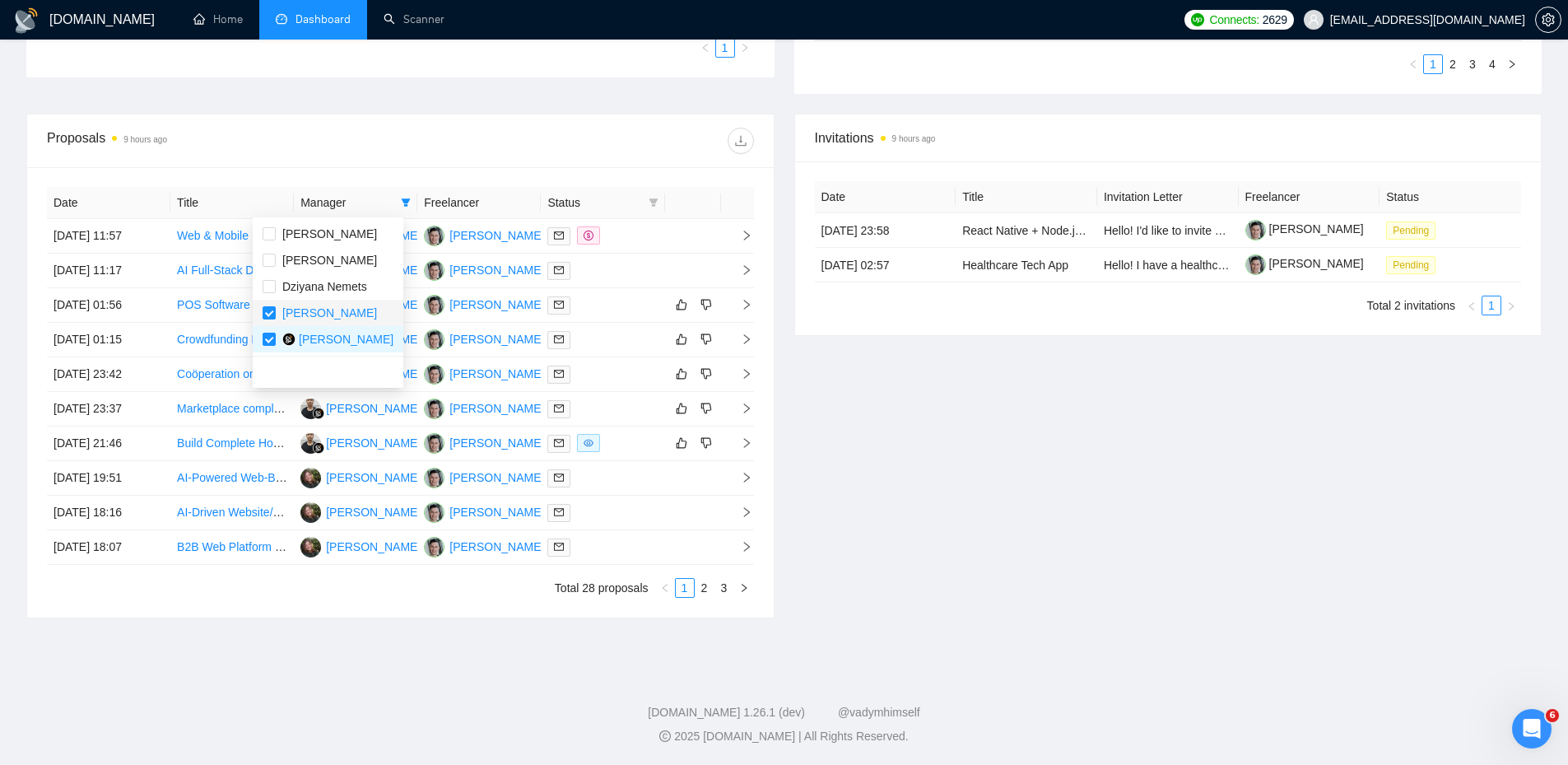
click at [284, 321] on div "[PERSON_NAME]" at bounding box center [330, 312] width 94 height 18
checkbox input "false"
click at [269, 342] on input "checkbox" at bounding box center [269, 339] width 13 height 13
checkbox input "false"
click at [650, 154] on div "Proposals 9 hours ago" at bounding box center [401, 141] width 707 height 53
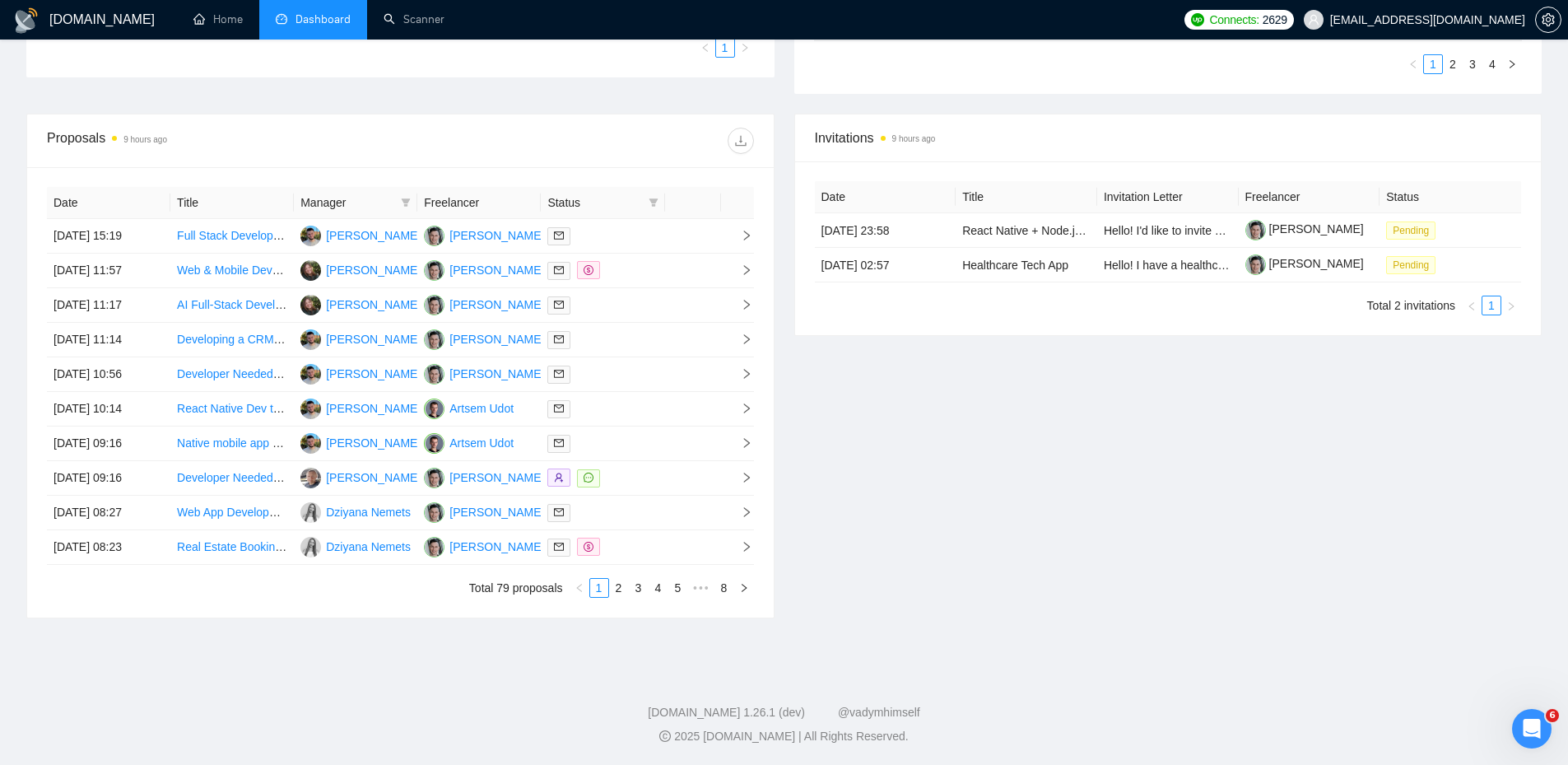
click at [651, 204] on icon "filter" at bounding box center [654, 203] width 10 height 10
click at [633, 239] on span "Chat" at bounding box center [611, 233] width 79 height 18
checkbox input "true"
click at [635, 136] on div at bounding box center [576, 141] width 353 height 27
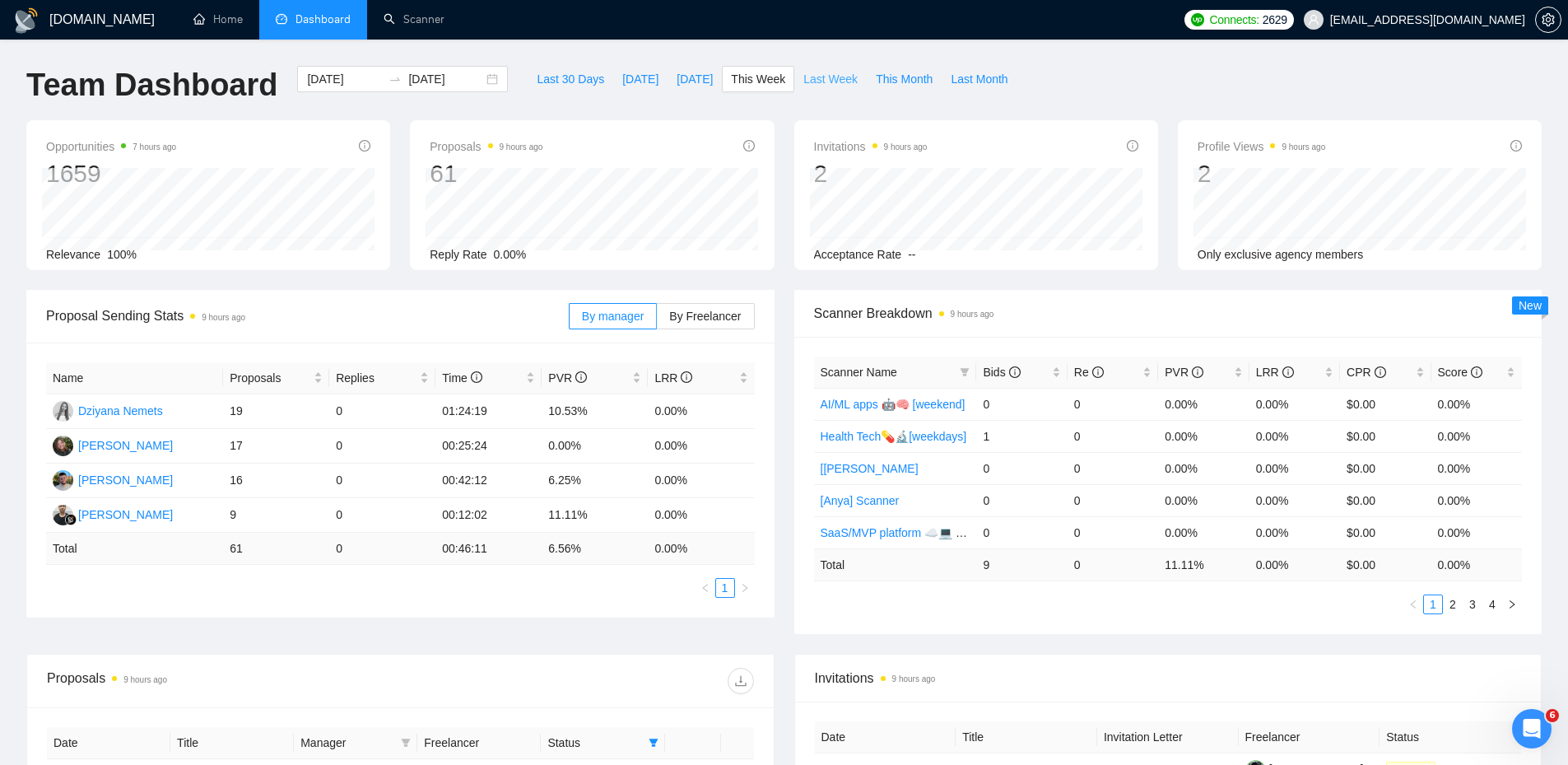
click at [810, 84] on span "Last Week" at bounding box center [830, 79] width 54 height 18
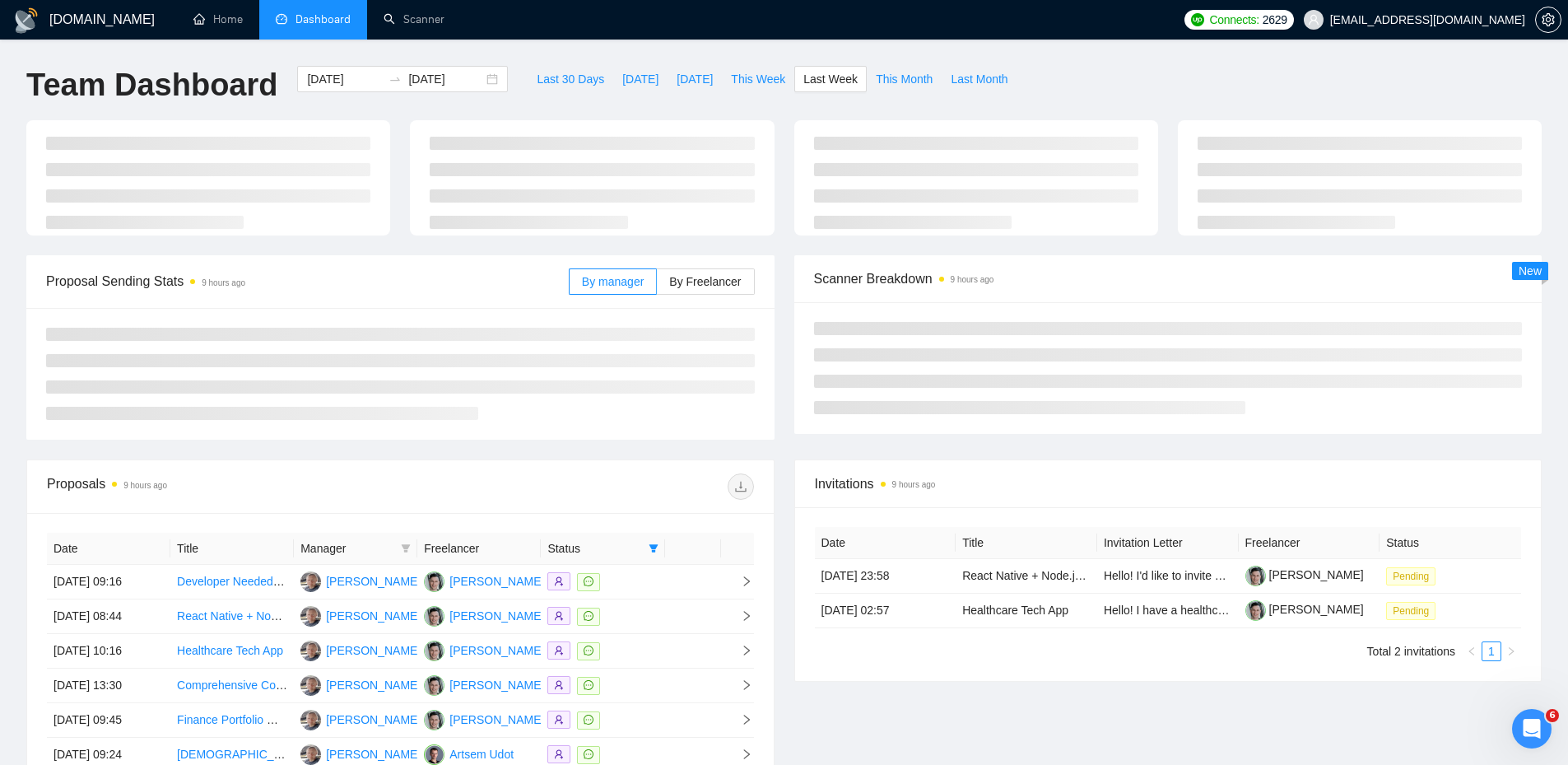
type input "[DATE]"
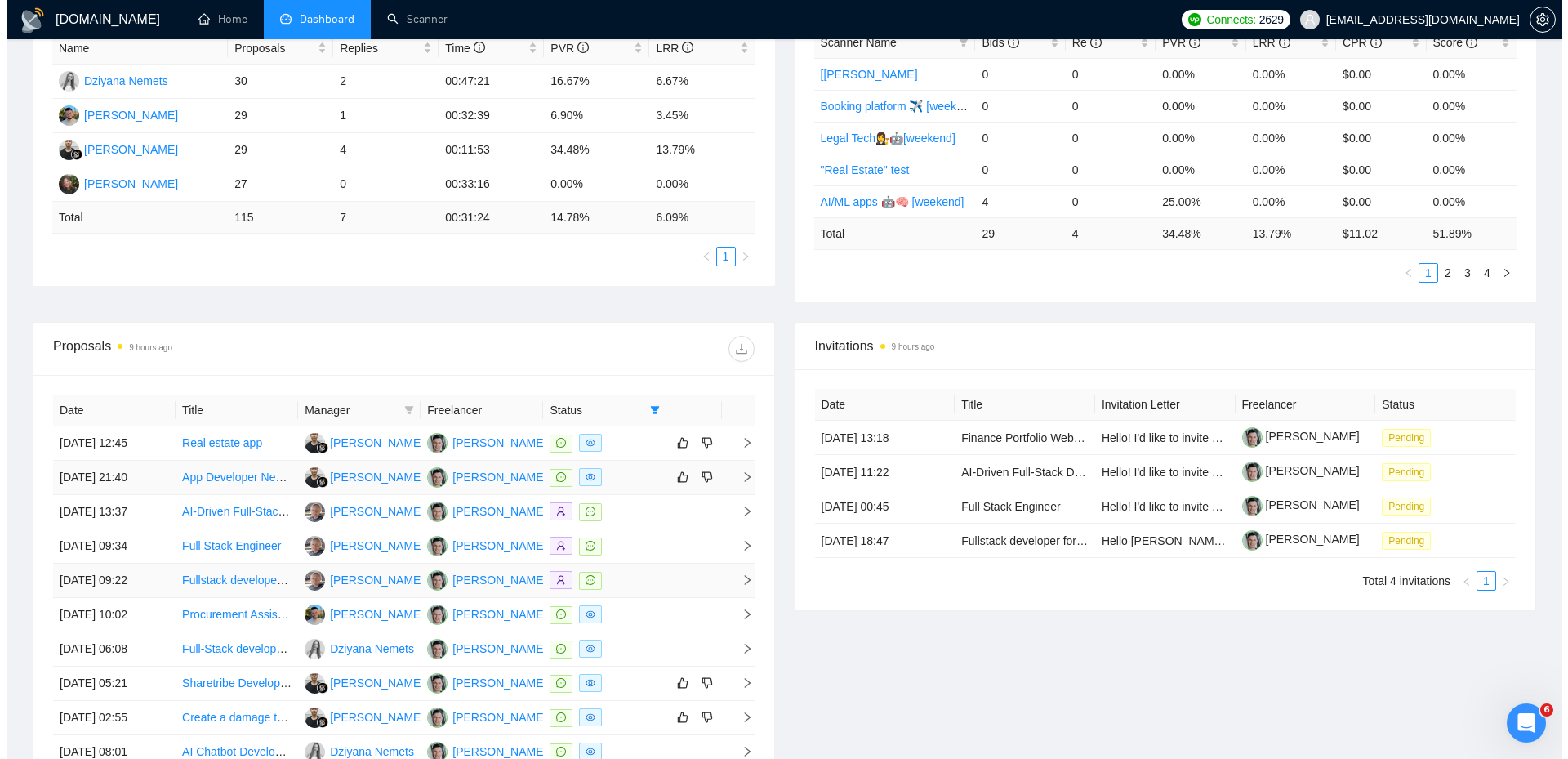
scroll to position [490, 0]
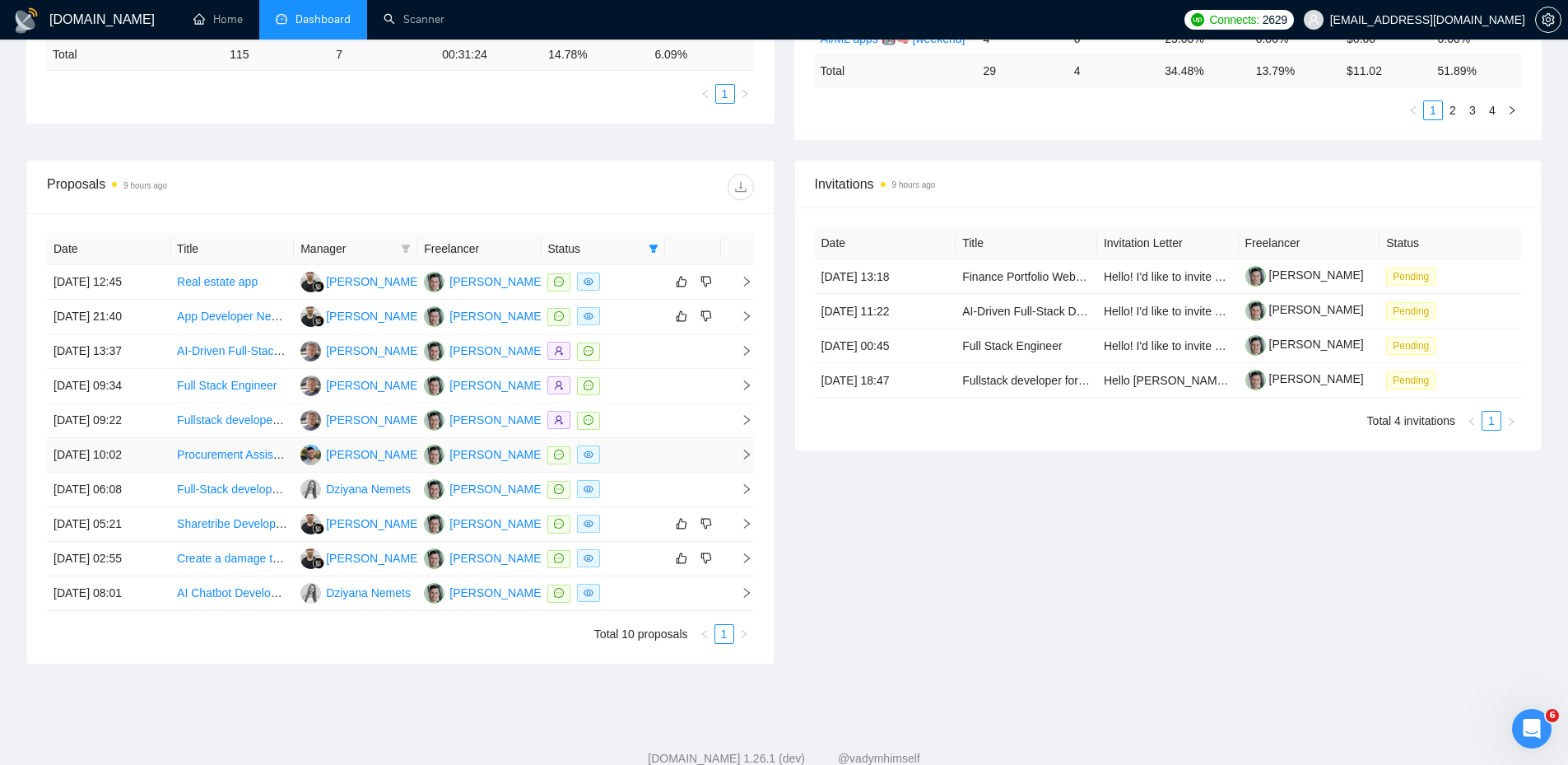
click at [626, 467] on td at bounding box center [601, 455] width 123 height 34
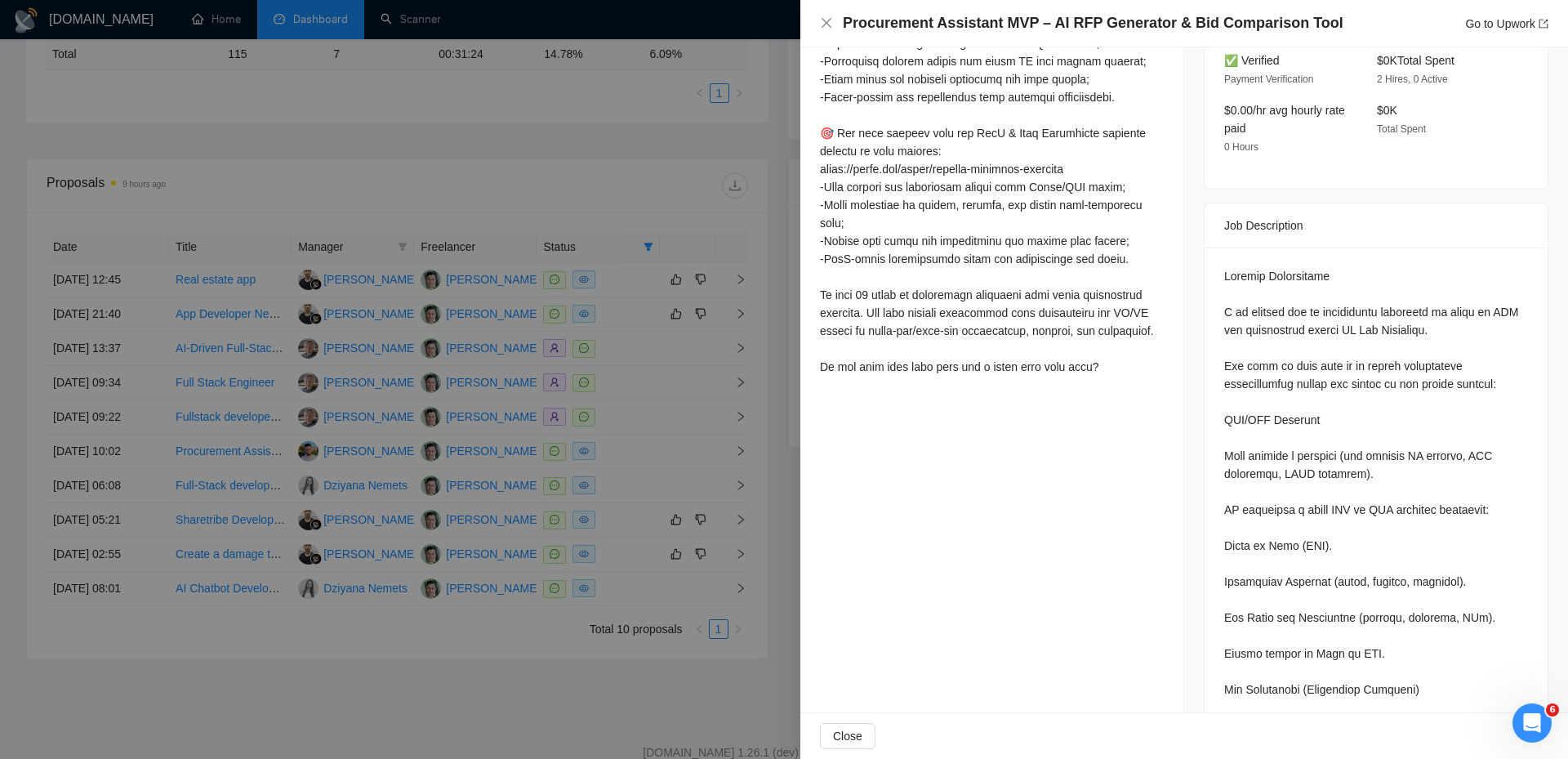
scroll to position [181, 0]
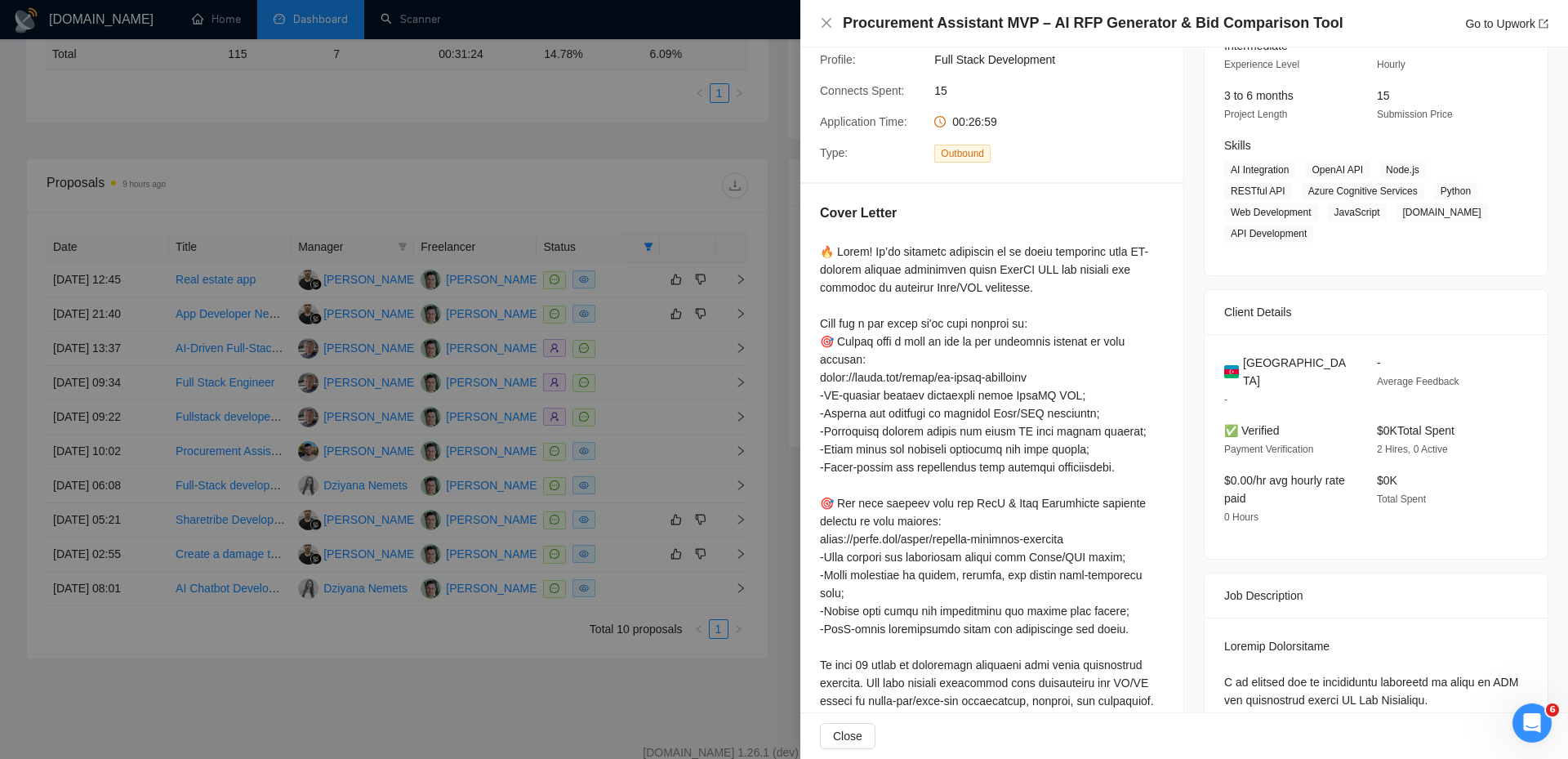
click at [732, 301] on div at bounding box center [784, 379] width 1568 height 759
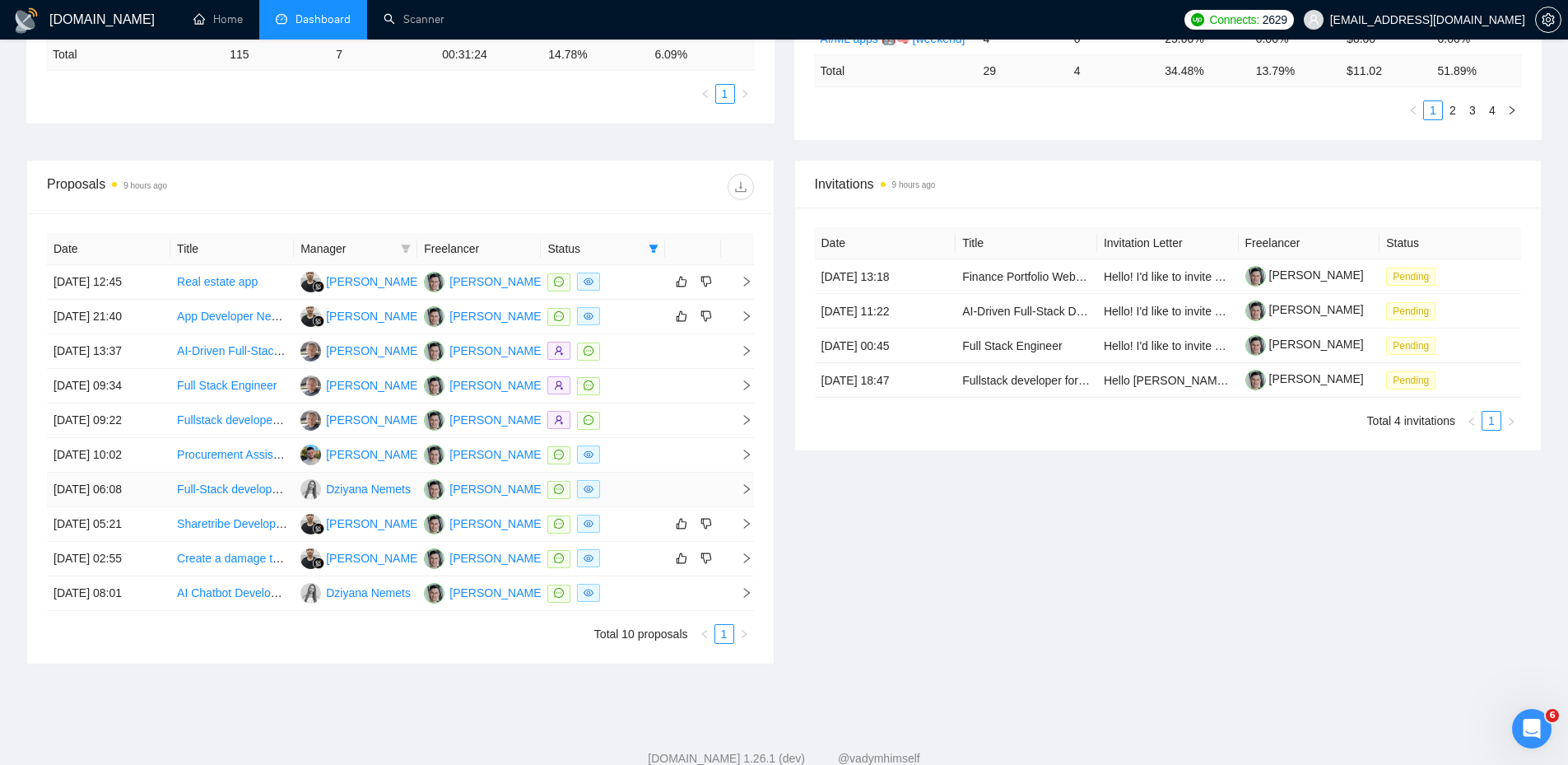
click at [643, 504] on td at bounding box center [601, 489] width 123 height 34
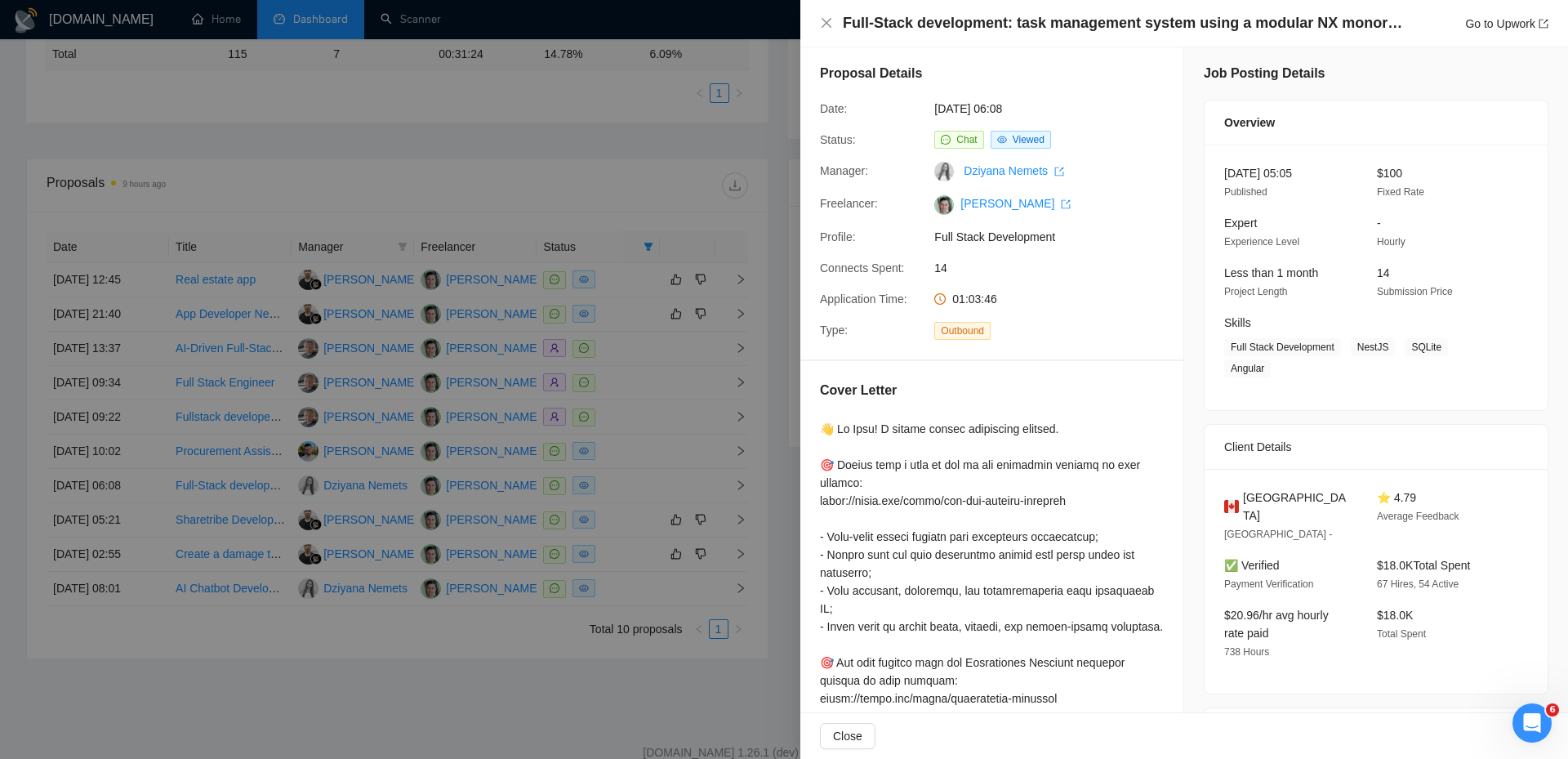
scroll to position [0, 0]
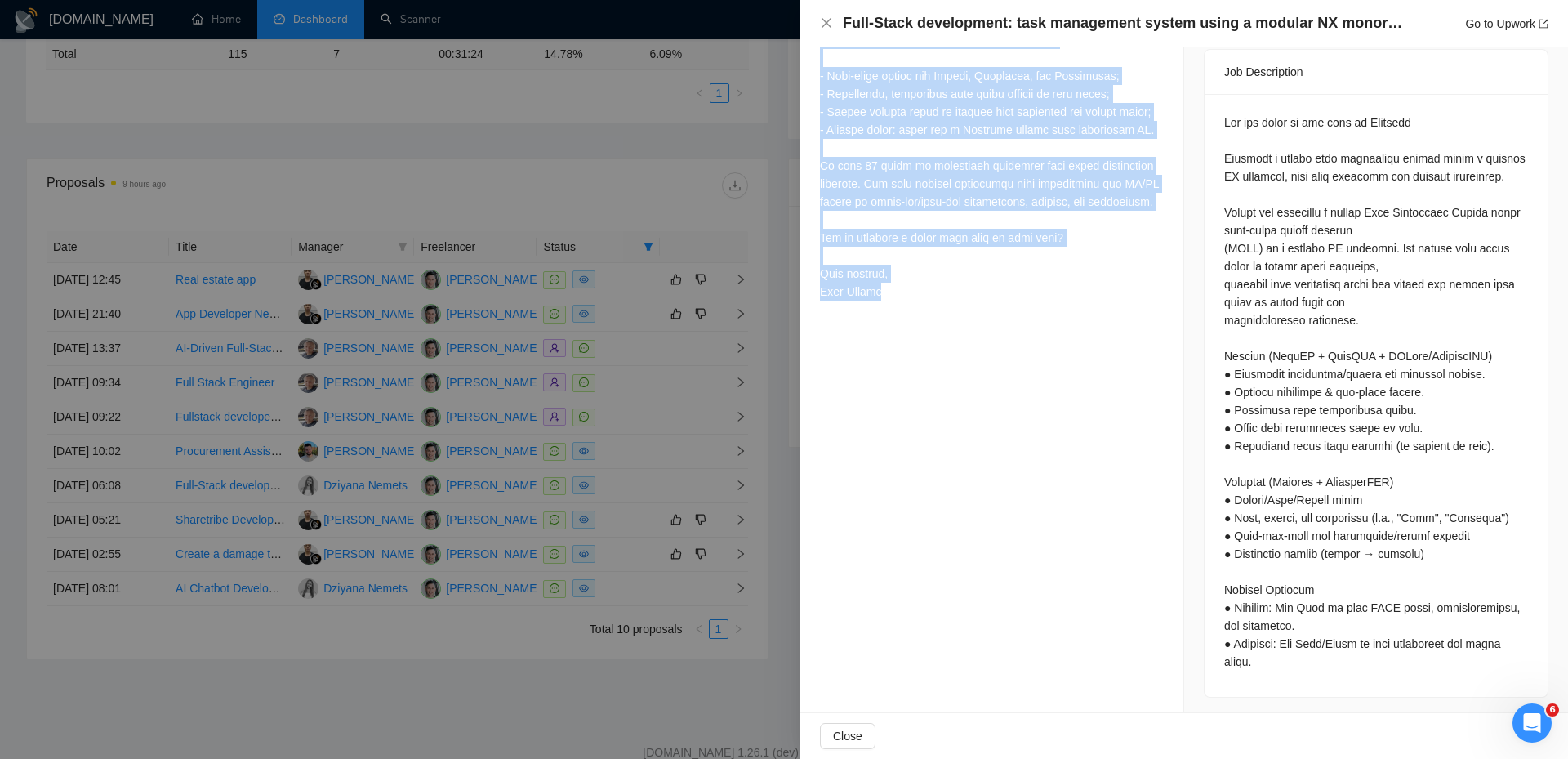
drag, startPoint x: 839, startPoint y: 421, endPoint x: 986, endPoint y: 405, distance: 147.9
click at [979, 481] on div "Proposal Details Date: [DATE] 06:08 Status: Chat Viewed Manager: [PERSON_NAME] …" at bounding box center [992, 51] width 384 height 1331
click at [988, 381] on div "Proposal Details Date: [DATE] 06:08 Status: Chat Viewed Manager: [PERSON_NAME] …" at bounding box center [992, 51] width 384 height 1331
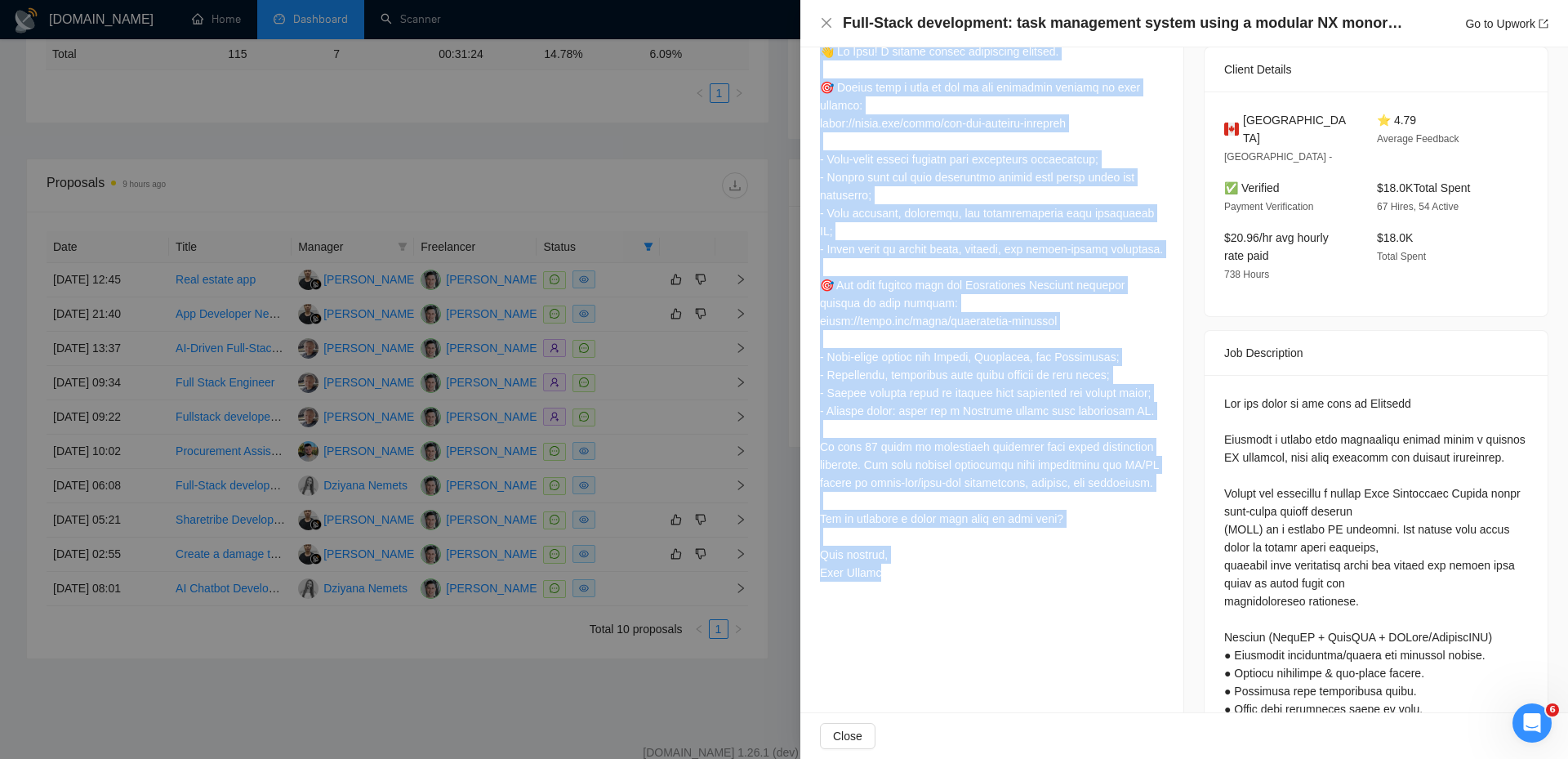
scroll to position [661, 0]
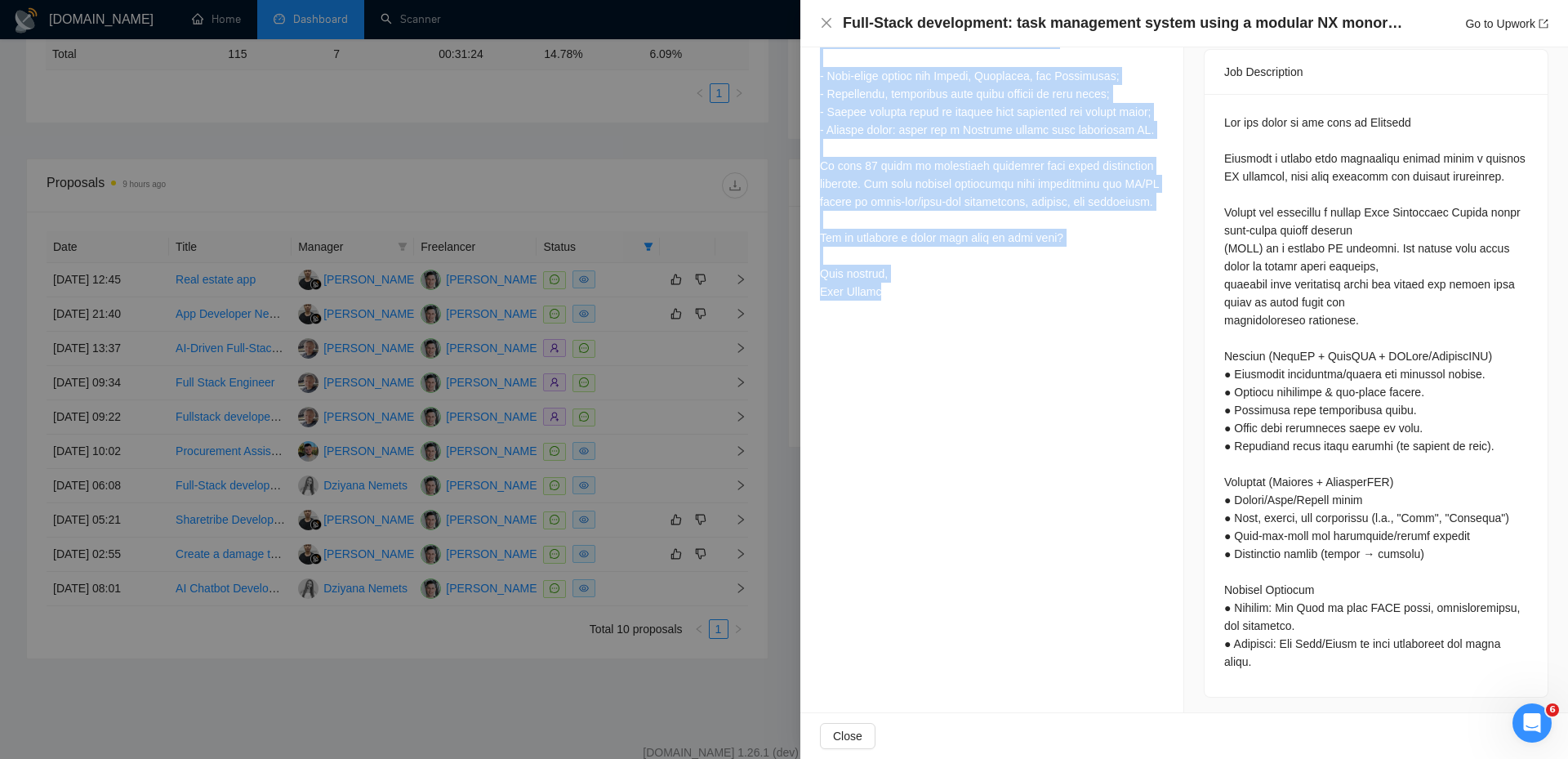
drag, startPoint x: 807, startPoint y: 171, endPoint x: 1029, endPoint y: 519, distance: 412.8
click at [1029, 519] on div "Proposal Details Date: [DATE] 06:08 Status: Chat Viewed Manager: [PERSON_NAME] …" at bounding box center [992, 51] width 384 height 1331
click at [1097, 482] on div "Proposal Details Date: [DATE] 06:08 Status: Chat Viewed Manager: [PERSON_NAME] …" at bounding box center [992, 51] width 384 height 1331
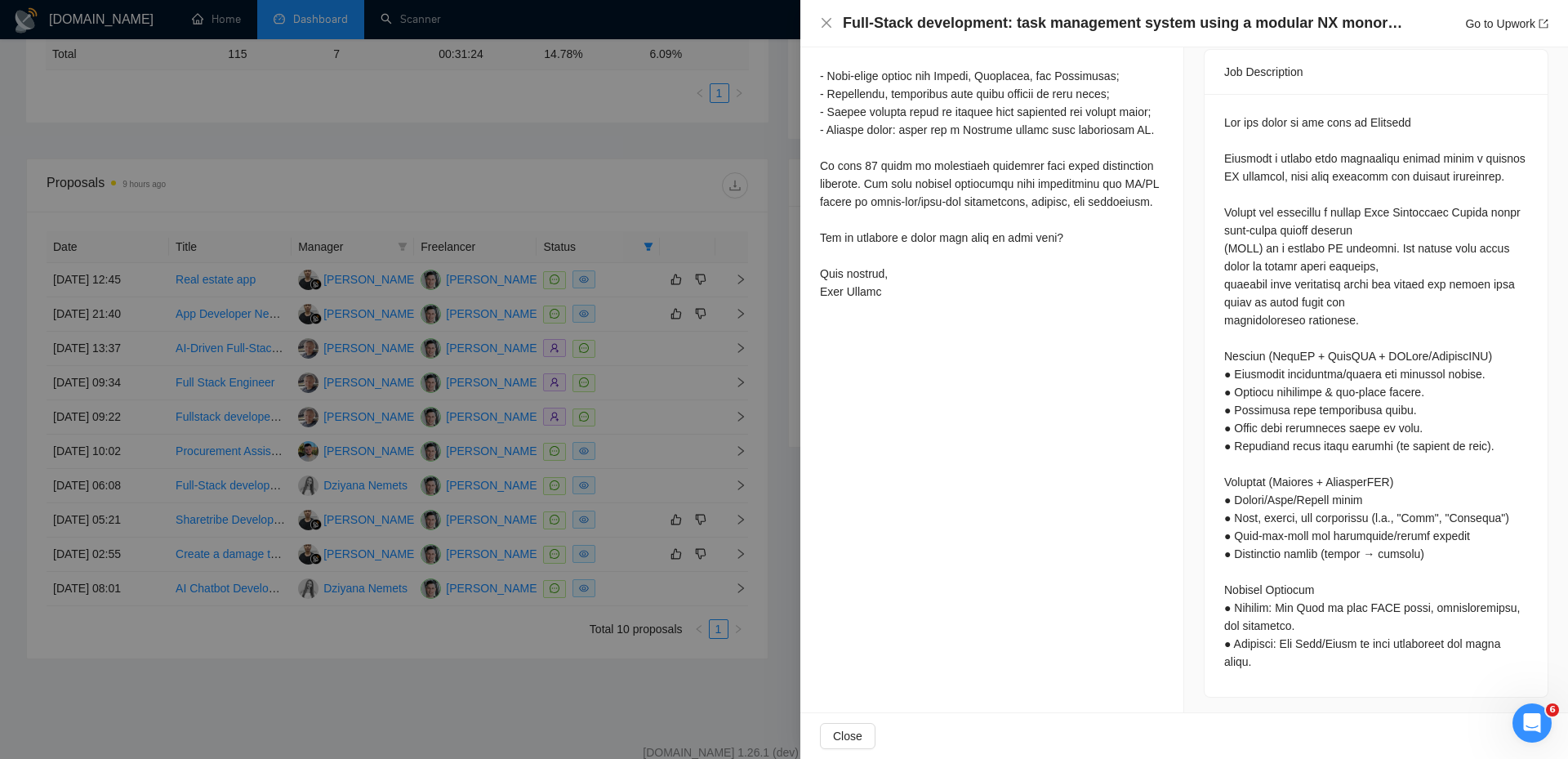
click at [569, 457] on div at bounding box center [784, 379] width 1568 height 759
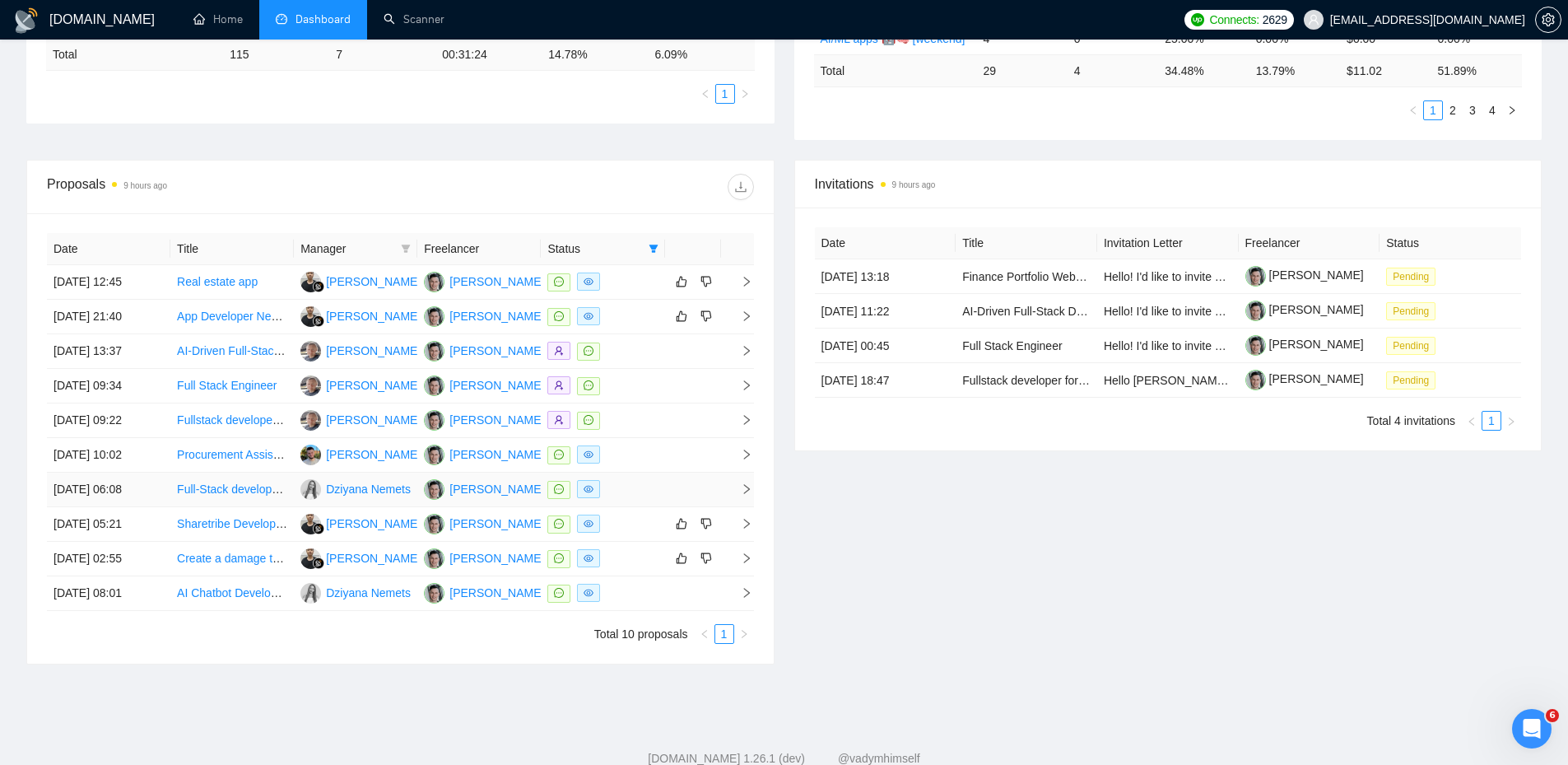
click at [670, 494] on td at bounding box center [692, 489] width 56 height 34
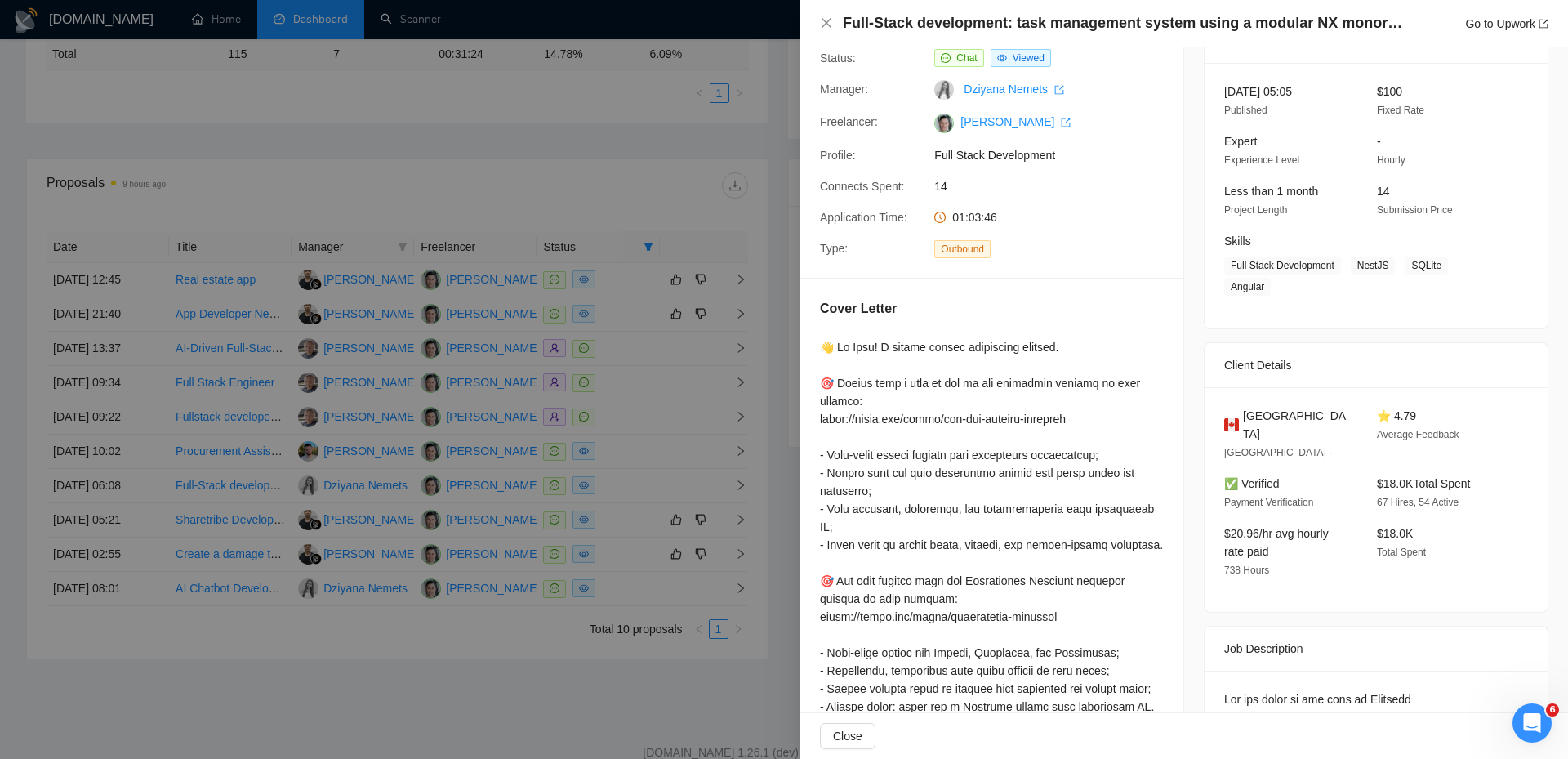
scroll to position [0, 0]
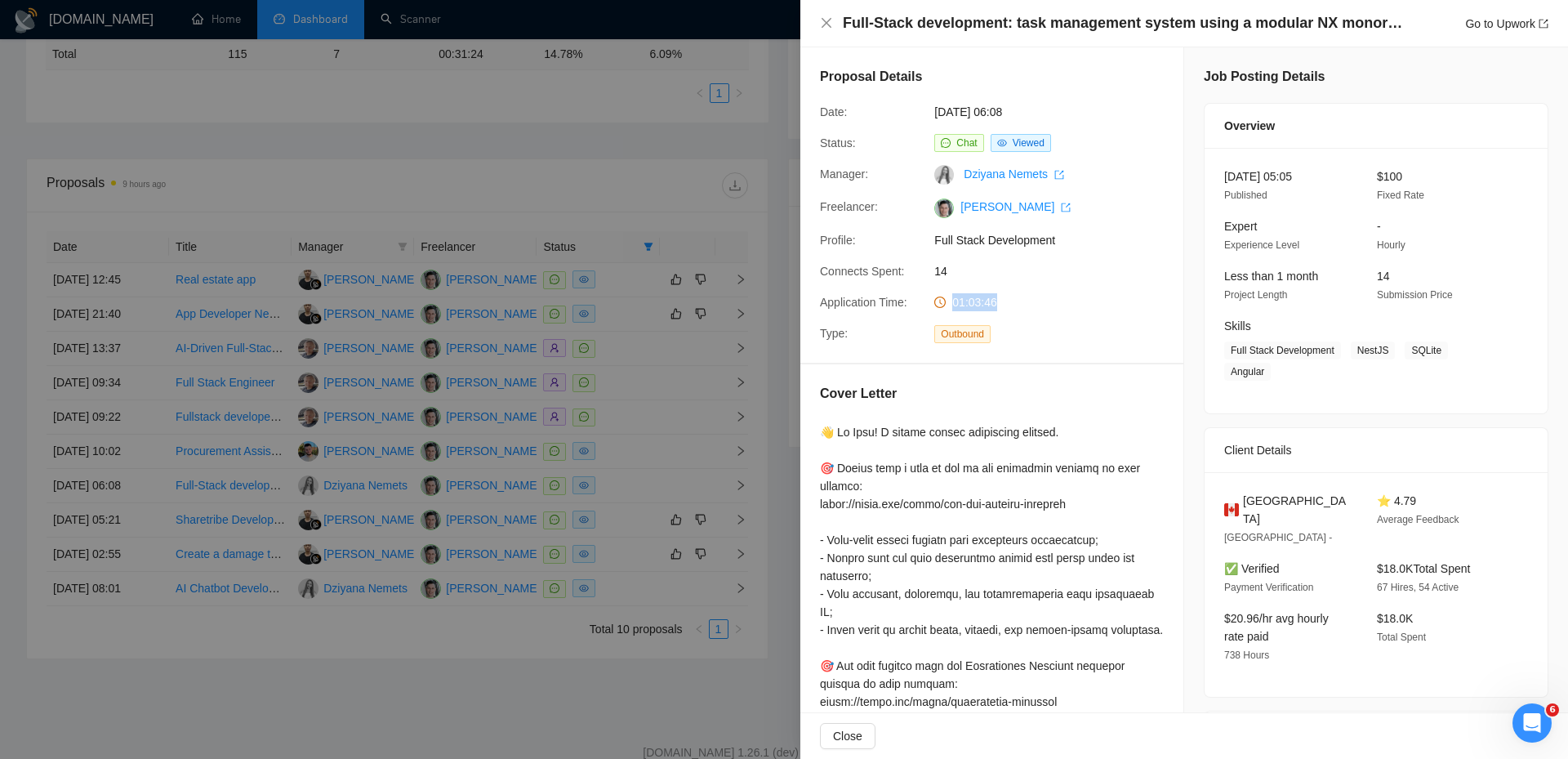
drag, startPoint x: 958, startPoint y: 305, endPoint x: 921, endPoint y: 302, distance: 37.1
click at [921, 302] on div "Application Time: 01:03:46" at bounding box center [986, 302] width 344 height 18
click at [985, 306] on span "01:03:46" at bounding box center [975, 302] width 45 height 13
click at [918, 309] on div "Application Time:" at bounding box center [870, 302] width 114 height 18
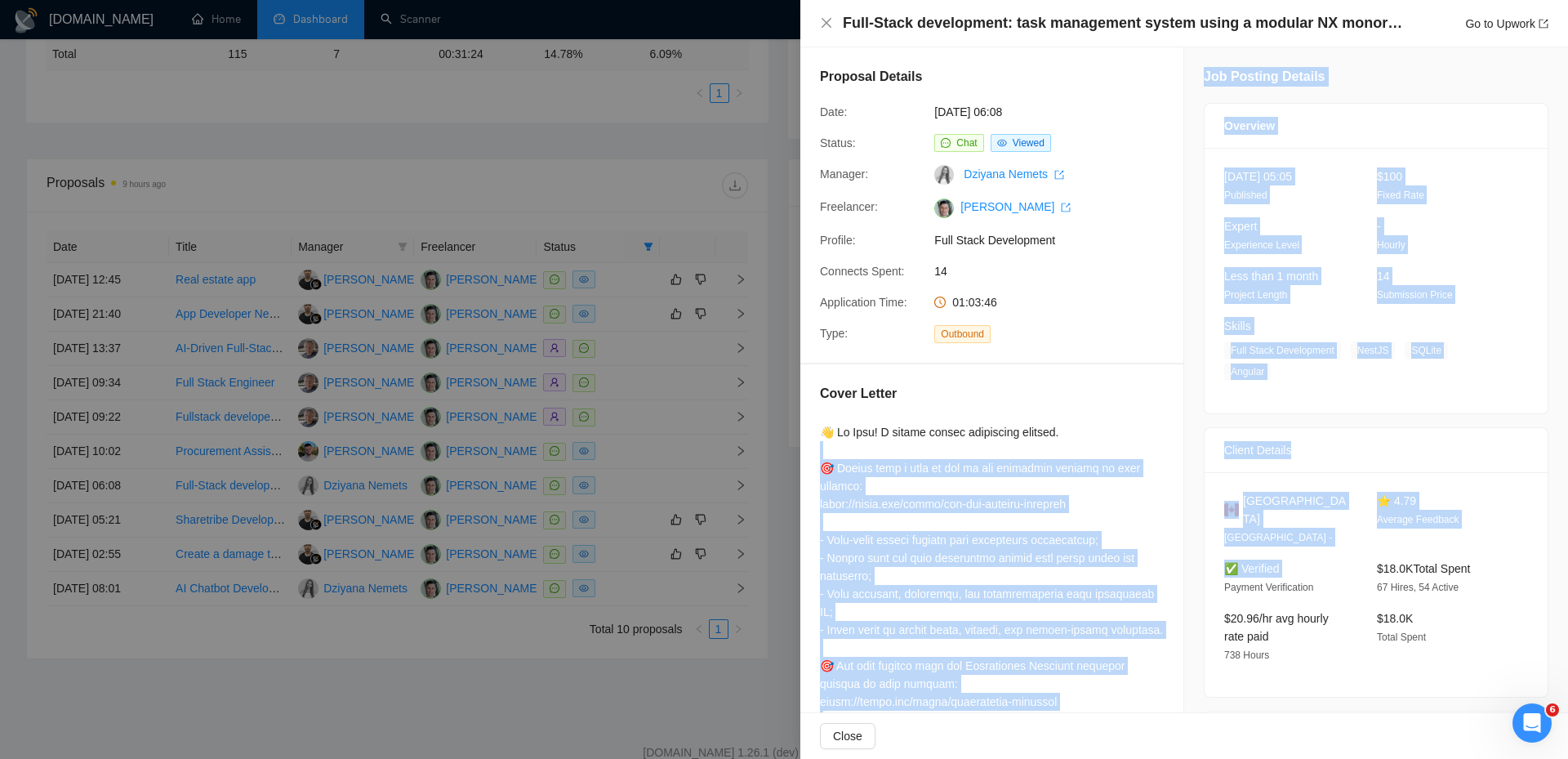
drag, startPoint x: 1084, startPoint y: 485, endPoint x: 1188, endPoint y: 568, distance: 133.1
click at [1188, 568] on div "Proposal Details Date: [DATE] 06:08 Status: Chat Viewed Manager: Dziyana Nemets…" at bounding box center [1184, 712] width 768 height 1331
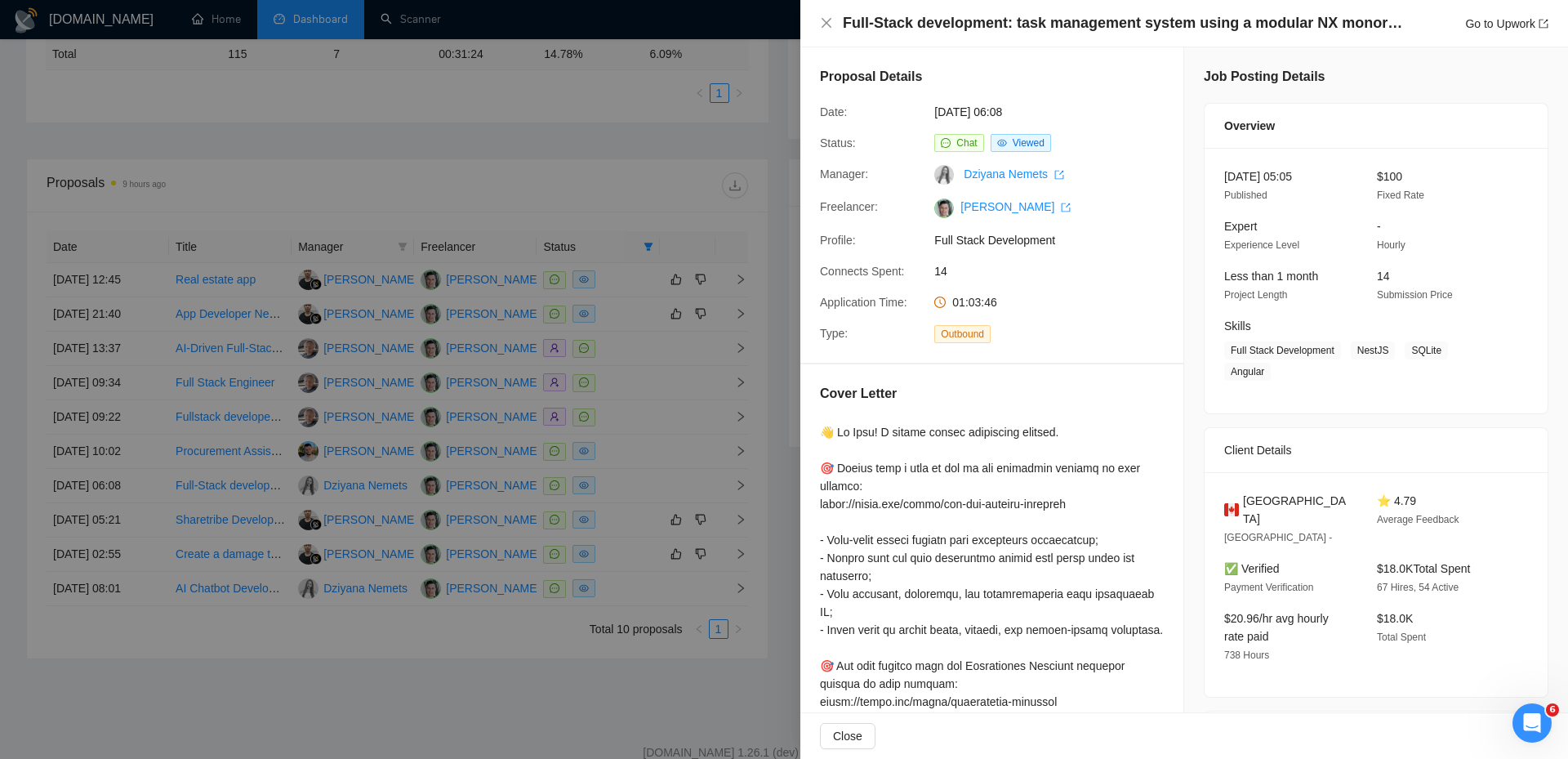
click at [975, 331] on span "Outbound" at bounding box center [962, 334] width 57 height 18
click at [1025, 346] on div "Proposal Details Date: [DATE] 06:08 Status: Chat Viewed Manager: [PERSON_NAME] …" at bounding box center [992, 204] width 383 height 316
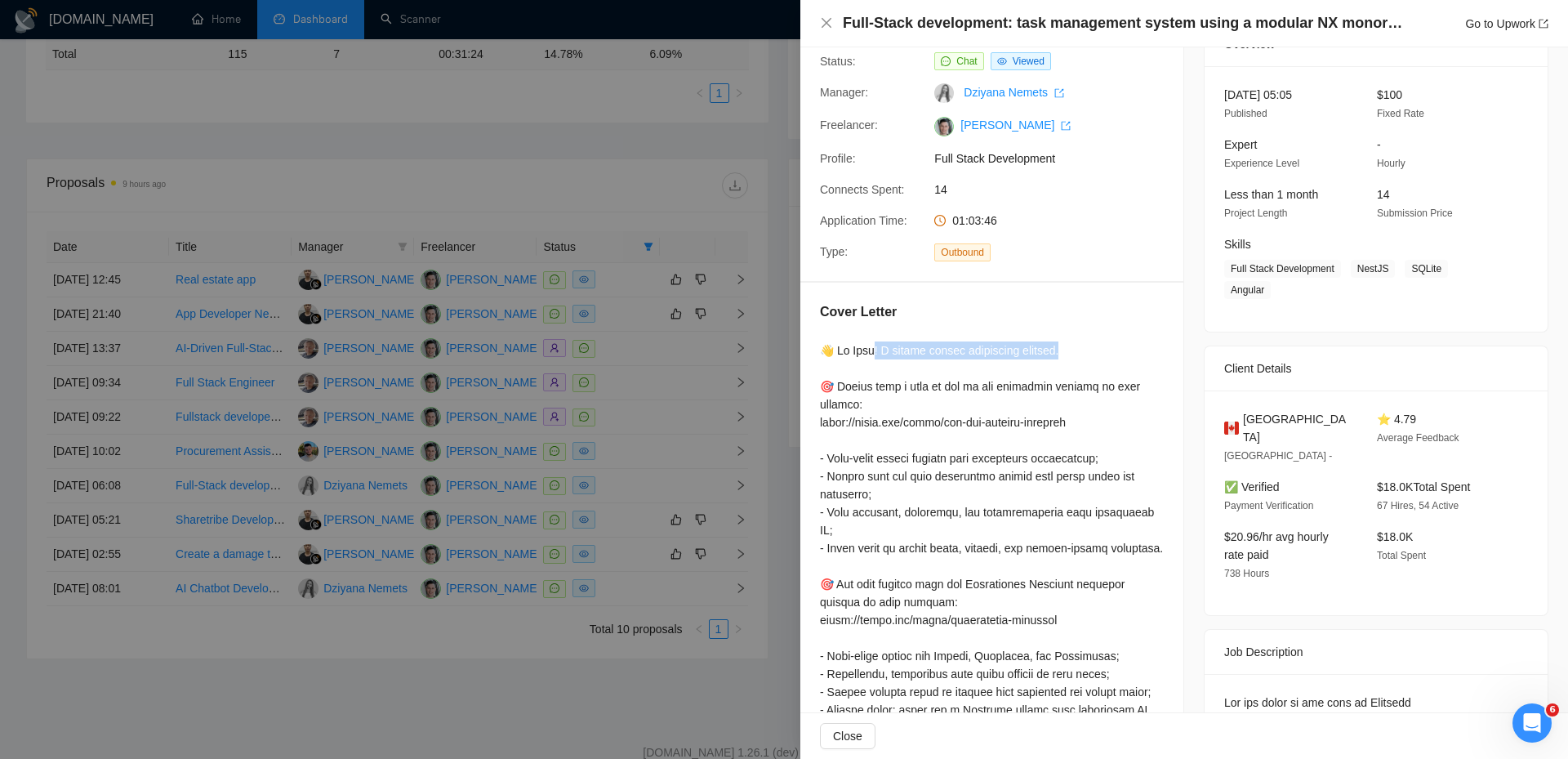
drag, startPoint x: 877, startPoint y: 349, endPoint x: 1079, endPoint y: 352, distance: 202.0
click at [1079, 352] on div at bounding box center [992, 611] width 344 height 539
click at [1095, 361] on div at bounding box center [992, 611] width 344 height 539
click at [675, 407] on div at bounding box center [784, 379] width 1568 height 759
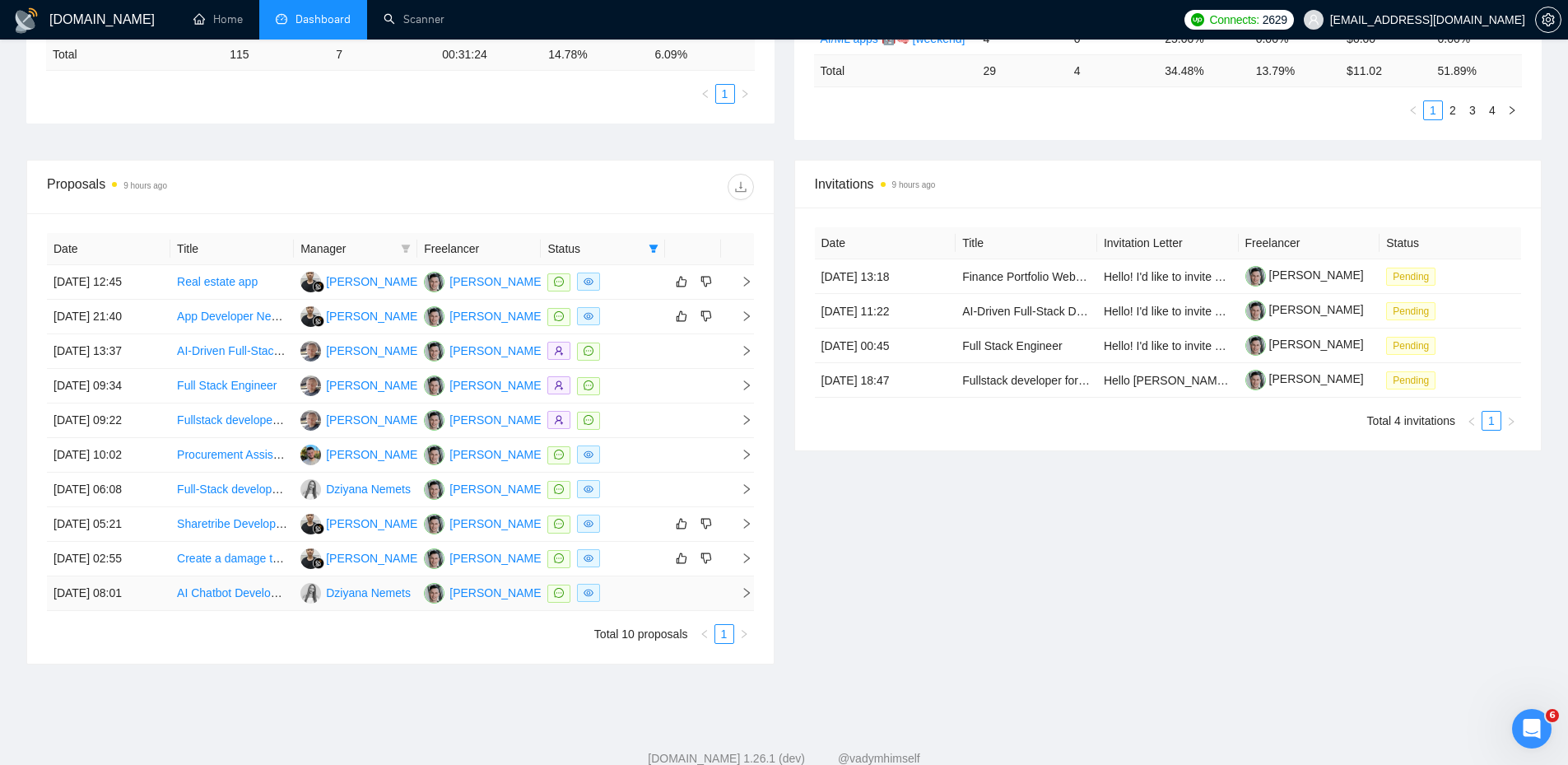
click at [655, 594] on div at bounding box center [602, 593] width 110 height 19
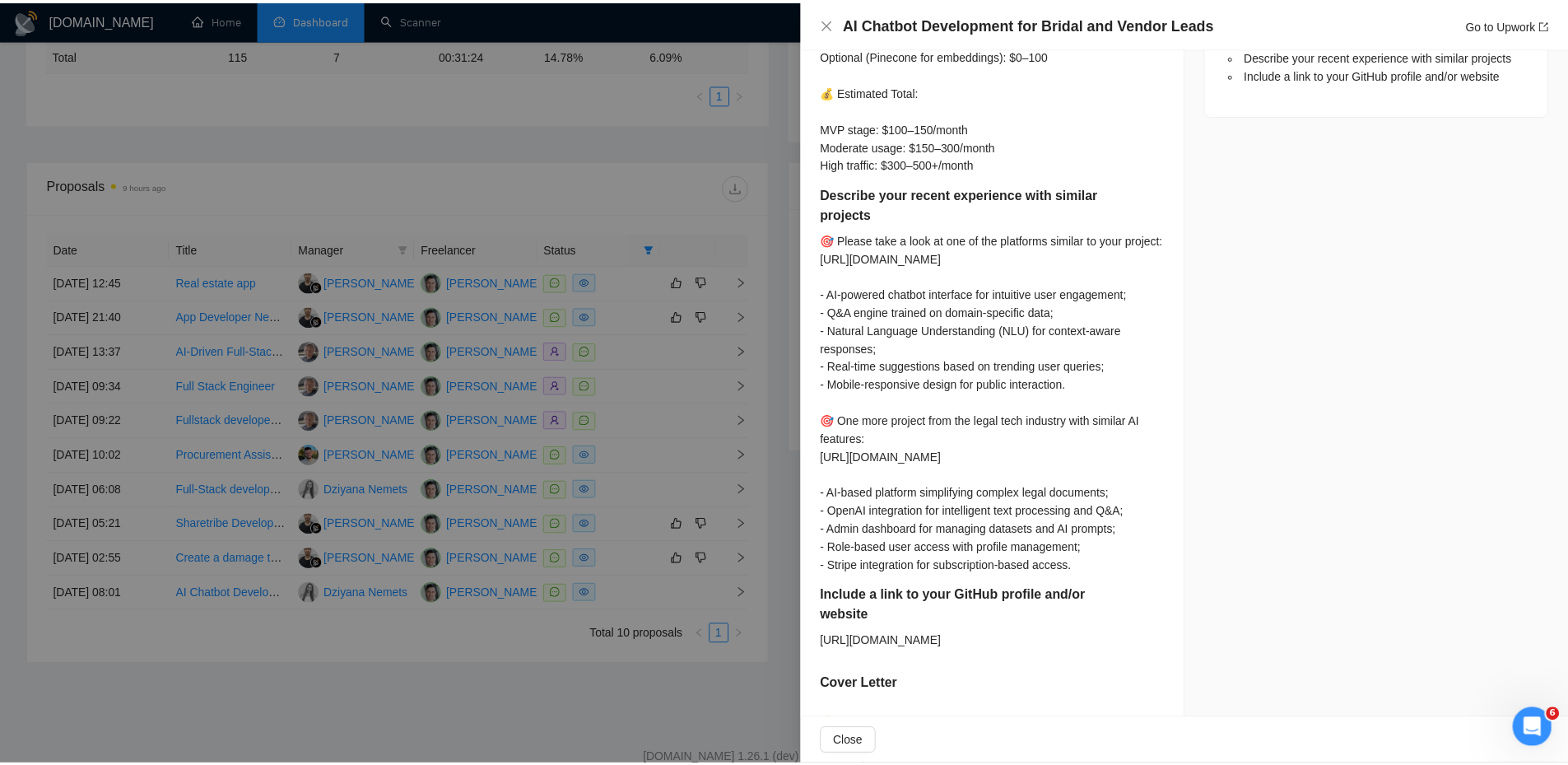
scroll to position [1317, 0]
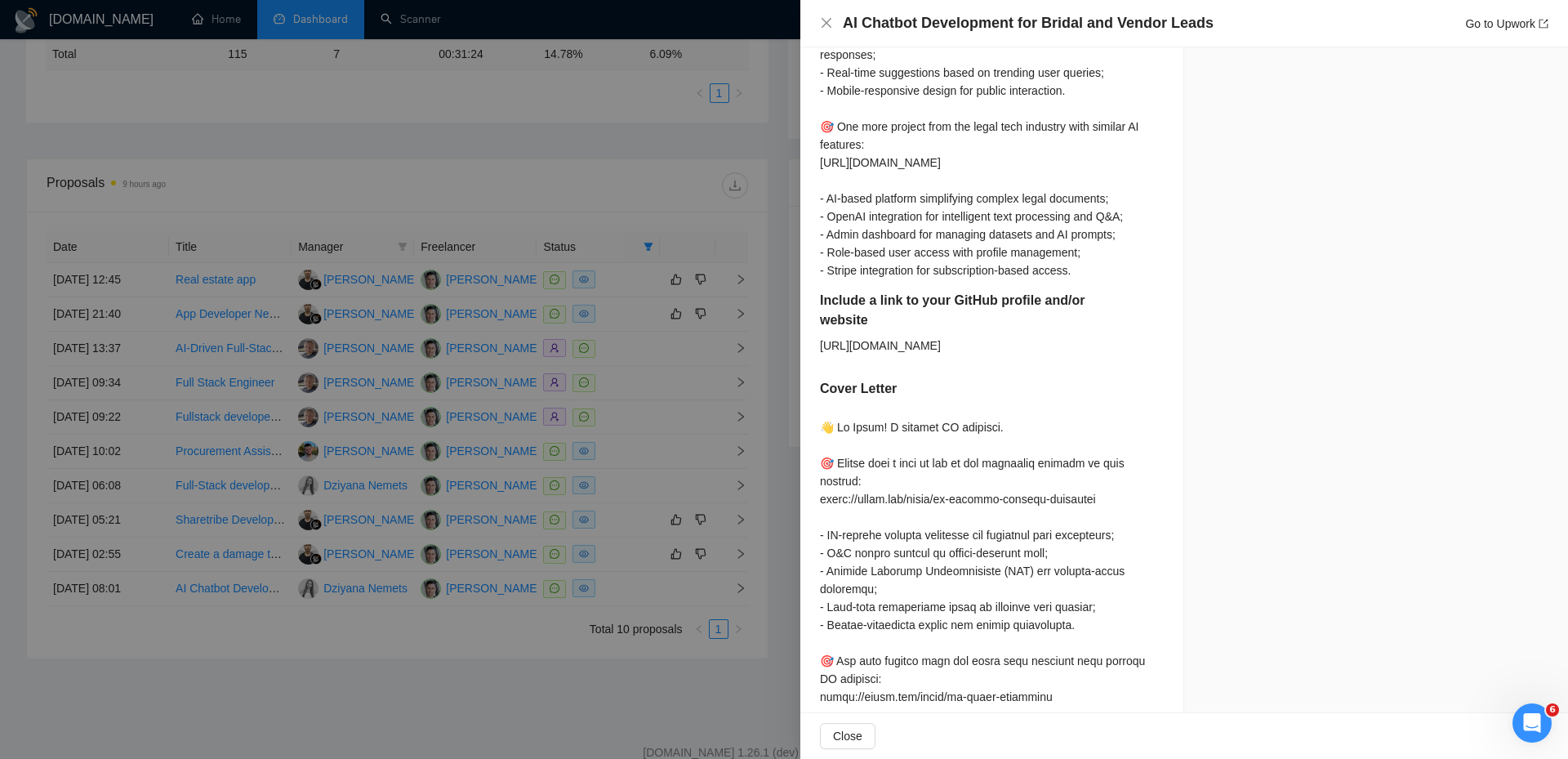
click at [675, 412] on div at bounding box center [784, 379] width 1568 height 759
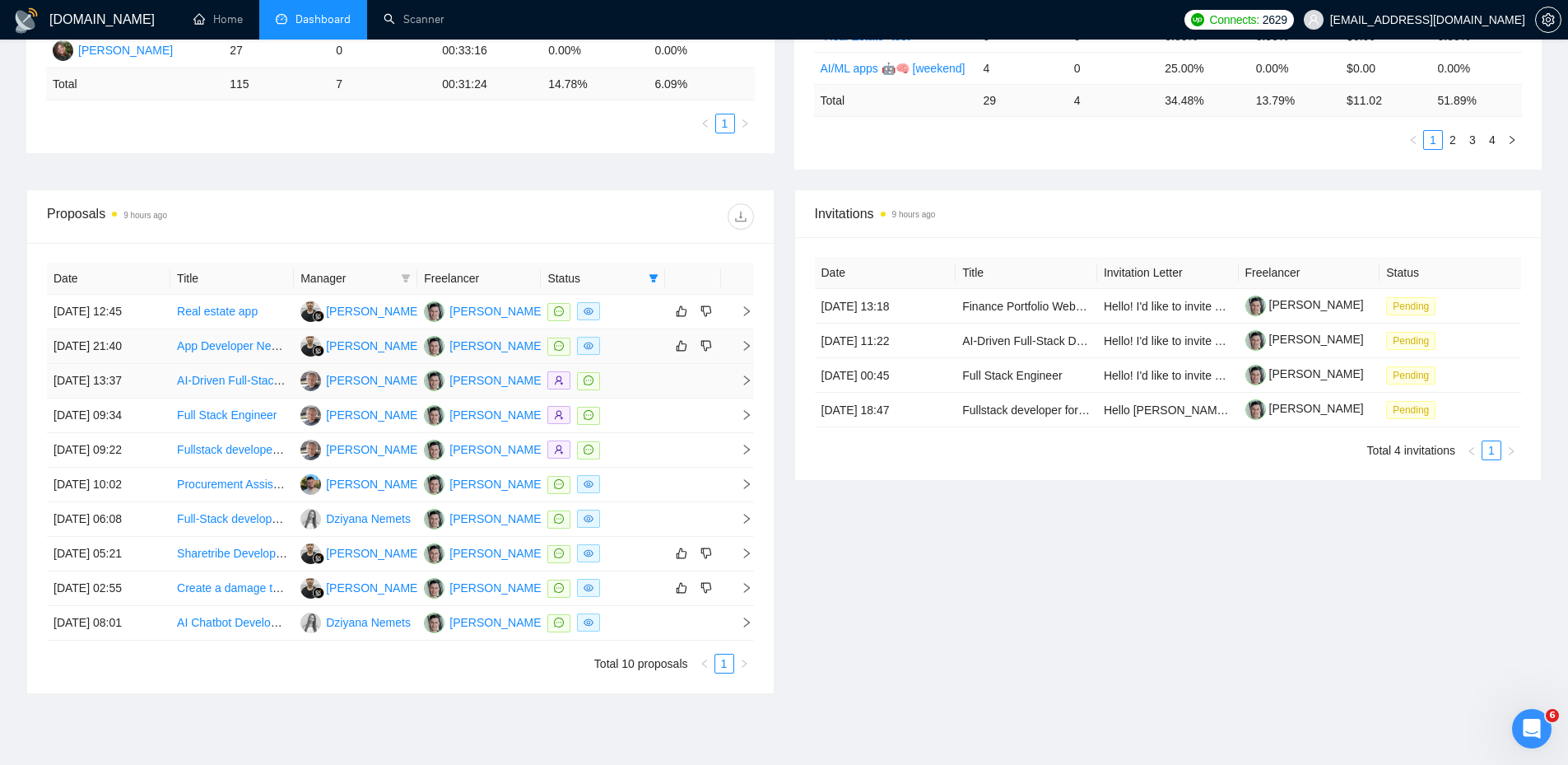
scroll to position [412, 0]
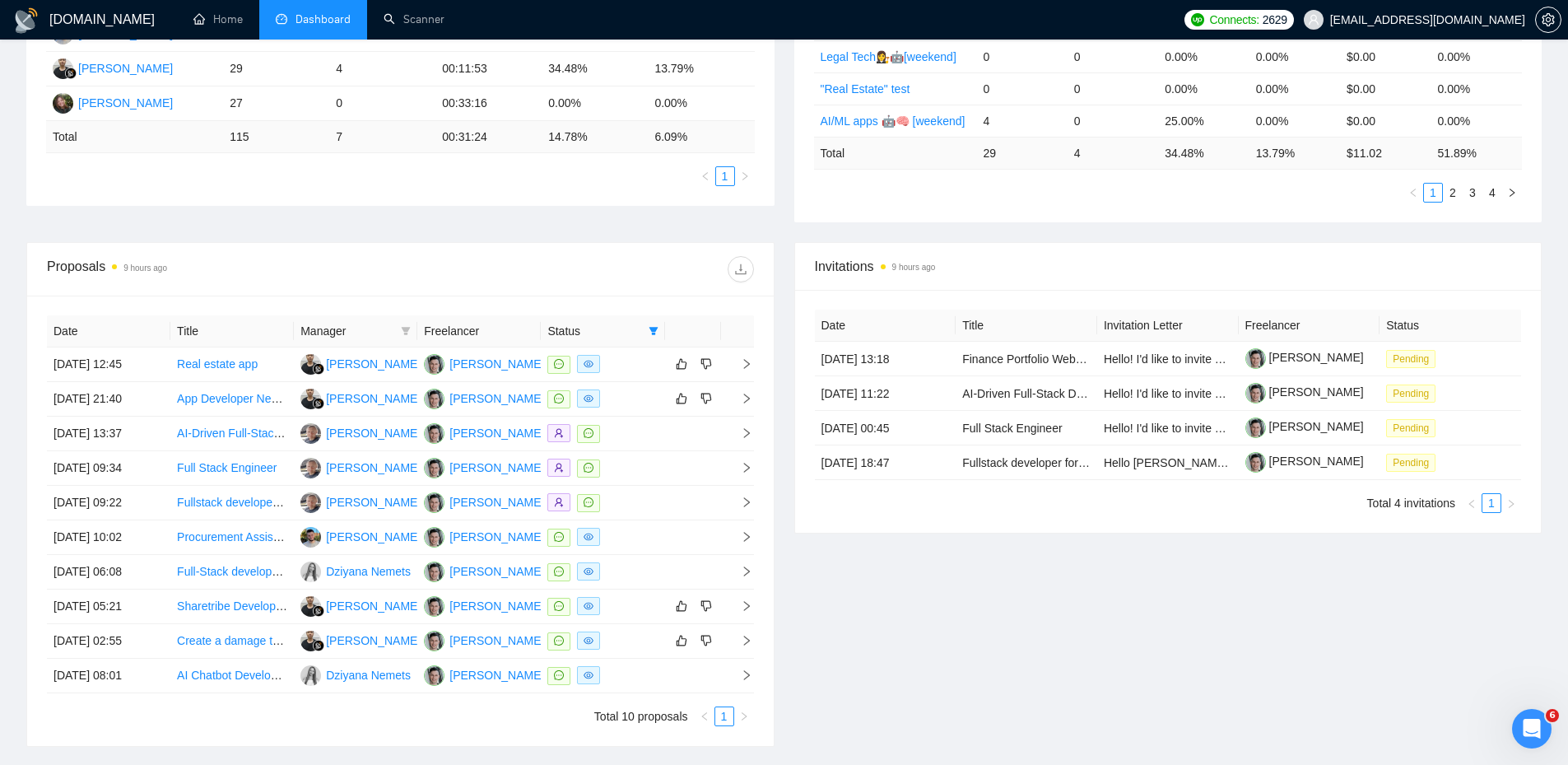
click at [642, 277] on div at bounding box center [576, 269] width 353 height 27
click at [657, 244] on div "Proposals 9 hours ago" at bounding box center [401, 270] width 707 height 53
click at [656, 333] on icon "filter" at bounding box center [654, 331] width 10 height 10
click at [650, 256] on div at bounding box center [576, 269] width 353 height 27
click at [649, 331] on icon "filter" at bounding box center [654, 331] width 10 height 10
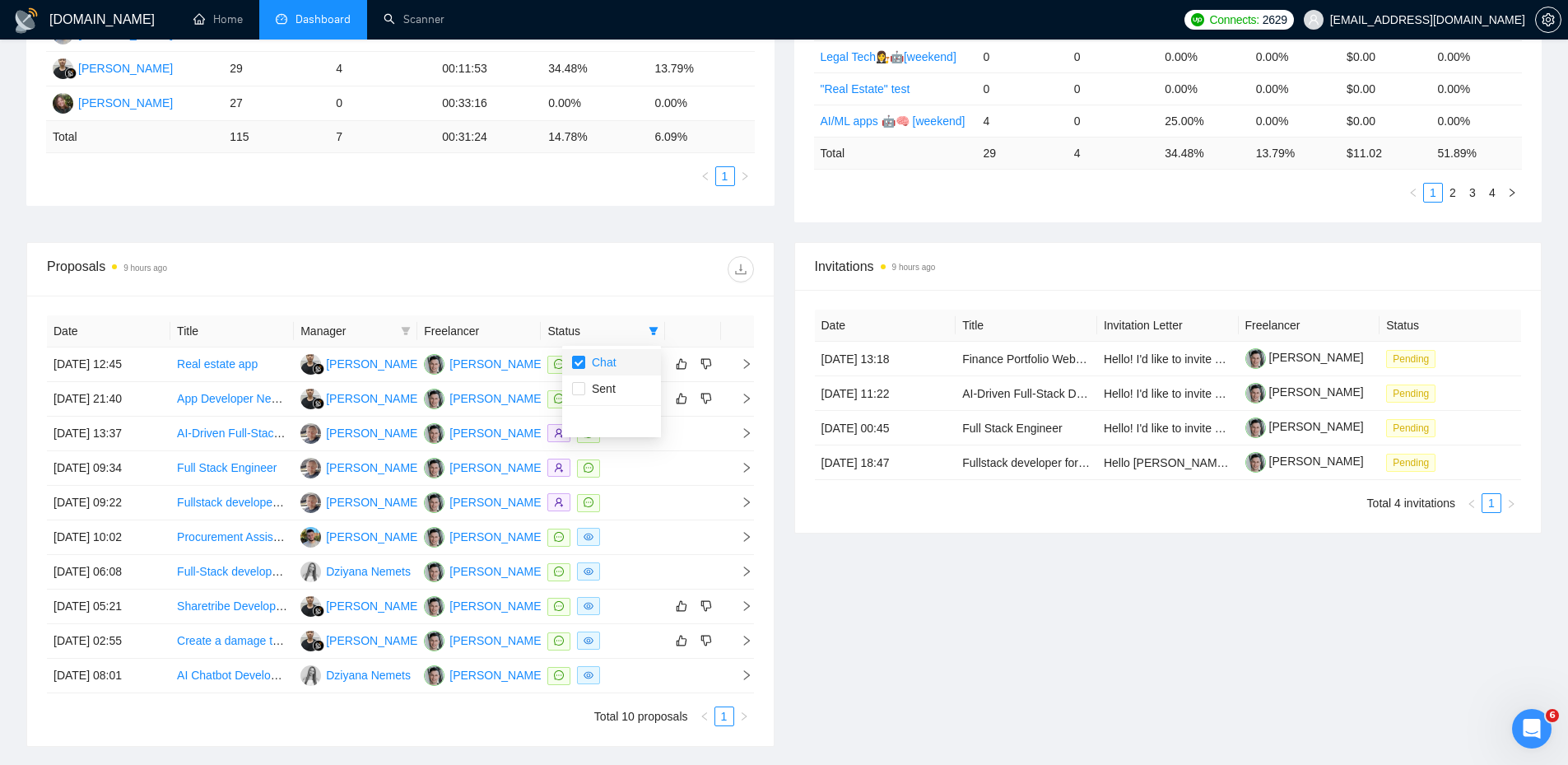
click at [602, 364] on span "Chat" at bounding box center [600, 361] width 31 height 13
checkbox input "false"
click at [635, 264] on div at bounding box center [576, 269] width 353 height 27
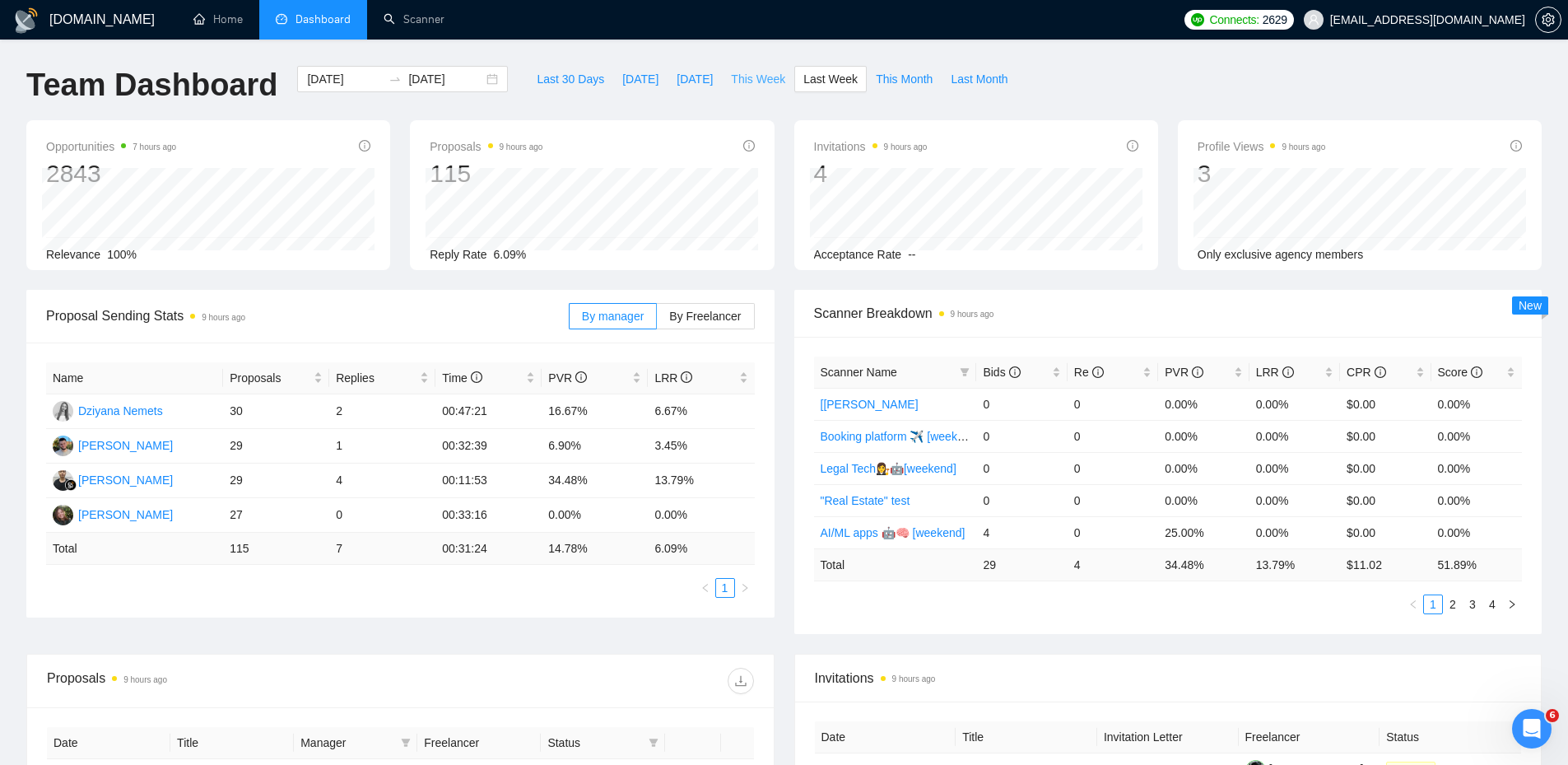
click at [763, 88] on span "This Week" at bounding box center [757, 79] width 54 height 18
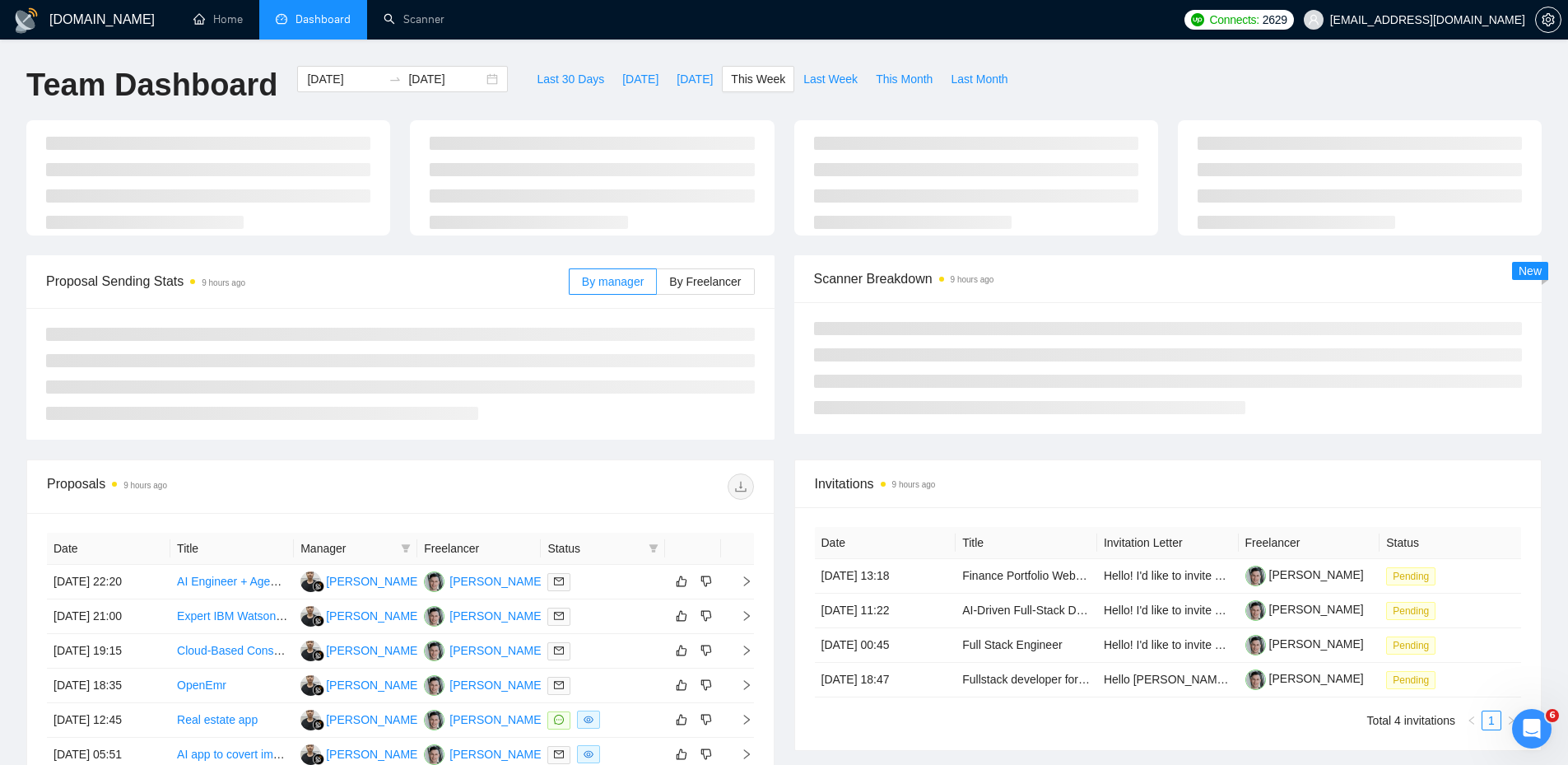
type input "[DATE]"
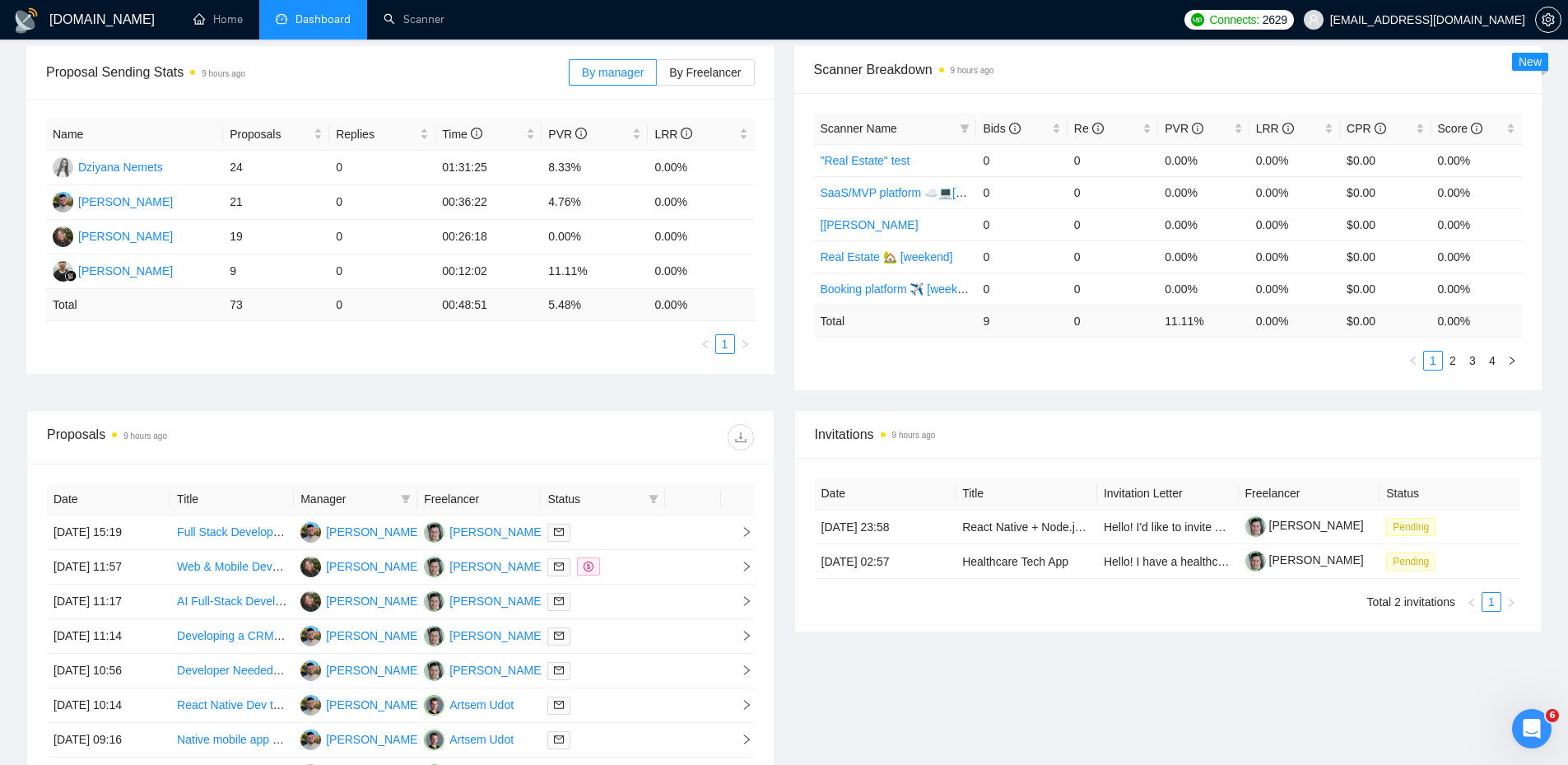
scroll to position [247, 0]
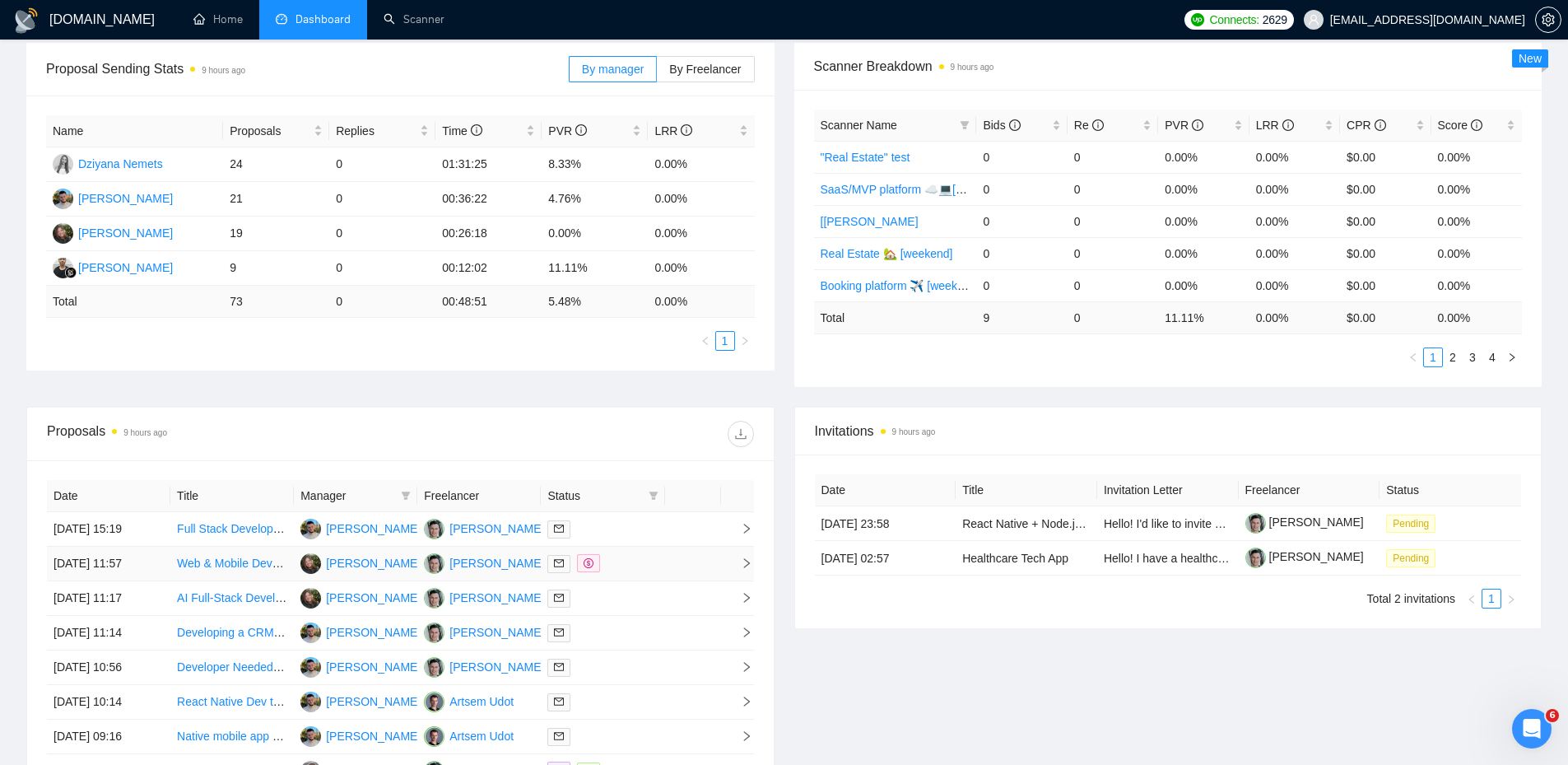
click at [659, 575] on td at bounding box center [601, 563] width 123 height 34
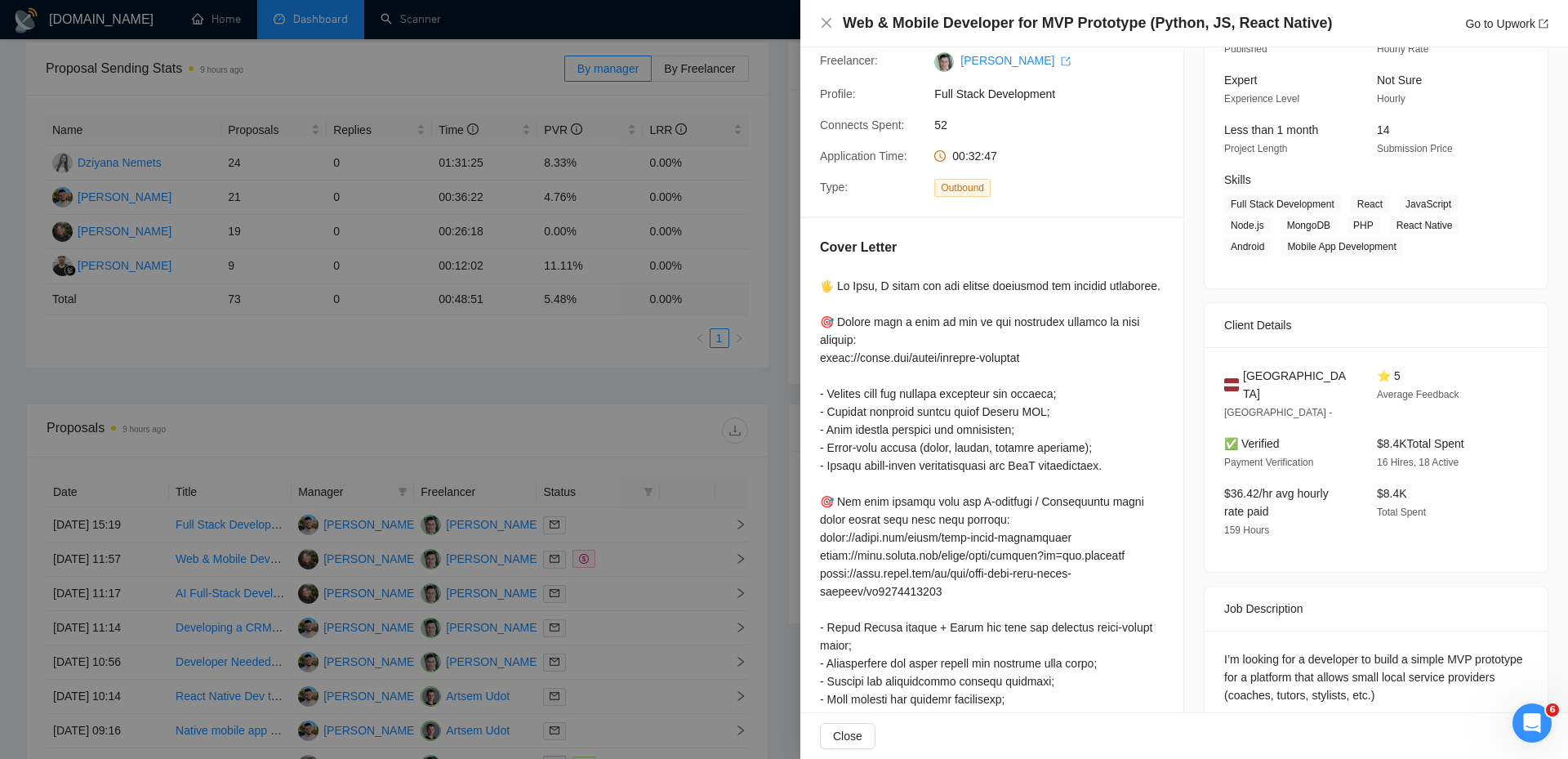
scroll to position [138, 0]
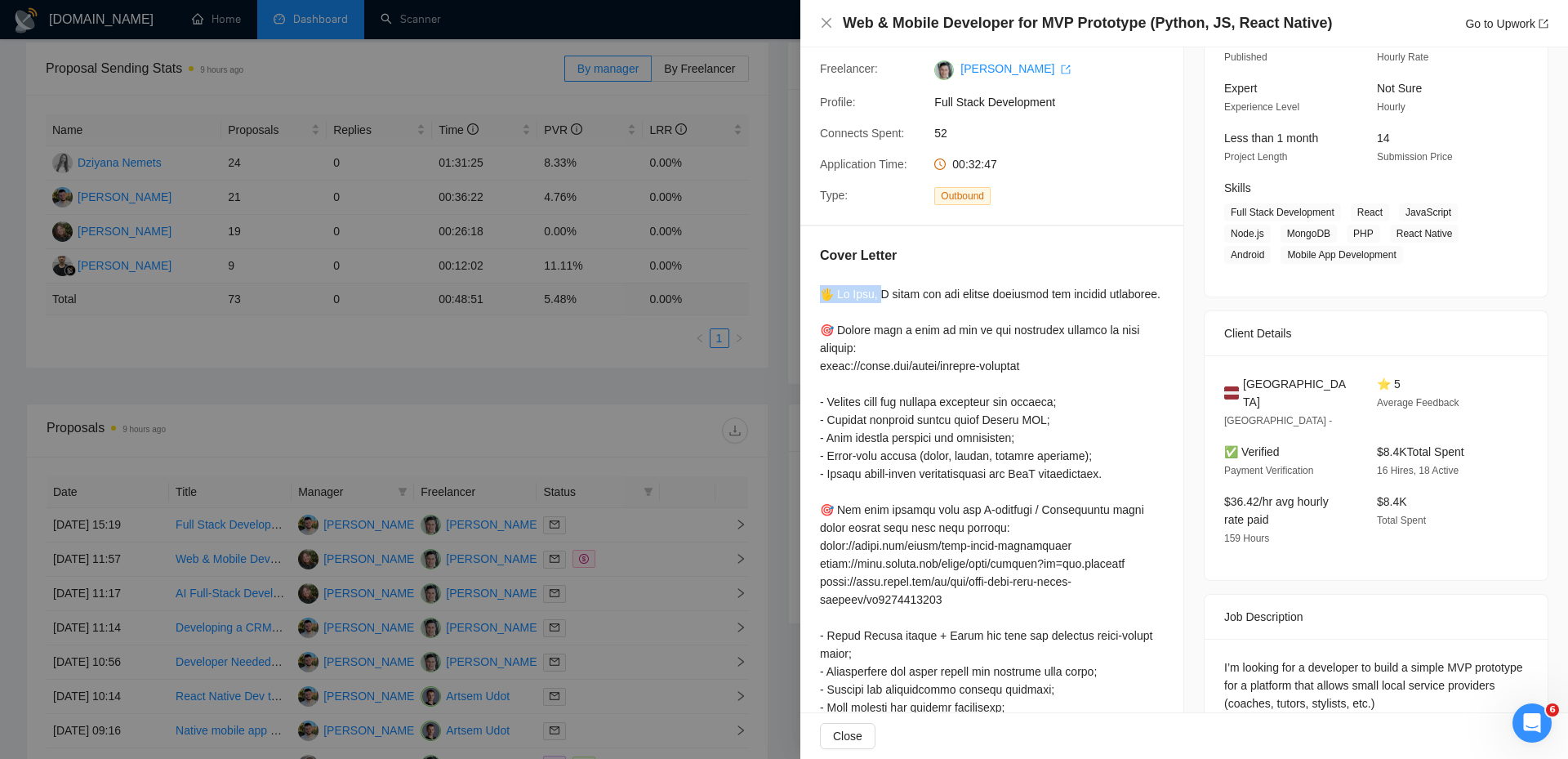
drag, startPoint x: 825, startPoint y: 291, endPoint x: 877, endPoint y: 291, distance: 52.0
click at [877, 291] on div at bounding box center [992, 609] width 344 height 647
click at [829, 292] on div at bounding box center [992, 609] width 344 height 647
drag, startPoint x: 832, startPoint y: 294, endPoint x: 871, endPoint y: 291, distance: 39.1
click at [859, 292] on div at bounding box center [992, 609] width 344 height 647
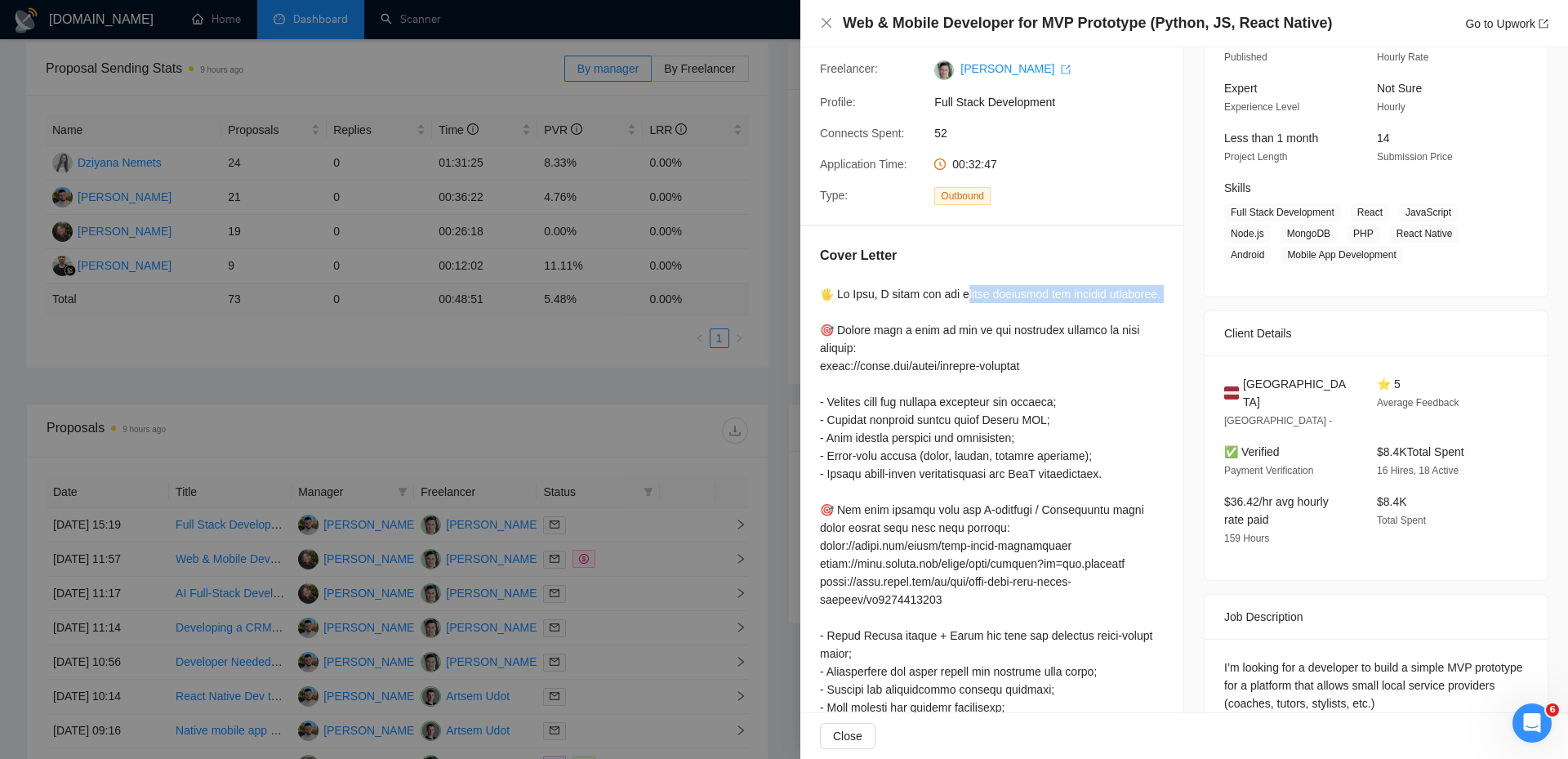
drag, startPoint x: 972, startPoint y: 291, endPoint x: 1042, endPoint y: 309, distance: 72.3
click at [1042, 309] on div at bounding box center [992, 609] width 344 height 647
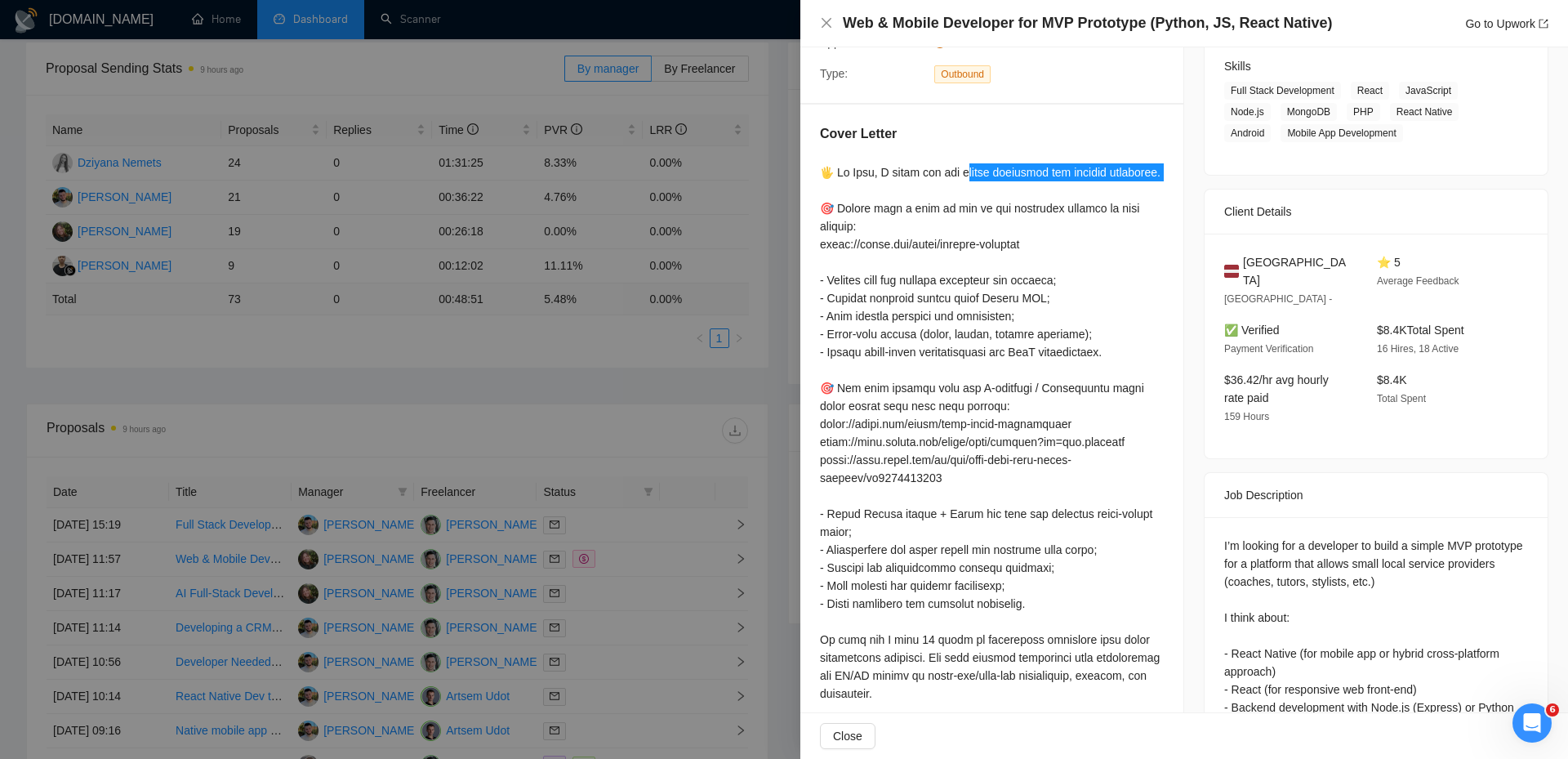
scroll to position [383, 0]
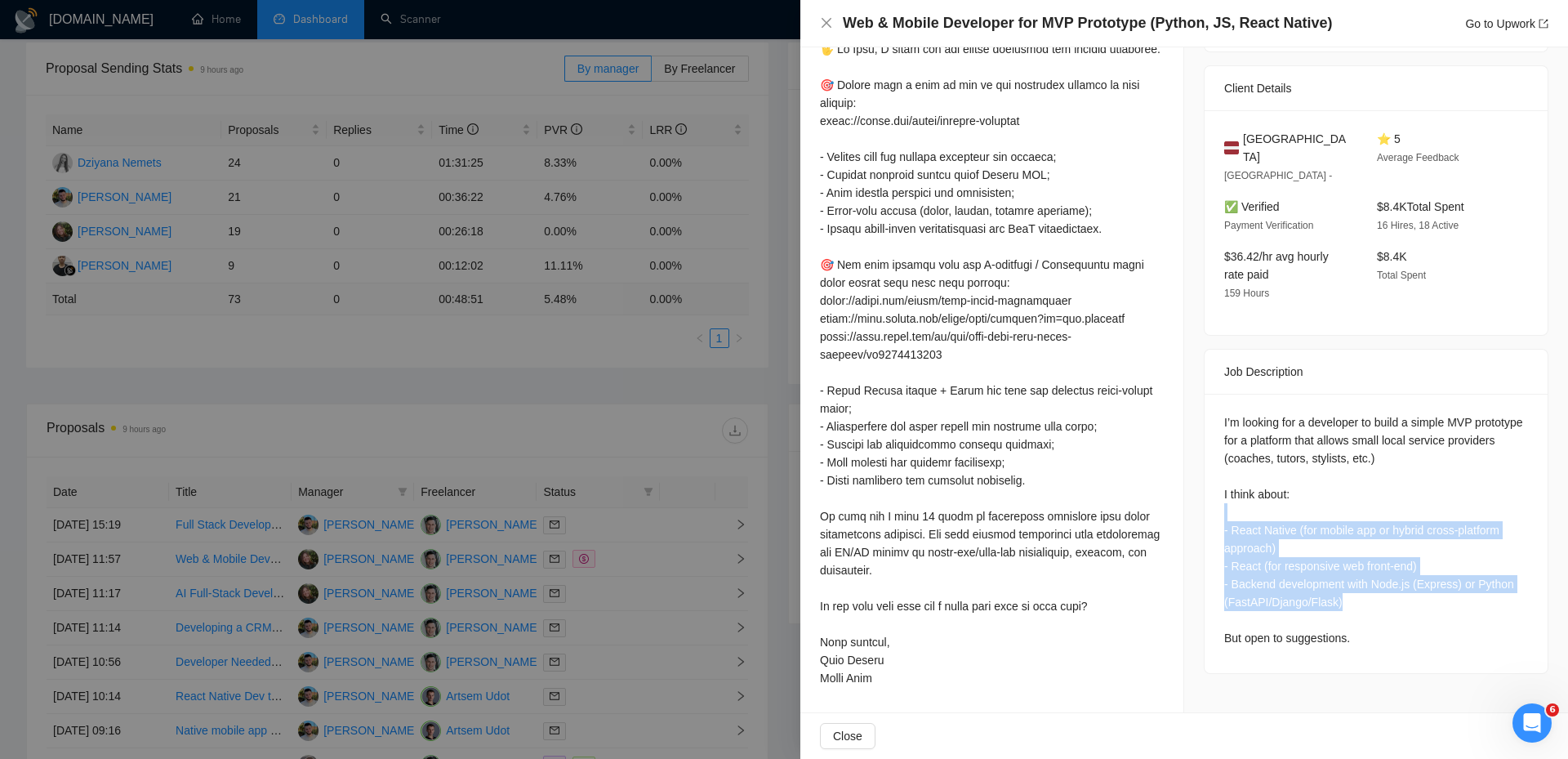
drag, startPoint x: 1238, startPoint y: 485, endPoint x: 1382, endPoint y: 578, distance: 171.4
click at [1382, 578] on div "I’m looking for a developer to build a simple MVP prototype for a platform that…" at bounding box center [1376, 529] width 304 height 233
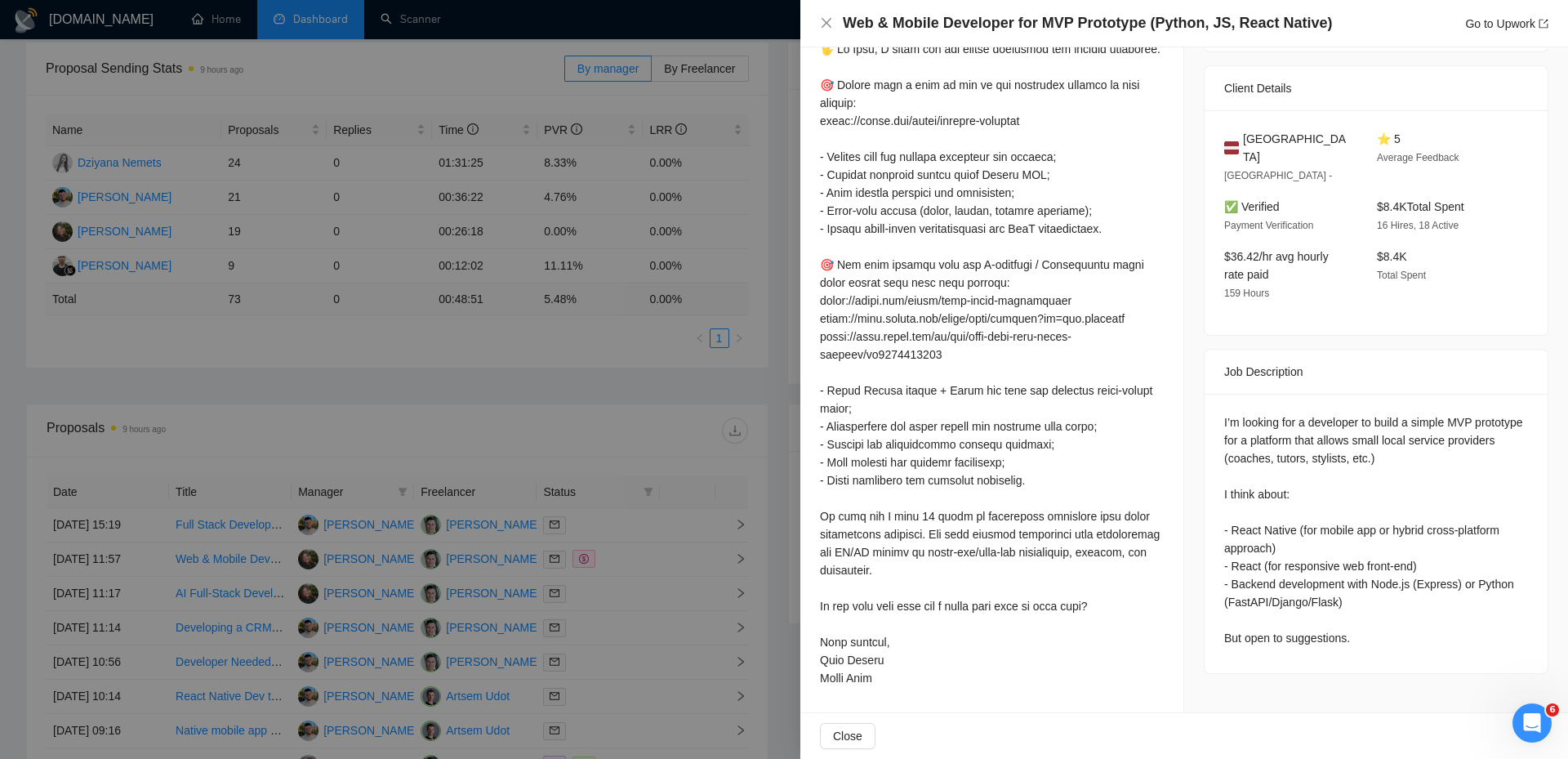
click at [1142, 382] on div at bounding box center [992, 363] width 344 height 647
click at [1224, 413] on div "I’m looking for a developer to build a simple MVP prototype for a platform that…" at bounding box center [1376, 529] width 304 height 233
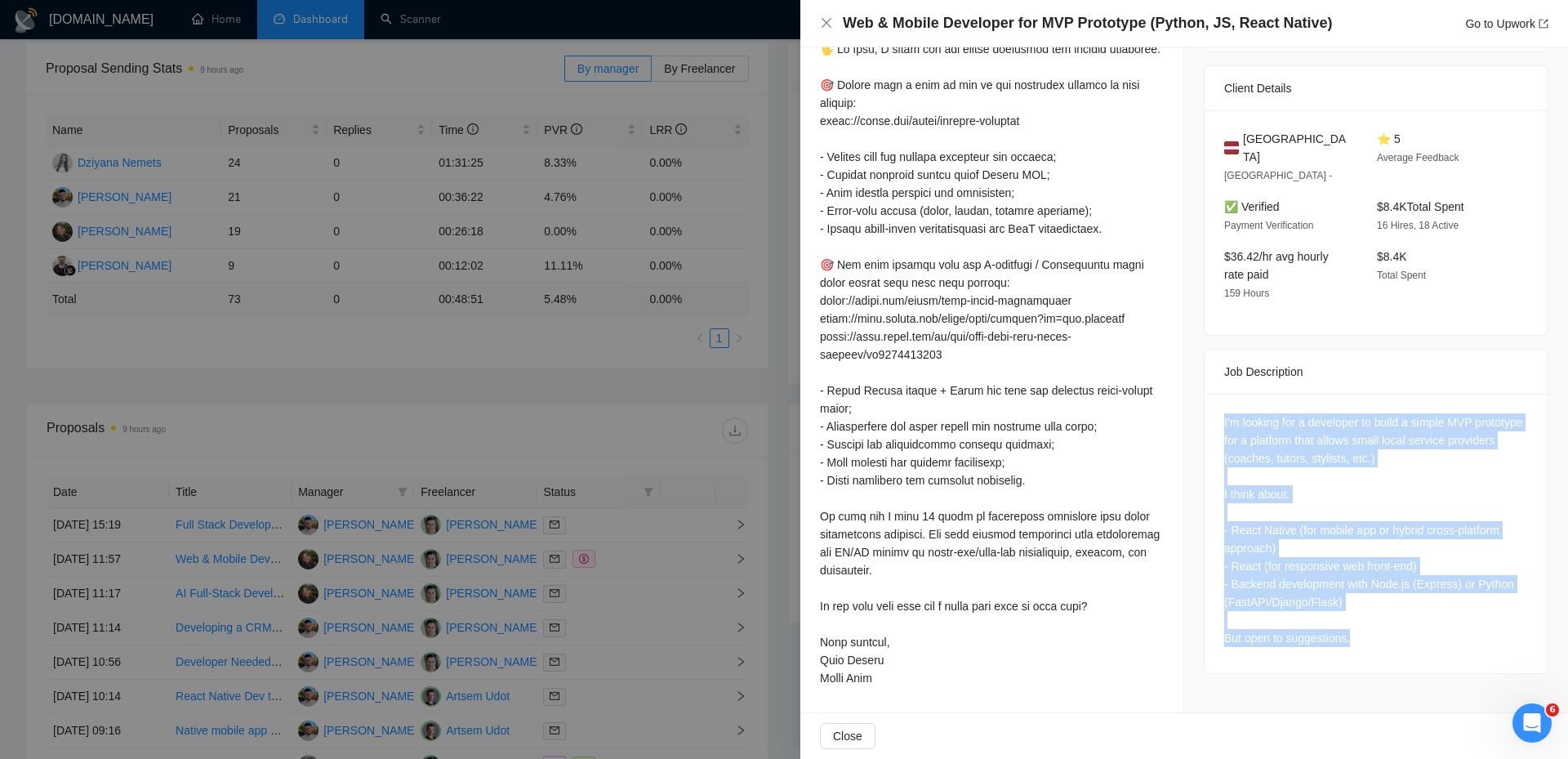
drag, startPoint x: 1210, startPoint y: 399, endPoint x: 1375, endPoint y: 620, distance: 275.8
click at [1375, 620] on div "I’m looking for a developer to build a simple MVP prototype for a platform that…" at bounding box center [1376, 533] width 343 height 279
click at [1375, 503] on div "I’m looking for a developer to build a simple MVP prototype for a platform that…" at bounding box center [1376, 529] width 304 height 233
click at [1262, 394] on div "I’m looking for a developer to build a simple MVP prototype for a platform that…" at bounding box center [1376, 533] width 343 height 279
drag, startPoint x: 1202, startPoint y: 396, endPoint x: 1317, endPoint y: 638, distance: 267.9
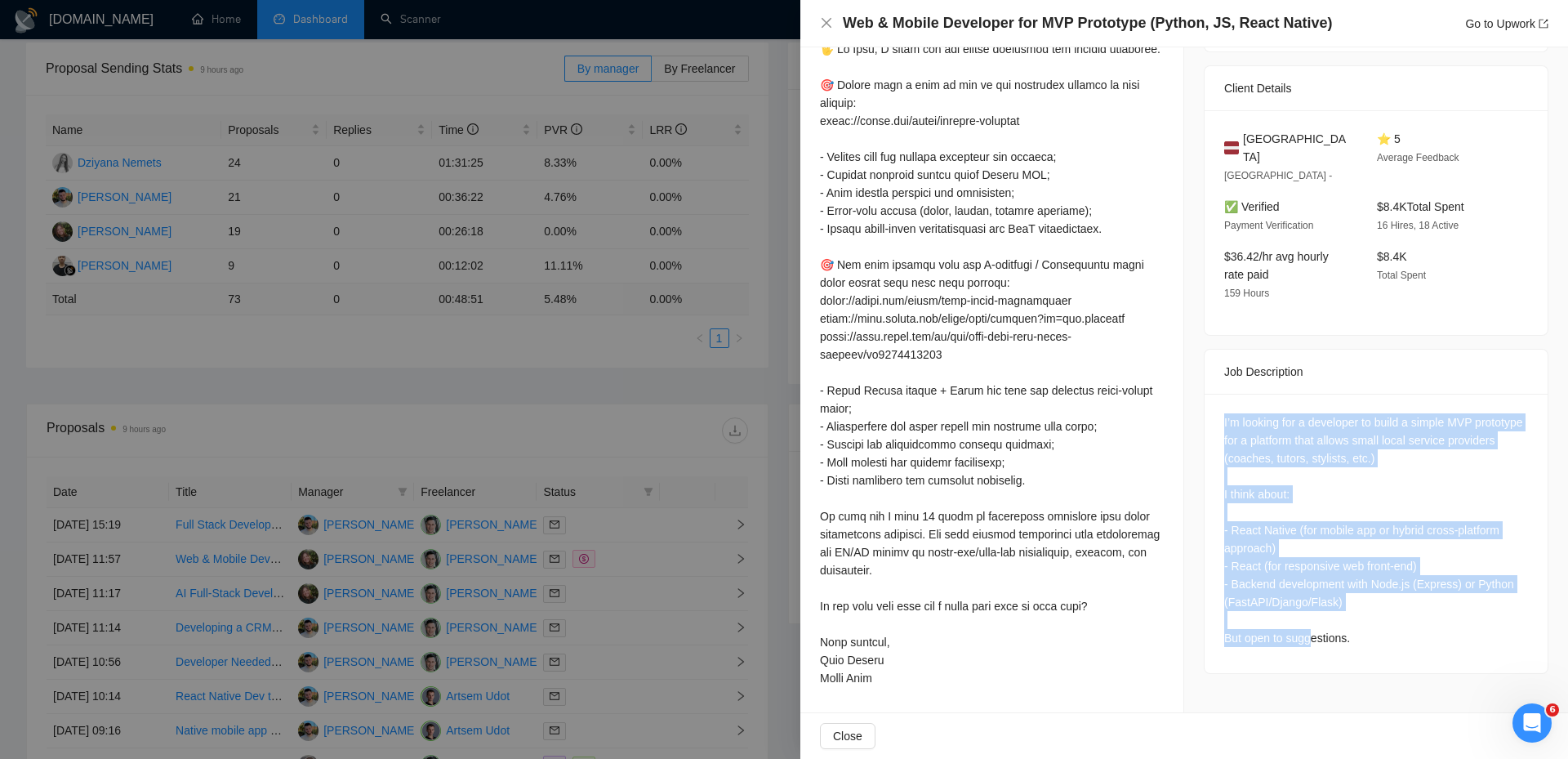
click at [1307, 665] on div "Job Posting Details Overview [DATE] 11:24 Published $25 - $45 Hourly Rate Exper…" at bounding box center [1376, 188] width 384 height 1048
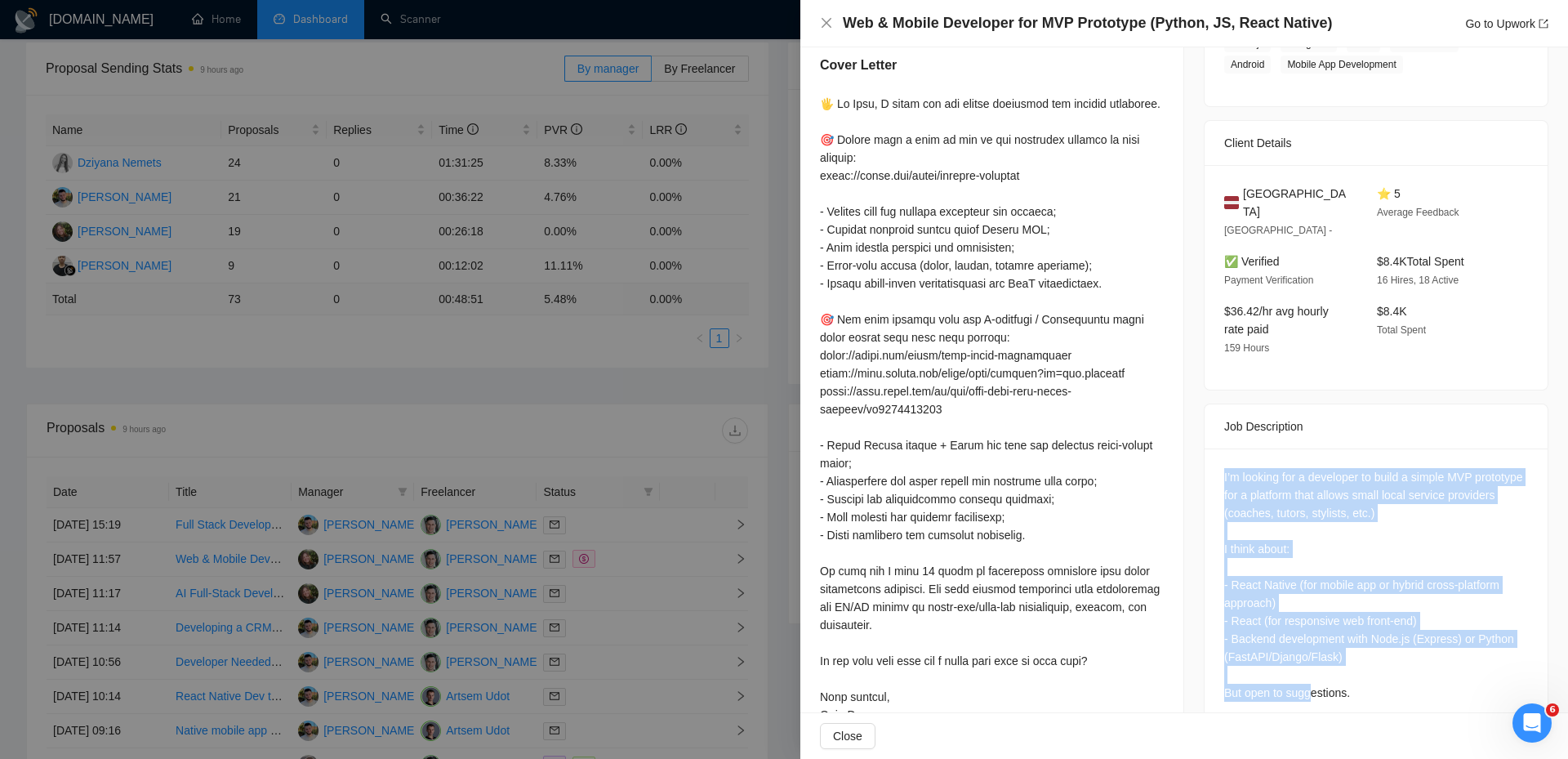
scroll to position [301, 0]
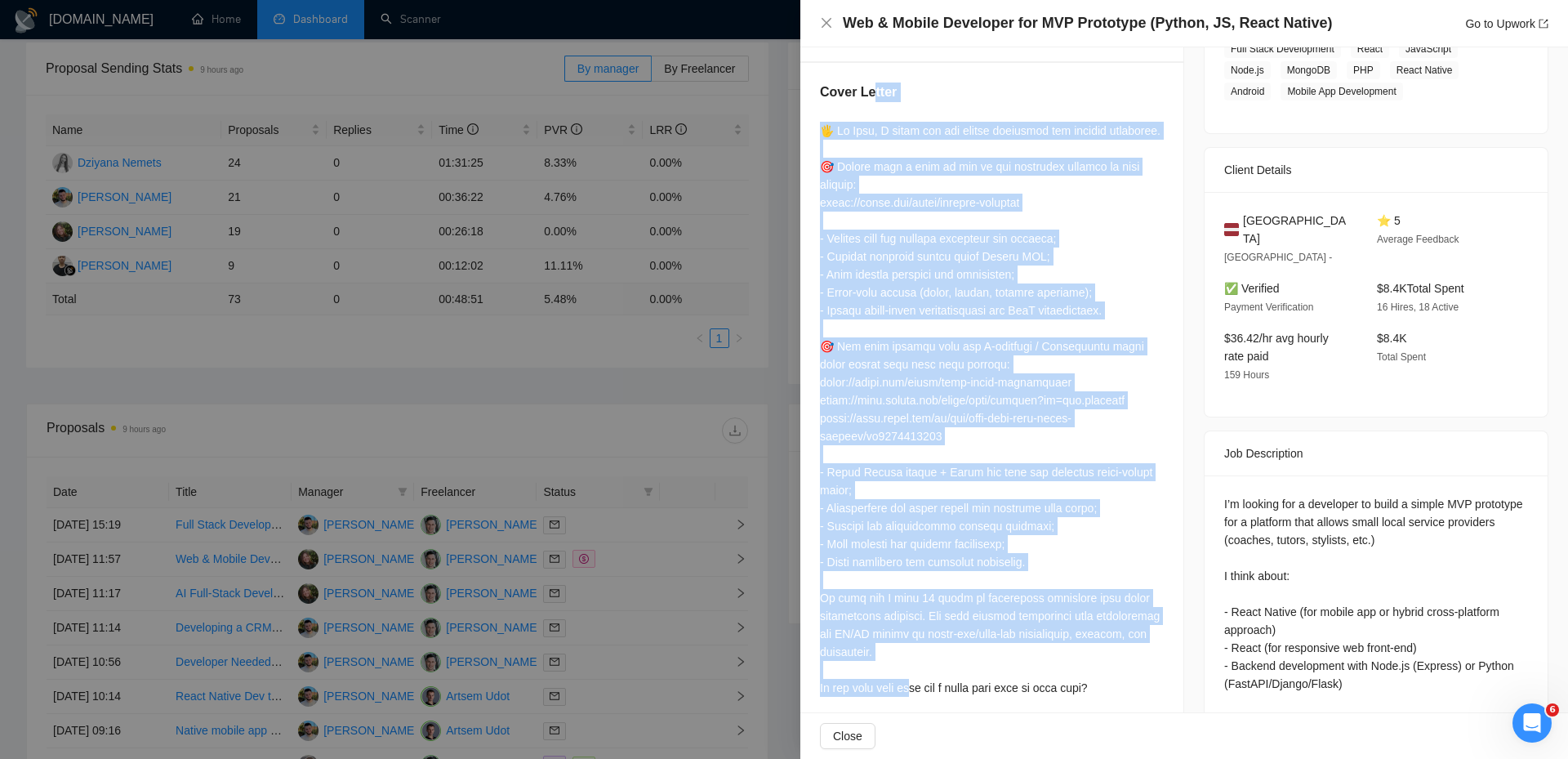
drag, startPoint x: 929, startPoint y: 686, endPoint x: 870, endPoint y: 79, distance: 609.9
click at [870, 79] on div "Cover Letter" at bounding box center [992, 428] width 383 height 732
click at [915, 176] on div at bounding box center [992, 445] width 344 height 647
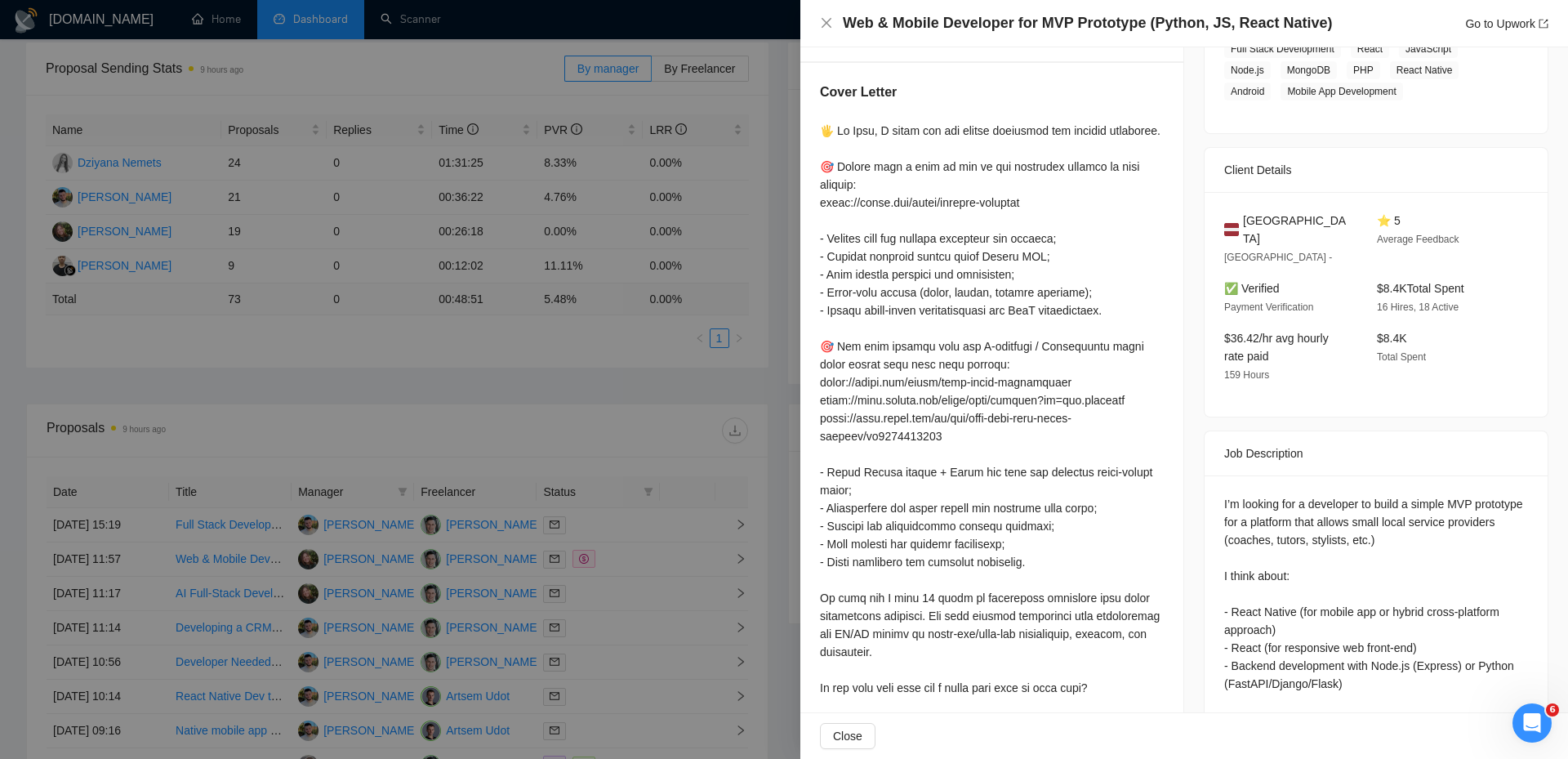
scroll to position [383, 0]
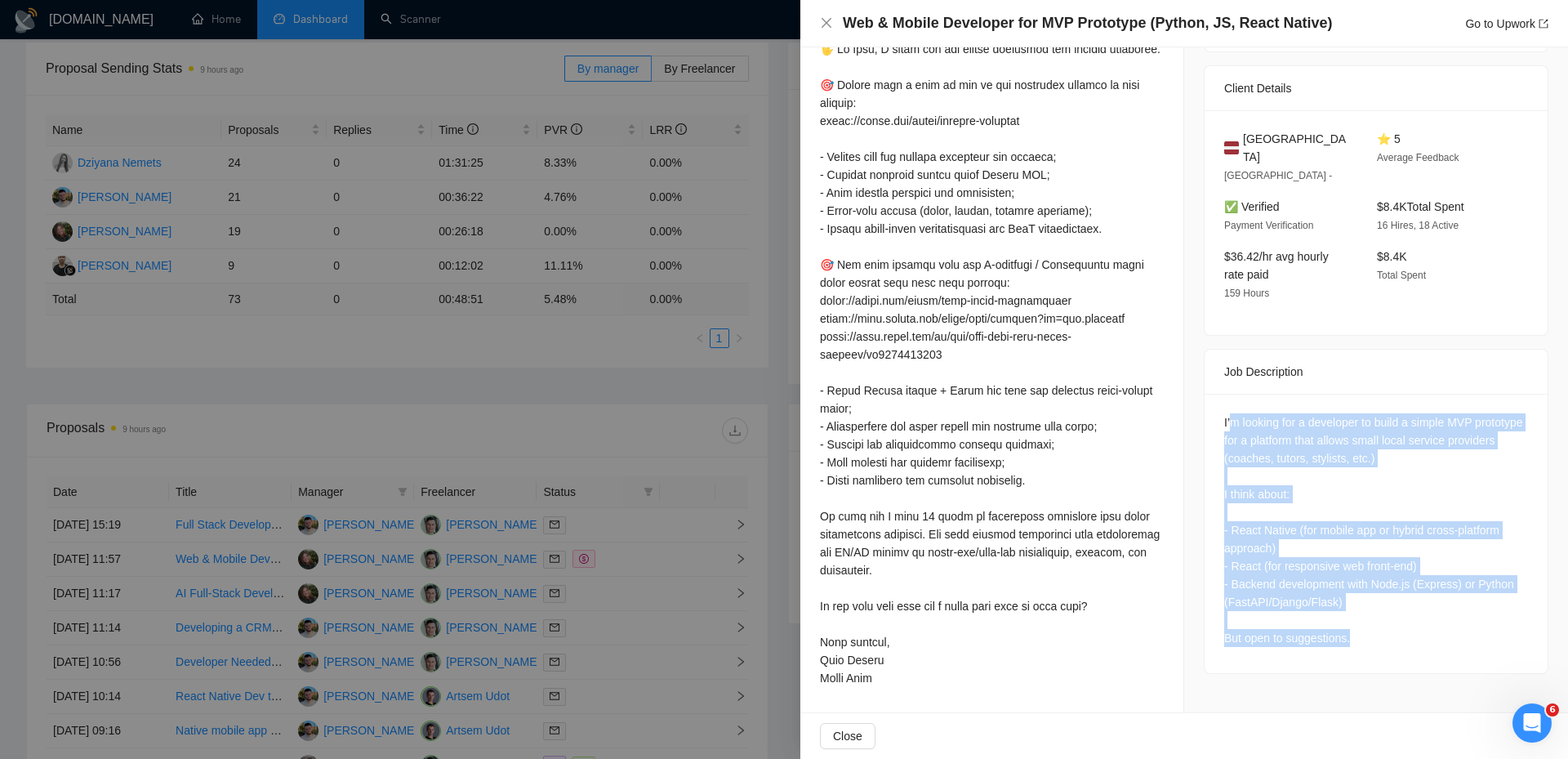
drag, startPoint x: 1350, startPoint y: 629, endPoint x: 1224, endPoint y: 389, distance: 271.1
click at [1224, 394] on div "I’m looking for a developer to build a simple MVP prototype for a platform that…" at bounding box center [1376, 533] width 343 height 279
click at [1327, 475] on div "I’m looking for a developer to build a simple MVP prototype for a platform that…" at bounding box center [1376, 529] width 304 height 233
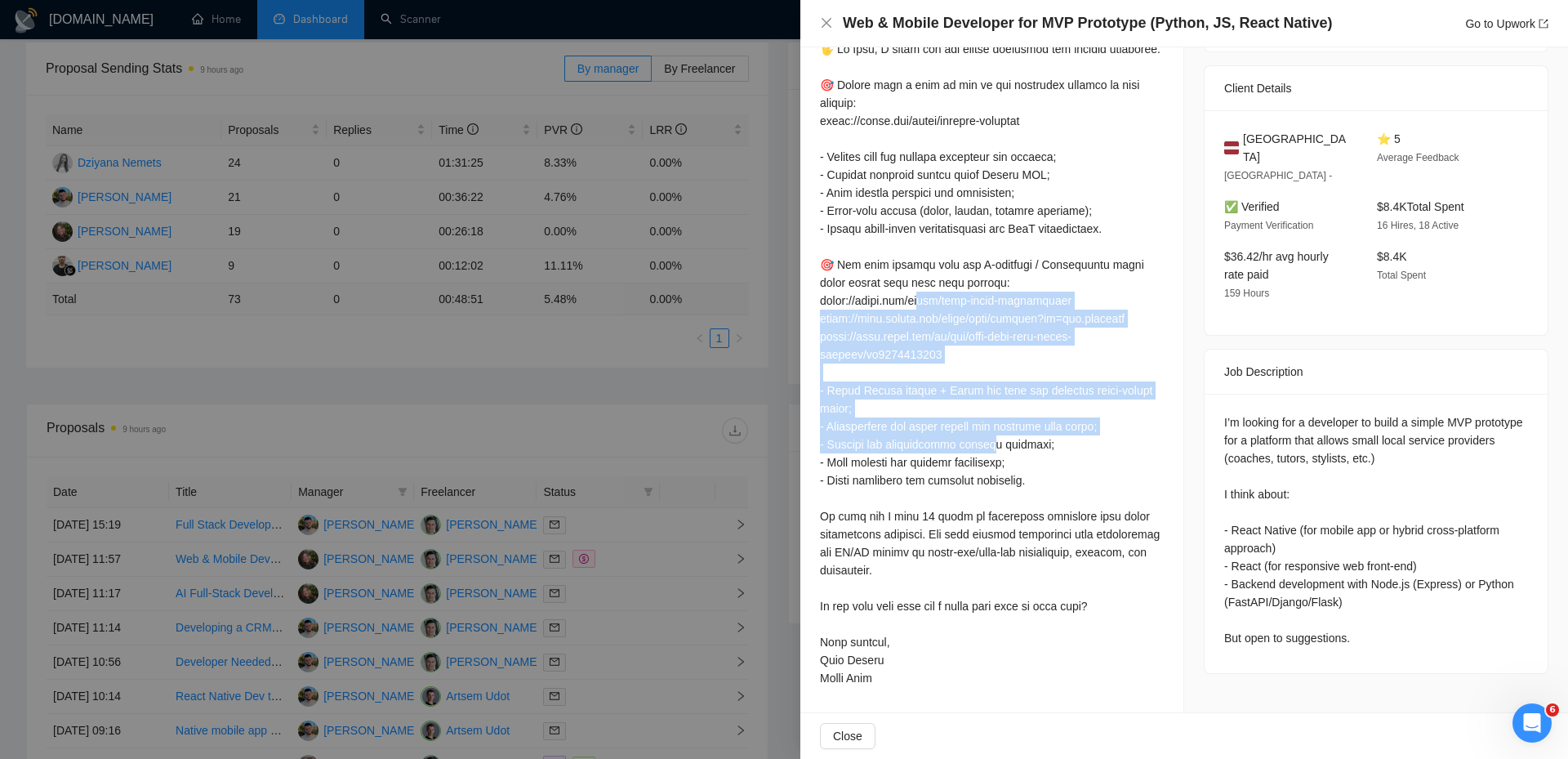
drag, startPoint x: 919, startPoint y: 308, endPoint x: 995, endPoint y: 461, distance: 170.8
click at [995, 460] on div at bounding box center [992, 363] width 344 height 647
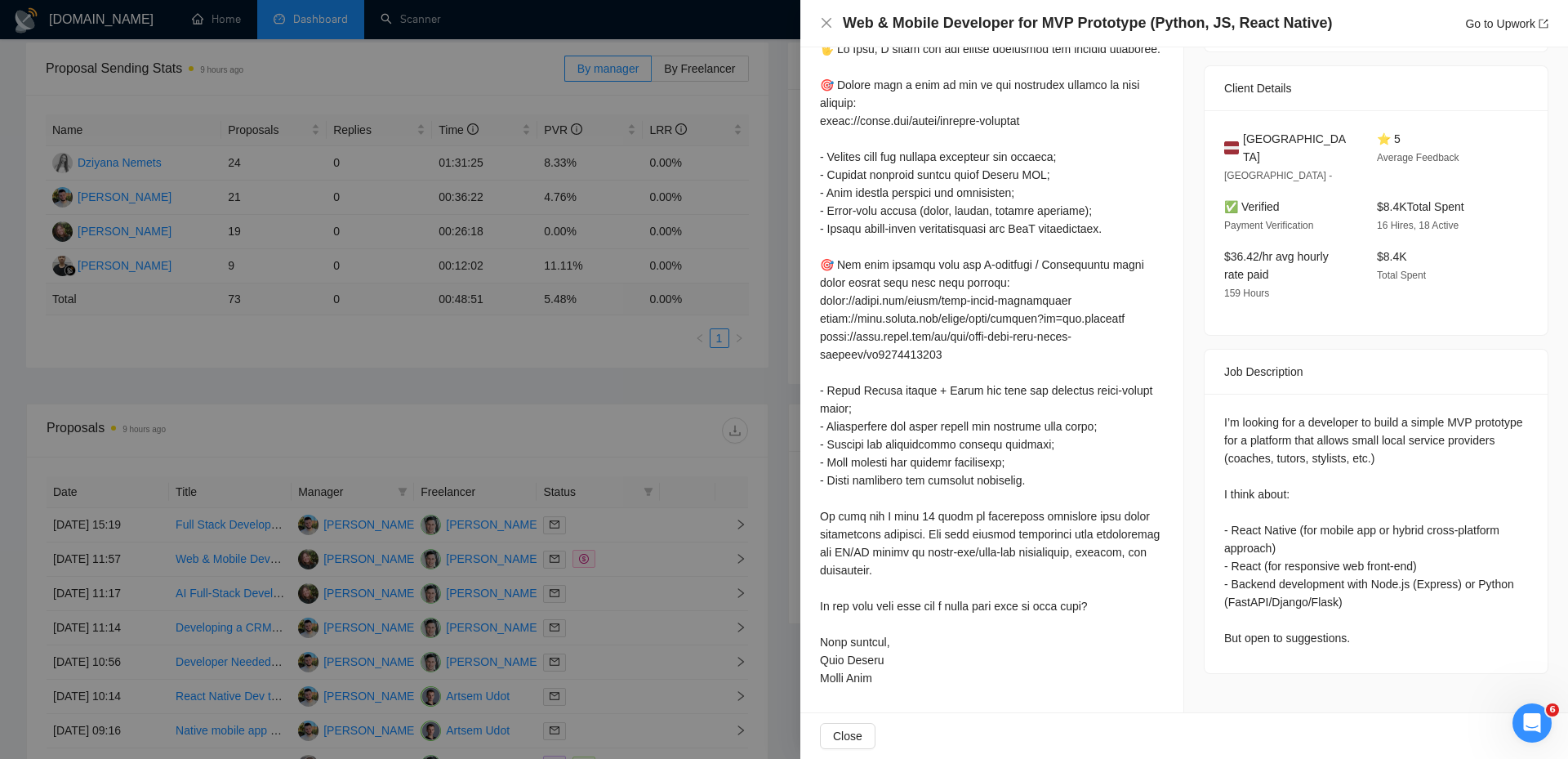
click at [1080, 476] on div at bounding box center [992, 363] width 344 height 647
drag, startPoint x: 940, startPoint y: 386, endPoint x: 986, endPoint y: 386, distance: 46.0
click at [973, 386] on div at bounding box center [992, 363] width 344 height 647
drag, startPoint x: 886, startPoint y: 391, endPoint x: 916, endPoint y: 392, distance: 30.0
click at [916, 392] on div at bounding box center [992, 363] width 344 height 647
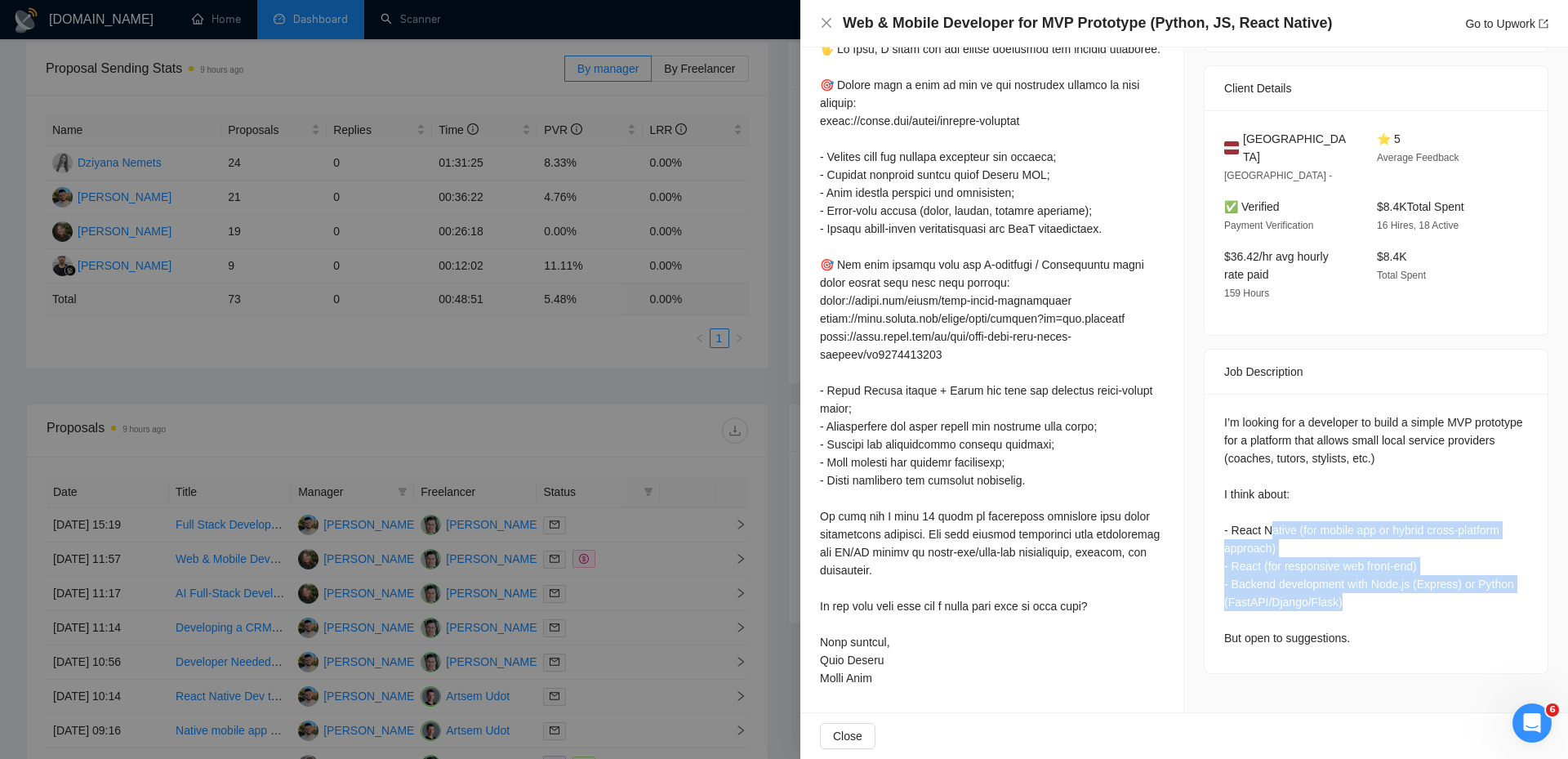
drag, startPoint x: 1265, startPoint y: 505, endPoint x: 1358, endPoint y: 574, distance: 115.8
click at [1358, 574] on div "I’m looking for a developer to build a simple MVP prototype for a platform that…" at bounding box center [1376, 529] width 304 height 233
click at [1400, 576] on div "I’m looking for a developer to build a simple MVP prototype for a platform that…" at bounding box center [1376, 529] width 304 height 233
drag, startPoint x: 1385, startPoint y: 562, endPoint x: 1410, endPoint y: 579, distance: 30.2
click at [1410, 579] on div "I’m looking for a developer to build a simple MVP prototype for a platform that…" at bounding box center [1376, 529] width 304 height 233
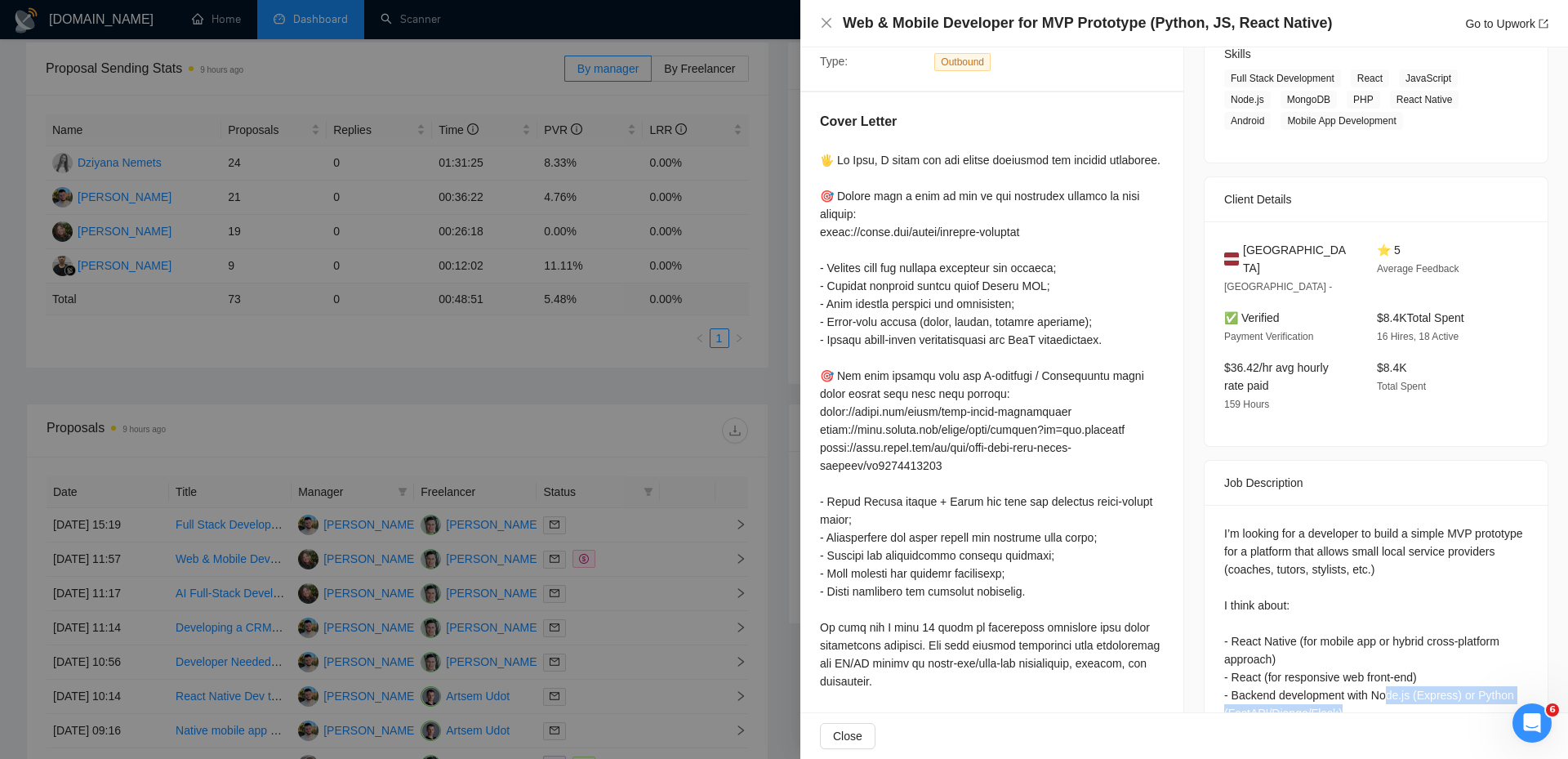
scroll to position [301, 0]
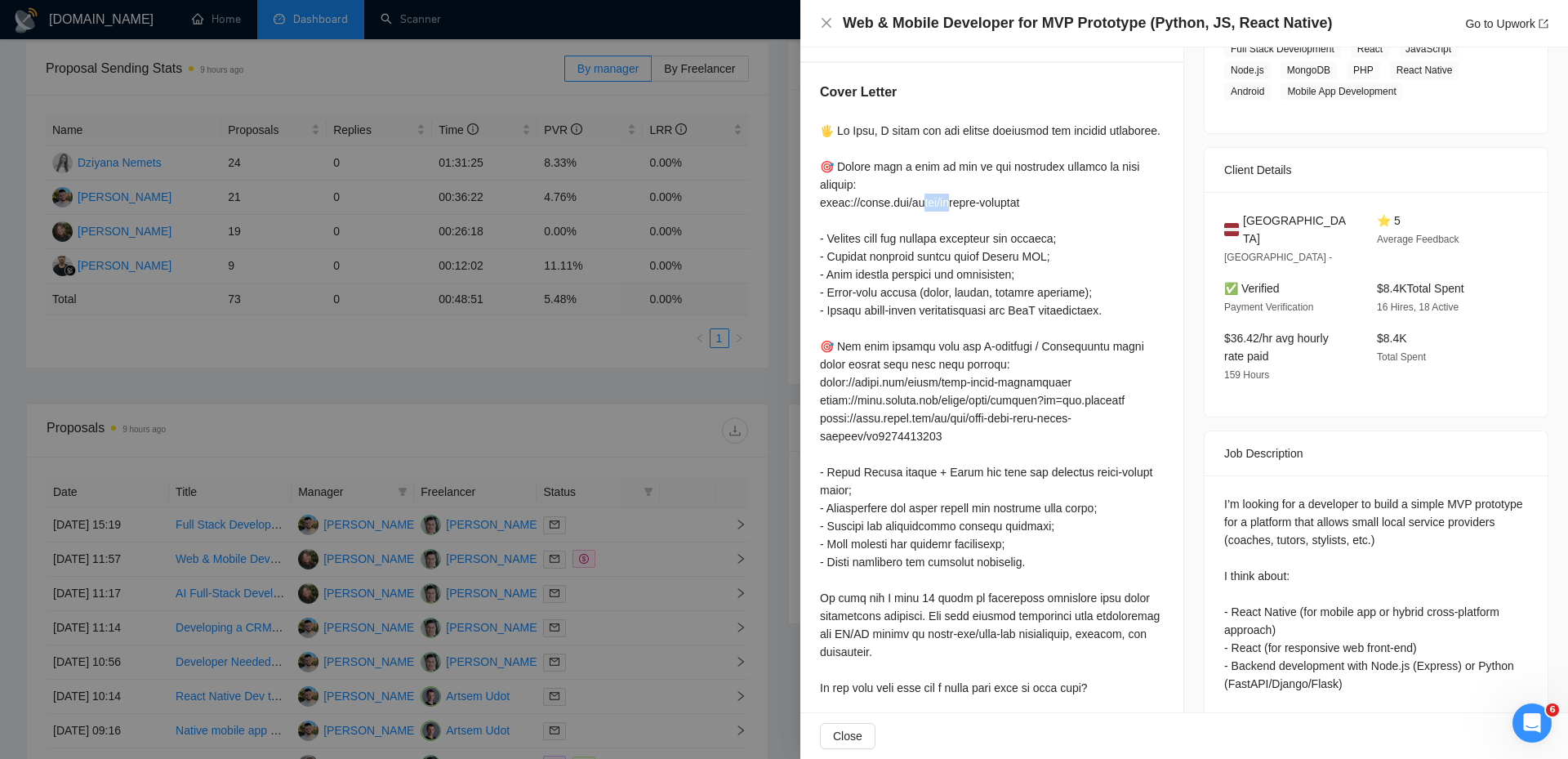
drag, startPoint x: 922, startPoint y: 202, endPoint x: 996, endPoint y: 207, distance: 74.2
click at [996, 207] on div at bounding box center [992, 445] width 344 height 647
click at [1060, 232] on div at bounding box center [992, 445] width 344 height 647
drag, startPoint x: 1000, startPoint y: 293, endPoint x: 1062, endPoint y: 291, distance: 62.0
click at [1061, 291] on div at bounding box center [992, 445] width 344 height 647
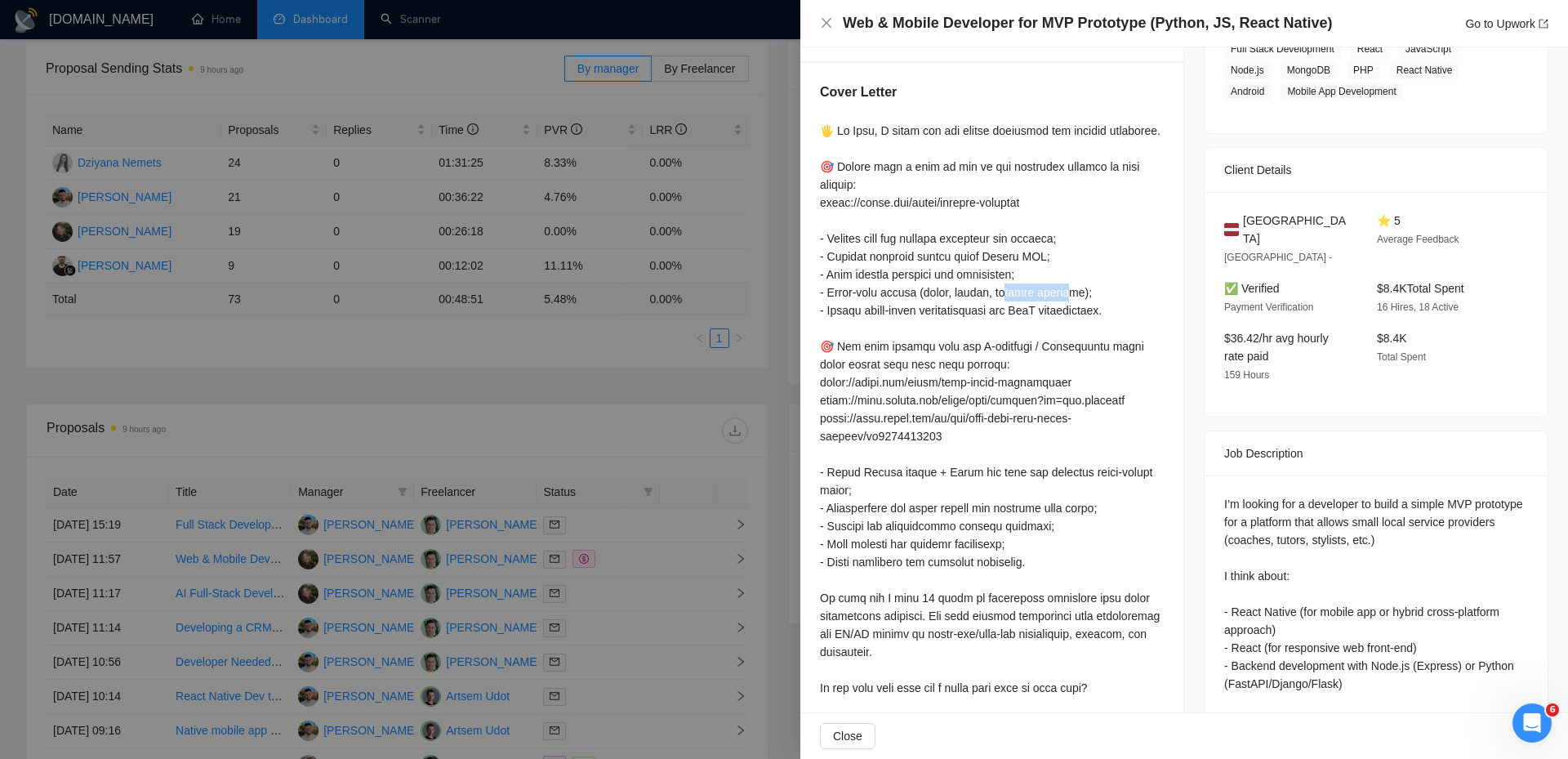
drag, startPoint x: 1054, startPoint y: 299, endPoint x: 1015, endPoint y: 296, distance: 39.1
click at [1053, 299] on div at bounding box center [992, 445] width 344 height 647
click at [1015, 296] on div at bounding box center [992, 445] width 344 height 647
drag, startPoint x: 1018, startPoint y: 293, endPoint x: 1074, endPoint y: 292, distance: 56.0
click at [1074, 292] on div at bounding box center [992, 445] width 344 height 647
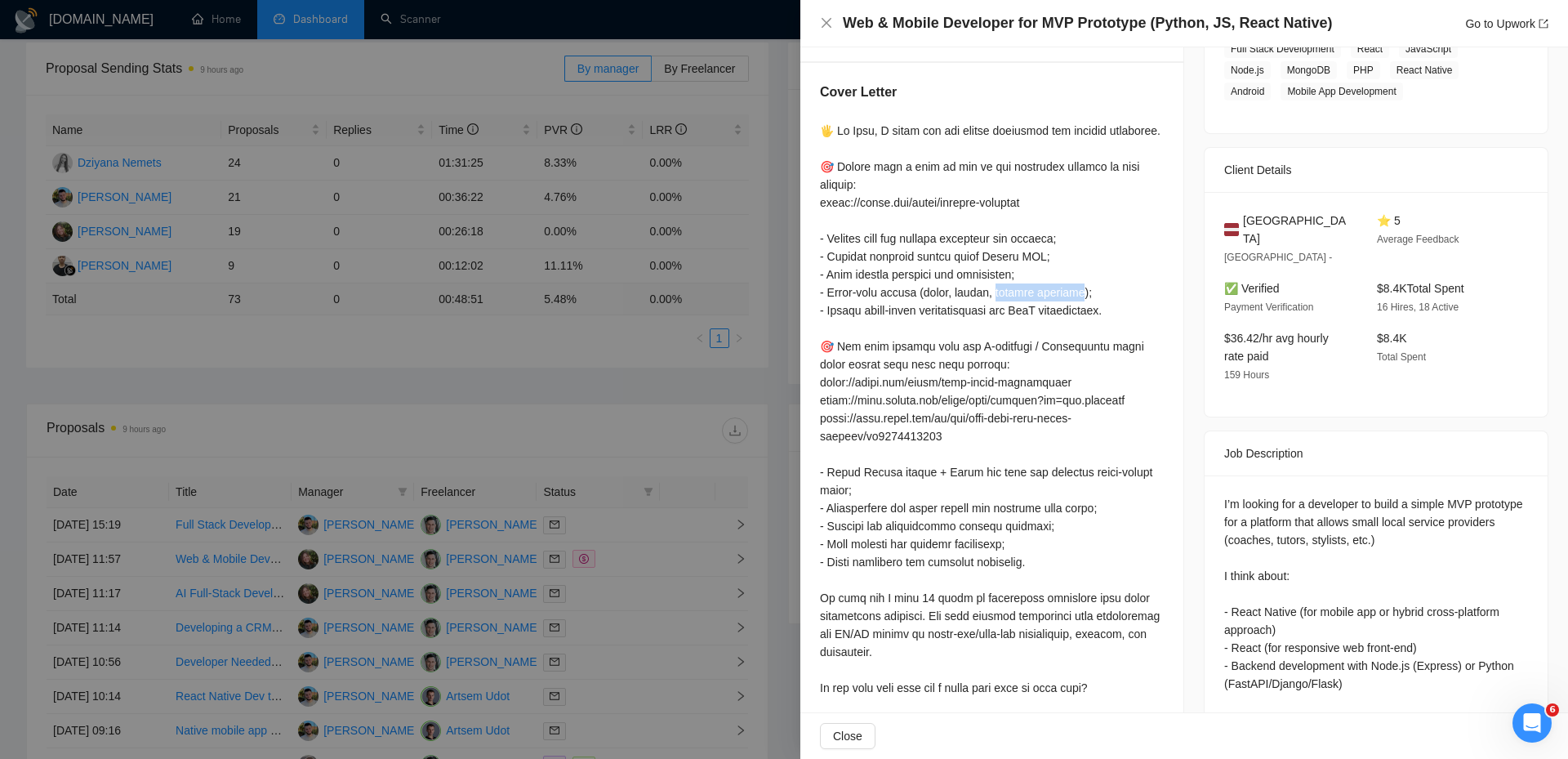
drag, startPoint x: 992, startPoint y: 284, endPoint x: 1073, endPoint y: 290, distance: 81.2
click at [1073, 290] on div at bounding box center [992, 445] width 344 height 647
click at [1402, 496] on div "I’m looking for a developer to build a simple MVP prototype for a platform that…" at bounding box center [1376, 611] width 304 height 233
drag, startPoint x: 1407, startPoint y: 496, endPoint x: 1411, endPoint y: 522, distance: 26.3
click at [1411, 522] on div "I’m looking for a developer to build a simple MVP prototype for a platform that…" at bounding box center [1376, 611] width 304 height 233
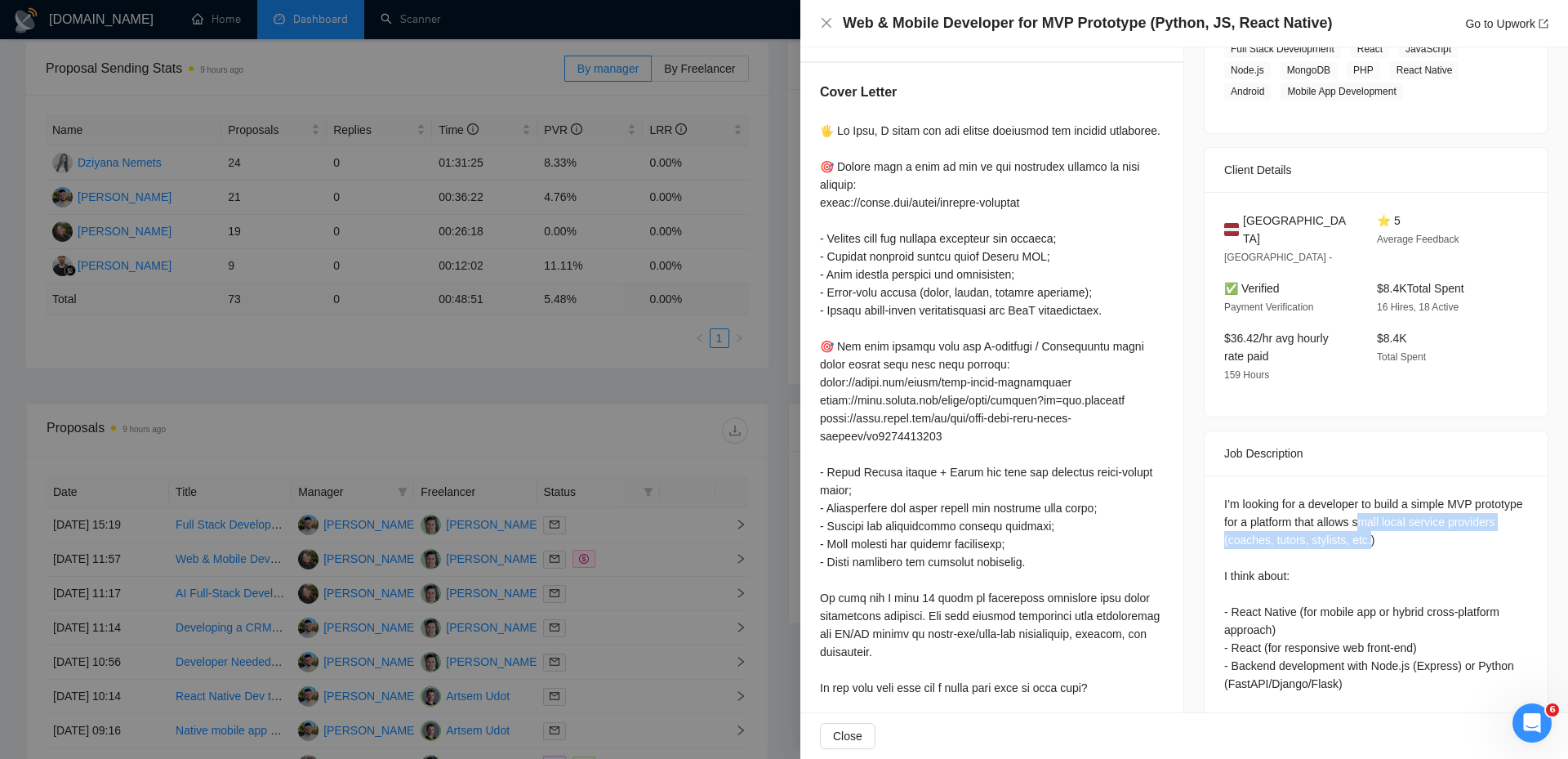
click at [1305, 522] on div "I’m looking for a developer to build a simple MVP prototype for a platform that…" at bounding box center [1376, 611] width 304 height 233
click at [1281, 524] on div "I’m looking for a developer to build a simple MVP prototype for a platform that…" at bounding box center [1376, 611] width 304 height 233
click at [1317, 514] on div "I’m looking for a developer to build a simple MVP prototype for a platform that…" at bounding box center [1376, 611] width 304 height 233
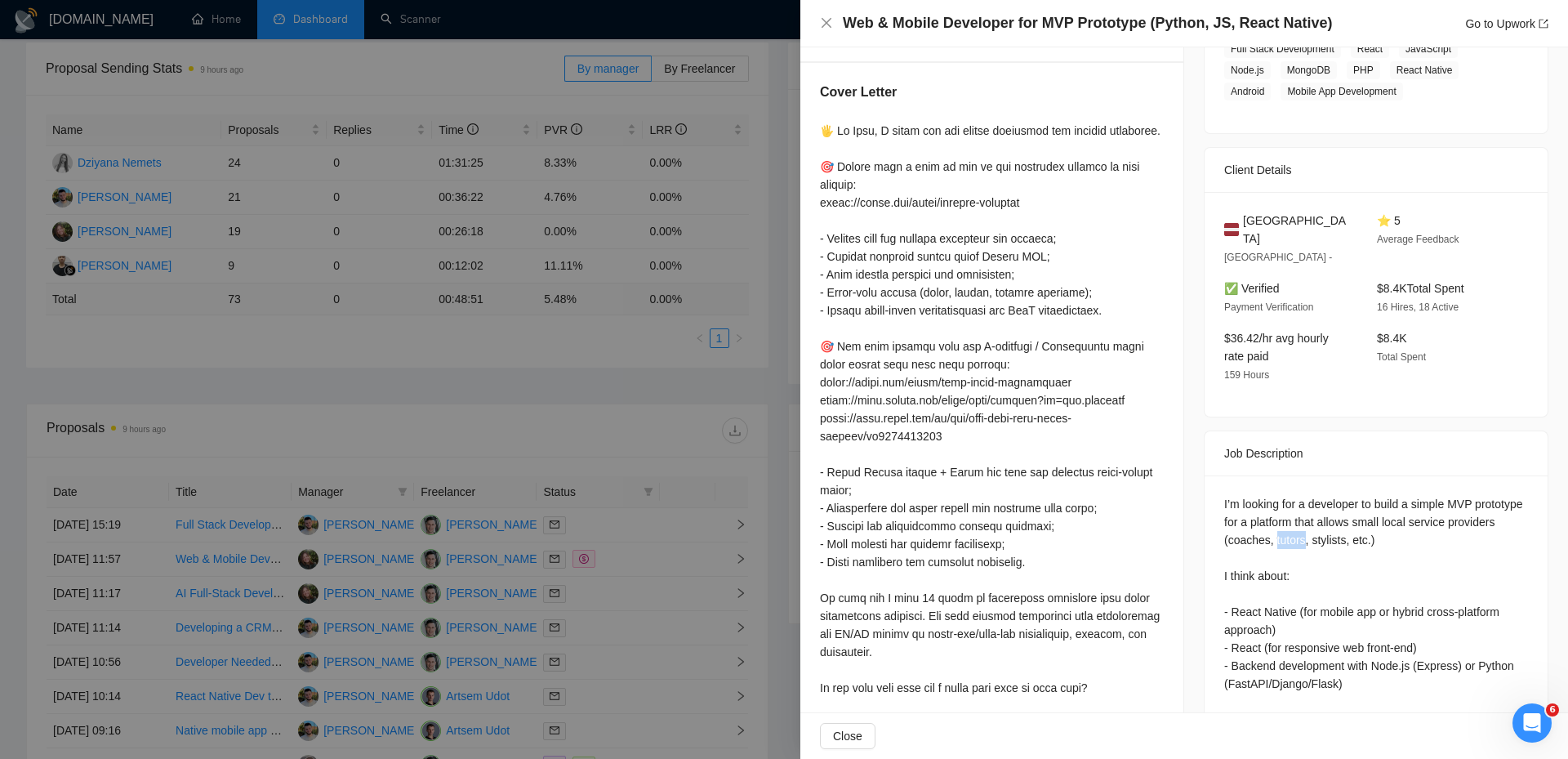
click at [1345, 516] on div "I’m looking for a developer to build a simple MVP prototype for a platform that…" at bounding box center [1376, 611] width 304 height 233
click at [1383, 521] on div "I’m looking for a developer to build a simple MVP prototype for a platform that…" at bounding box center [1376, 611] width 304 height 233
click at [1278, 514] on div "I’m looking for a developer to build a simple MVP prototype for a platform that…" at bounding box center [1376, 611] width 304 height 233
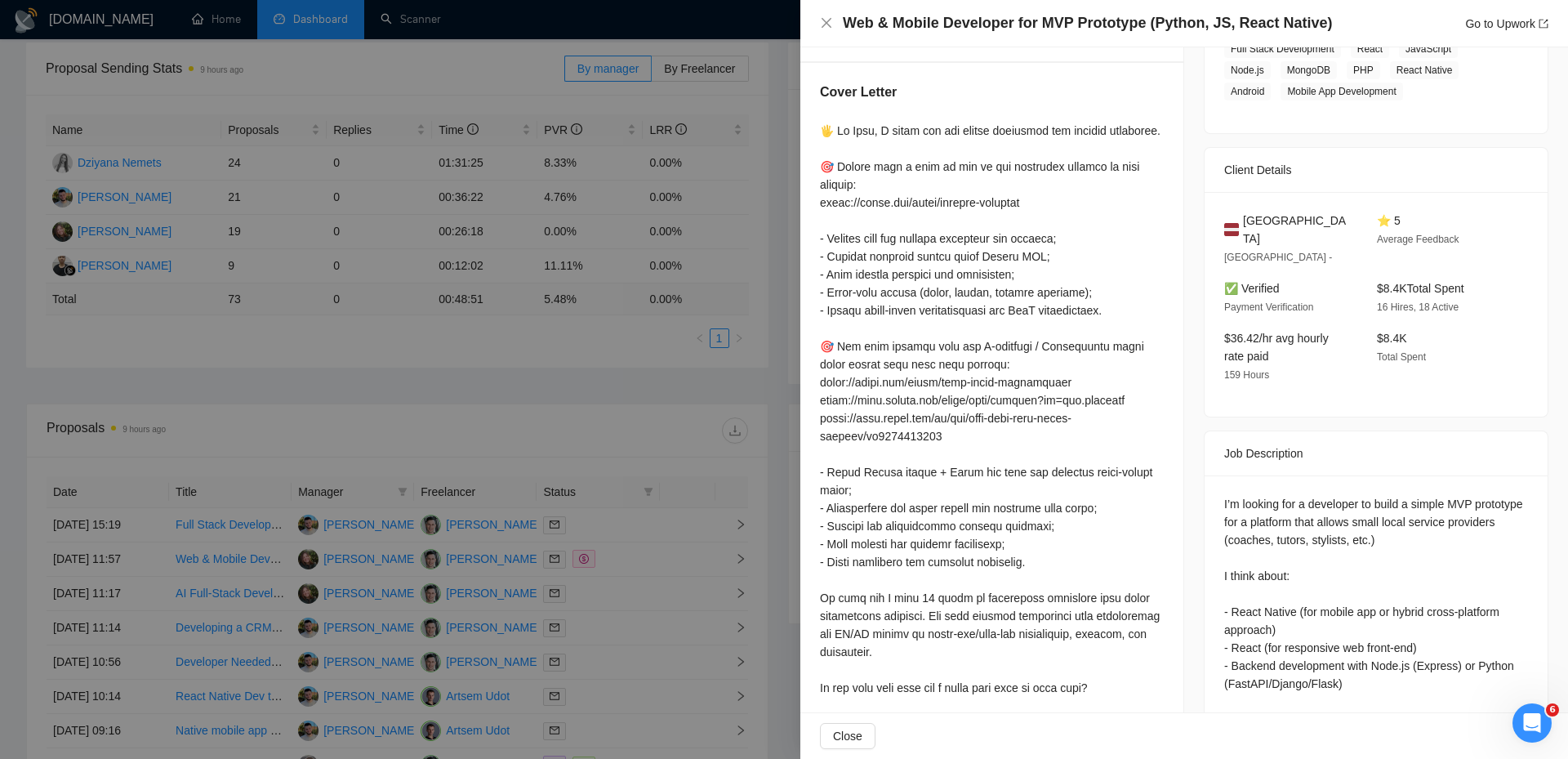
click at [1339, 517] on div "I’m looking for a developer to build a simple MVP prototype for a platform that…" at bounding box center [1376, 611] width 304 height 233
click at [1283, 516] on div "I’m looking for a developer to build a simple MVP prototype for a platform that…" at bounding box center [1376, 611] width 304 height 233
click at [1327, 516] on div "I’m looking for a developer to build a simple MVP prototype for a platform that…" at bounding box center [1376, 611] width 304 height 233
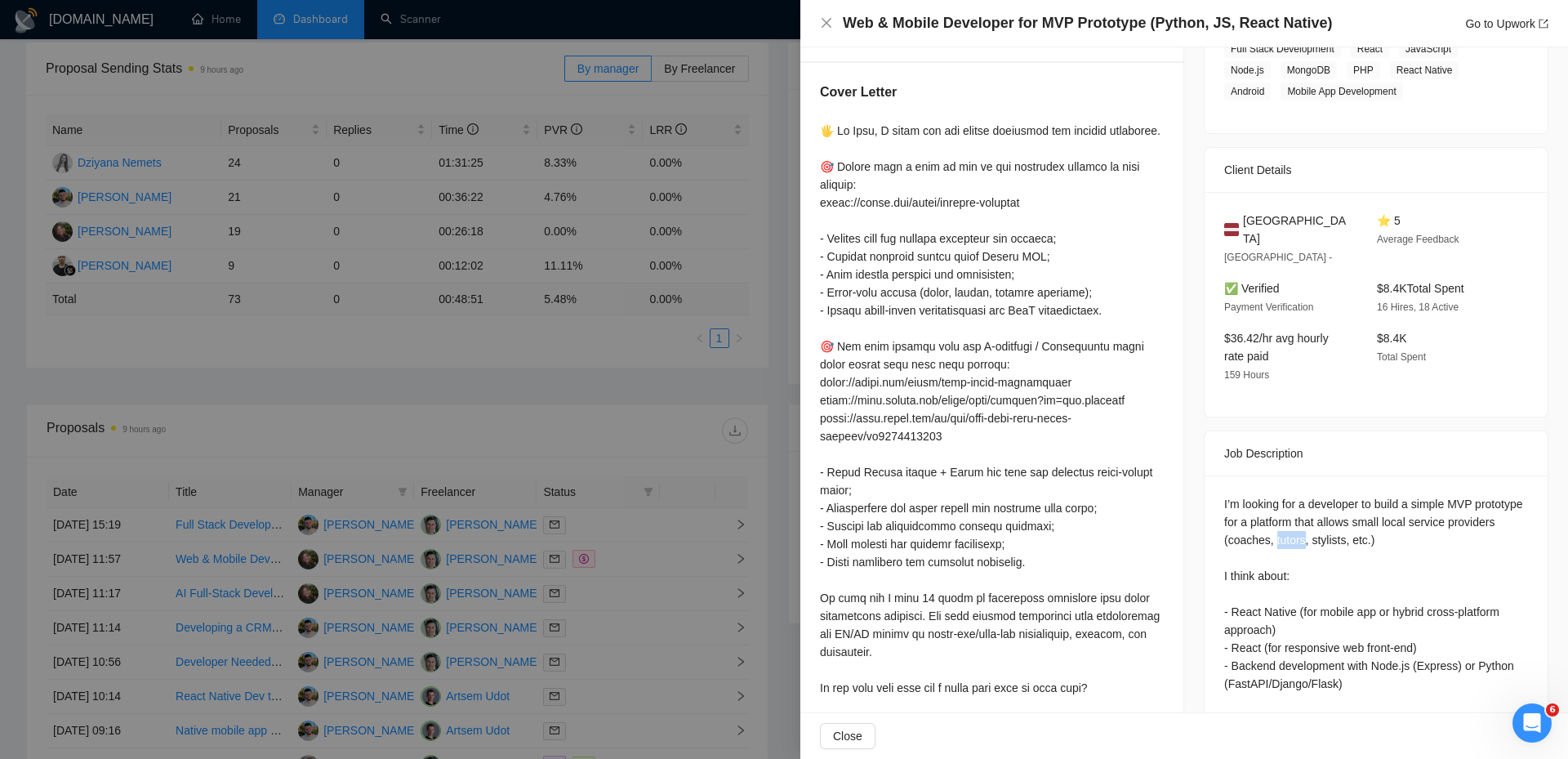
click at [1327, 516] on div "I’m looking for a developer to build a simple MVP prototype for a platform that…" at bounding box center [1376, 611] width 304 height 233
click at [1373, 519] on div "I’m looking for a developer to build a simple MVP prototype for a platform that…" at bounding box center [1376, 611] width 304 height 233
click at [1392, 521] on div "I’m looking for a developer to build a simple MVP prototype for a platform that…" at bounding box center [1376, 611] width 304 height 233
drag, startPoint x: 1427, startPoint y: 512, endPoint x: 1405, endPoint y: 498, distance: 26.1
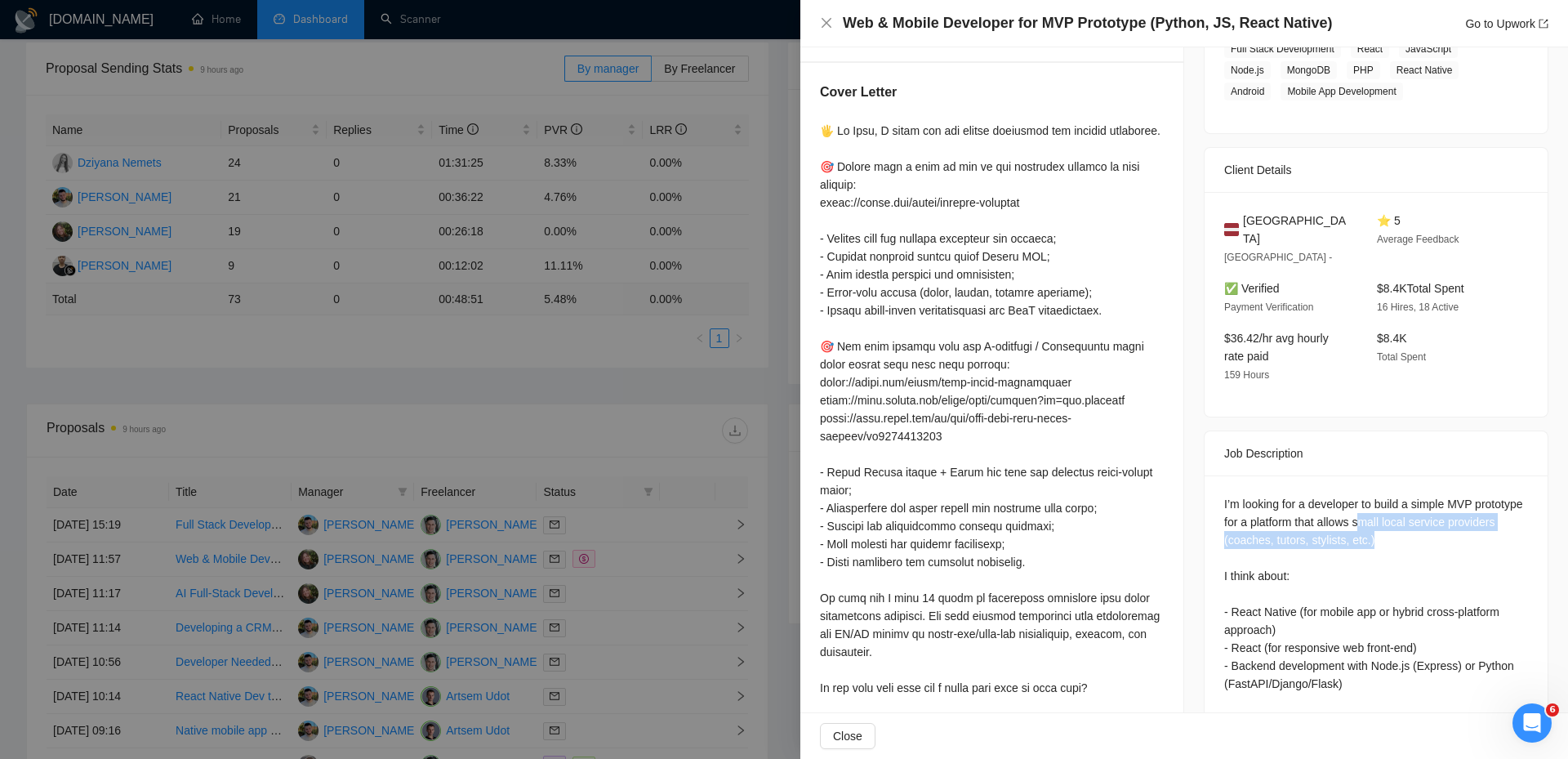
click at [1405, 498] on div "I’m looking for a developer to build a simple MVP prototype for a platform that…" at bounding box center [1376, 611] width 304 height 233
click at [1415, 511] on div "I’m looking for a developer to build a simple MVP prototype for a platform that…" at bounding box center [1376, 611] width 304 height 233
drag, startPoint x: 1412, startPoint y: 517, endPoint x: 1219, endPoint y: 484, distance: 195.8
click at [1224, 495] on div "I’m looking for a developer to build a simple MVP prototype for a platform that…" at bounding box center [1376, 611] width 304 height 233
click at [1402, 495] on div "I’m looking for a developer to build a simple MVP prototype for a platform that…" at bounding box center [1376, 611] width 304 height 233
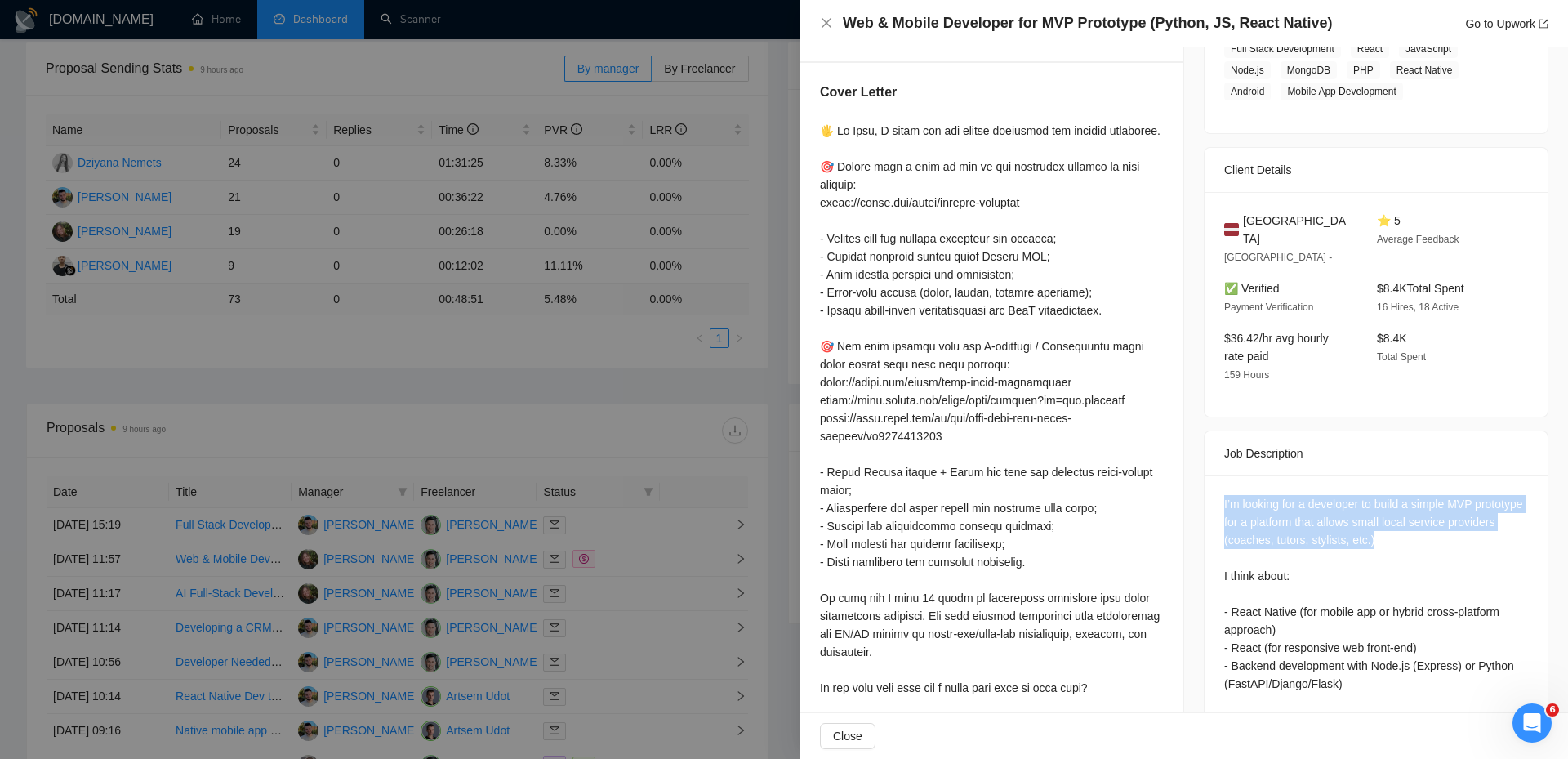
drag, startPoint x: 1437, startPoint y: 517, endPoint x: 1219, endPoint y: 478, distance: 221.5
click at [1224, 495] on div "I’m looking for a developer to build a simple MVP prototype for a platform that…" at bounding box center [1376, 611] width 304 height 233
click at [1294, 495] on div "I’m looking for a developer to build a simple MVP prototype for a platform that…" at bounding box center [1376, 611] width 304 height 233
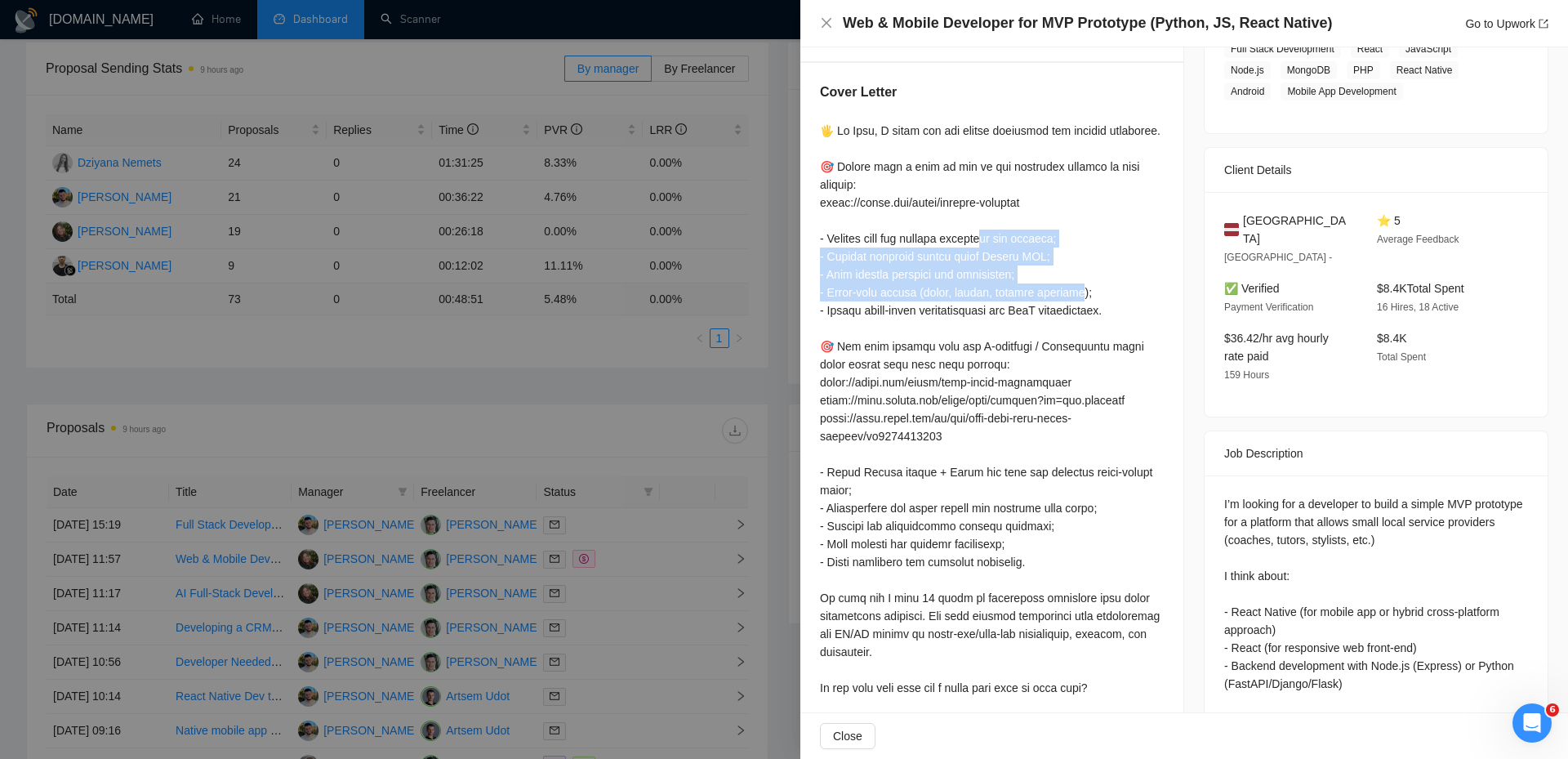
drag, startPoint x: 988, startPoint y: 240, endPoint x: 1103, endPoint y: 301, distance: 130.2
click at [1075, 291] on div at bounding box center [992, 445] width 344 height 647
drag, startPoint x: 1138, startPoint y: 305, endPoint x: 973, endPoint y: 236, distance: 178.8
click at [973, 236] on div at bounding box center [992, 445] width 344 height 647
click at [1013, 268] on div at bounding box center [992, 445] width 344 height 647
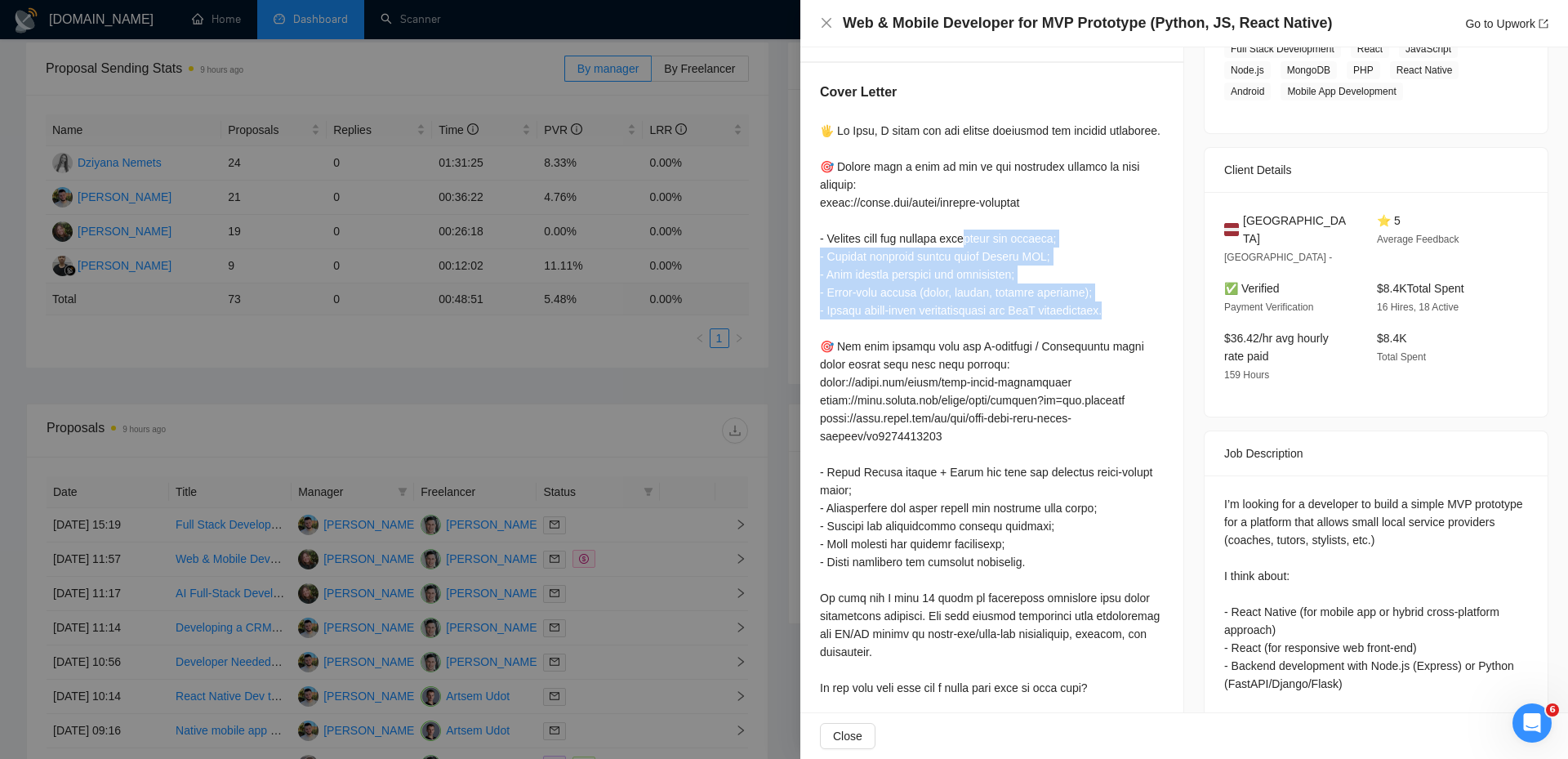
click at [1106, 288] on div at bounding box center [992, 445] width 344 height 647
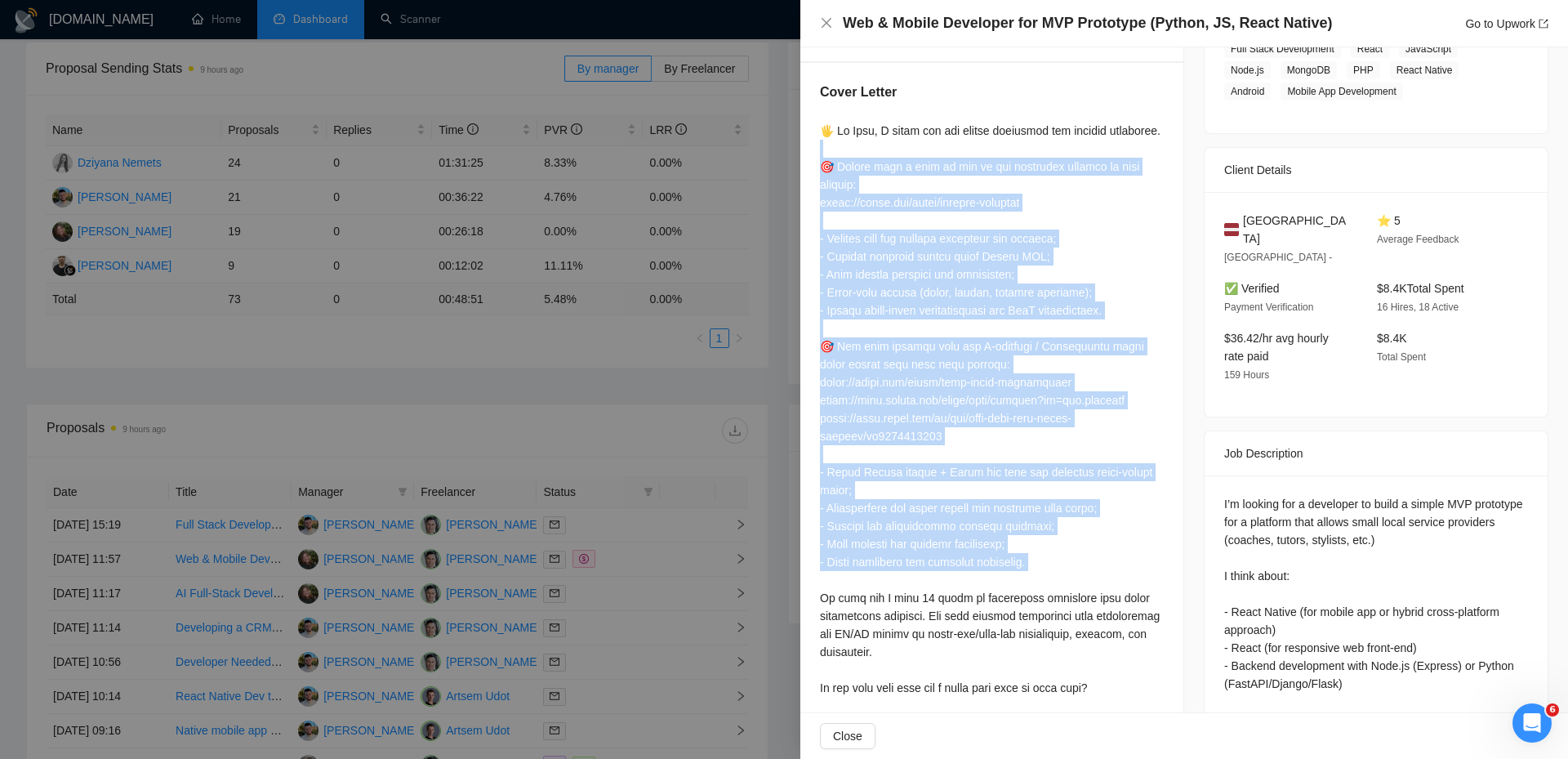
drag, startPoint x: 838, startPoint y: 142, endPoint x: 1060, endPoint y: 631, distance: 537.0
click at [1059, 626] on div at bounding box center [992, 445] width 344 height 647
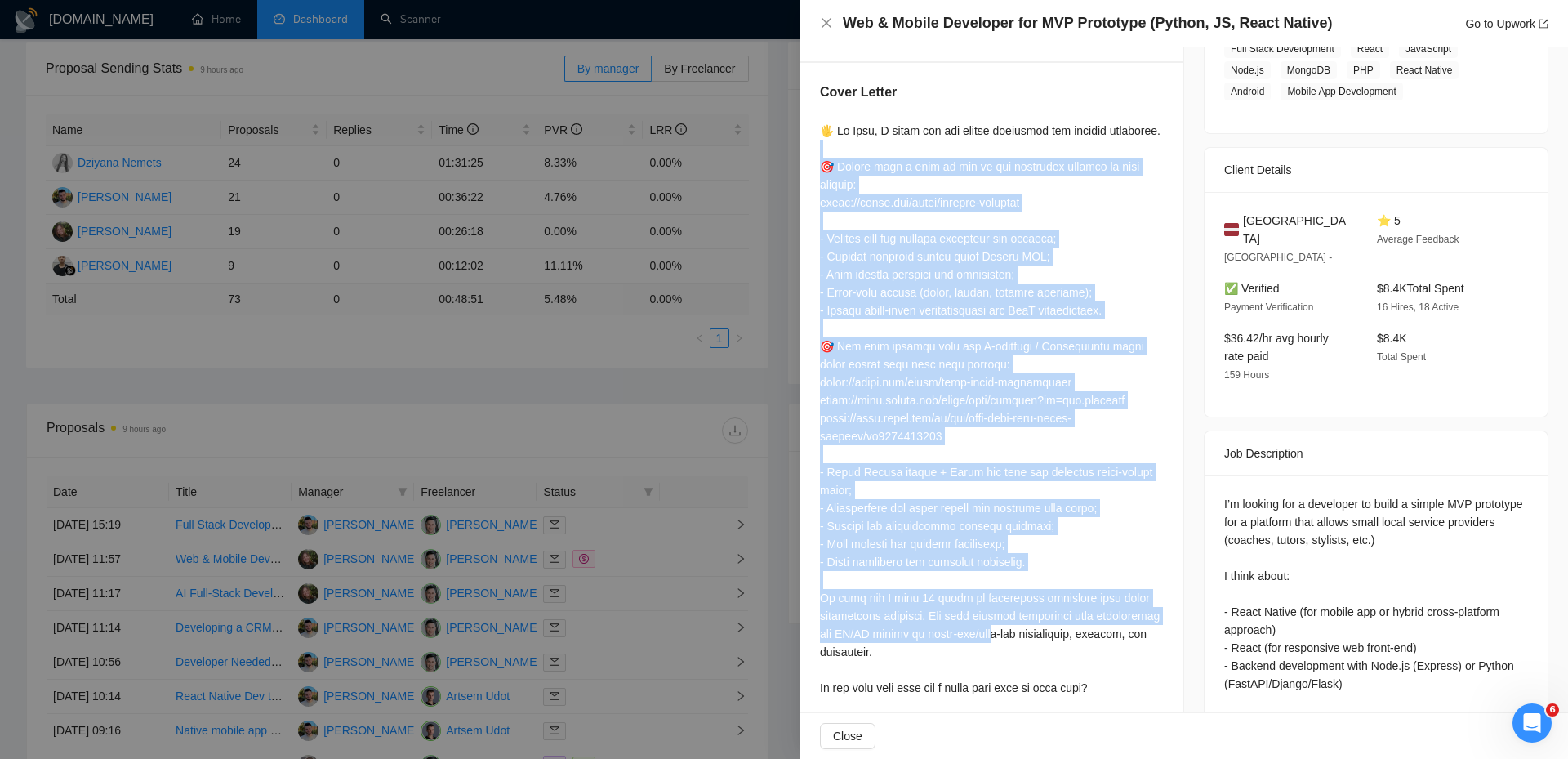
click at [890, 374] on div at bounding box center [992, 445] width 344 height 647
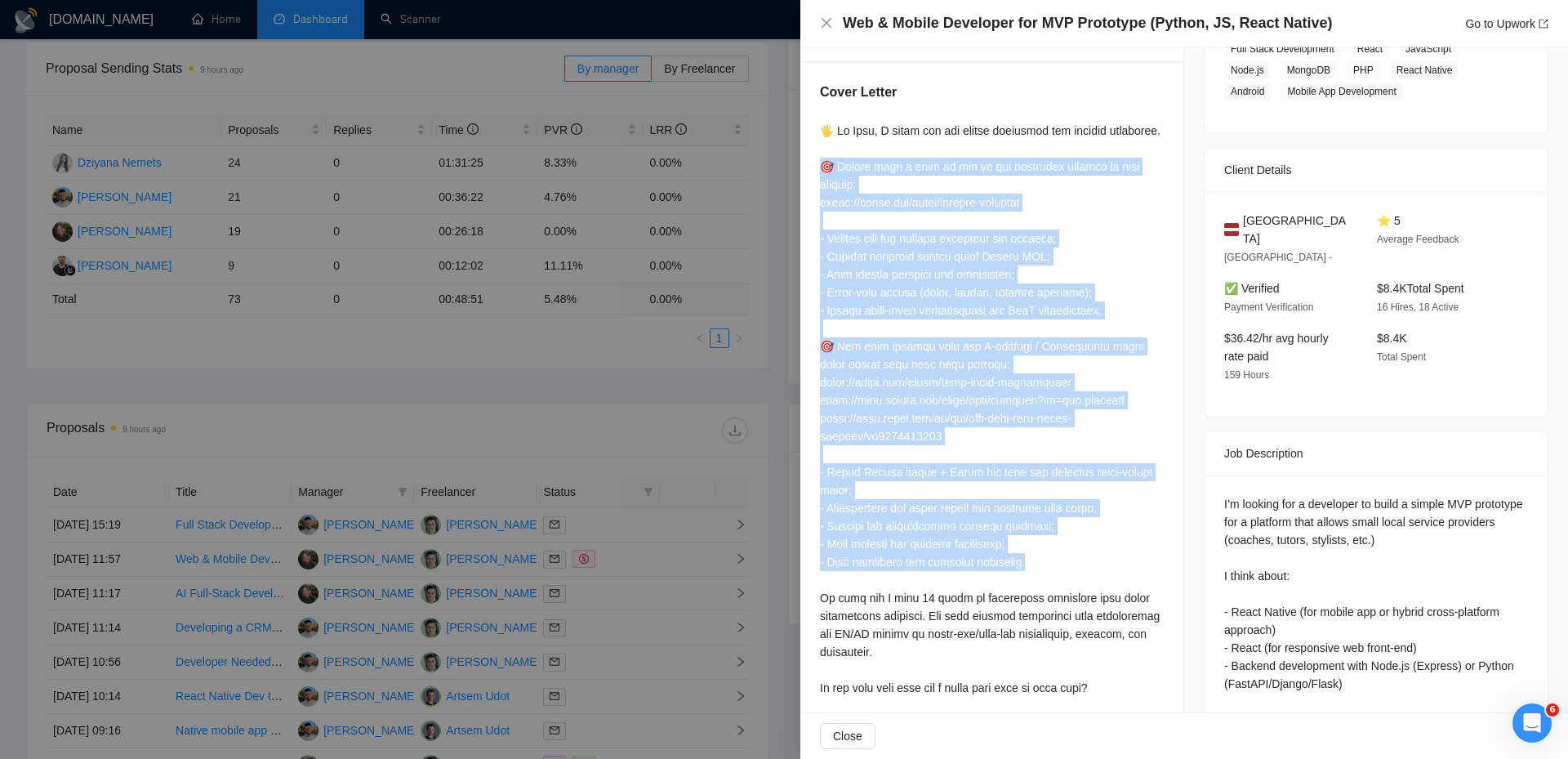
drag, startPoint x: 1062, startPoint y: 567, endPoint x: 818, endPoint y: 167, distance: 468.5
click at [818, 167] on div "Cover Letter" at bounding box center [992, 428] width 383 height 732
click at [1048, 205] on div at bounding box center [992, 445] width 344 height 647
click at [1109, 227] on div at bounding box center [992, 445] width 344 height 647
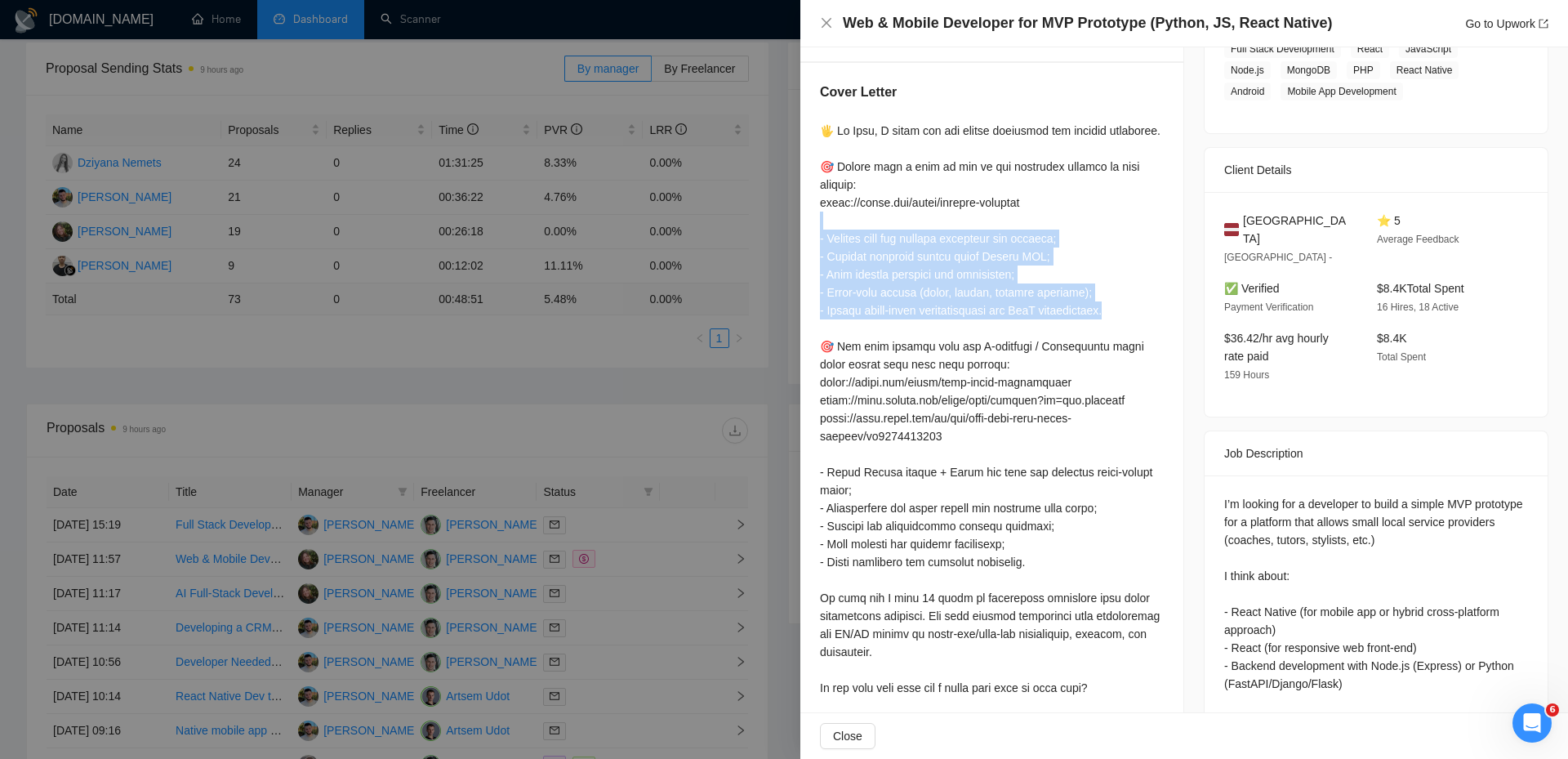
drag, startPoint x: 1133, startPoint y: 306, endPoint x: 886, endPoint y: 211, distance: 264.6
click at [904, 221] on div at bounding box center [992, 445] width 344 height 647
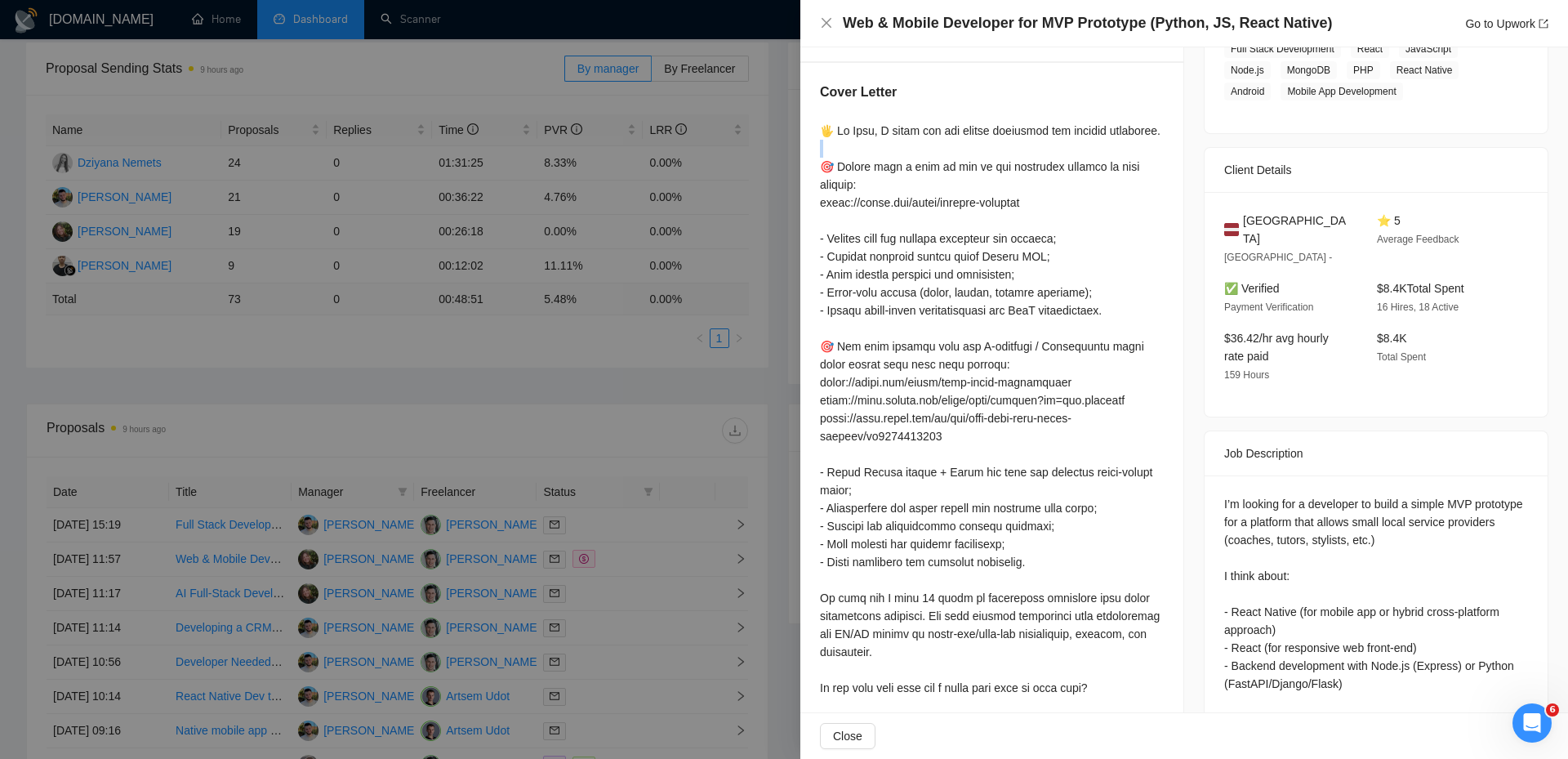
click at [815, 155] on div "Cover Letter" at bounding box center [992, 428] width 383 height 732
click at [917, 206] on div at bounding box center [992, 445] width 344 height 647
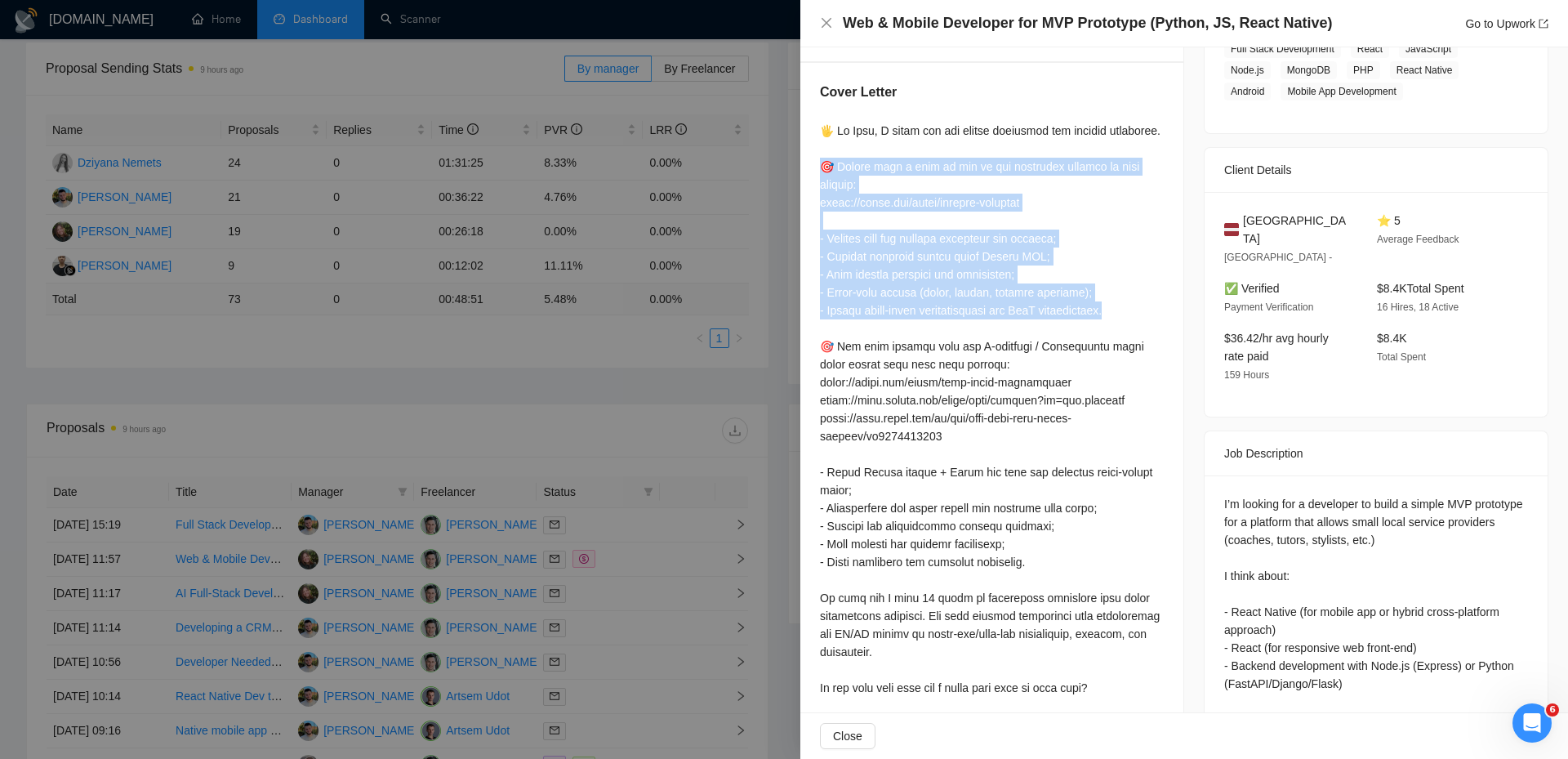
drag, startPoint x: 825, startPoint y: 158, endPoint x: 1177, endPoint y: 329, distance: 391.3
click at [1169, 324] on div "Cover Letter" at bounding box center [992, 428] width 383 height 732
click at [1152, 308] on div at bounding box center [992, 445] width 344 height 647
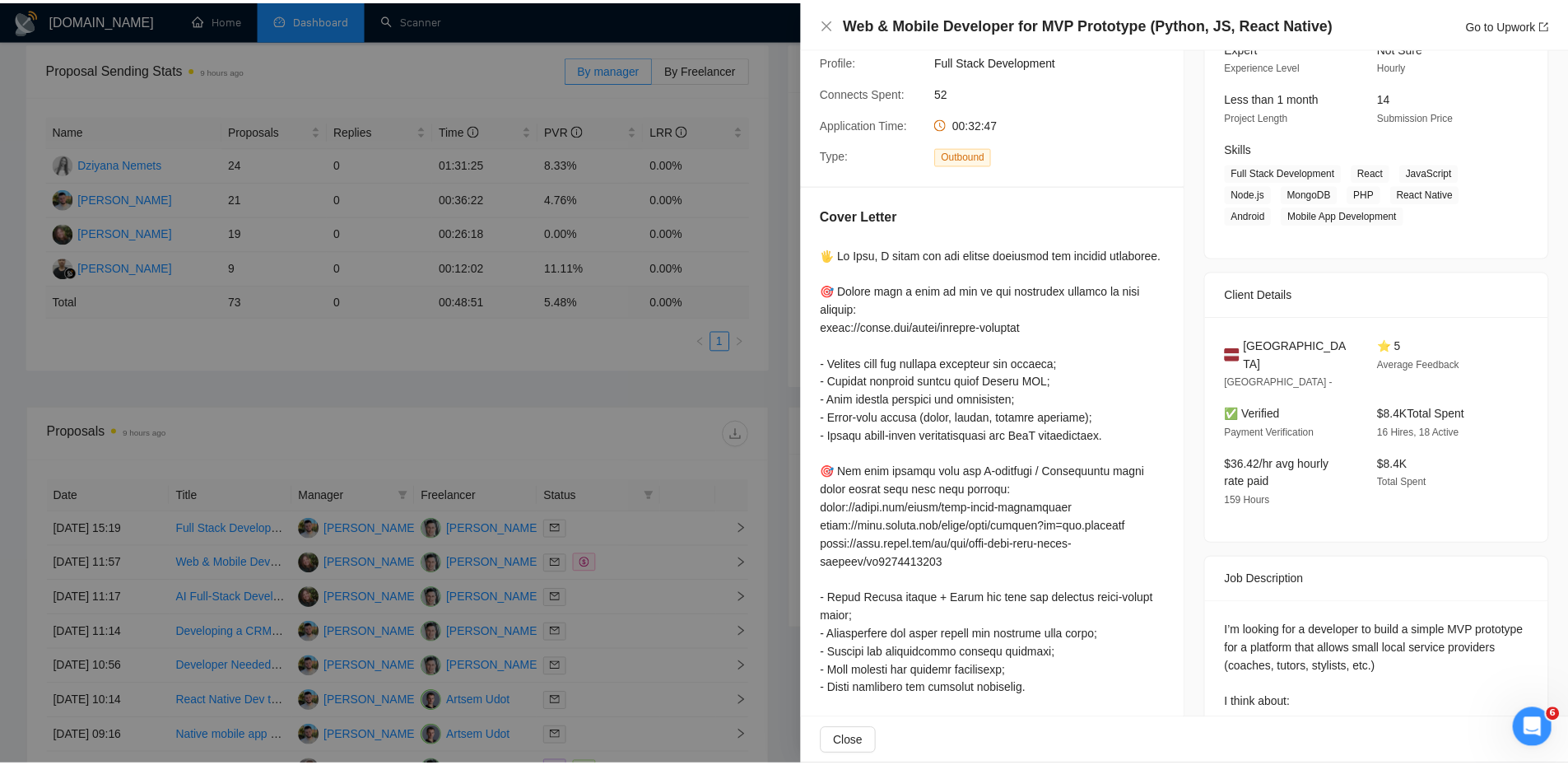
scroll to position [139, 0]
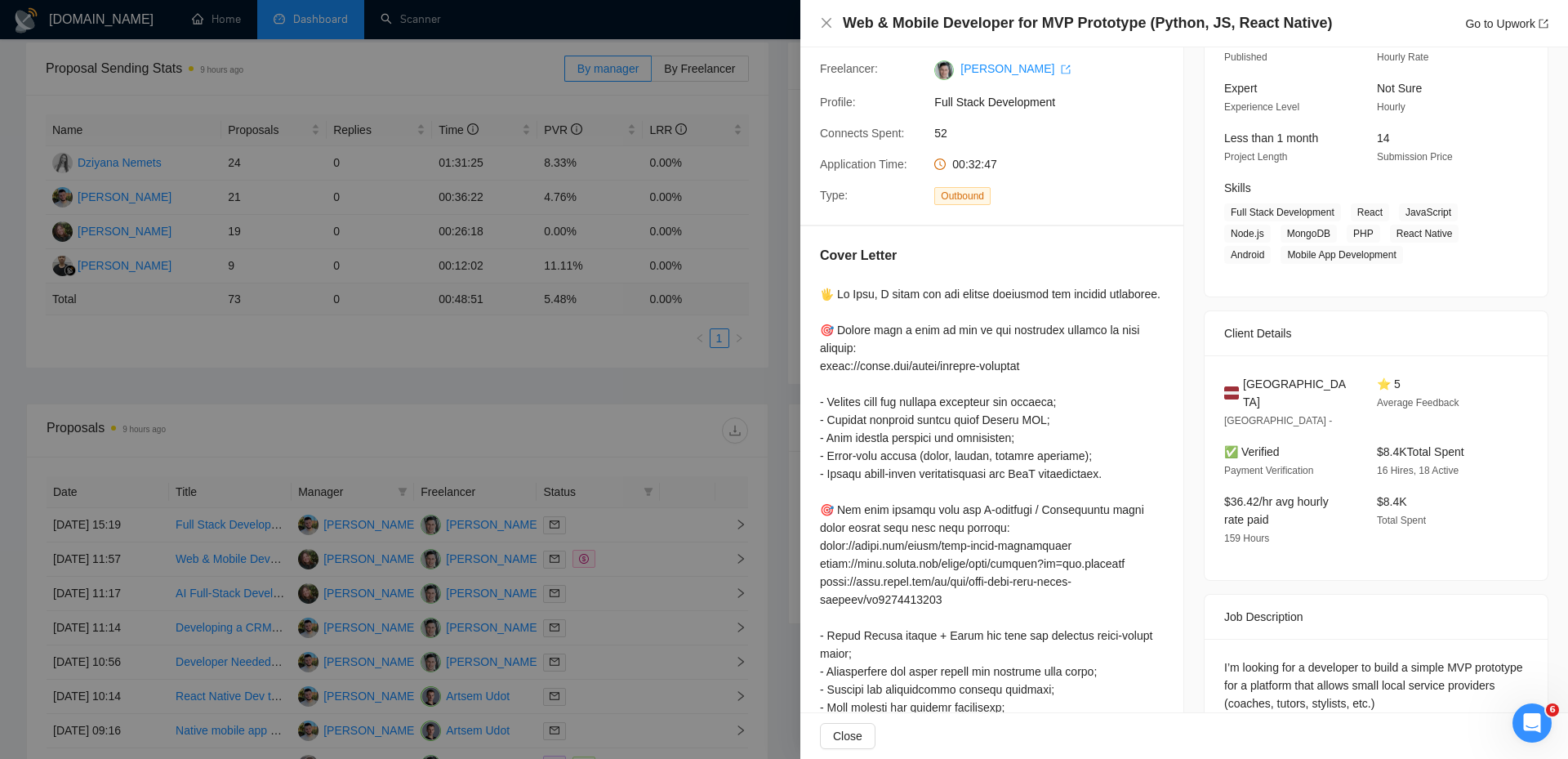
click at [697, 372] on div at bounding box center [784, 379] width 1568 height 759
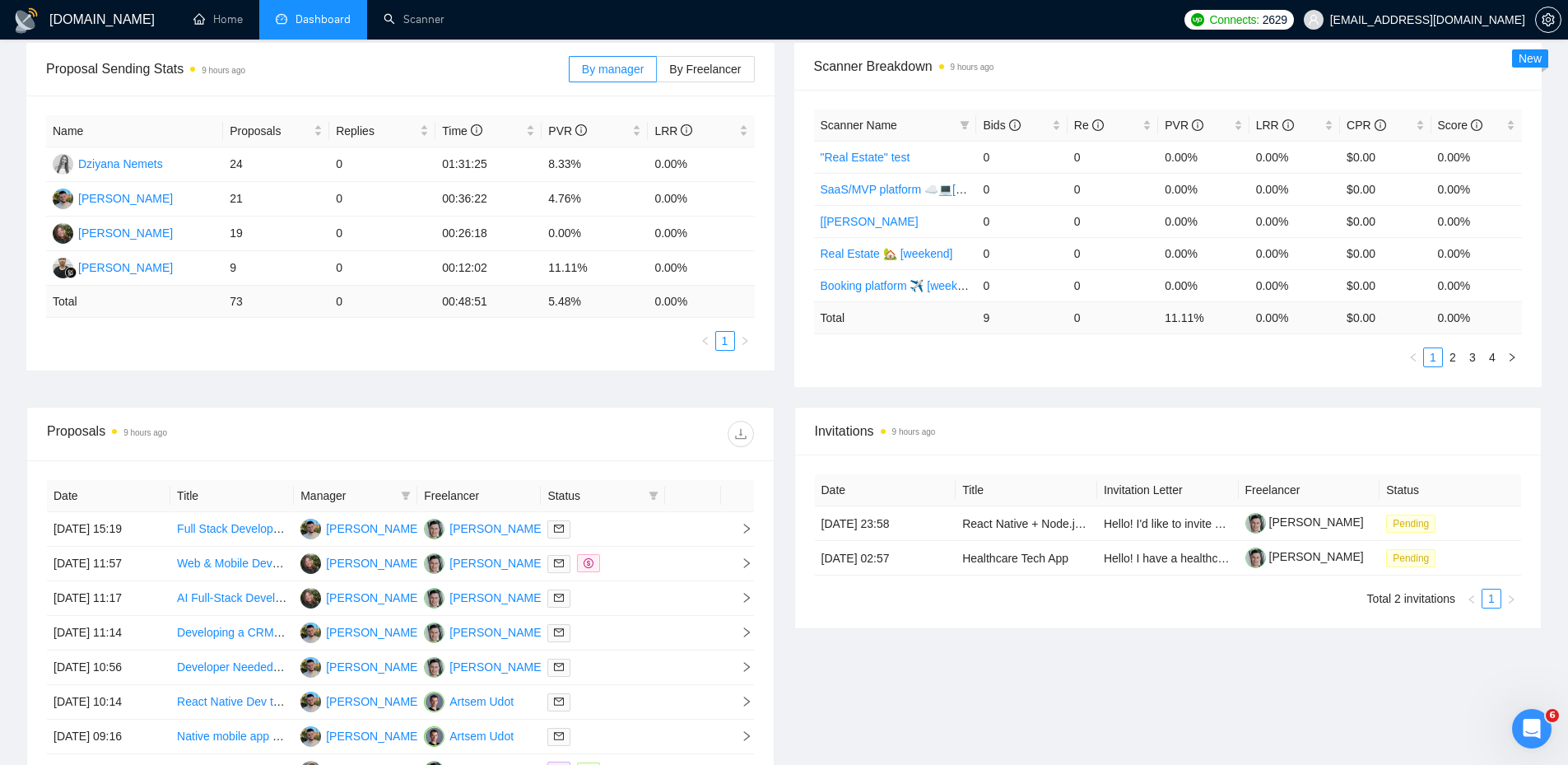
click at [571, 382] on div "Proposal Sending Stats 9 hours ago By manager By Freelancer Name Proposals Repl…" at bounding box center [784, 224] width 1535 height 364
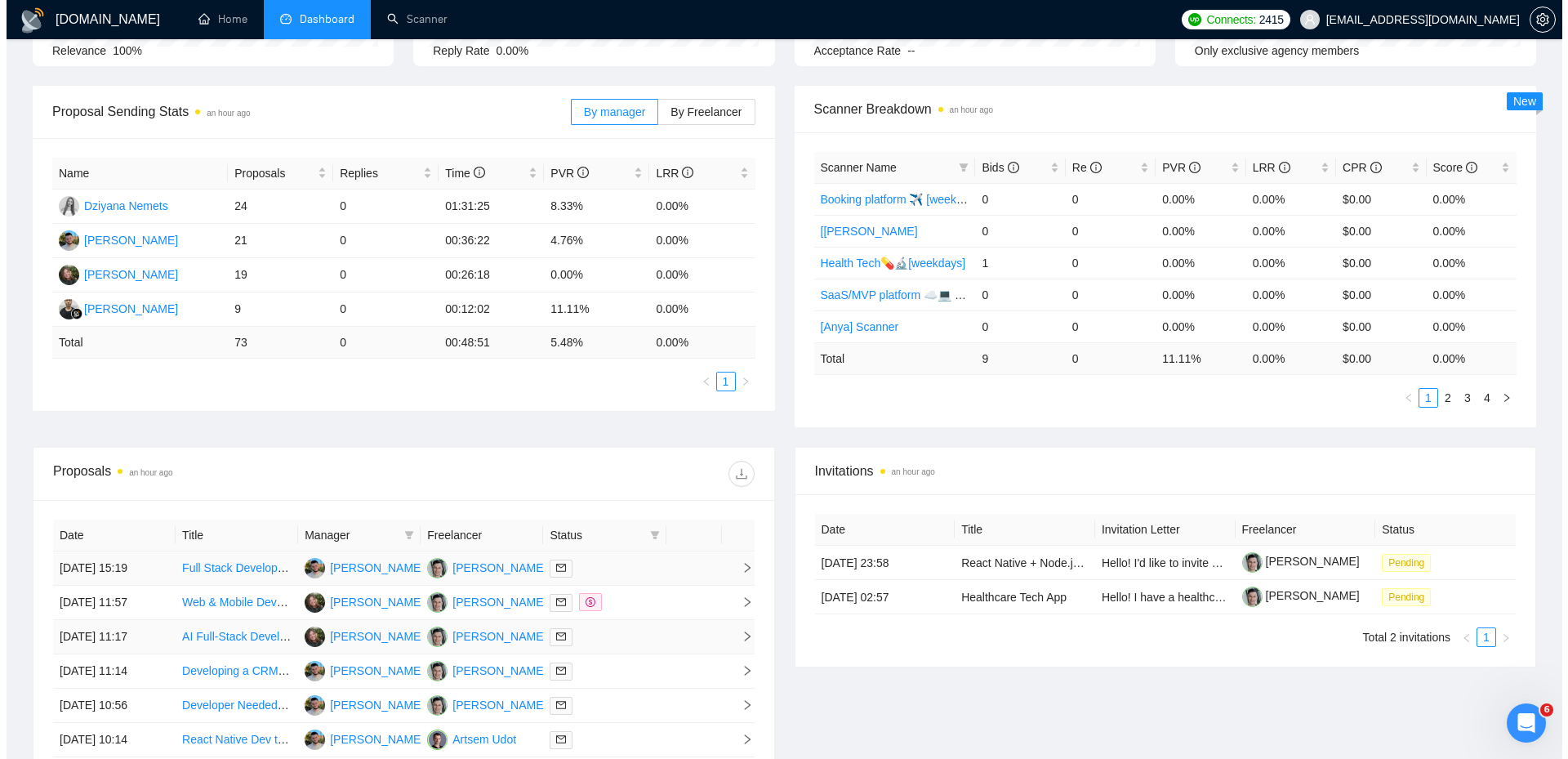
scroll to position [431, 0]
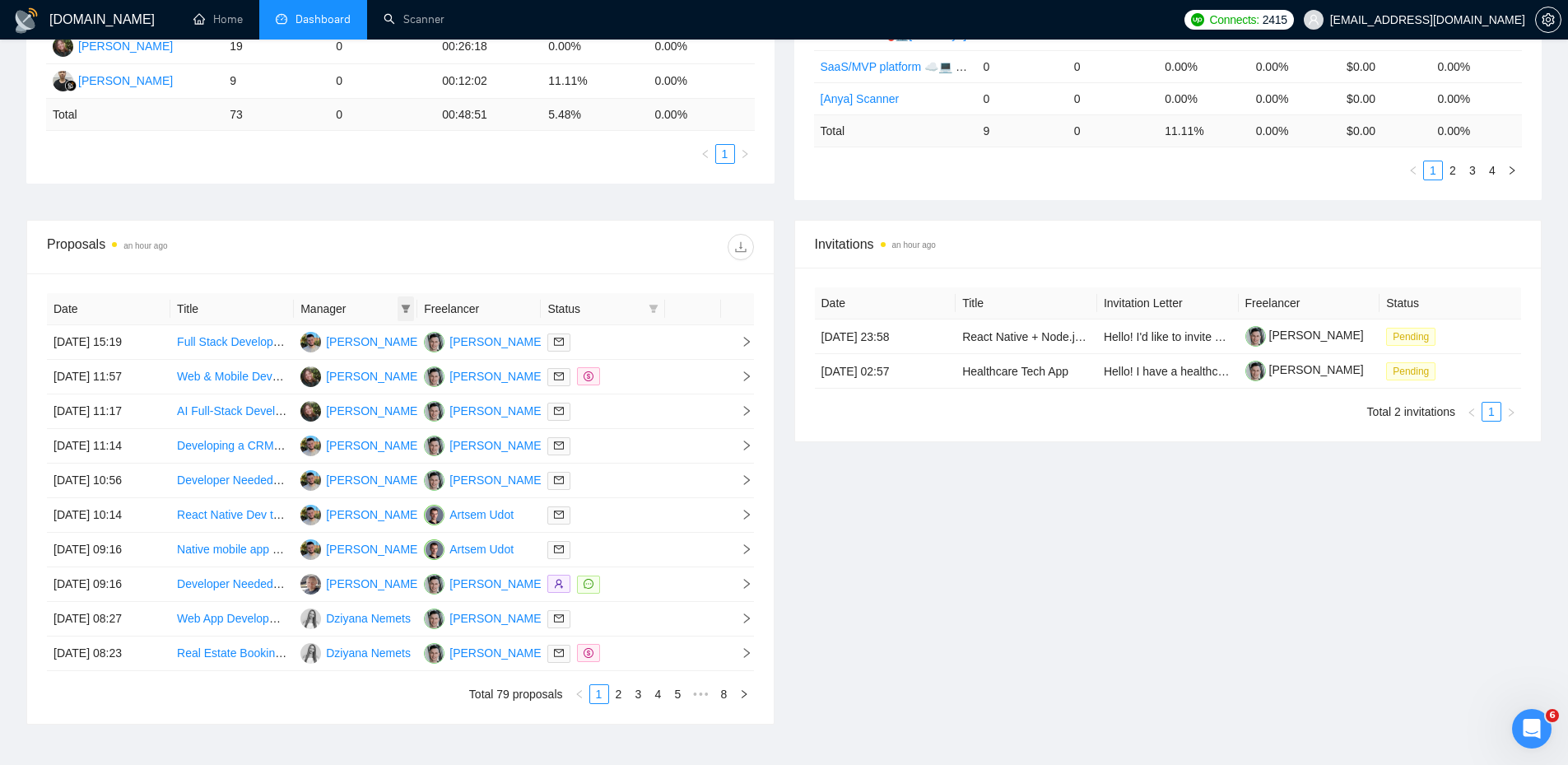
click at [411, 303] on span at bounding box center [406, 308] width 17 height 25
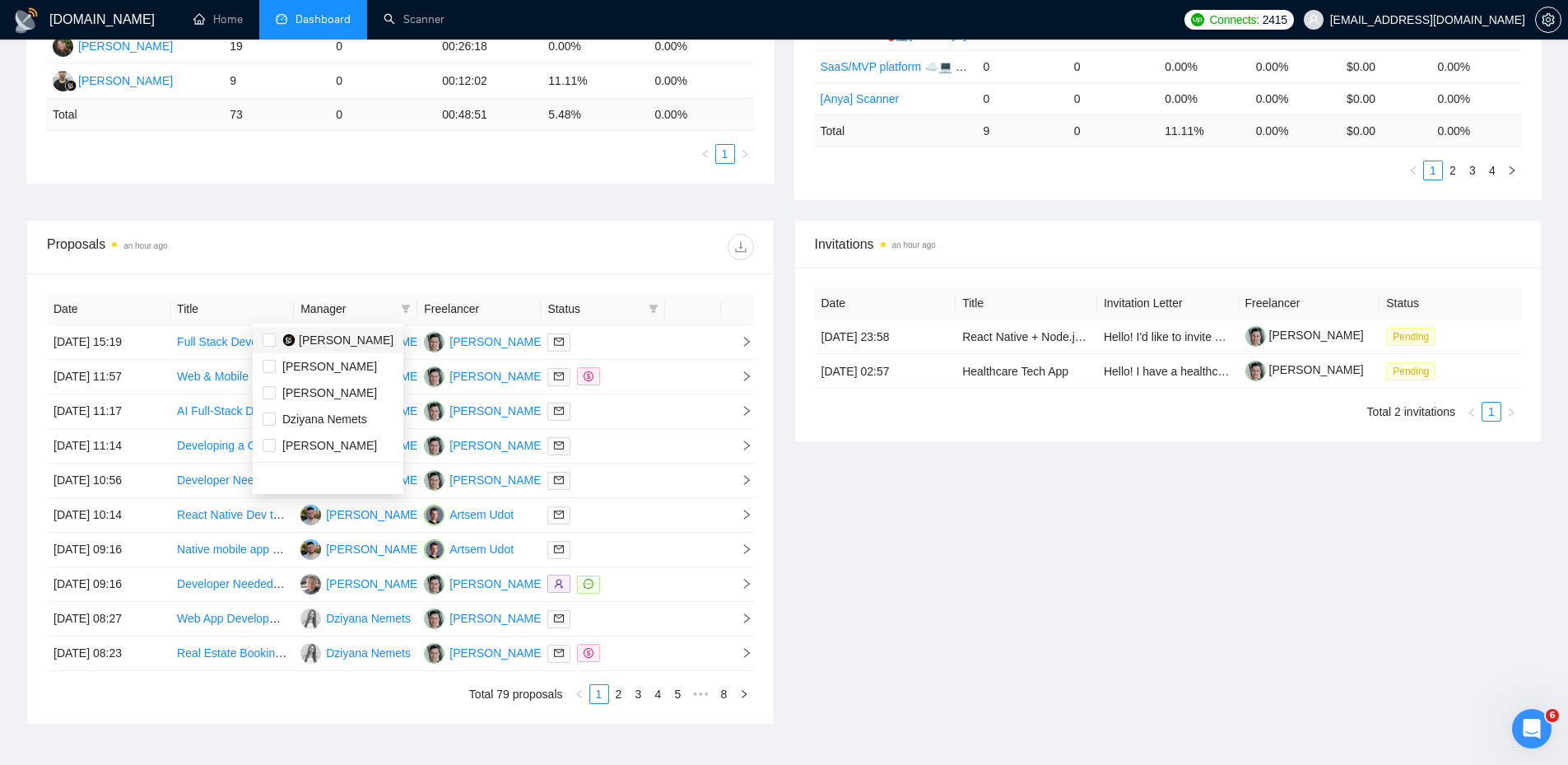
click at [308, 346] on span "[PERSON_NAME]" at bounding box center [345, 340] width 94 height 13
checkbox input "true"
click at [380, 278] on div "Date Title Manager Freelancer Status 25 Sep, 2025 15:19 Full Stack Developer (A…" at bounding box center [401, 498] width 746 height 450
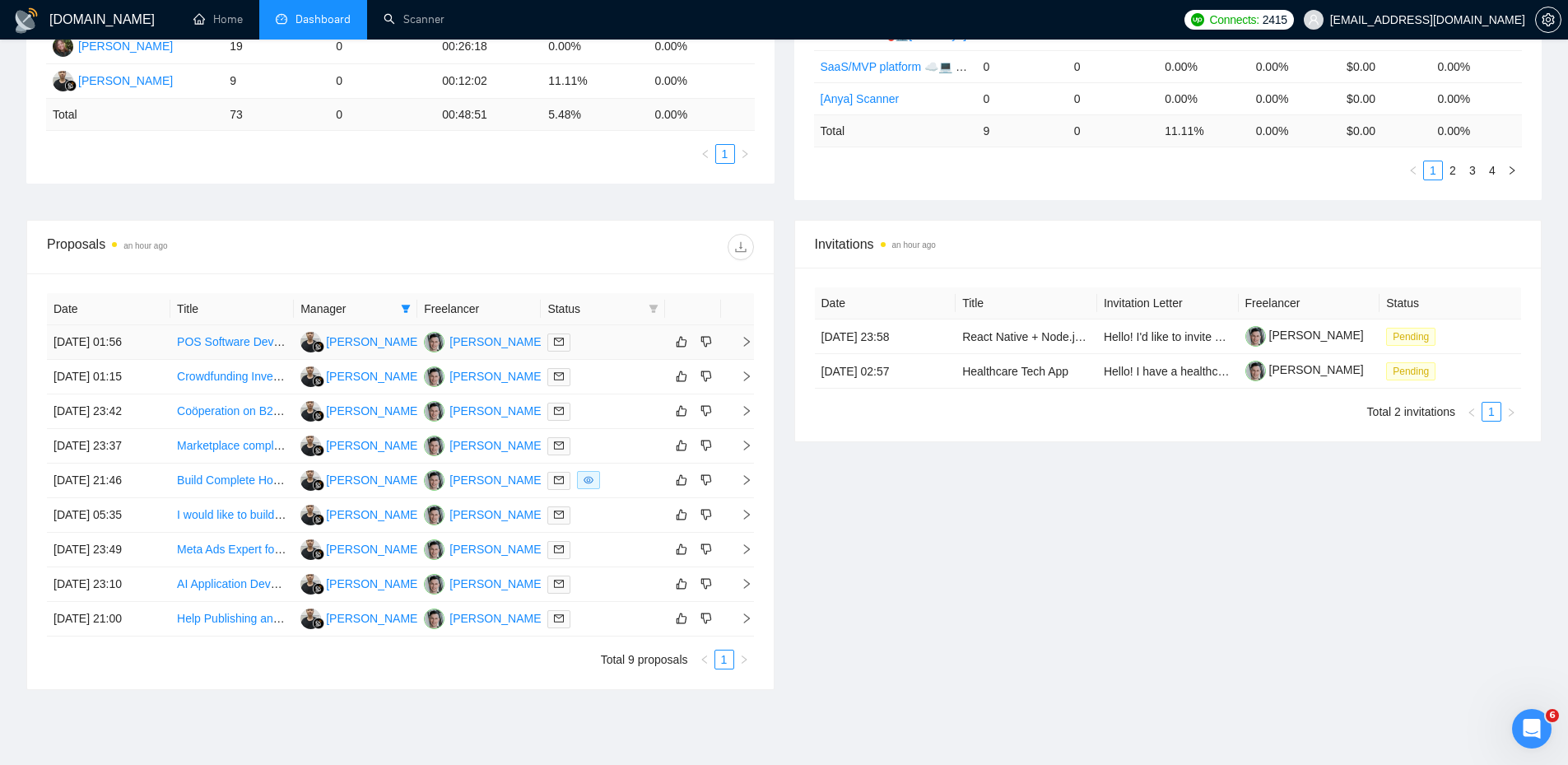
click at [606, 343] on div at bounding box center [602, 342] width 110 height 19
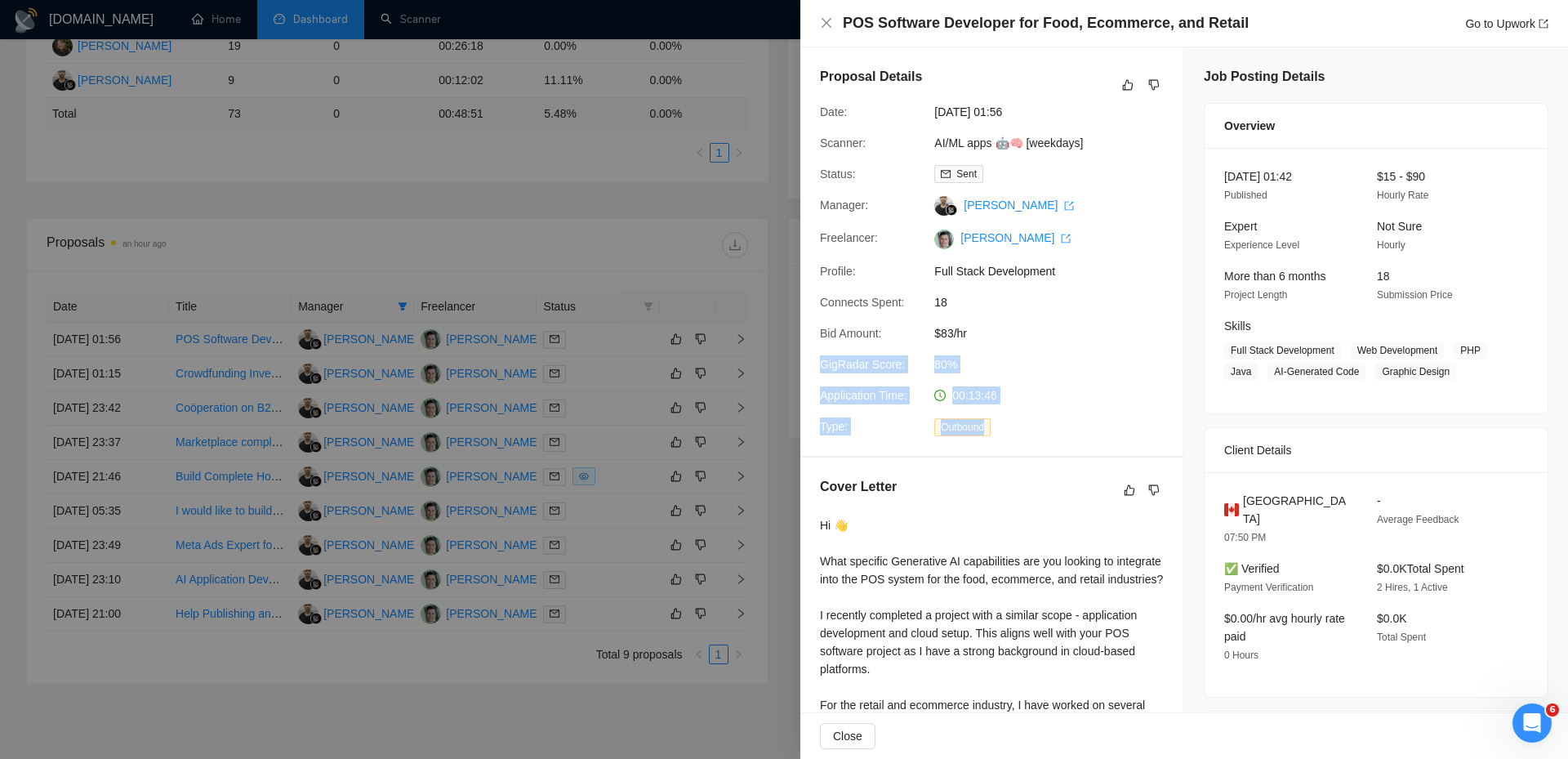
drag, startPoint x: 1028, startPoint y: 325, endPoint x: 1066, endPoint y: 424, distance: 106.0
click at [1066, 424] on div "Proposal Details Date: 25 Sep, 2025 01:56 Scanner: AI/ML apps 🤖🧠 [weekdays] Sta…" at bounding box center [992, 251] width 383 height 408
click at [1083, 380] on div "Proposal Details Date: 25 Sep, 2025 01:56 Scanner: AI/ML apps 🤖🧠 [weekdays] Sta…" at bounding box center [992, 251] width 383 height 408
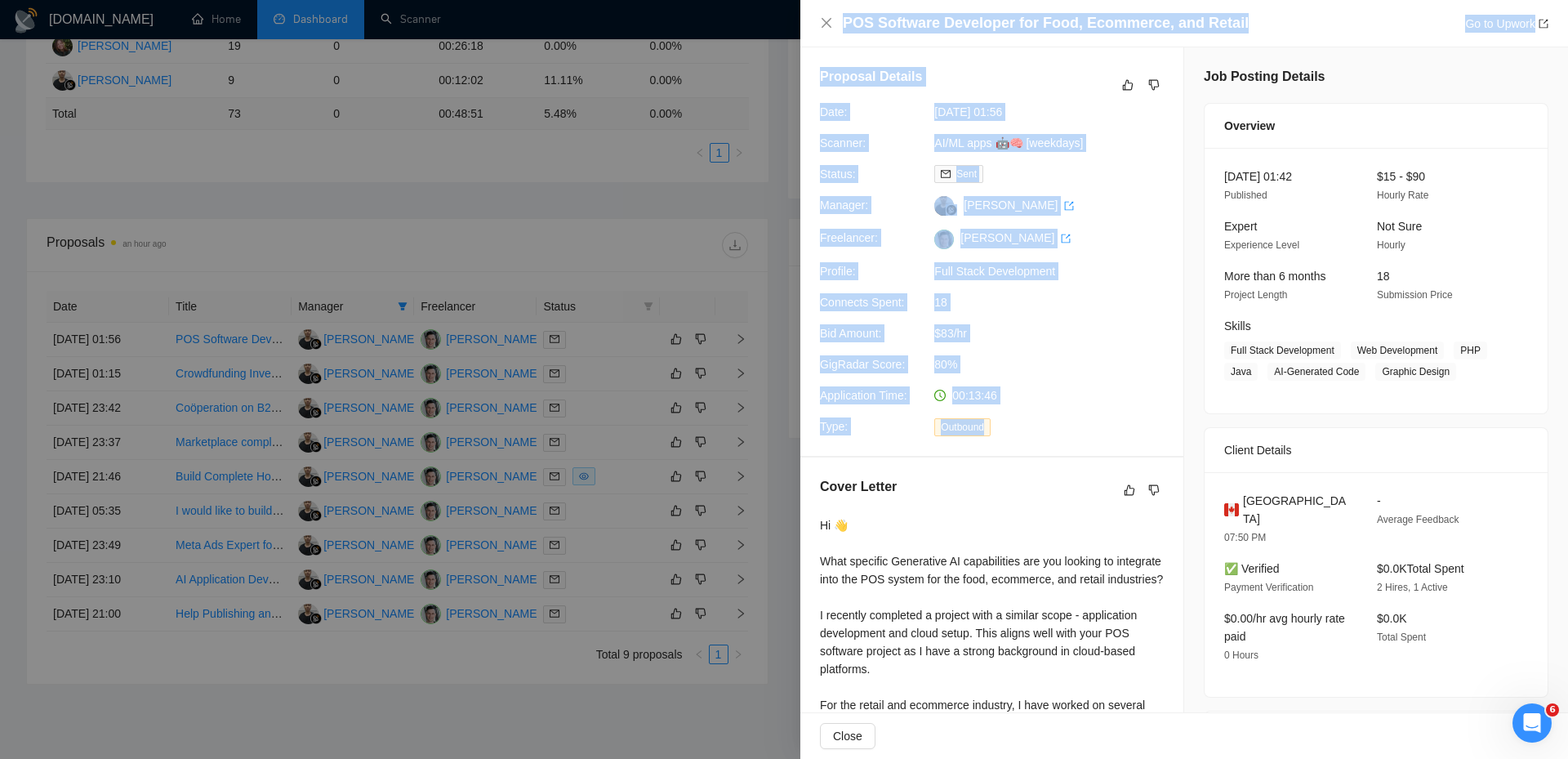
drag, startPoint x: 1042, startPoint y: 431, endPoint x: 810, endPoint y: 11, distance: 479.8
click at [810, 10] on div "POS Software Developer for Food, Ecommerce, and Retail Go to Upwork Proposal De…" at bounding box center [1184, 379] width 768 height 759
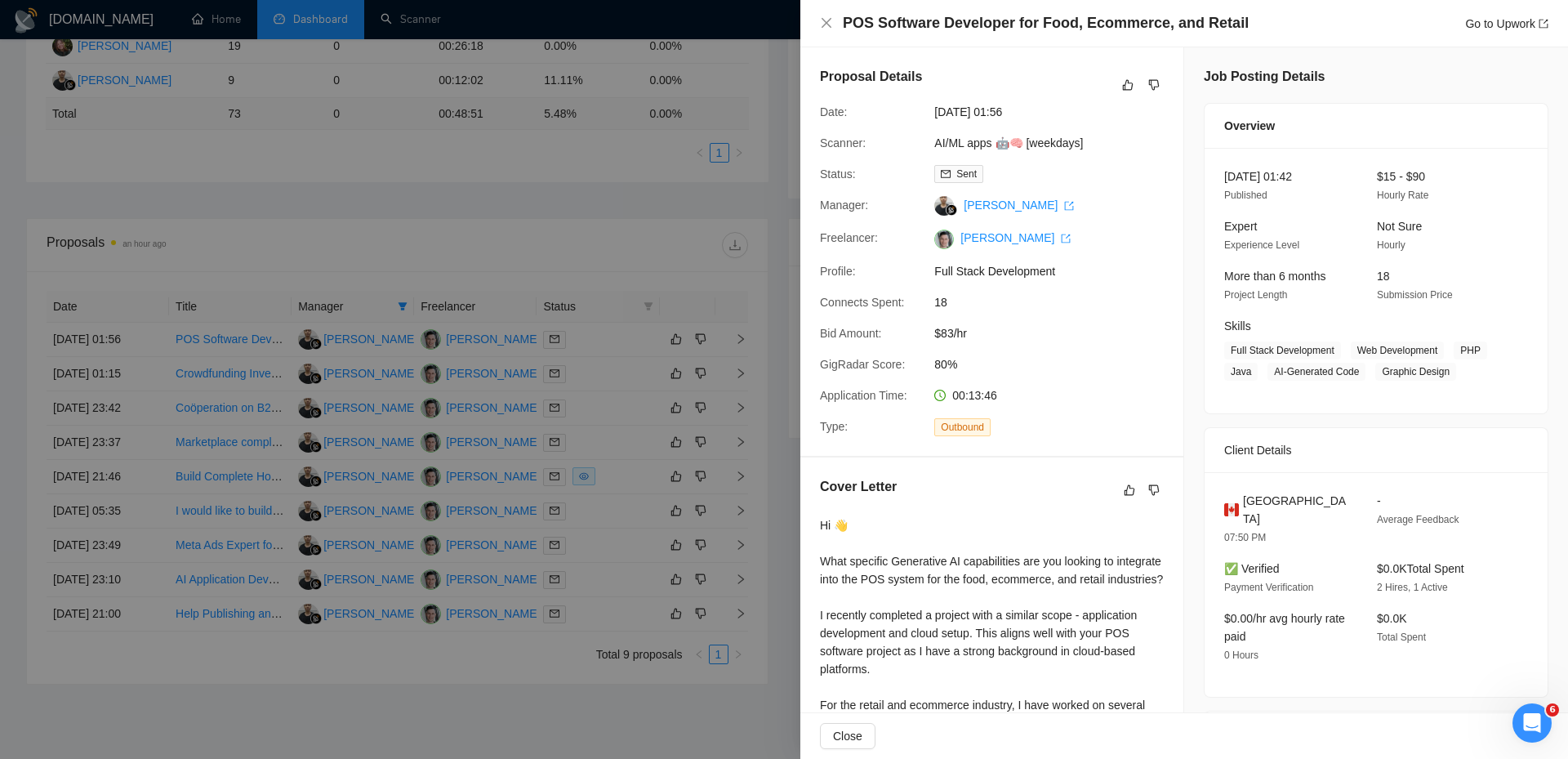
click at [1067, 406] on div "Proposal Details Date: 25 Sep, 2025 01:56 Scanner: AI/ML apps 🤖🧠 [weekdays] Sta…" at bounding box center [992, 251] width 383 height 408
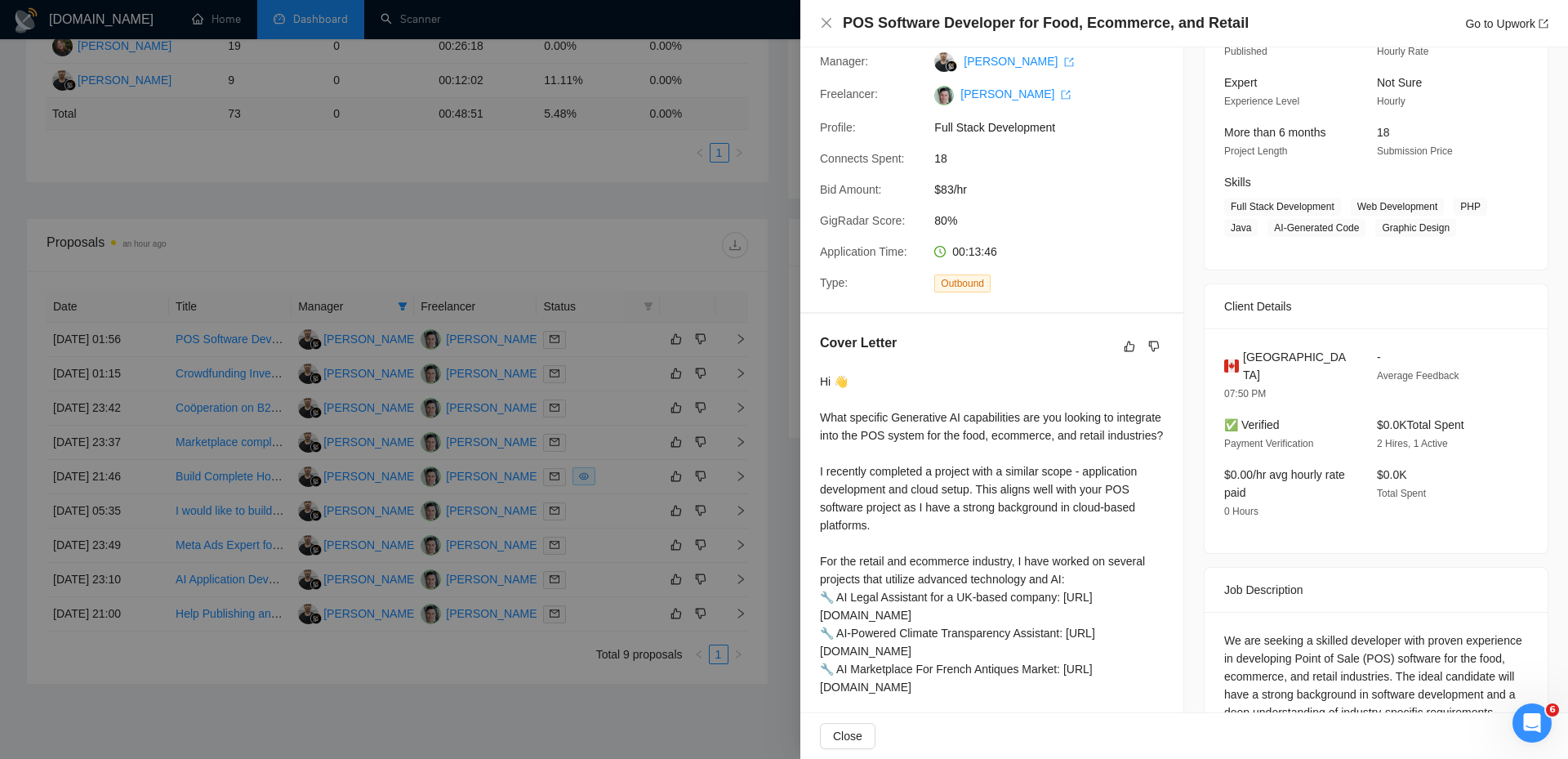
scroll to position [163, 0]
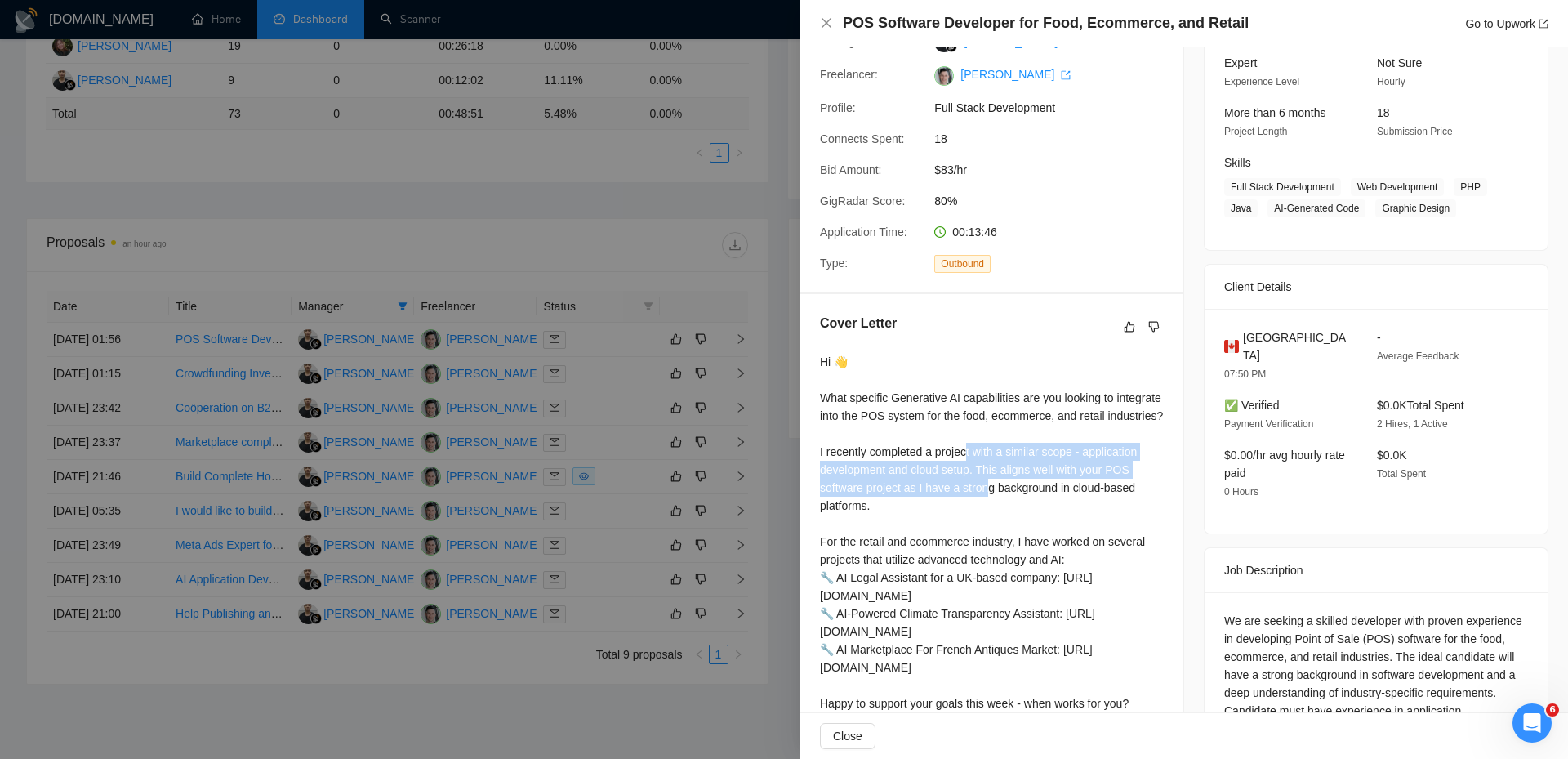
drag, startPoint x: 965, startPoint y: 474, endPoint x: 984, endPoint y: 512, distance: 42.5
click at [984, 512] on div "Hi 👋 What specific Generative AI capabilities are you looking to integrate into…" at bounding box center [992, 559] width 344 height 413
click at [968, 526] on div "Hi 👋 What specific Generative AI capabilities are you looking to integrate into…" at bounding box center [992, 559] width 344 height 413
drag, startPoint x: 968, startPoint y: 526, endPoint x: 922, endPoint y: 466, distance: 75.6
click at [922, 466] on div "Hi 👋 What specific Generative AI capabilities are you looking to integrate into…" at bounding box center [992, 559] width 344 height 413
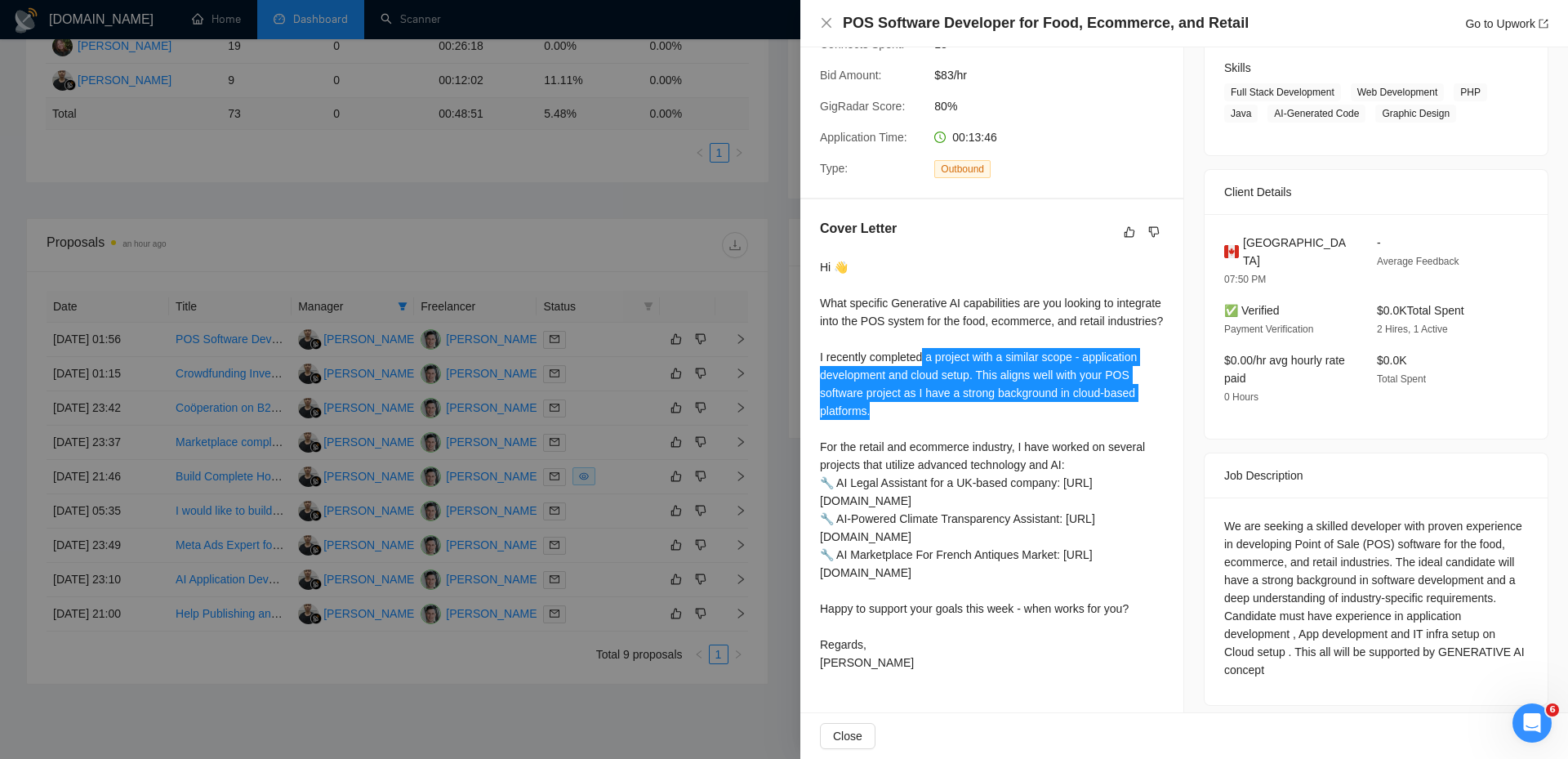
scroll to position [261, 0]
